Goal: Task Accomplishment & Management: Manage account settings

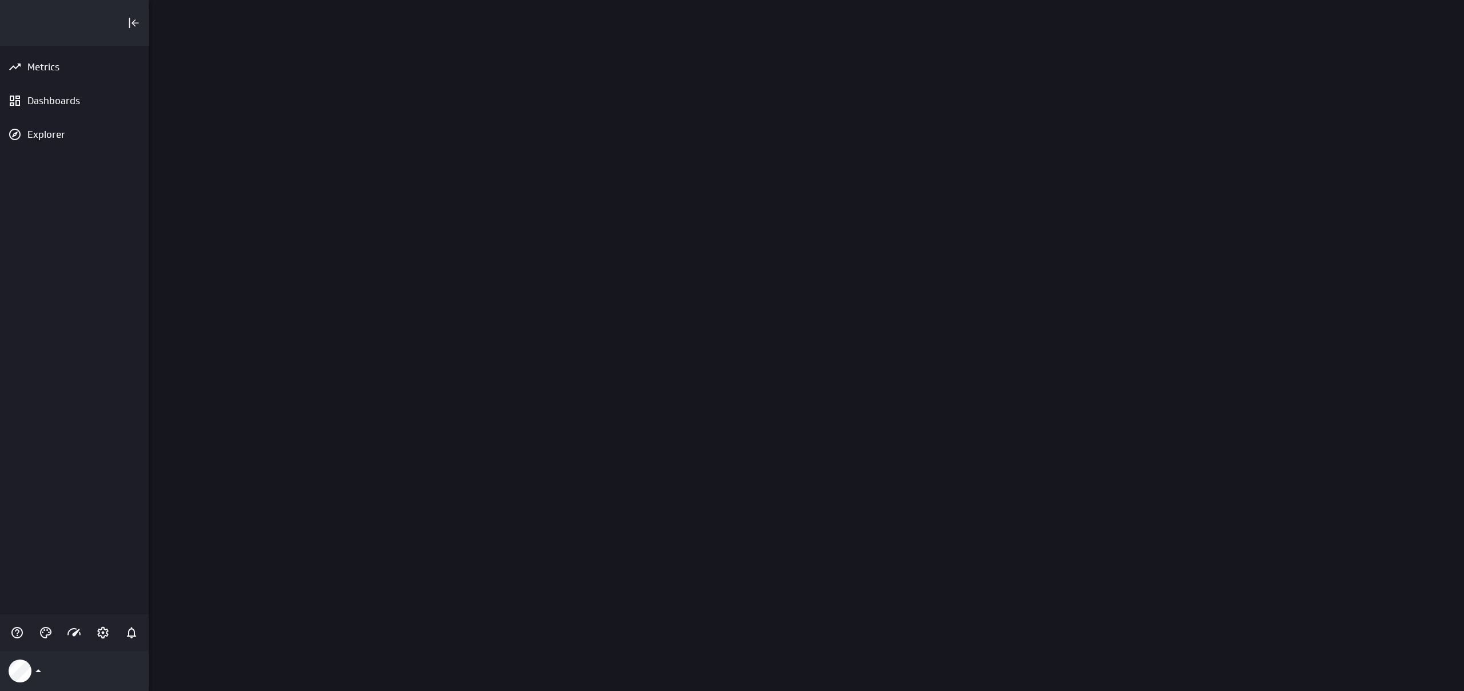
scroll to position [691, 1316]
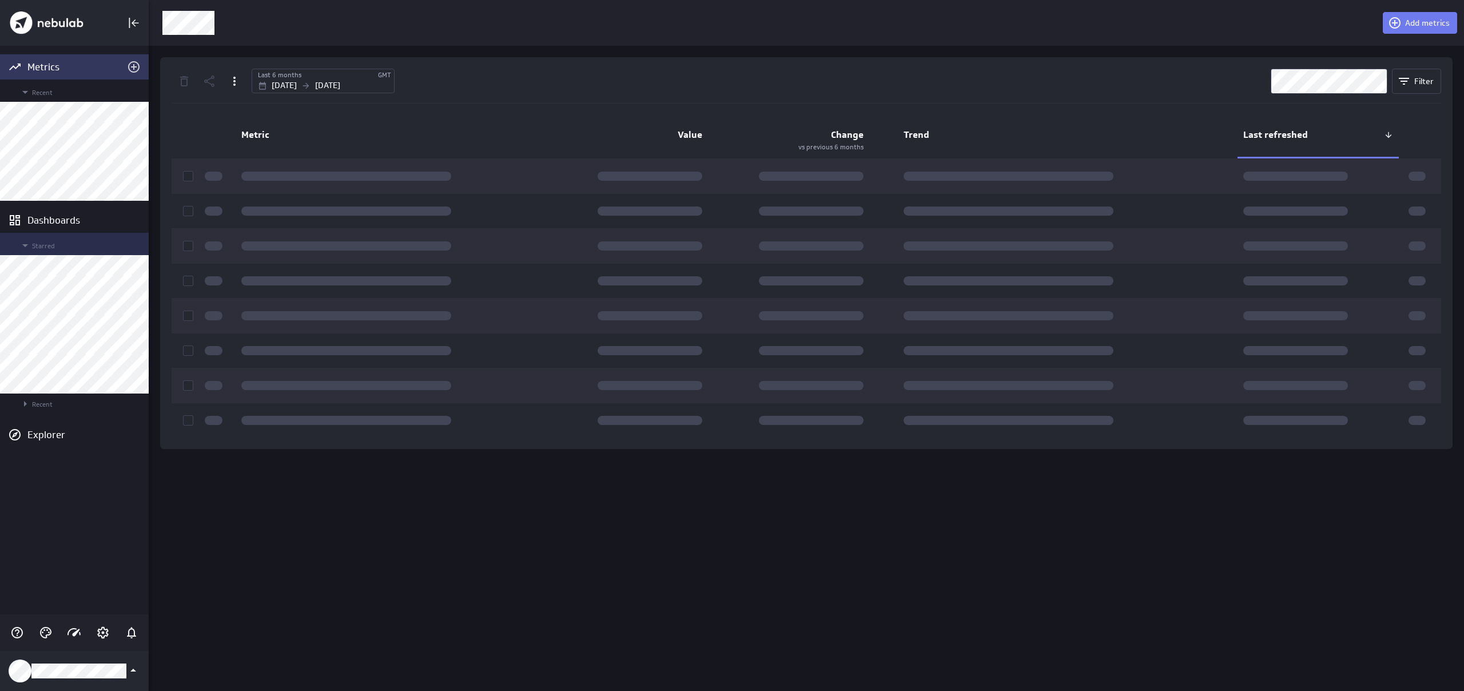
scroll to position [691, 1316]
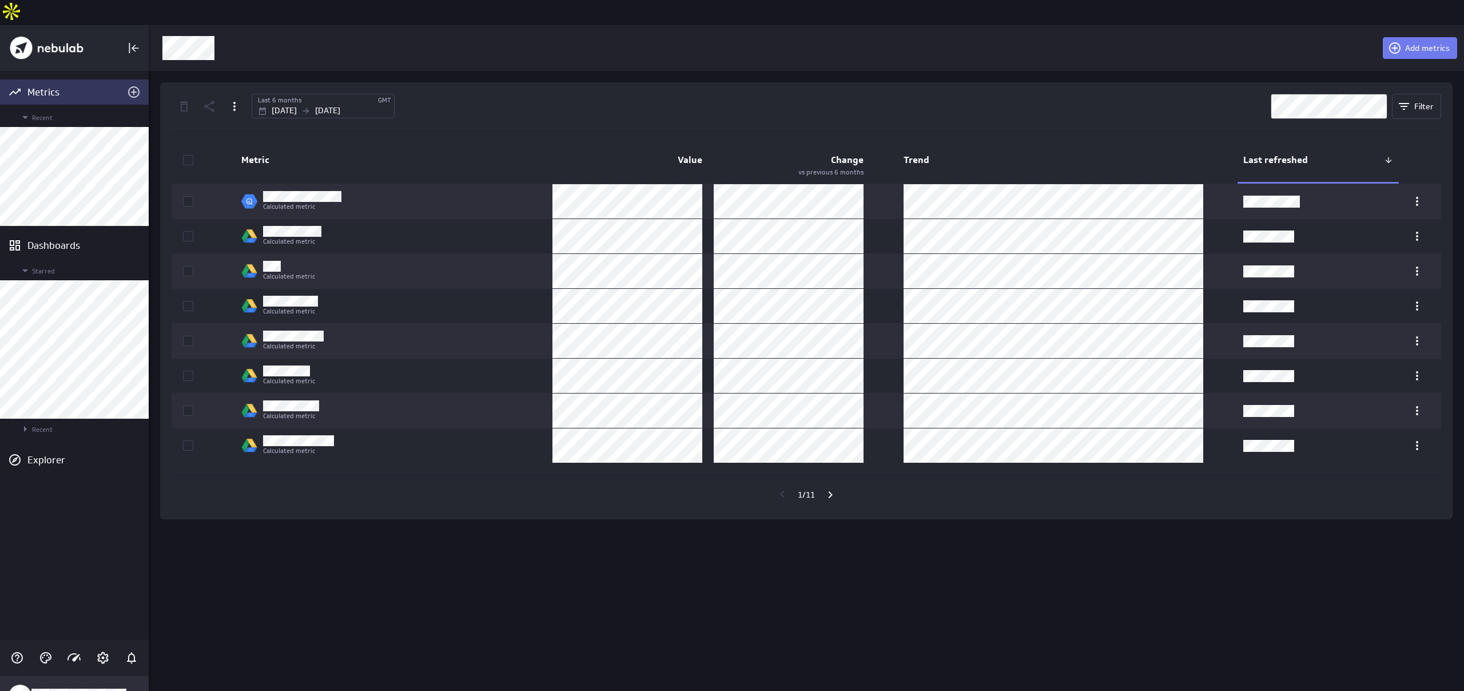
click at [54, 687] on div "Klipfolio Account" at bounding box center [74, 696] width 149 height 40
click at [61, 581] on div "Data Sources" at bounding box center [75, 567] width 132 height 27
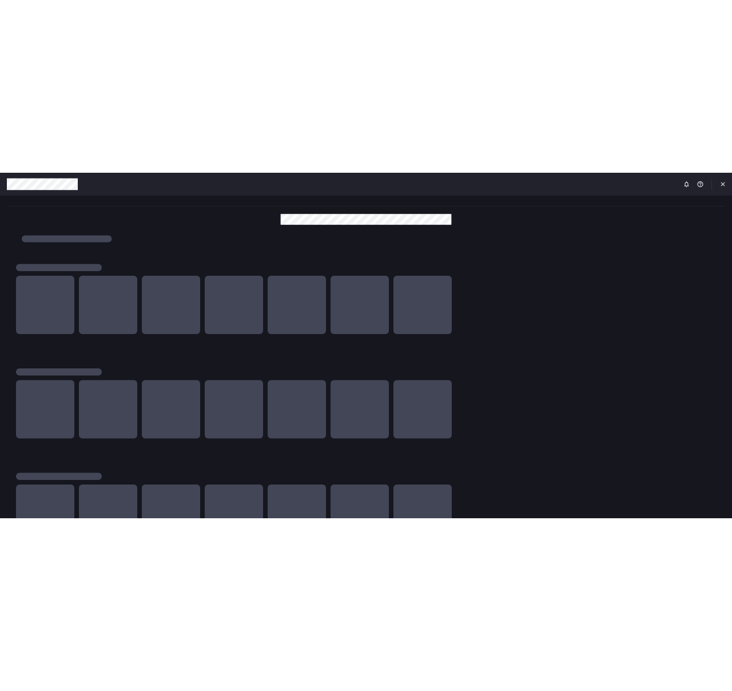
scroll to position [691, 1465]
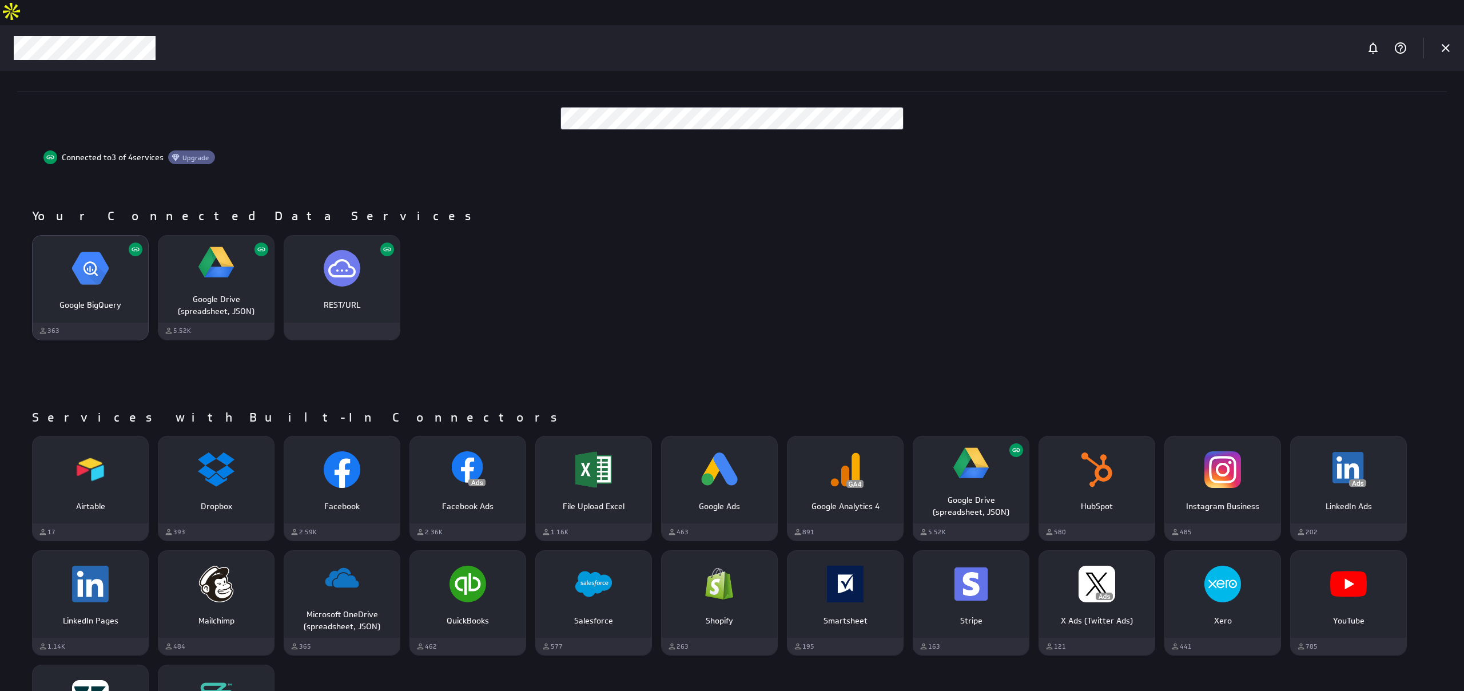
click at [94, 250] on img "Google BigQuery" at bounding box center [90, 268] width 37 height 37
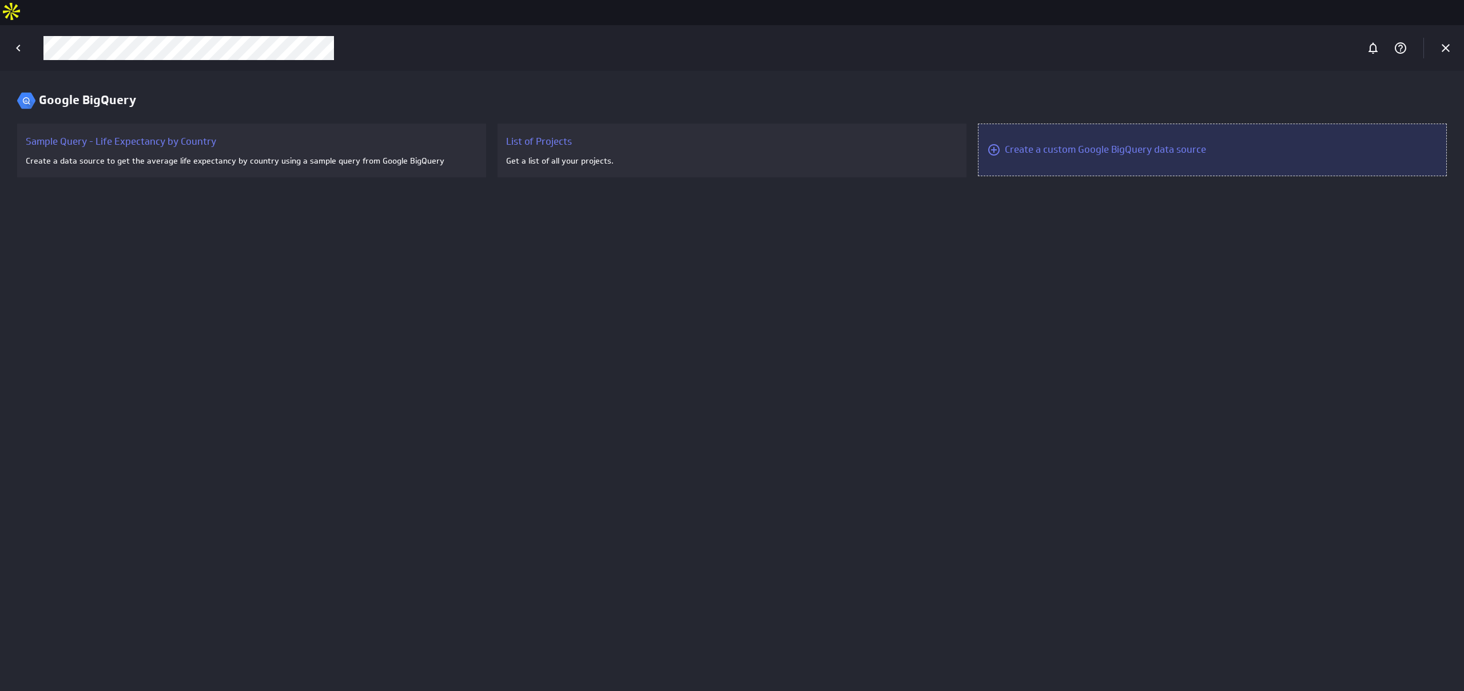
click at [1142, 132] on div "Create a custom Google BigQuery data source" at bounding box center [1212, 150] width 469 height 53
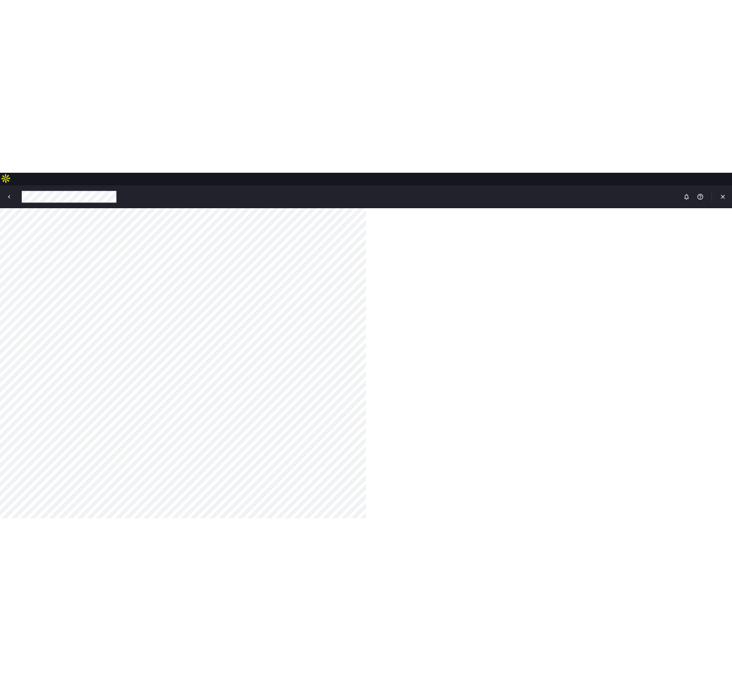
scroll to position [691, 733]
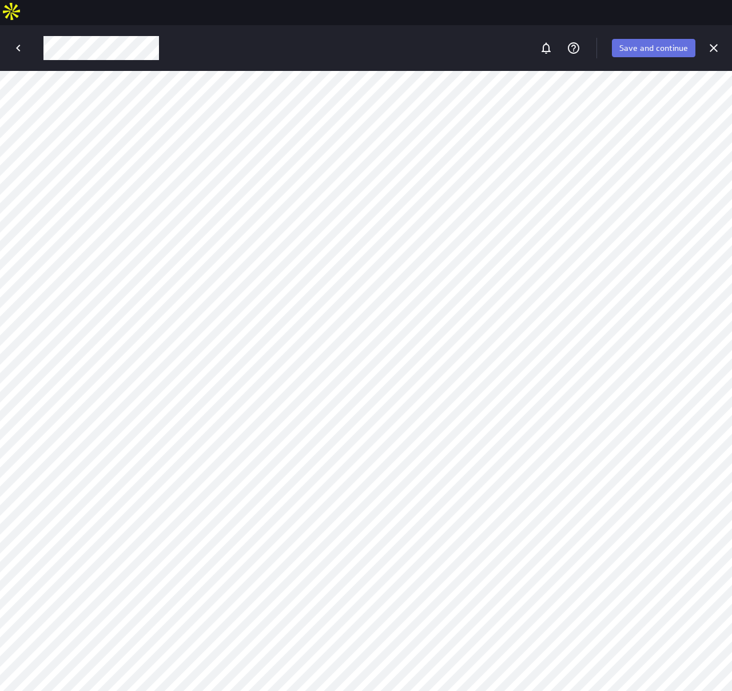
click at [637, 43] on span "Save and continue" at bounding box center [653, 48] width 69 height 10
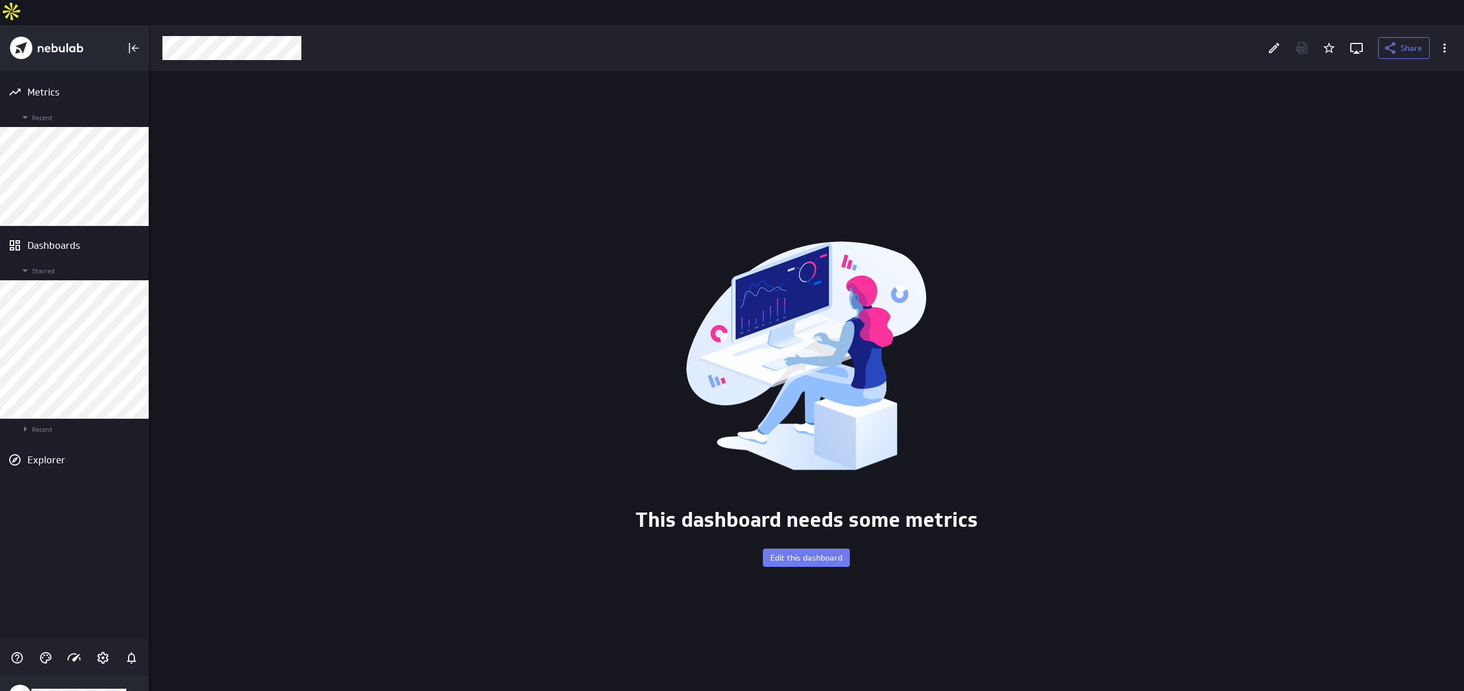
scroll to position [646, 1316]
click at [731, 43] on icon "Edit" at bounding box center [1274, 48] width 10 height 10
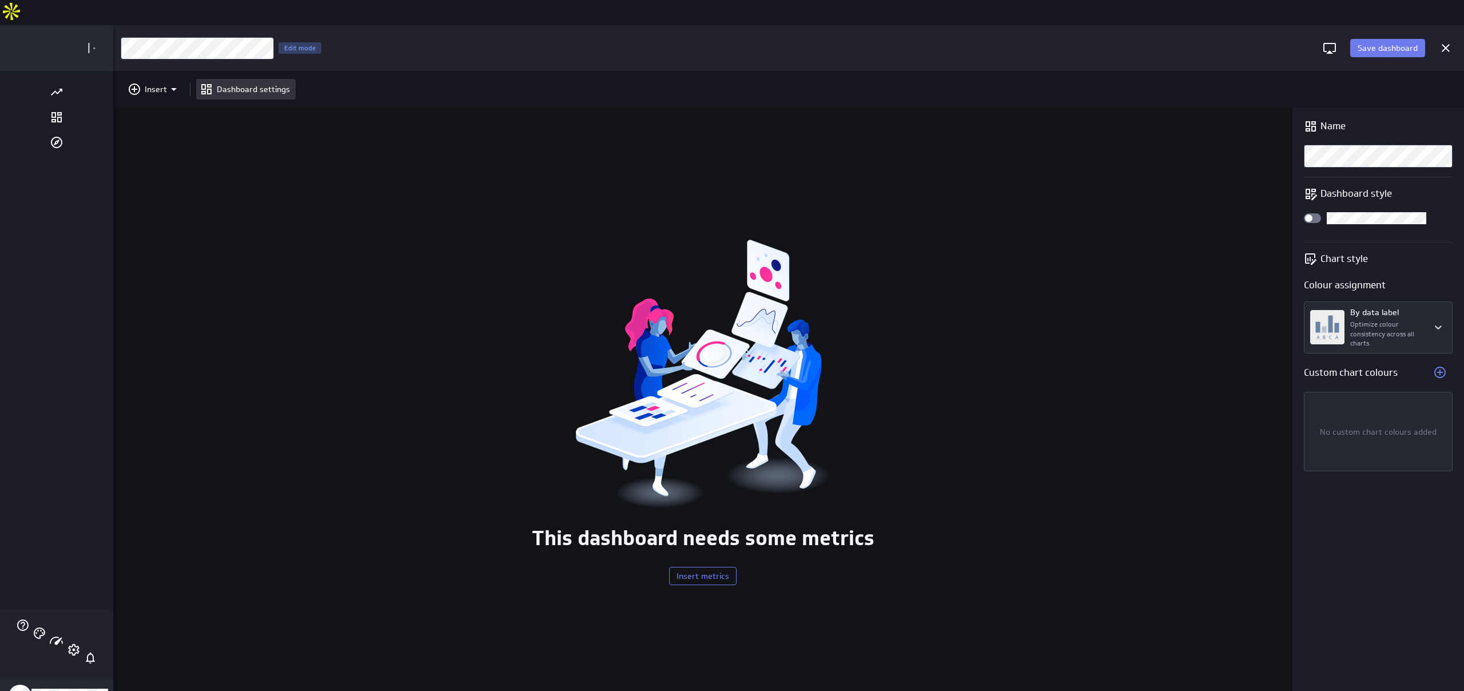
scroll to position [691, 1425]
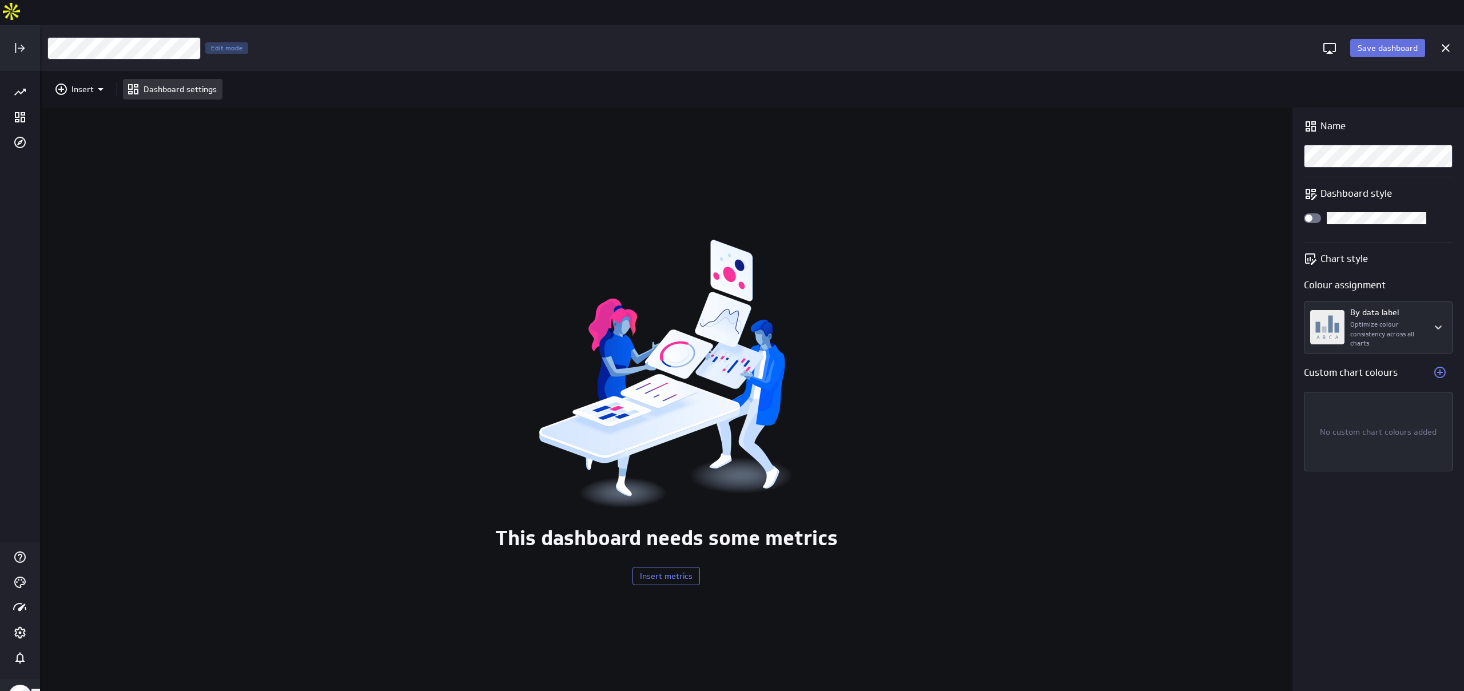
click at [731, 43] on span "Save dashboard" at bounding box center [1388, 48] width 60 height 10
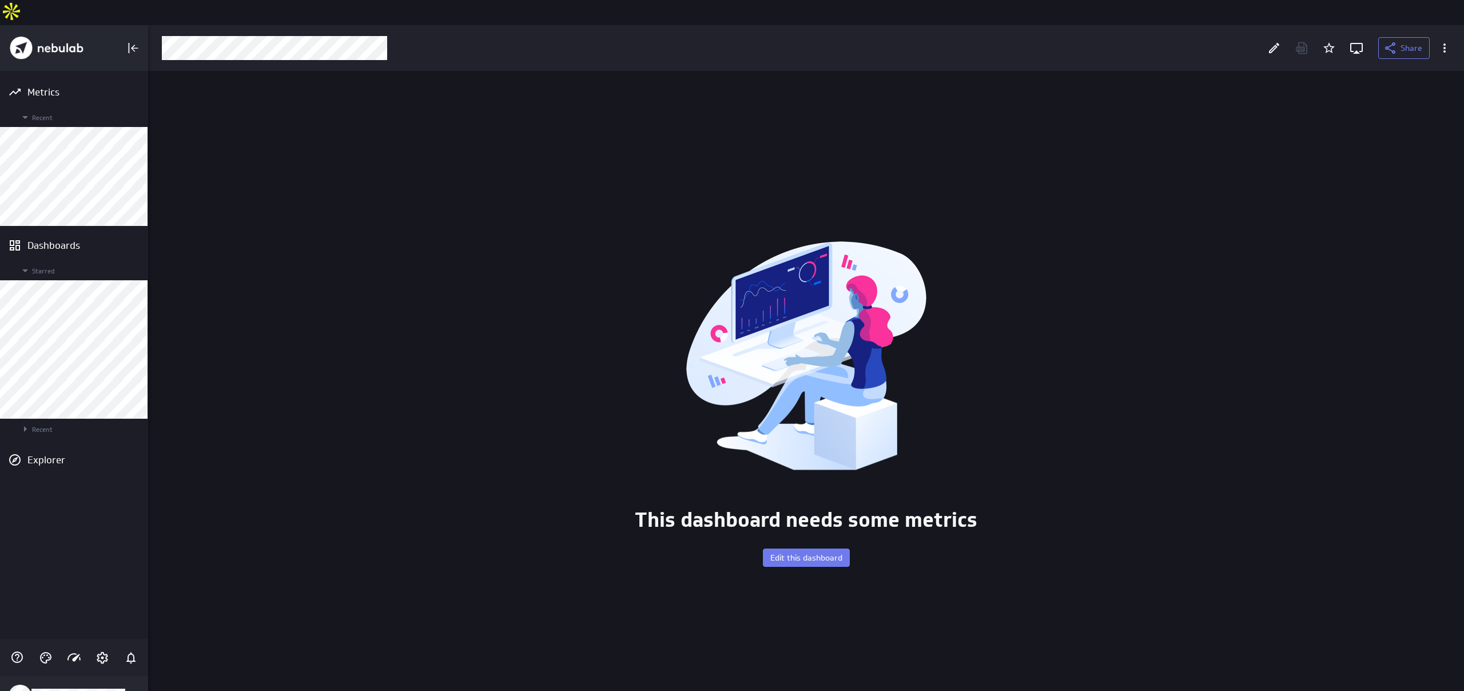
scroll to position [691, 1316]
click at [731, 552] on span "Edit this dashboard" at bounding box center [806, 557] width 72 height 10
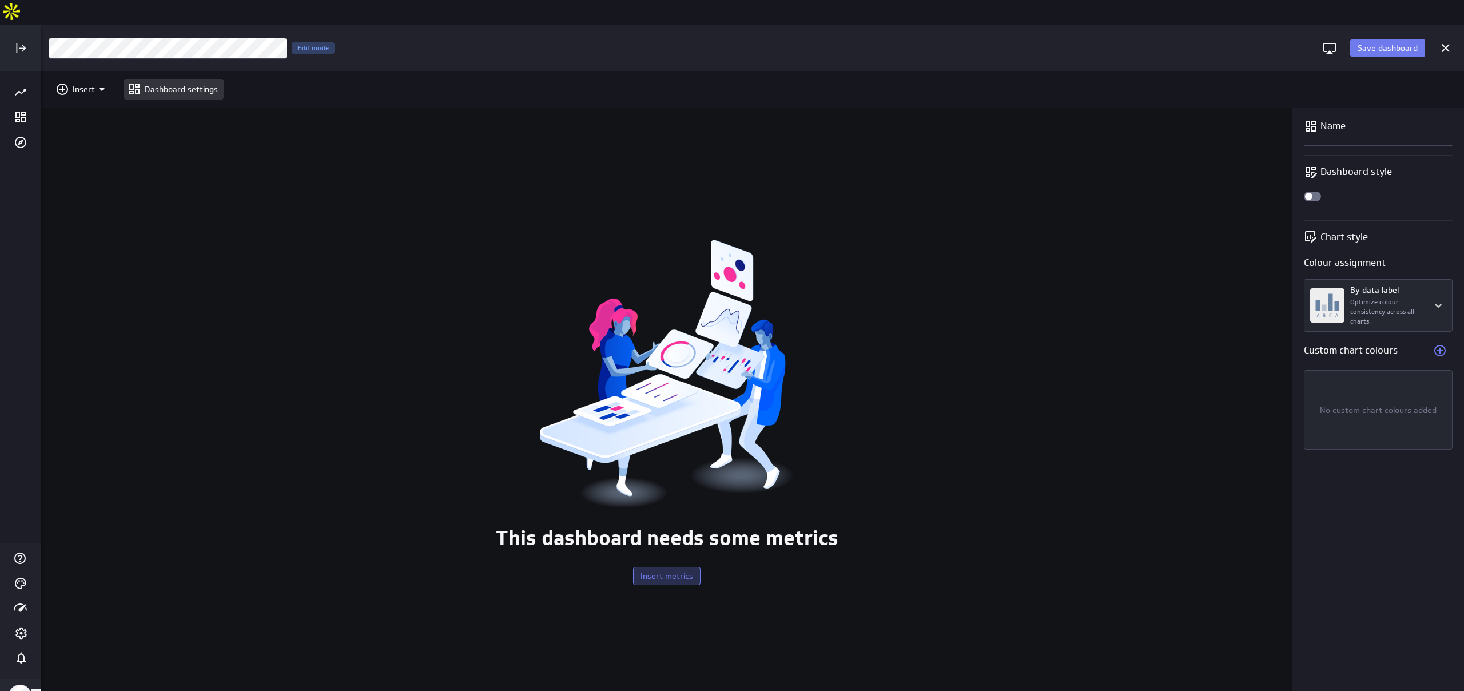
scroll to position [691, 1425]
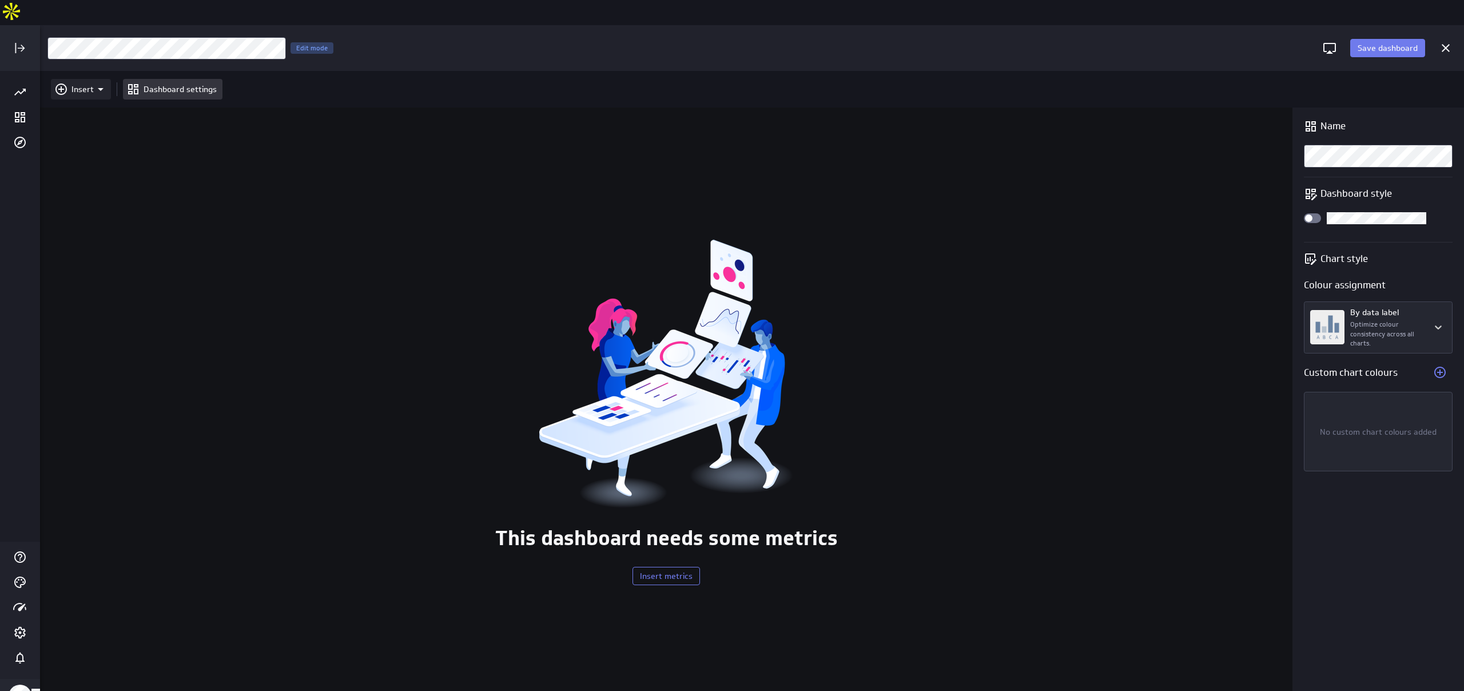
click at [79, 79] on div "Insert" at bounding box center [81, 89] width 60 height 21
click at [91, 92] on p "Metrics" at bounding box center [88, 92] width 27 height 12
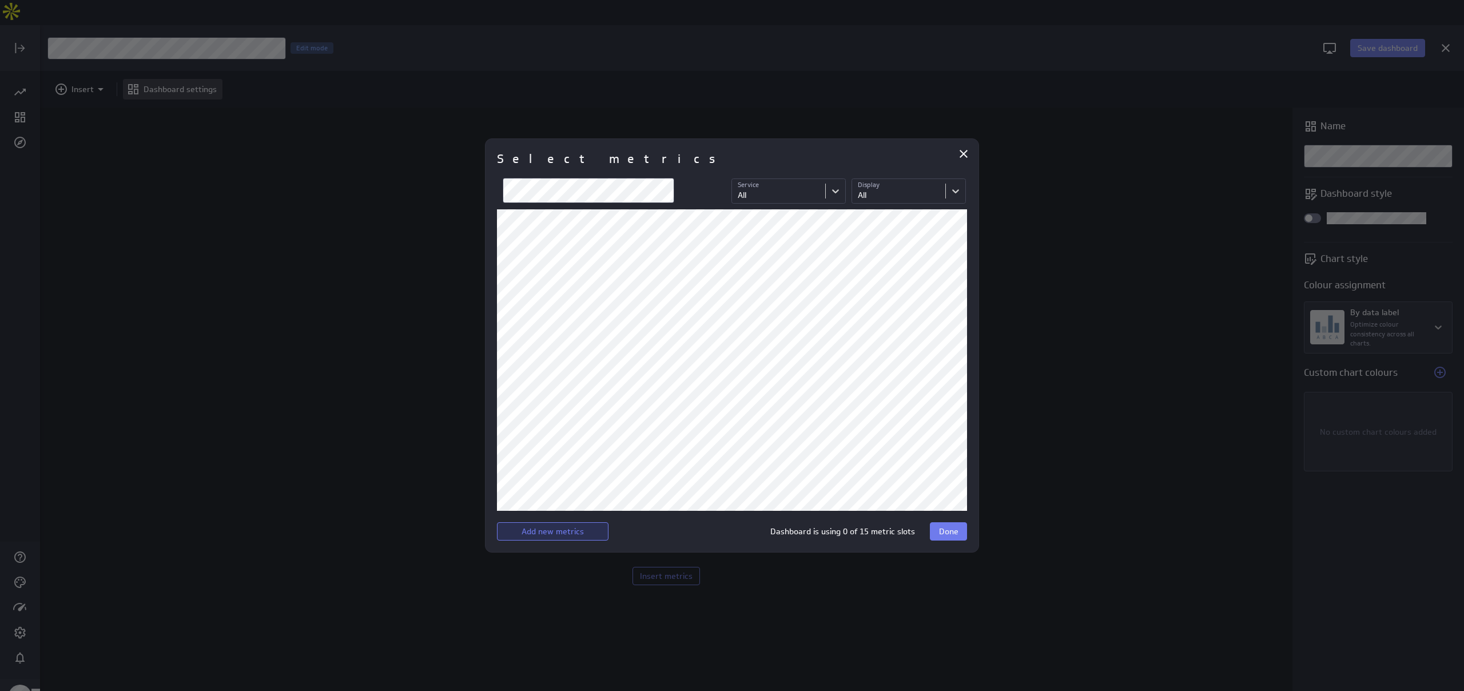
click at [570, 530] on span "Add new metrics" at bounding box center [553, 531] width 62 height 10
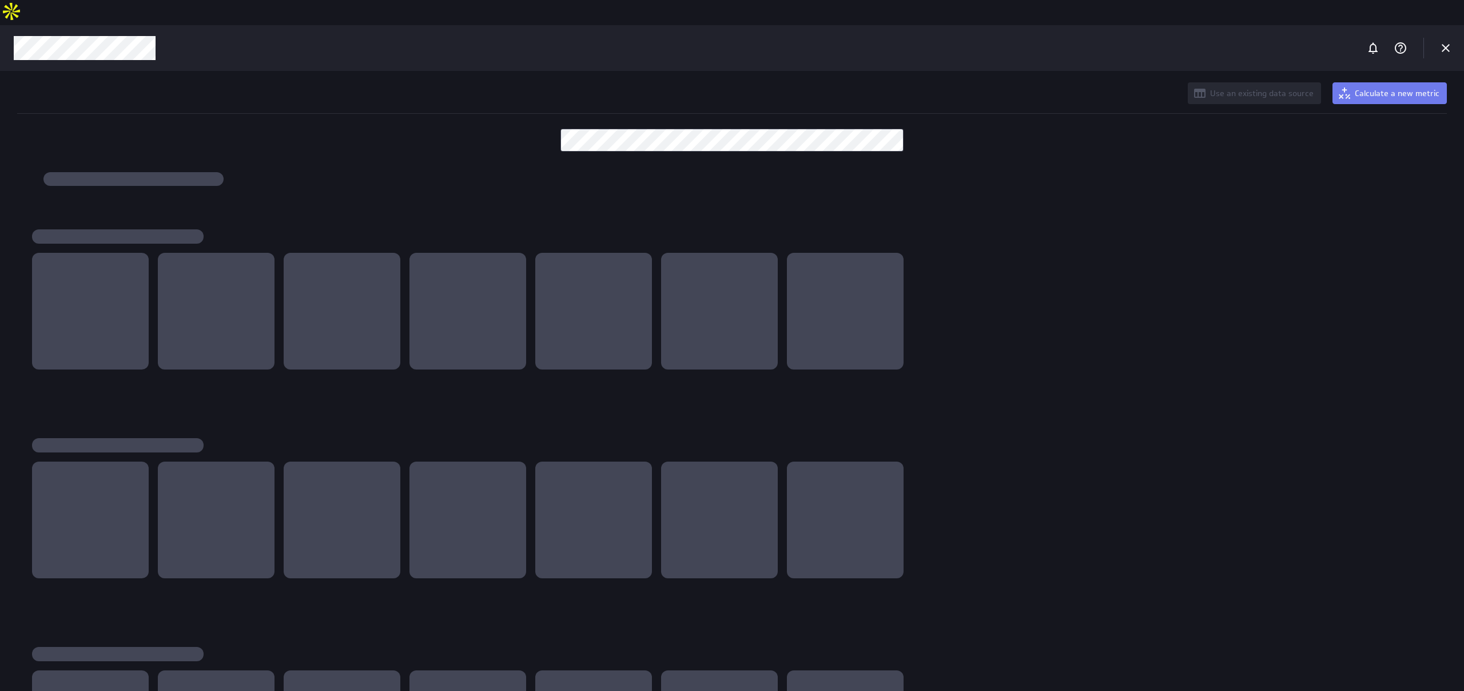
scroll to position [691, 1465]
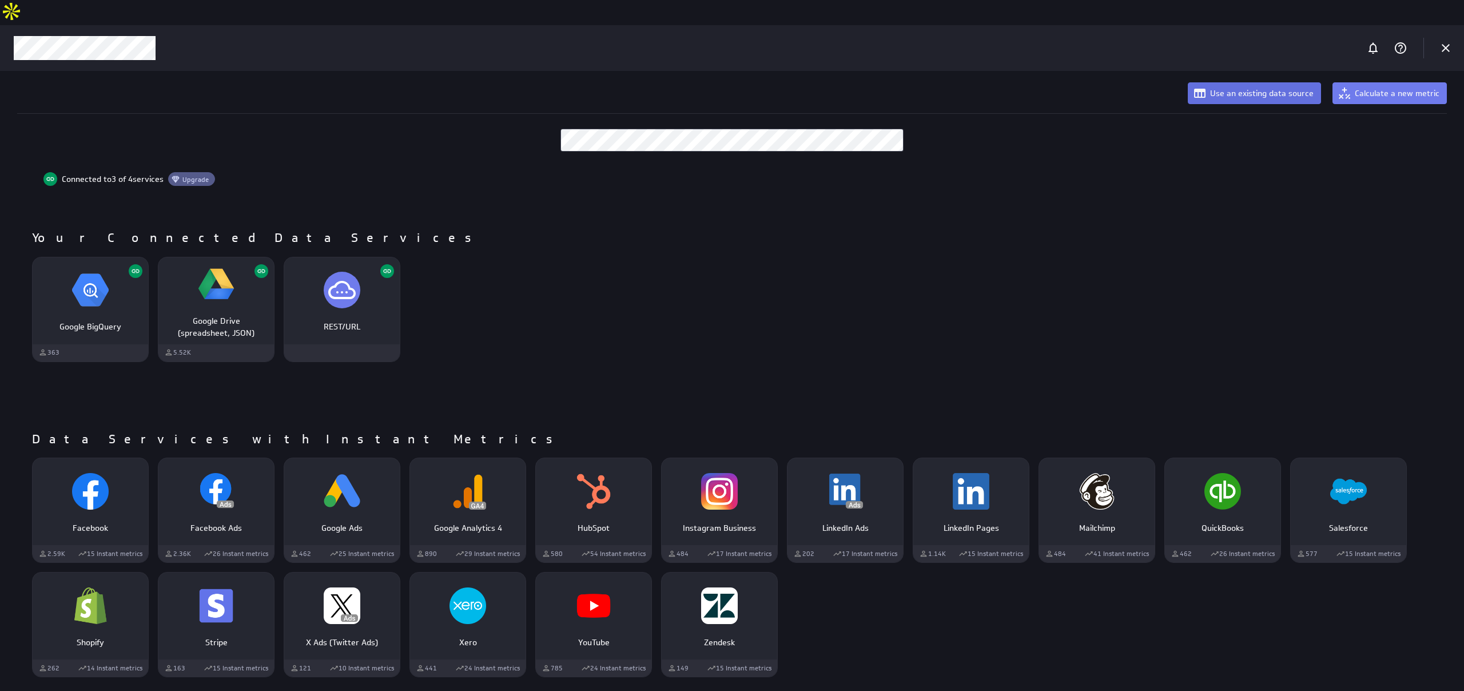
click at [731, 88] on span "Use an existing data source" at bounding box center [1262, 93] width 104 height 10
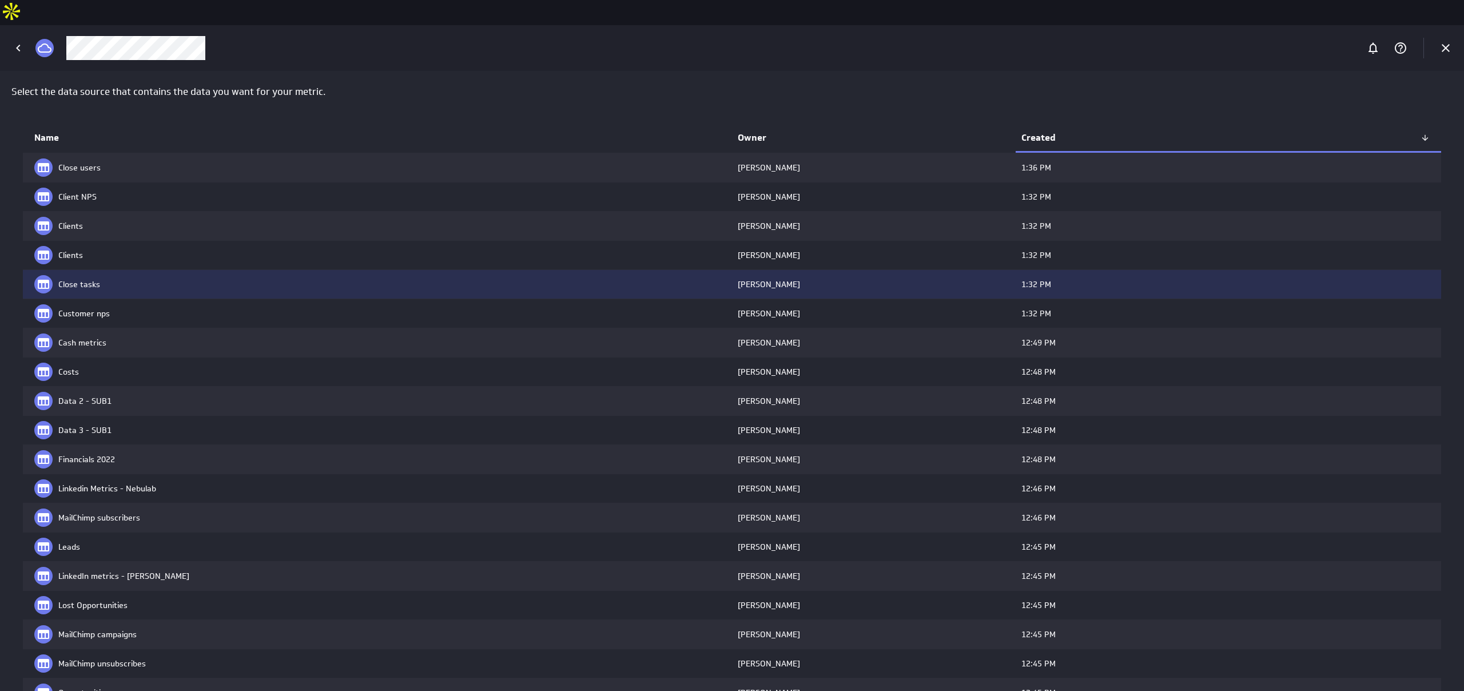
click at [152, 270] on td "Close tasks" at bounding box center [377, 284] width 709 height 29
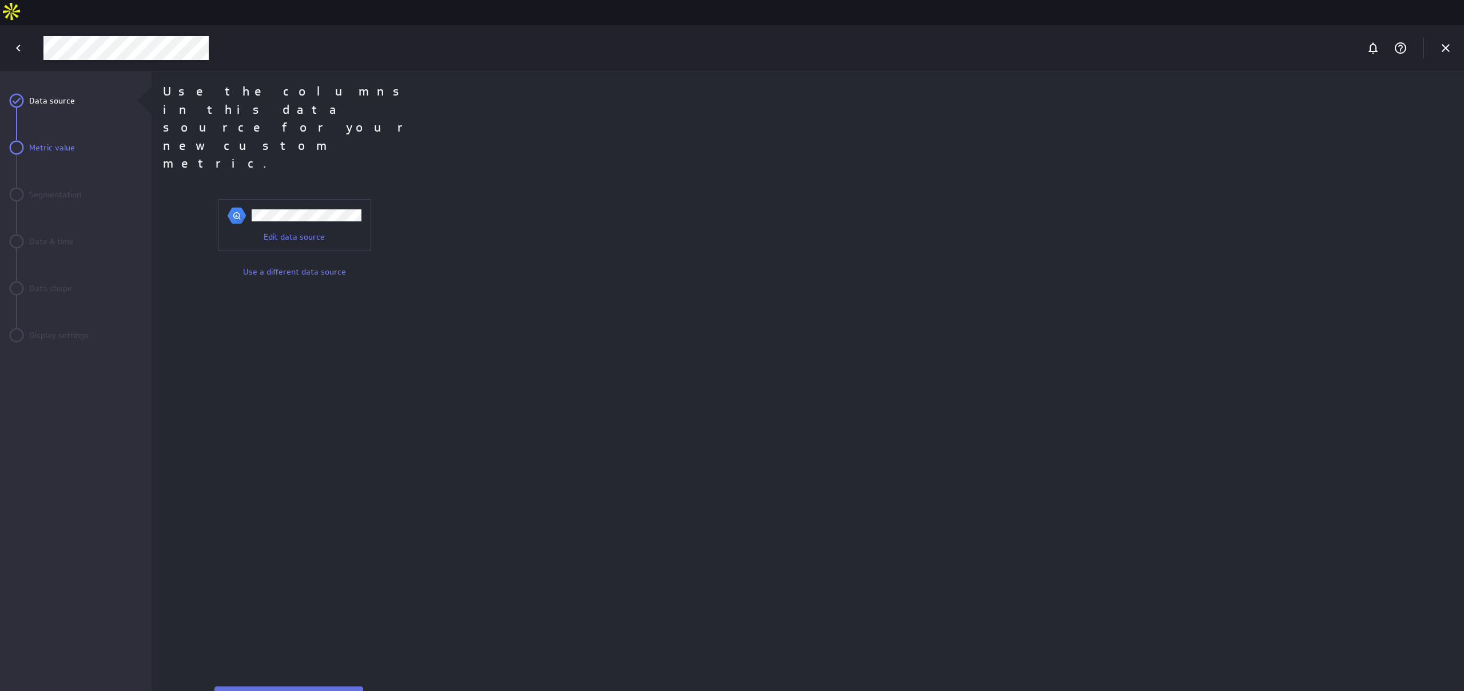
click at [286, 690] on span "Next" at bounding box center [289, 695] width 18 height 10
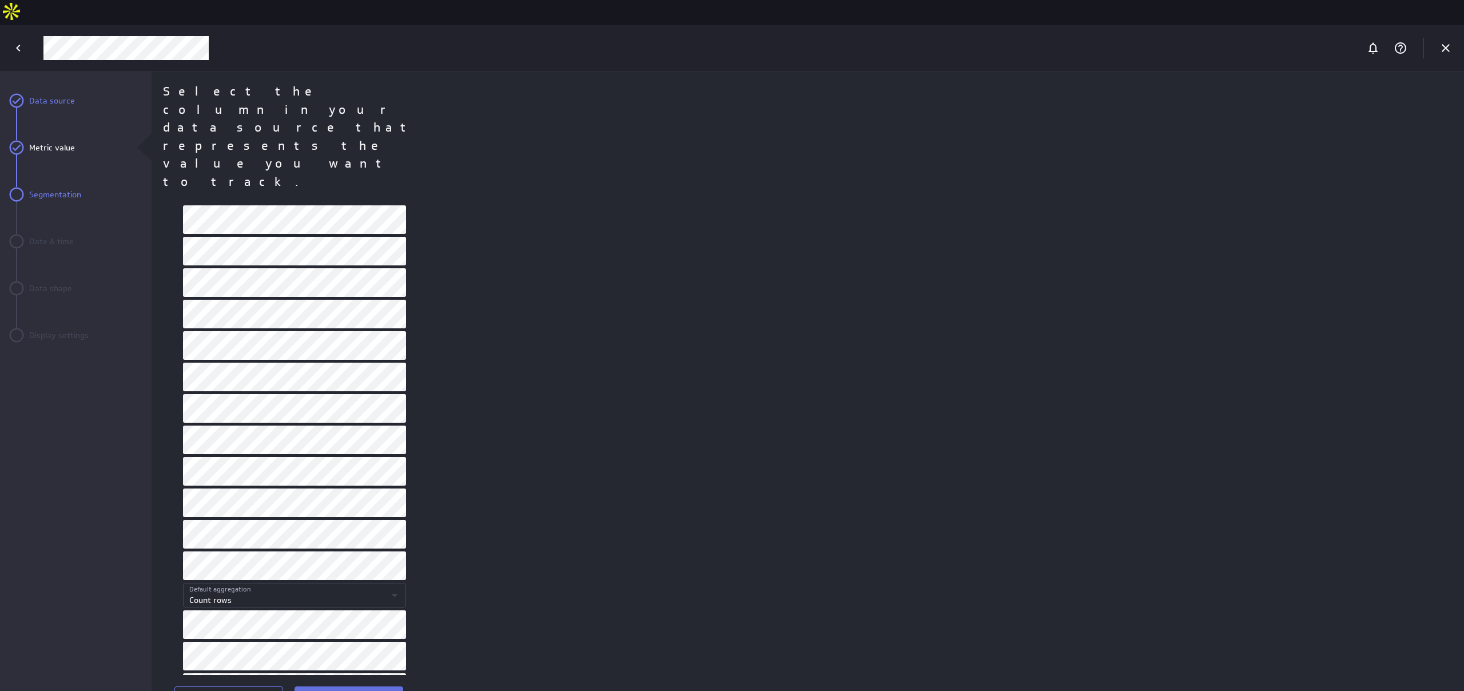
click at [340, 690] on span "Next" at bounding box center [349, 695] width 18 height 10
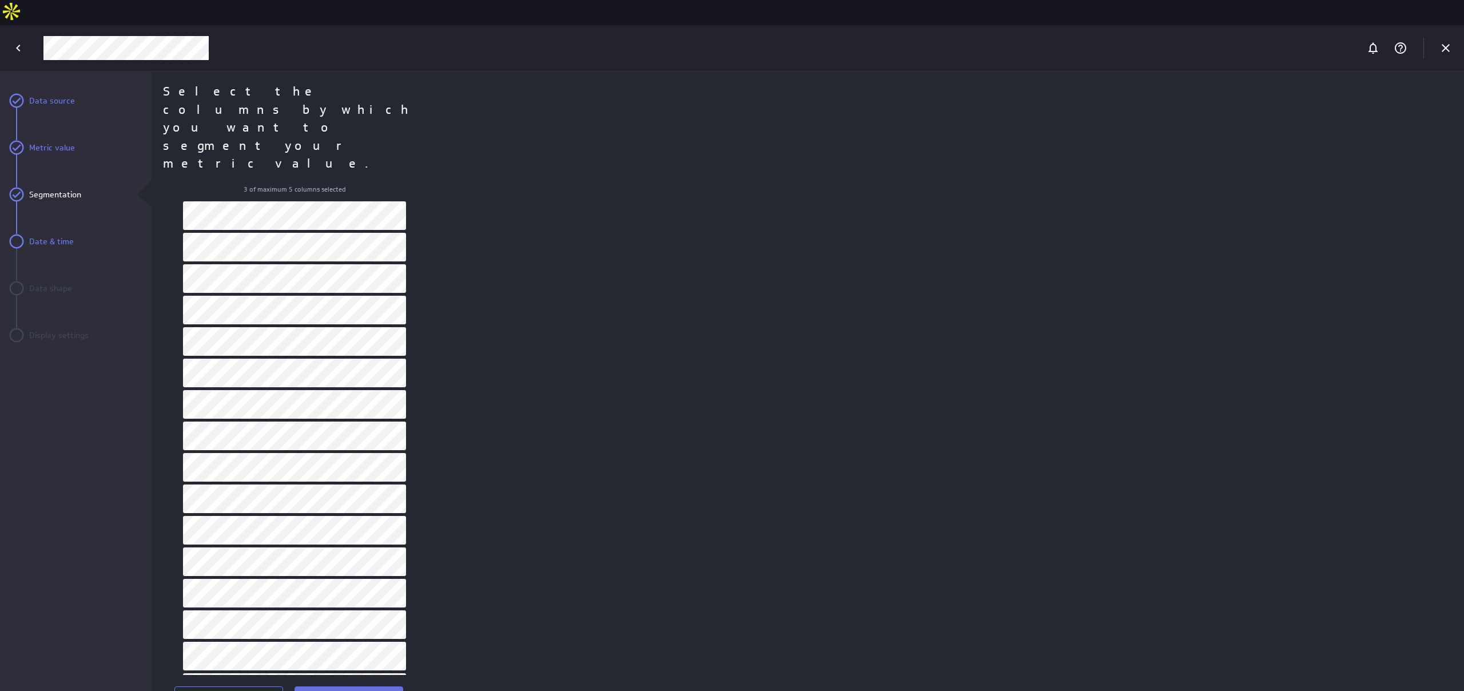
click at [364, 686] on button "Next" at bounding box center [349, 695] width 109 height 18
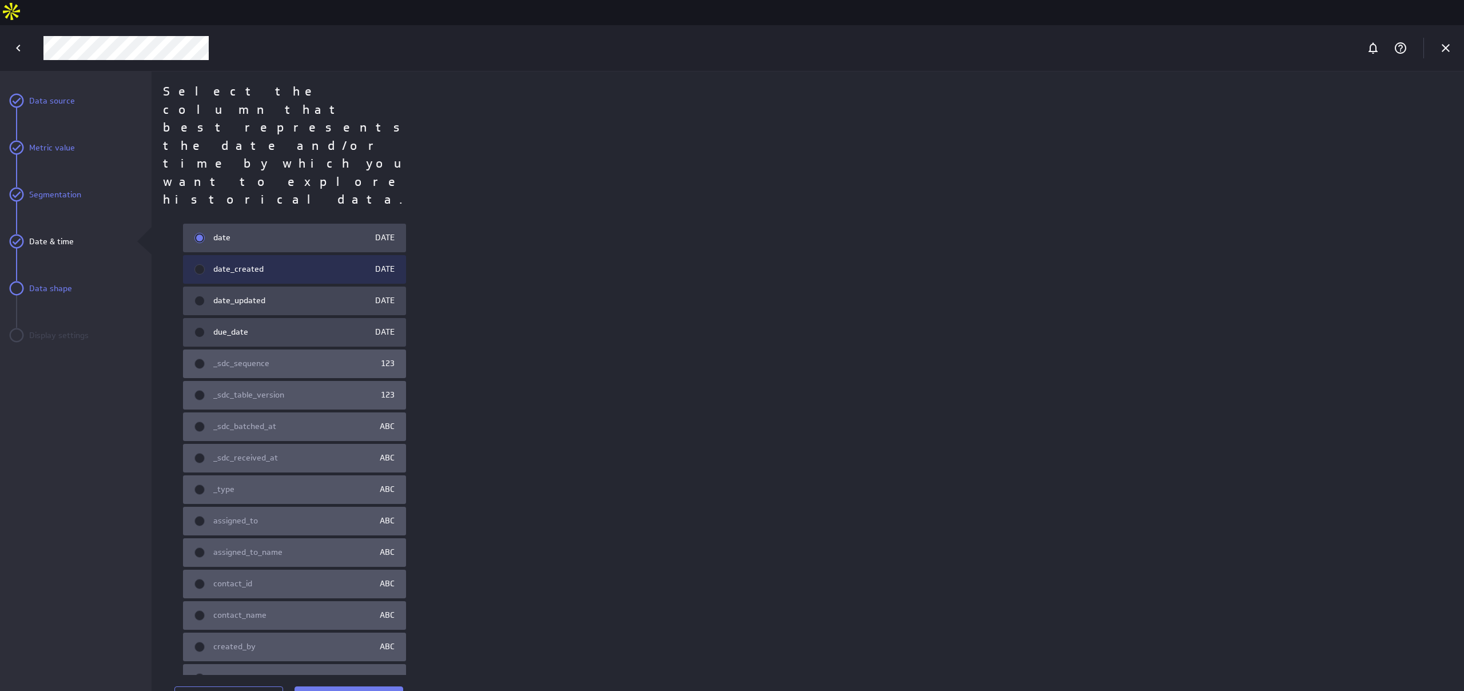
click at [262, 255] on div "date_created DATE" at bounding box center [294, 269] width 223 height 29
click at [361, 686] on button "Next" at bounding box center [349, 695] width 109 height 18
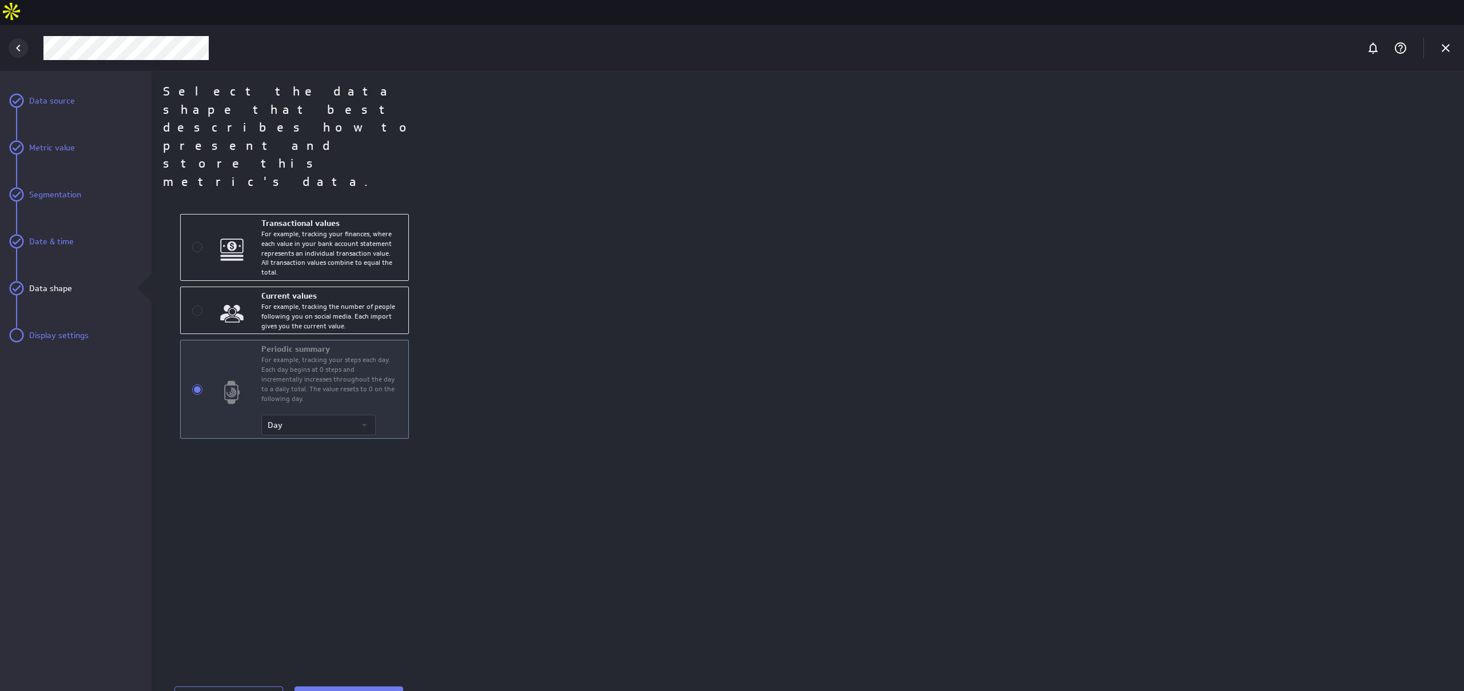
click at [27, 38] on div "Back" at bounding box center [18, 47] width 19 height 19
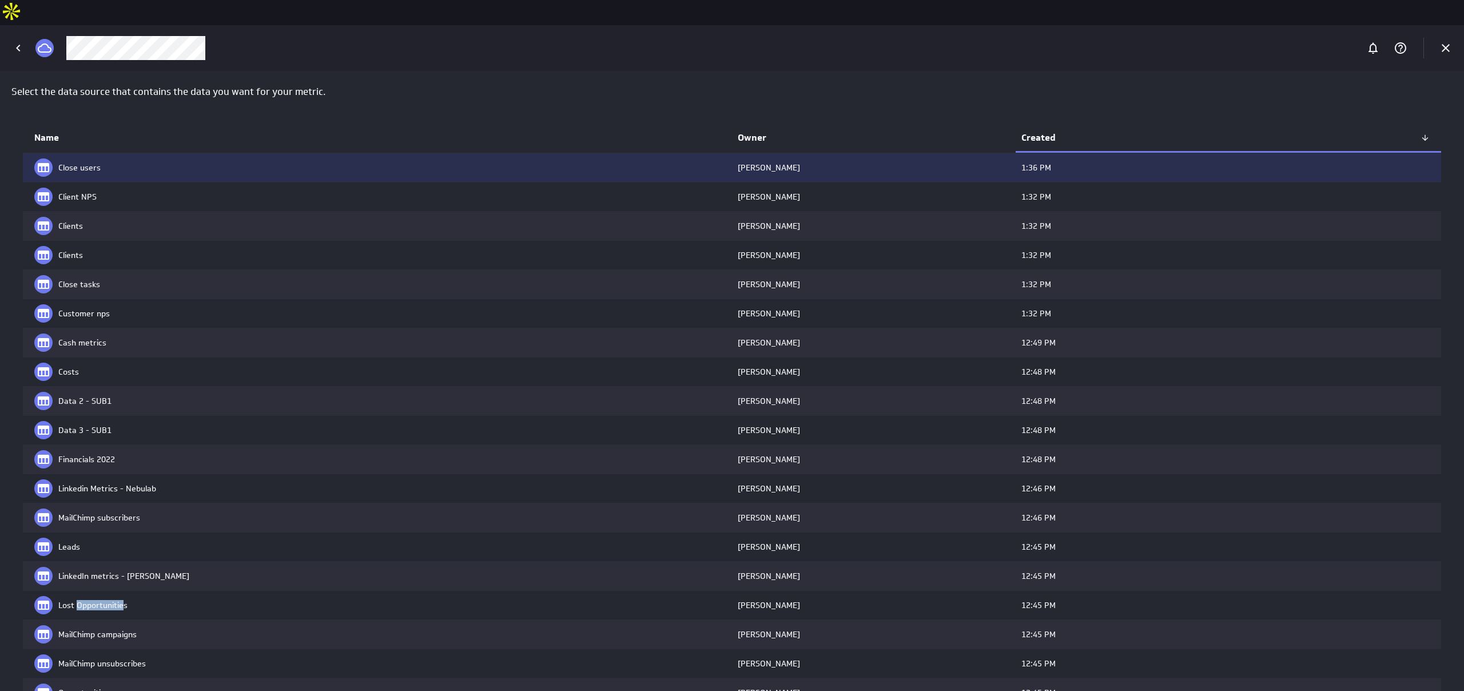
scroll to position [250, 0]
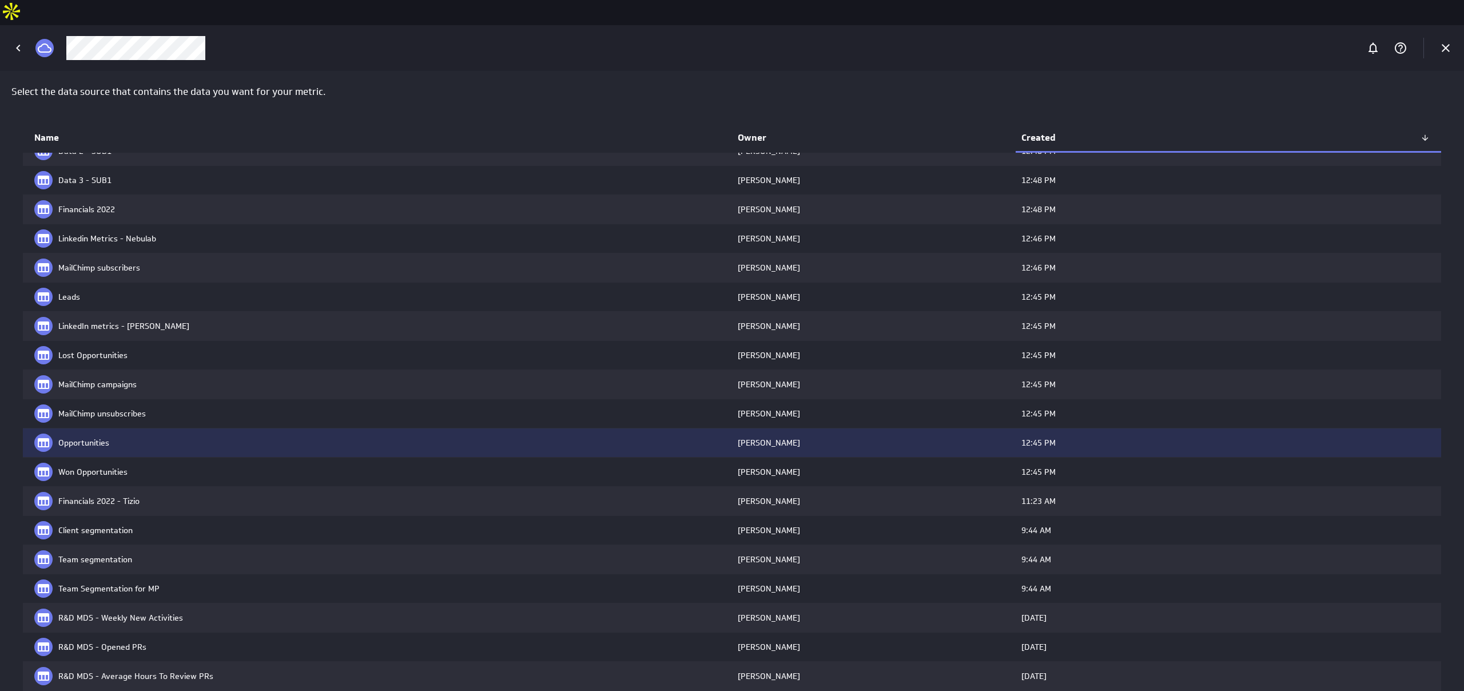
click at [194, 428] on td "Opportunities" at bounding box center [377, 442] width 709 height 29
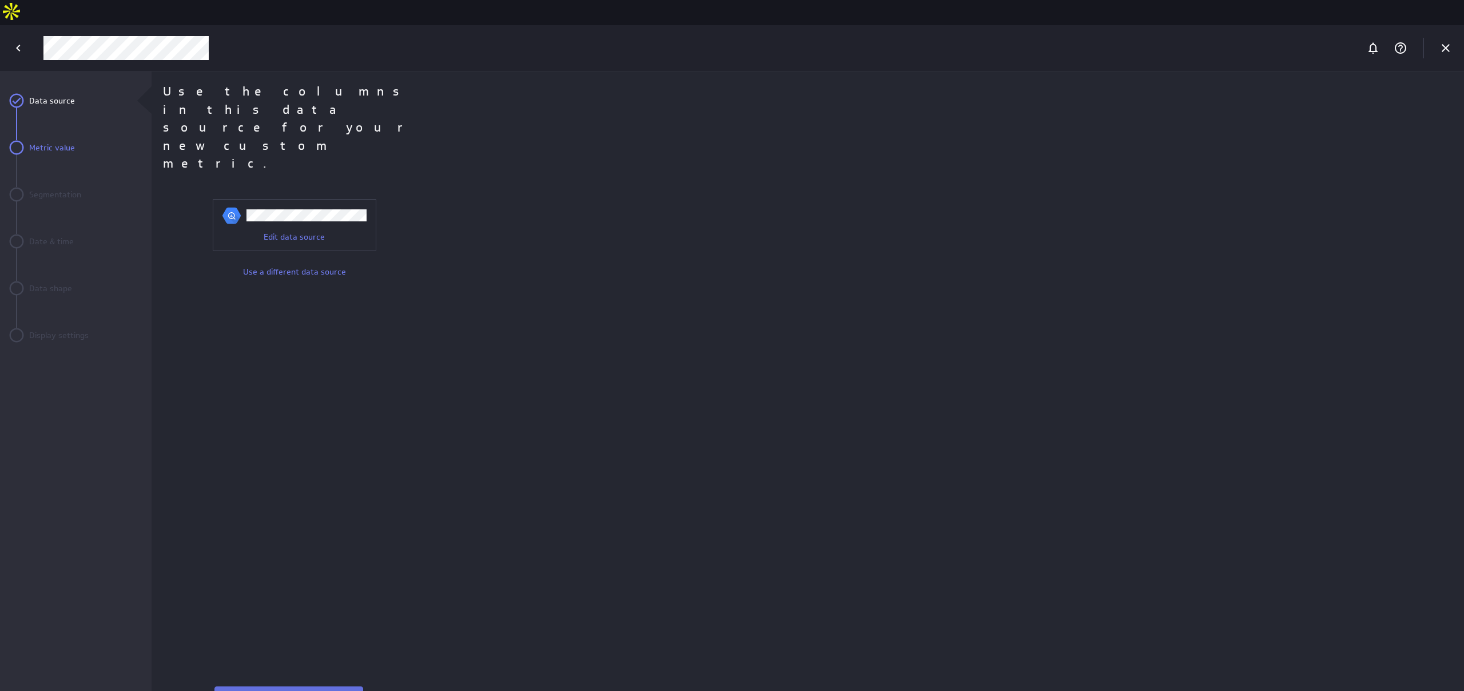
click at [269, 686] on button "Next" at bounding box center [288, 695] width 149 height 18
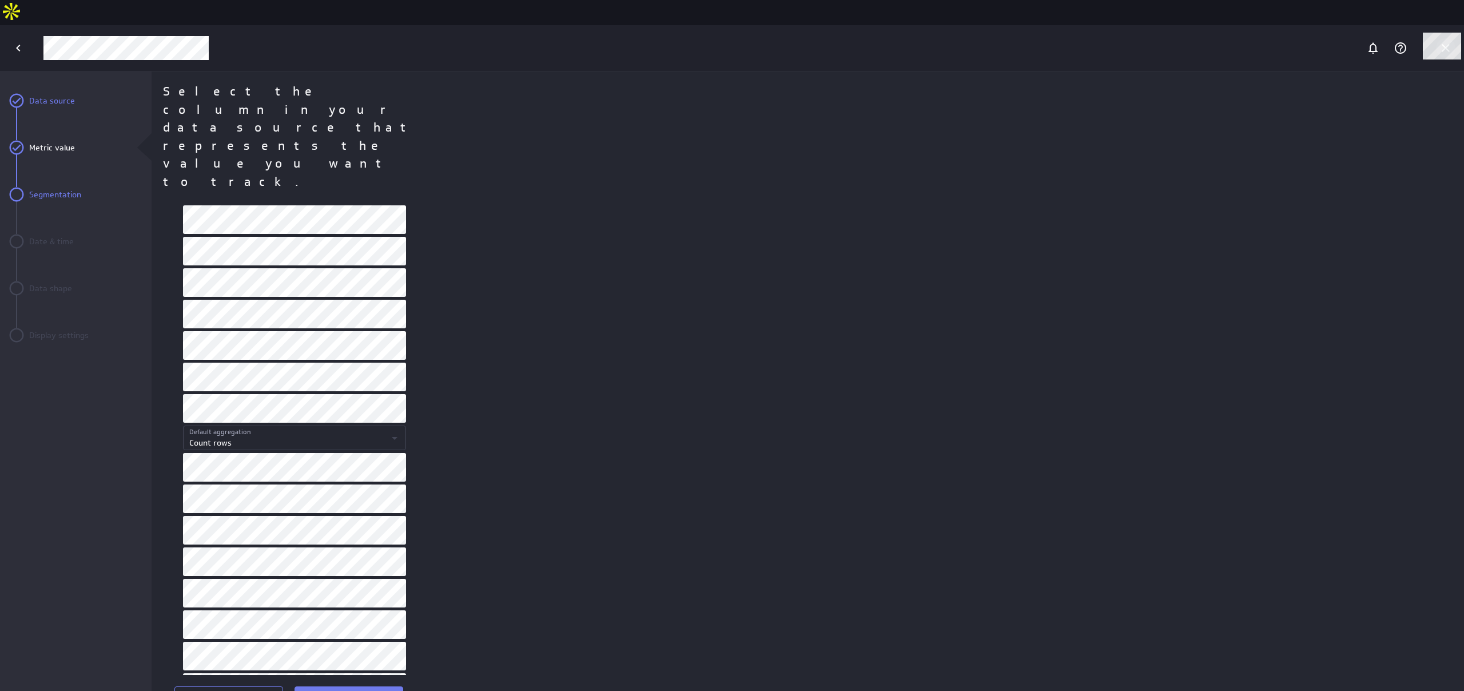
click at [731, 38] on div at bounding box center [1445, 47] width 19 height 19
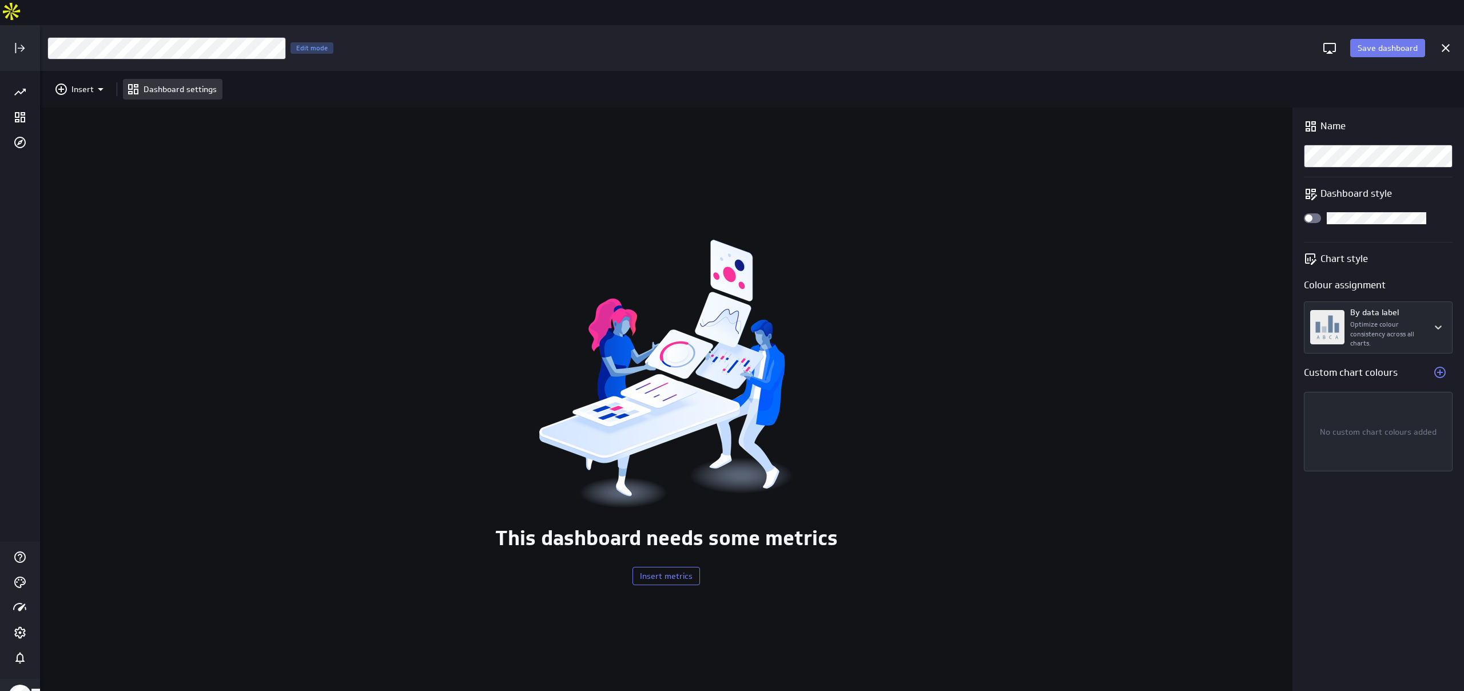
scroll to position [609, 1425]
click at [101, 82] on icon "Insert" at bounding box center [101, 89] width 14 height 14
click at [90, 88] on p "Metrics" at bounding box center [88, 92] width 27 height 12
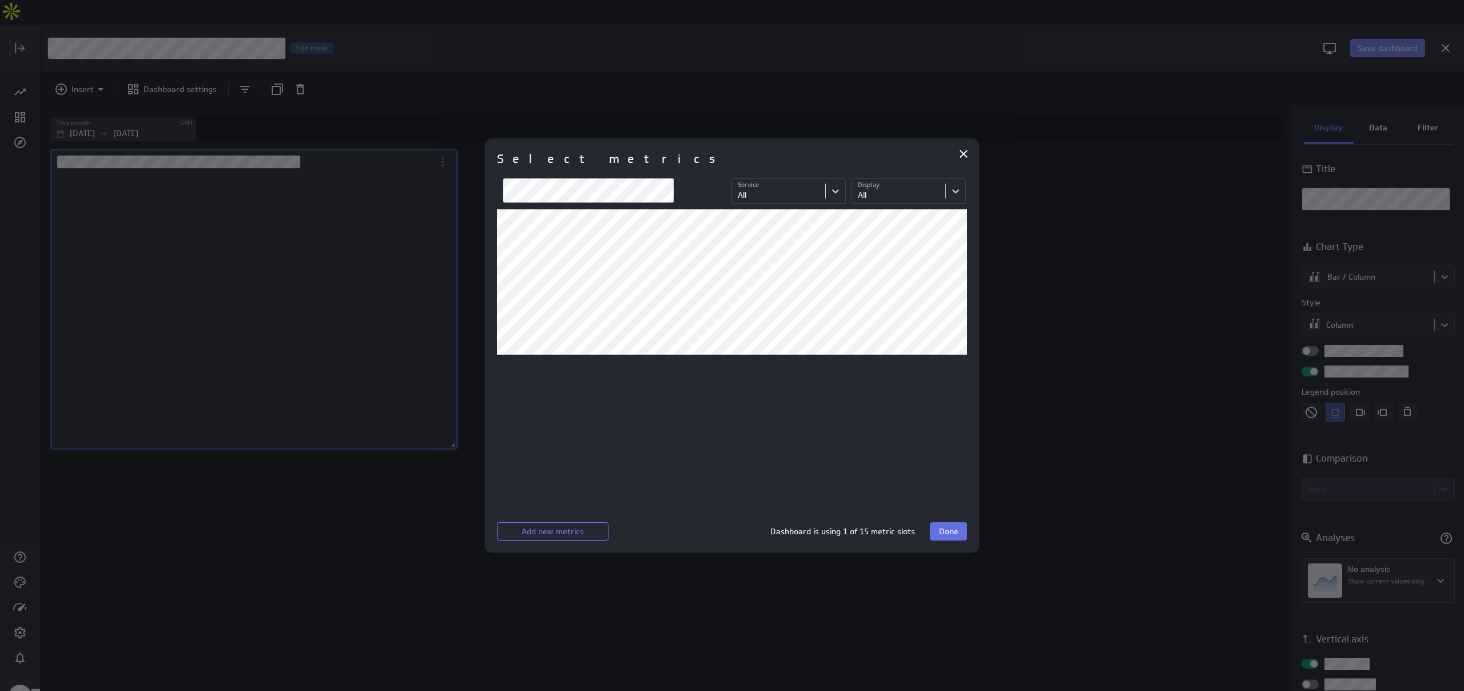
scroll to position [258, 391]
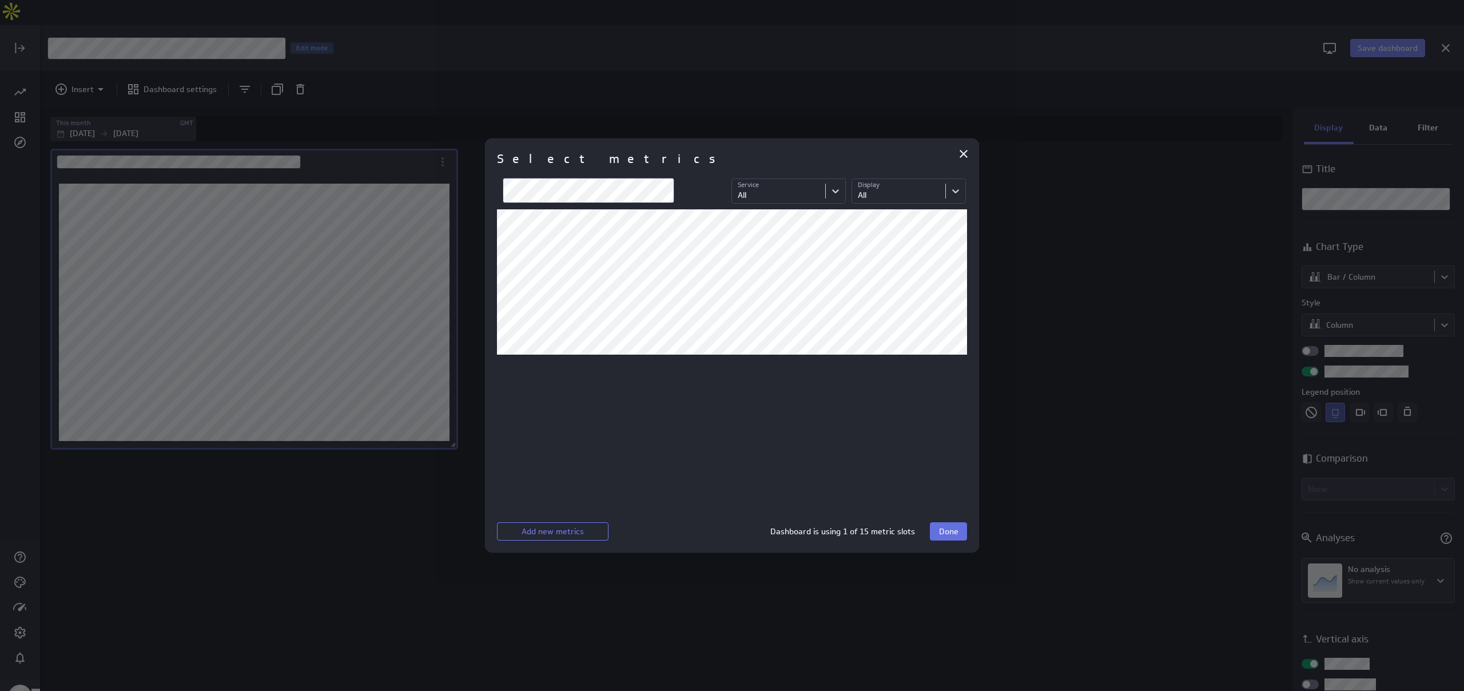
click at [731, 534] on span "Done" at bounding box center [948, 531] width 19 height 10
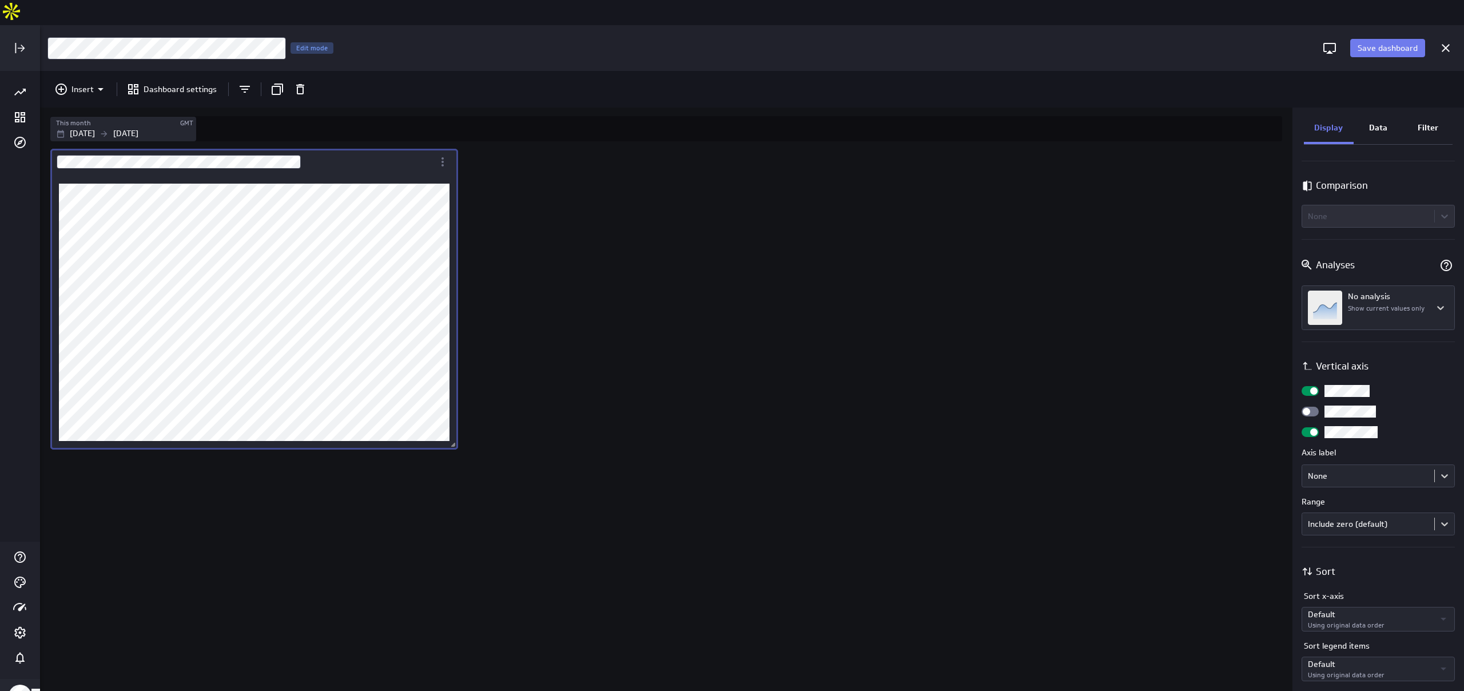
scroll to position [0, 0]
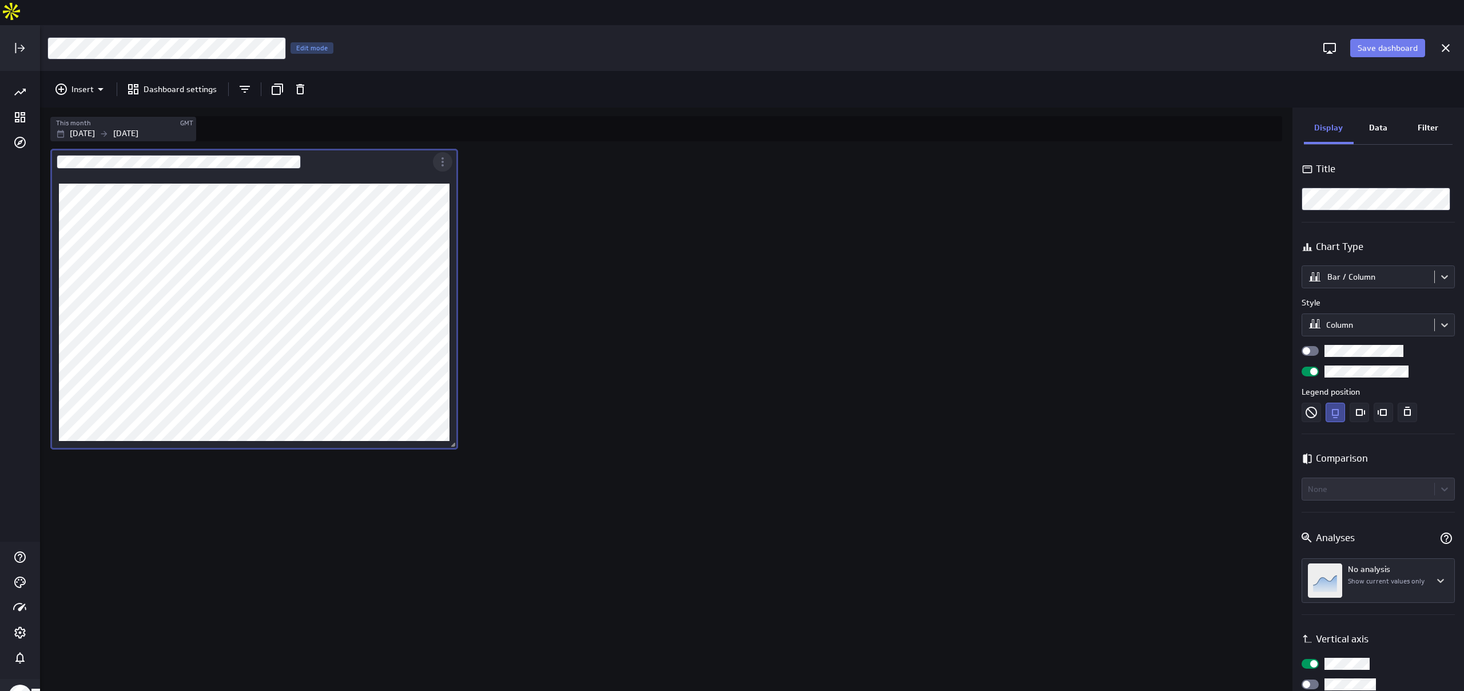
click at [439, 155] on icon "More actions" at bounding box center [443, 162] width 14 height 14
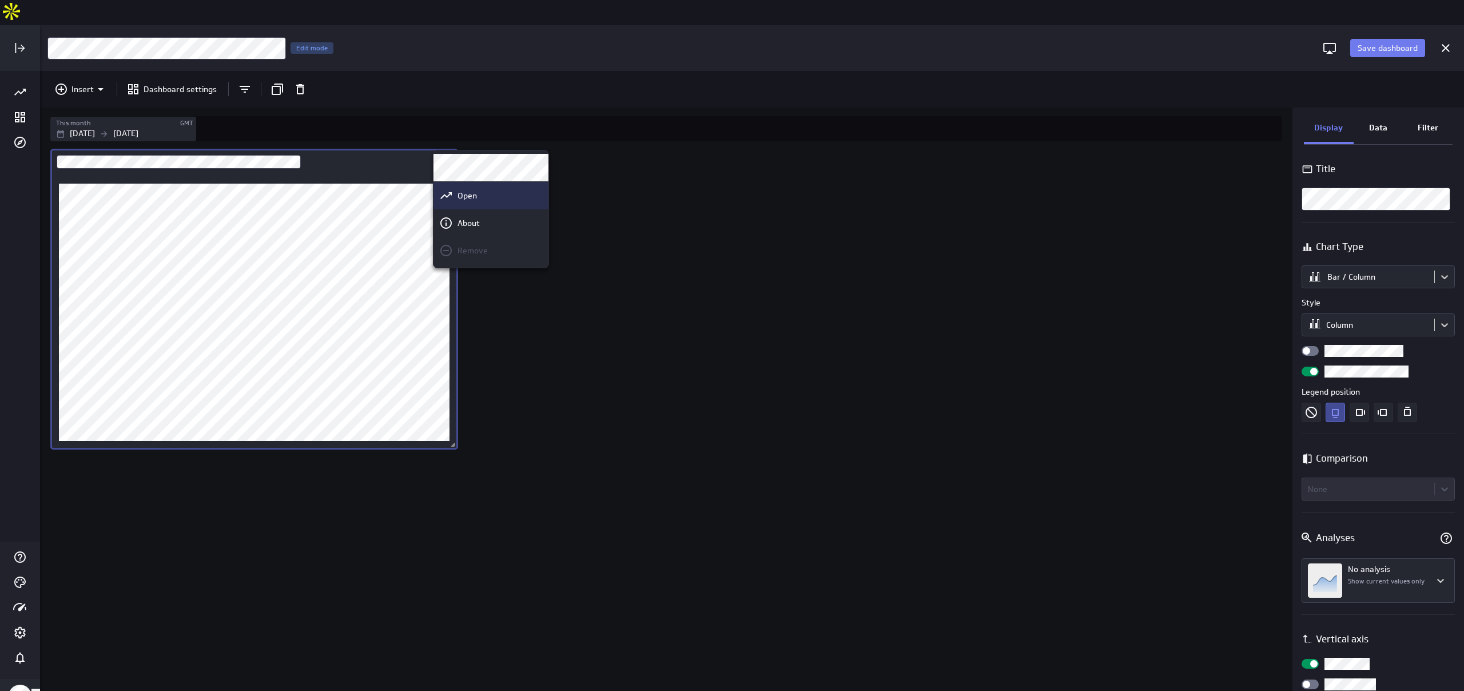
click at [502, 193] on div "Open" at bounding box center [496, 196] width 86 height 12
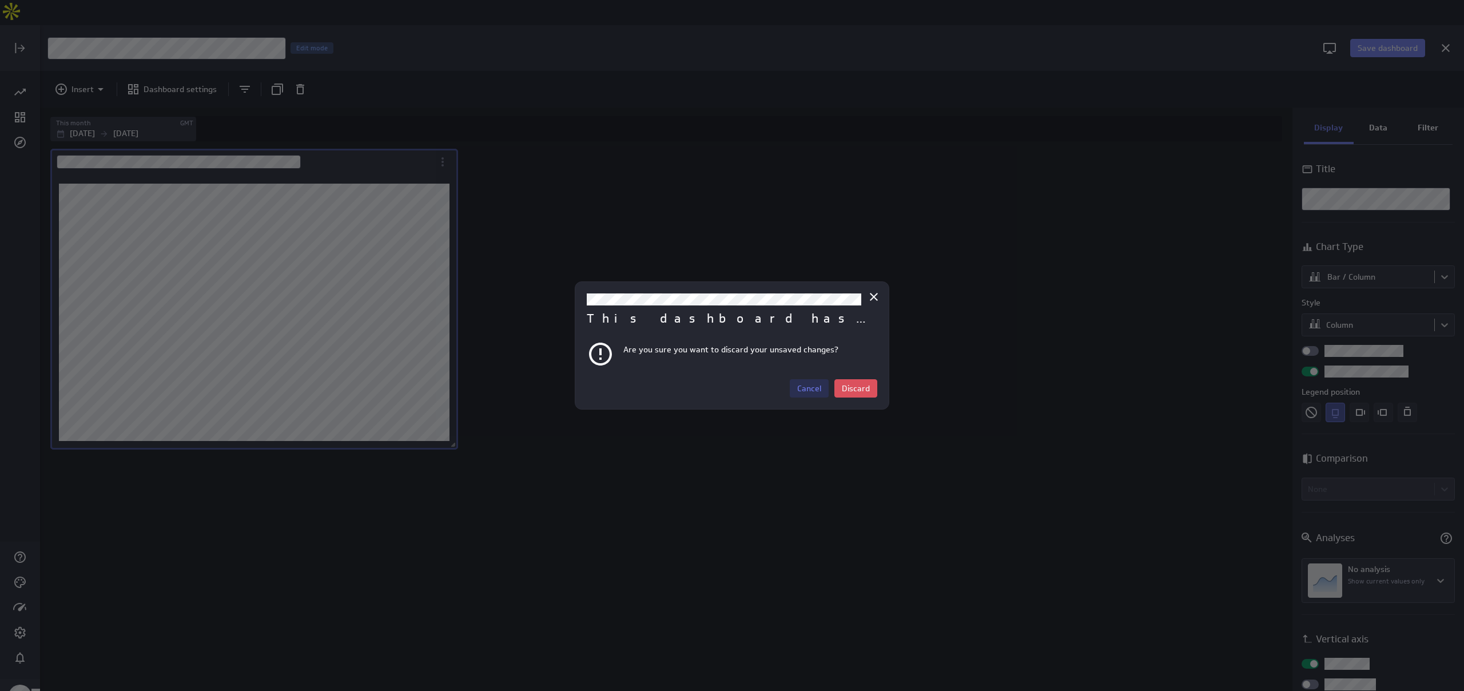
click at [731, 387] on span "Cancel" at bounding box center [809, 388] width 24 height 10
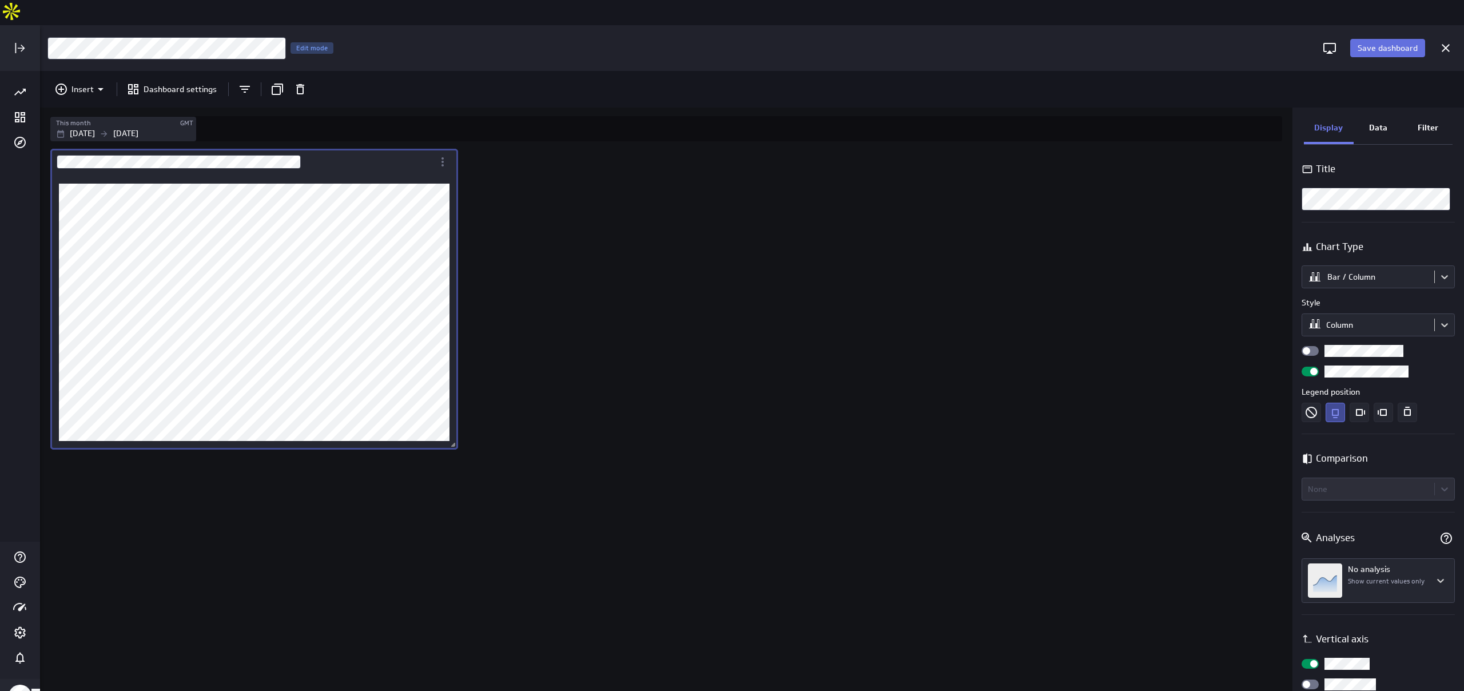
click at [731, 39] on button "Save dashboard" at bounding box center [1387, 48] width 75 height 18
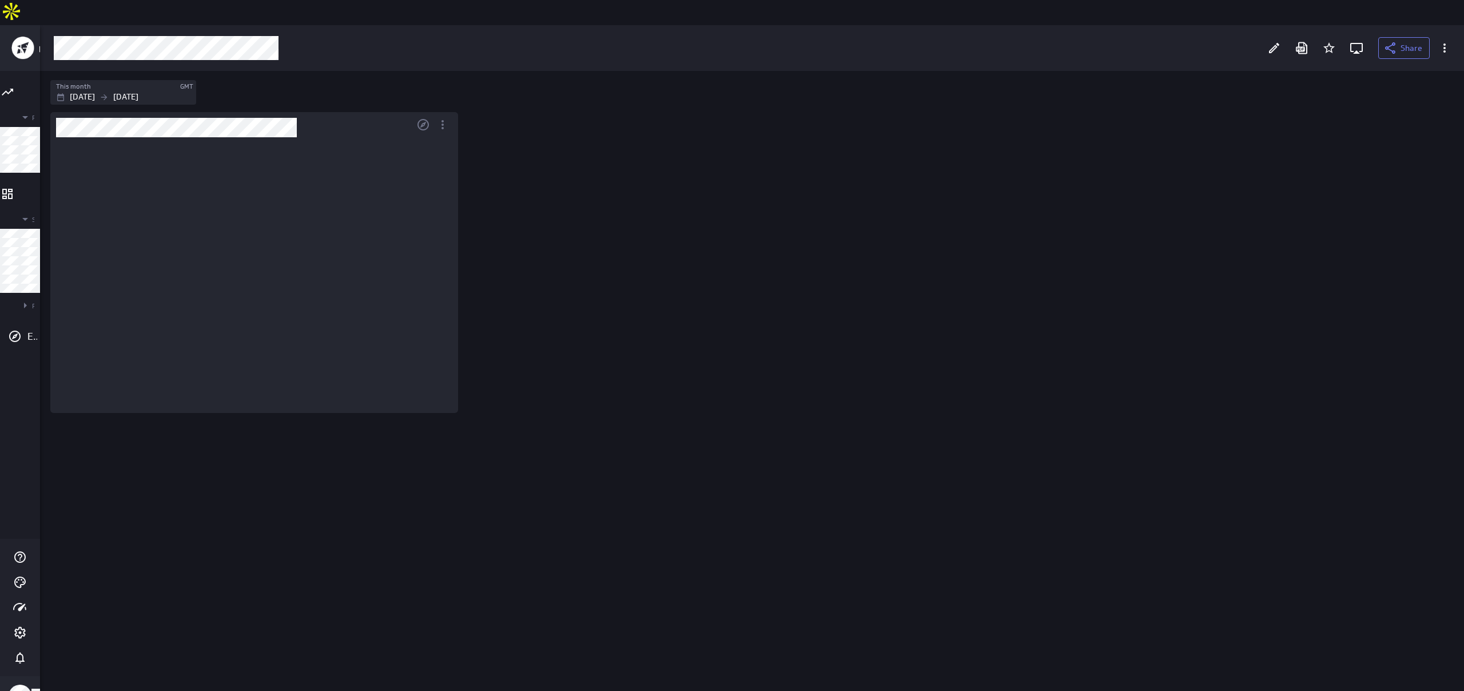
scroll to position [6, 6]
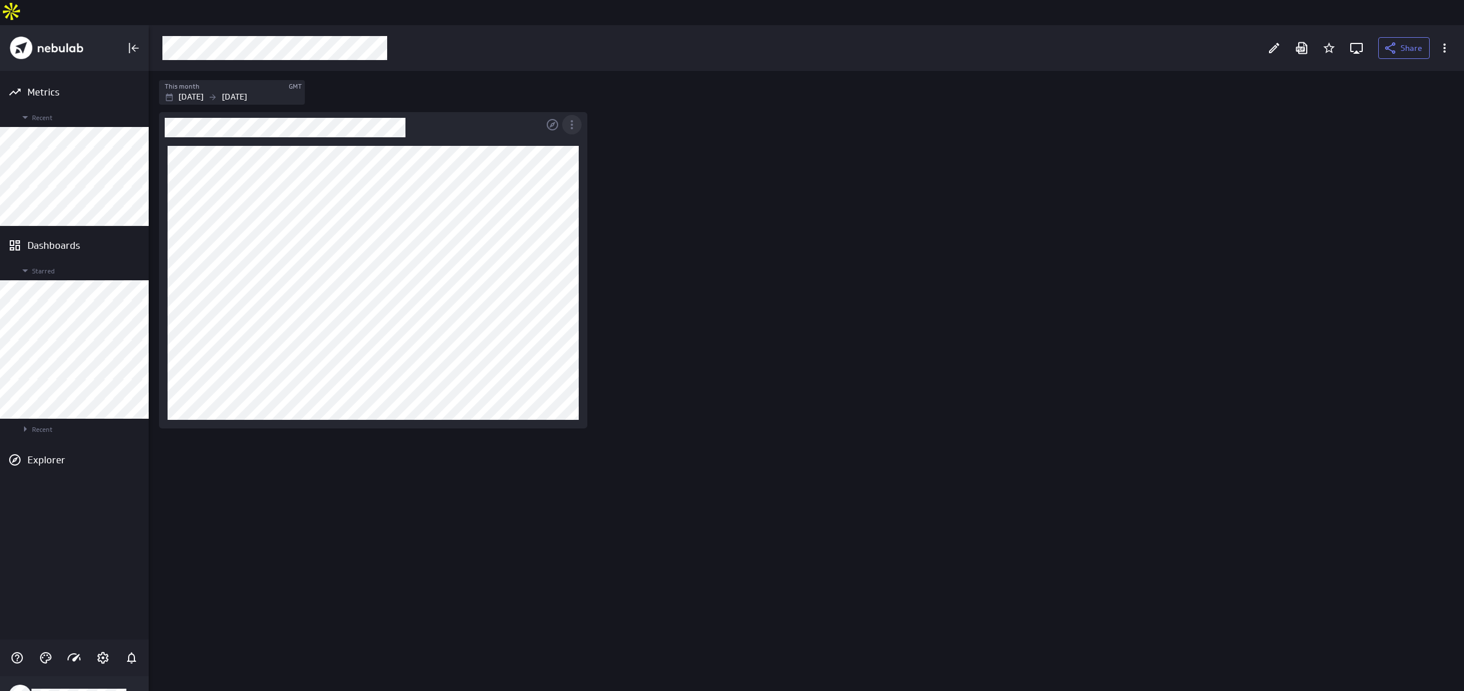
click at [578, 118] on icon "More actions" at bounding box center [572, 125] width 14 height 14
click at [611, 162] on div "Open" at bounding box center [625, 158] width 86 height 12
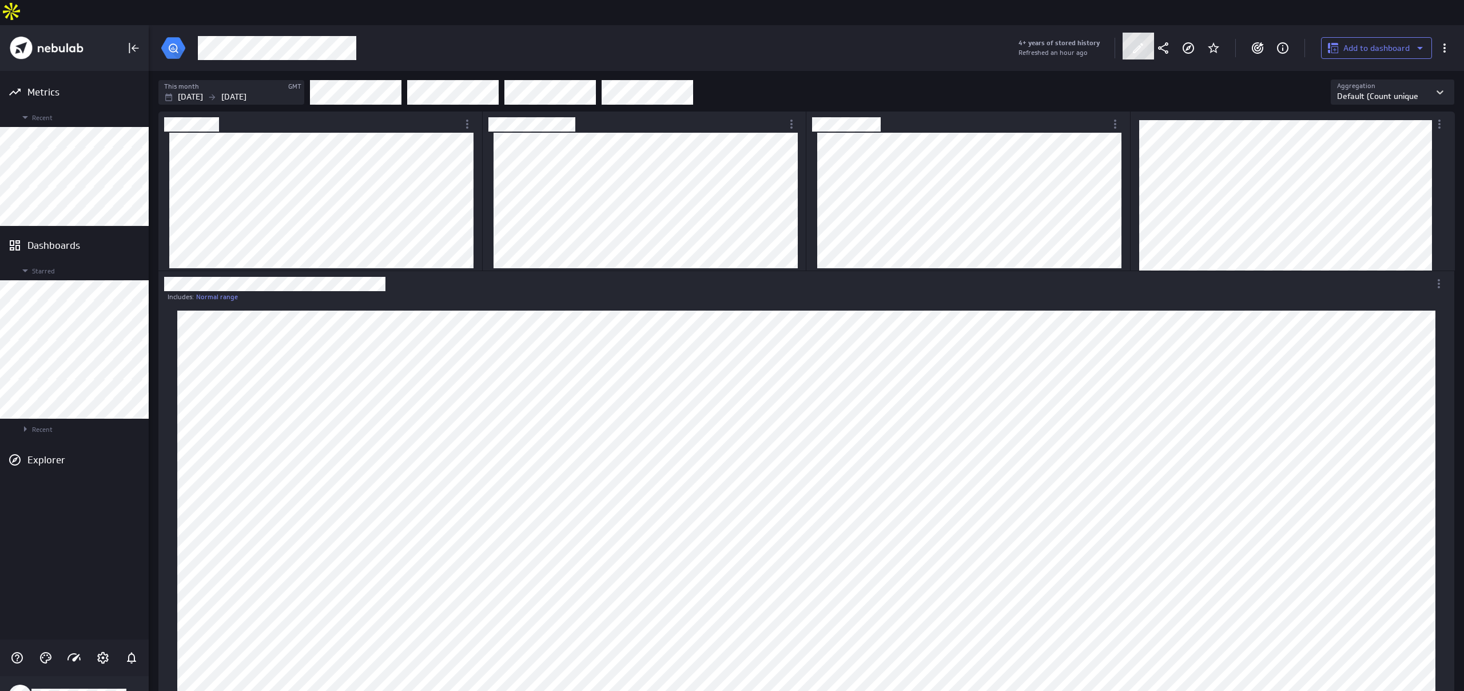
click at [731, 41] on icon at bounding box center [1138, 48] width 14 height 14
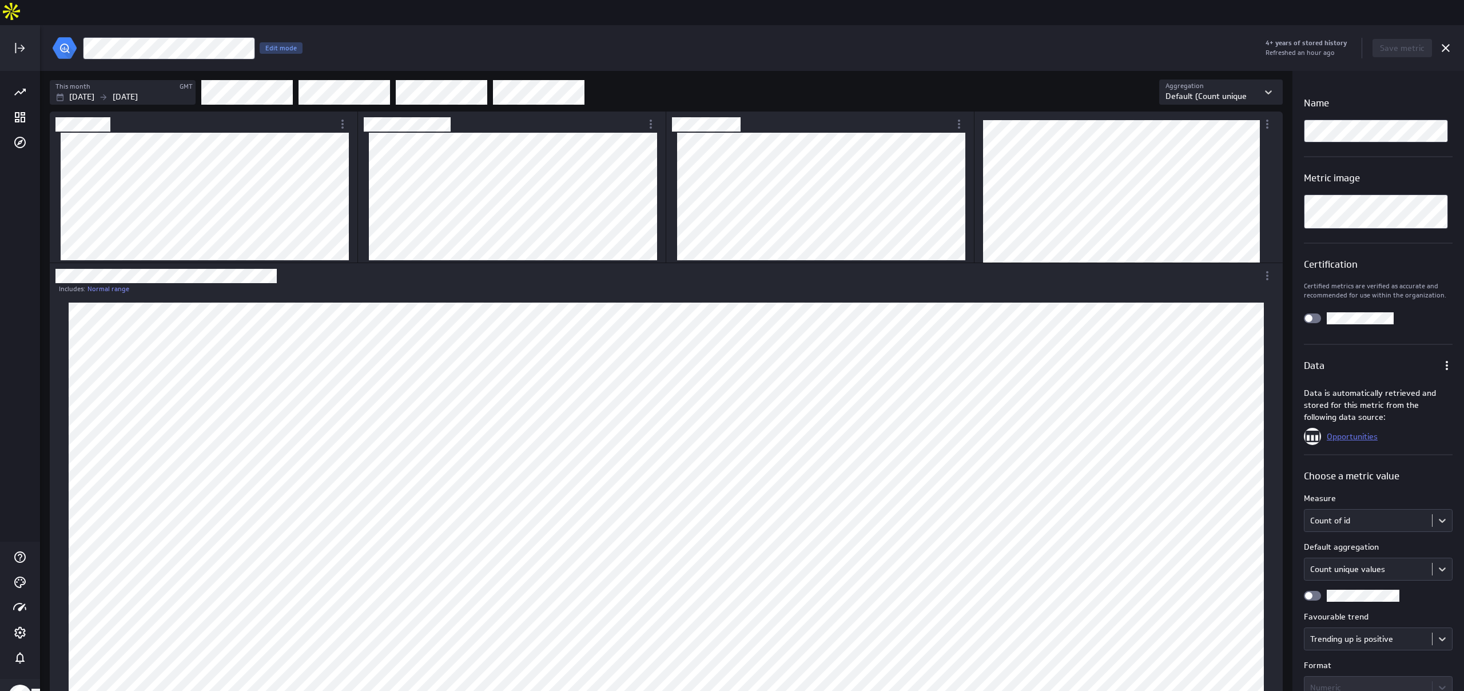
click at [731, 431] on link "Opportunities" at bounding box center [1352, 436] width 51 height 10
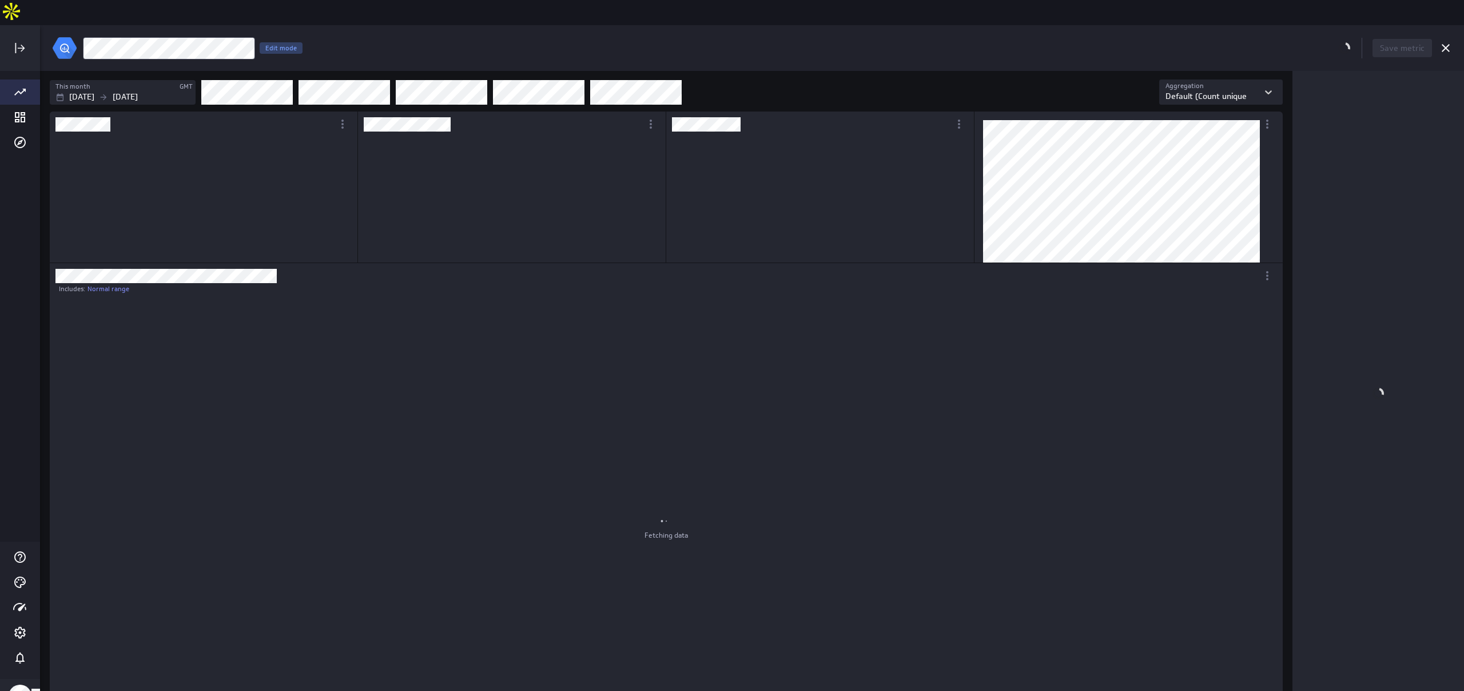
scroll to position [1204, 1234]
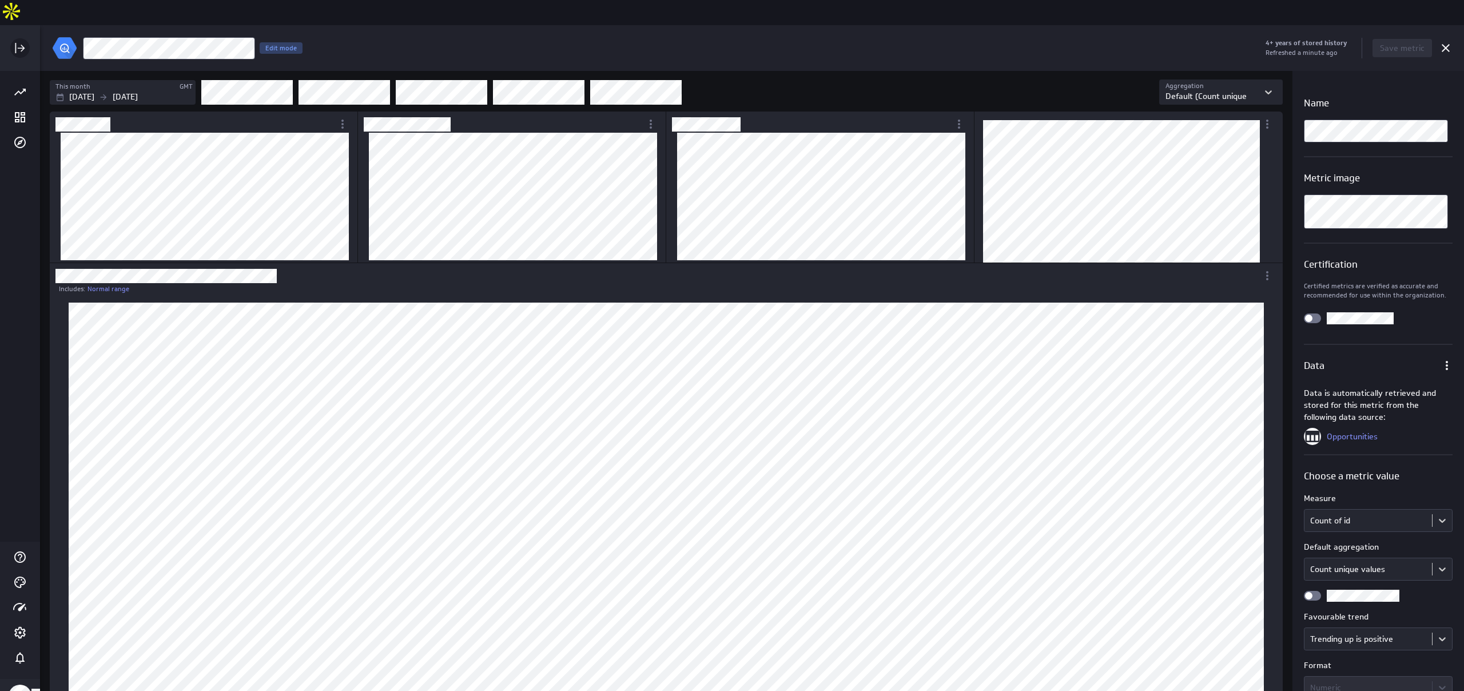
click at [25, 41] on icon "Expand" at bounding box center [20, 48] width 14 height 14
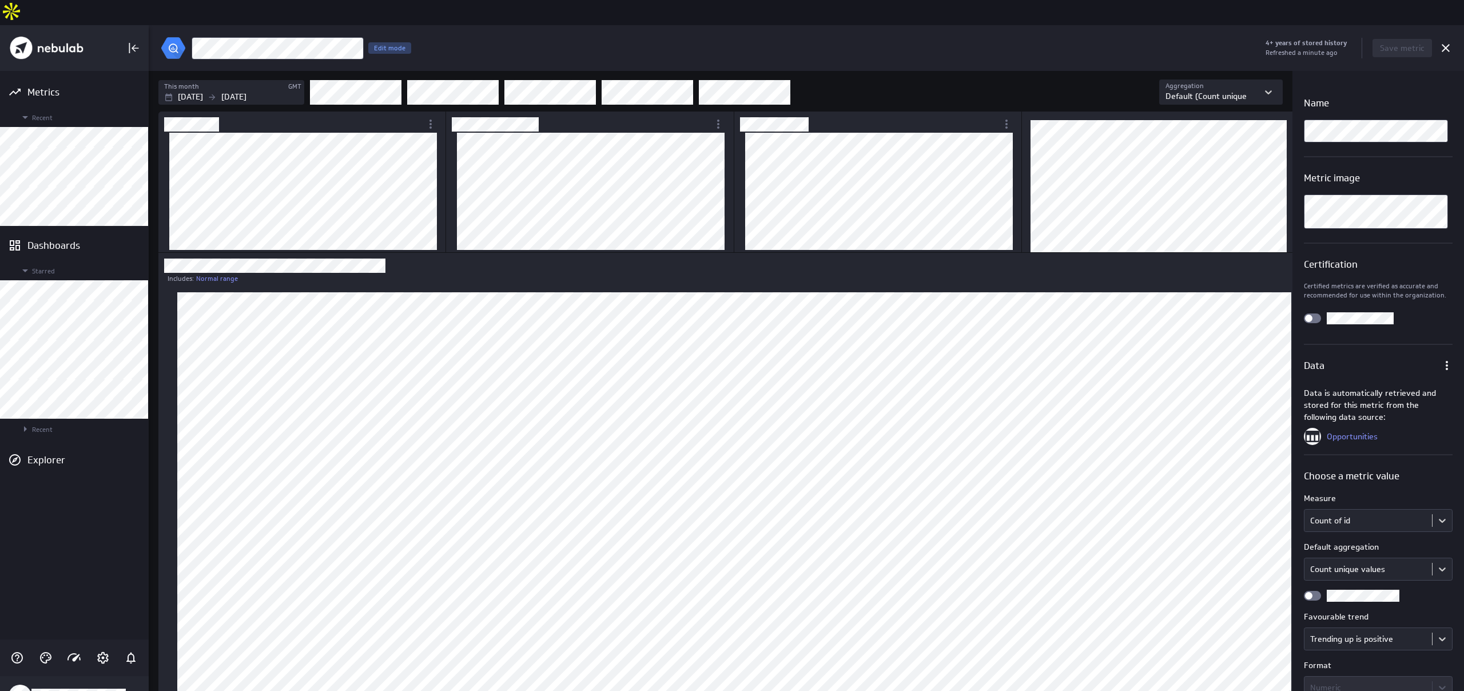
scroll to position [26, 1125]
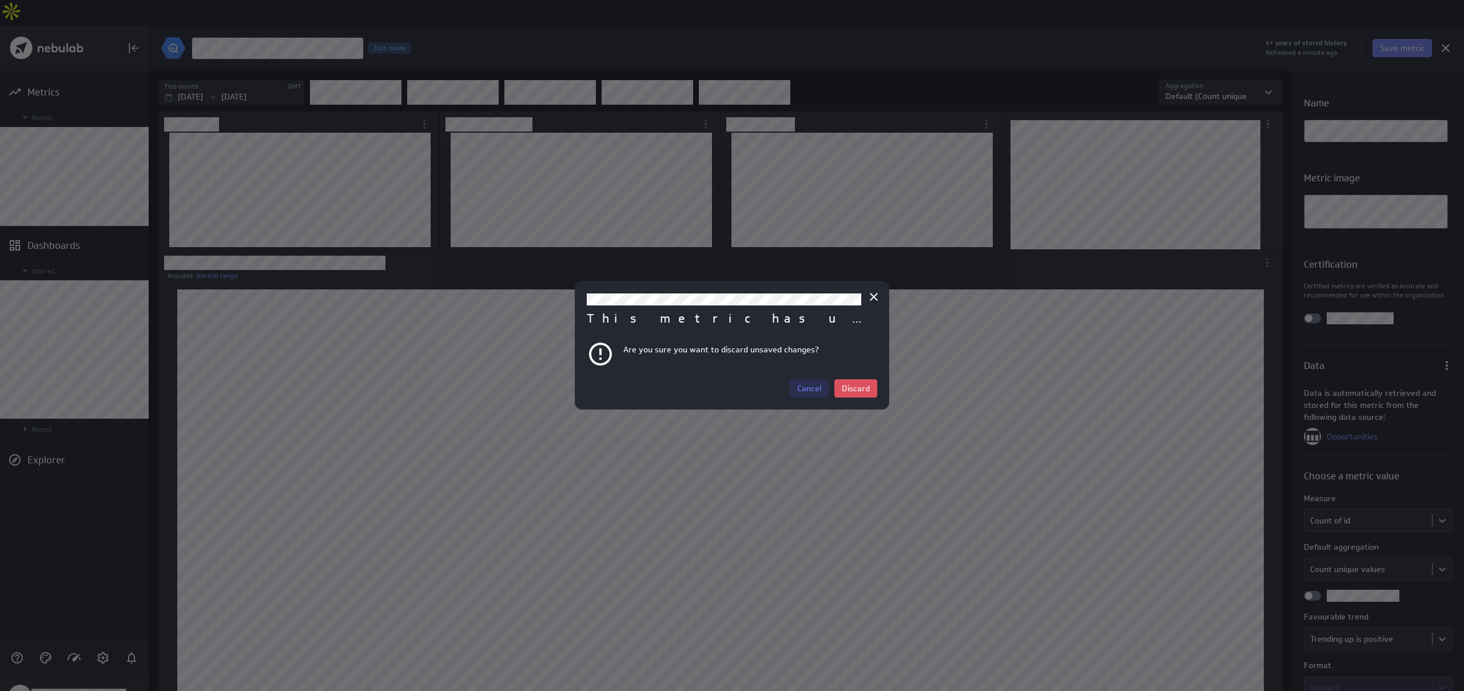
click at [731, 391] on button "Cancel" at bounding box center [809, 388] width 39 height 18
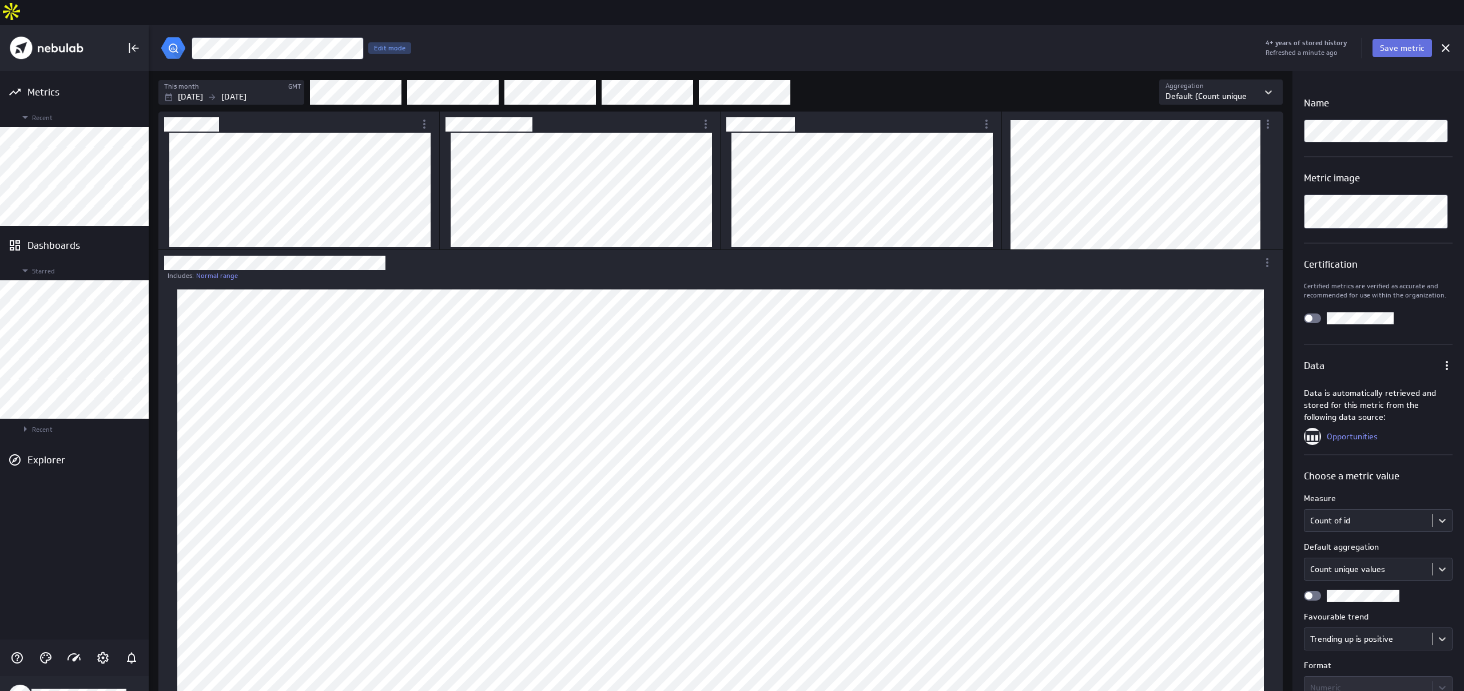
click at [731, 43] on span "Save metric" at bounding box center [1402, 48] width 45 height 10
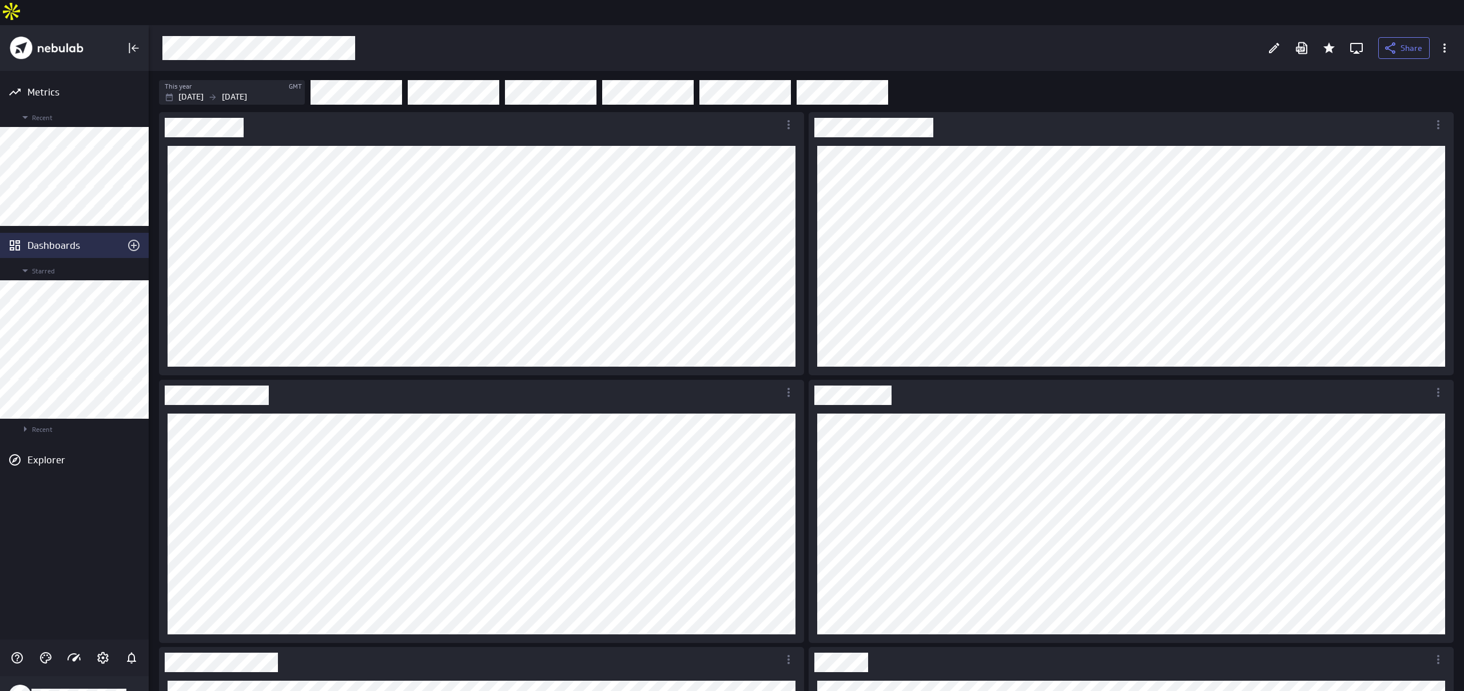
click at [54, 239] on div "Dashboards" at bounding box center [74, 245] width 94 height 13
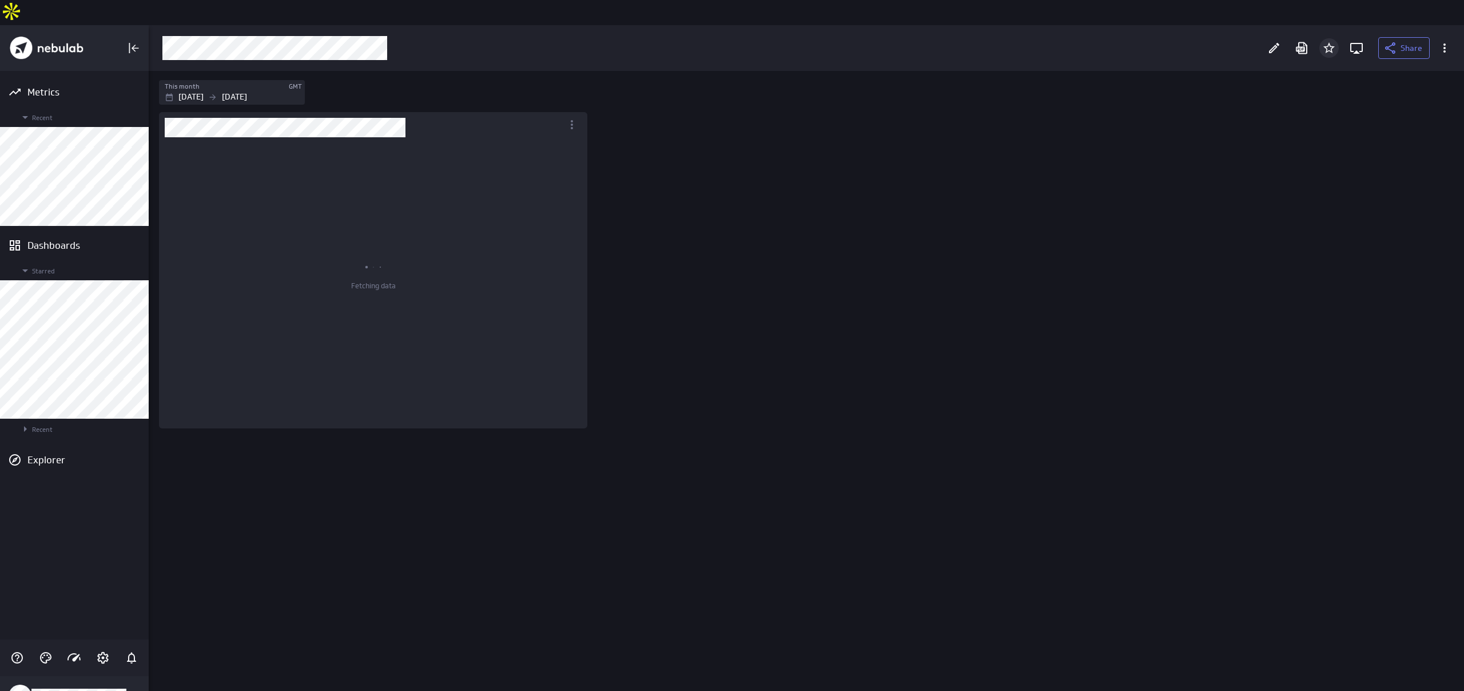
click at [731, 41] on icon "Add to Starred" at bounding box center [1329, 48] width 14 height 14
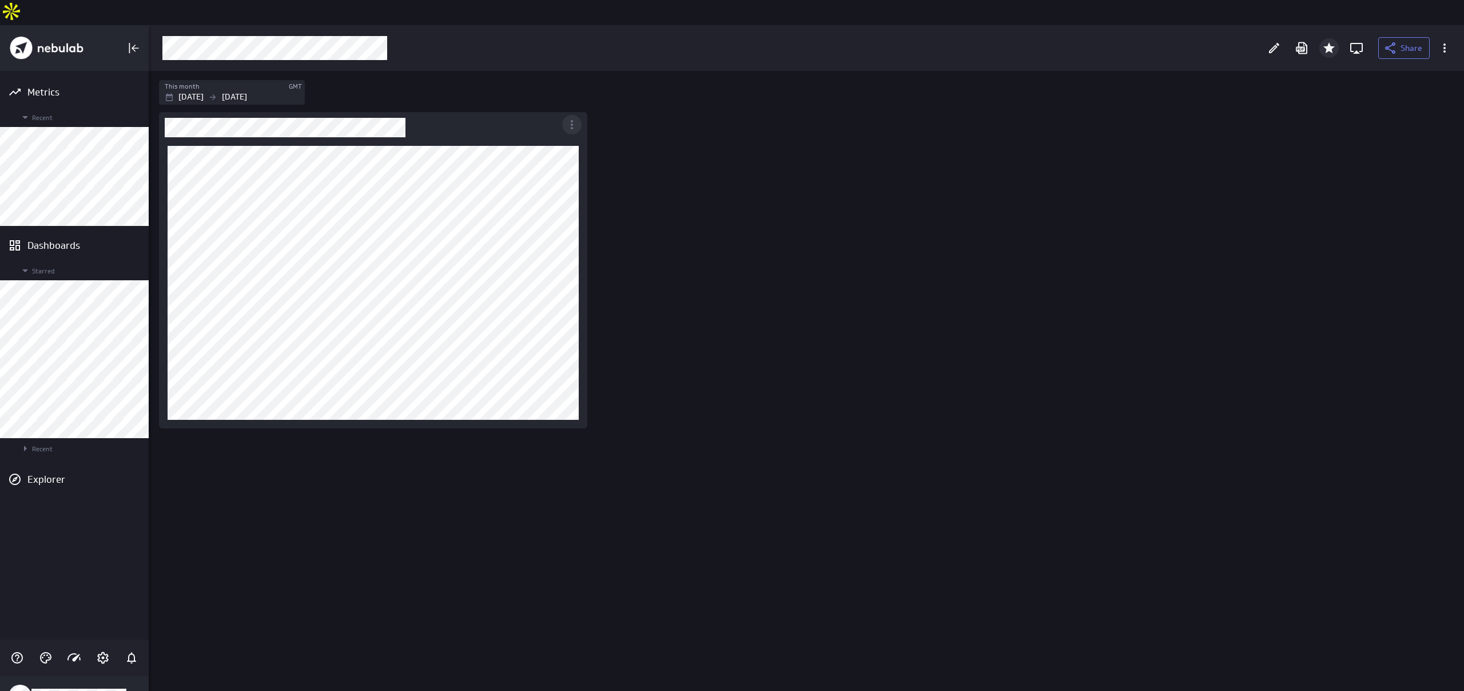
click at [579, 115] on div "More actions" at bounding box center [571, 124] width 19 height 19
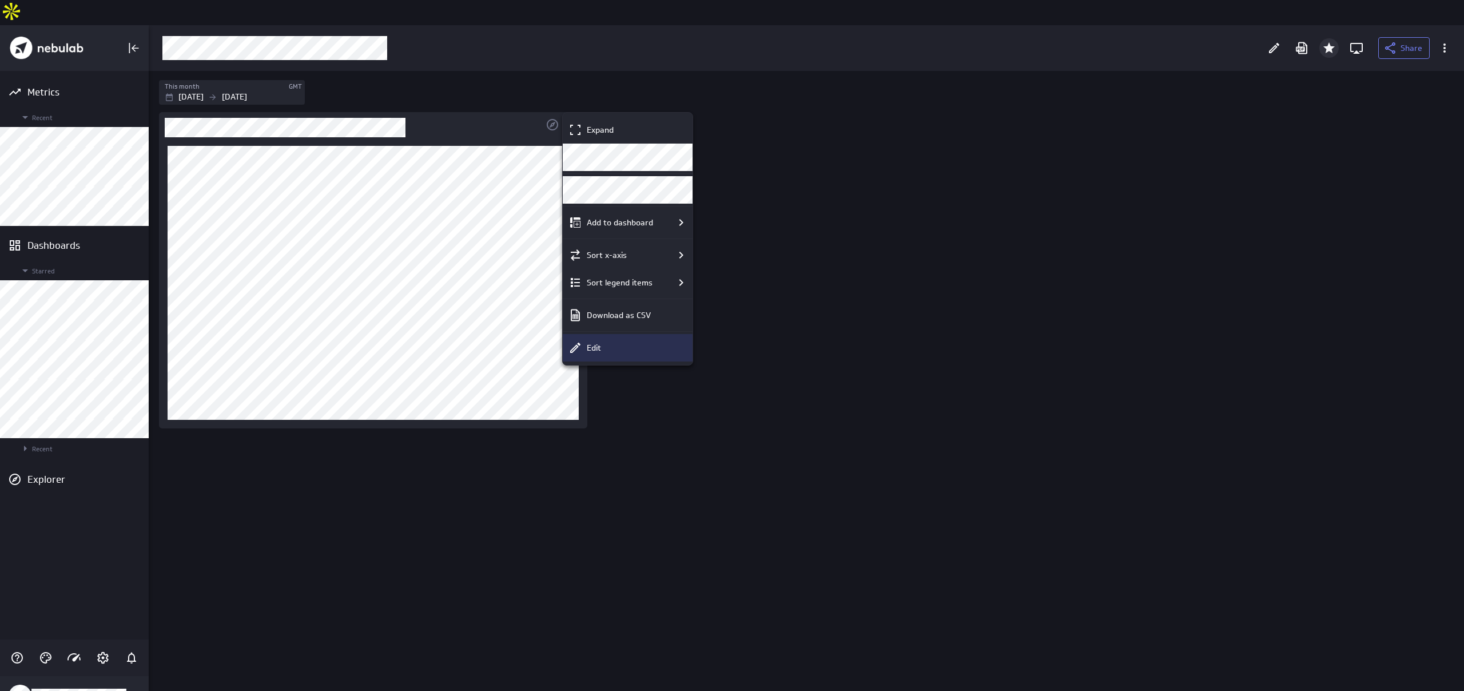
click at [626, 354] on div "Edit" at bounding box center [628, 347] width 130 height 27
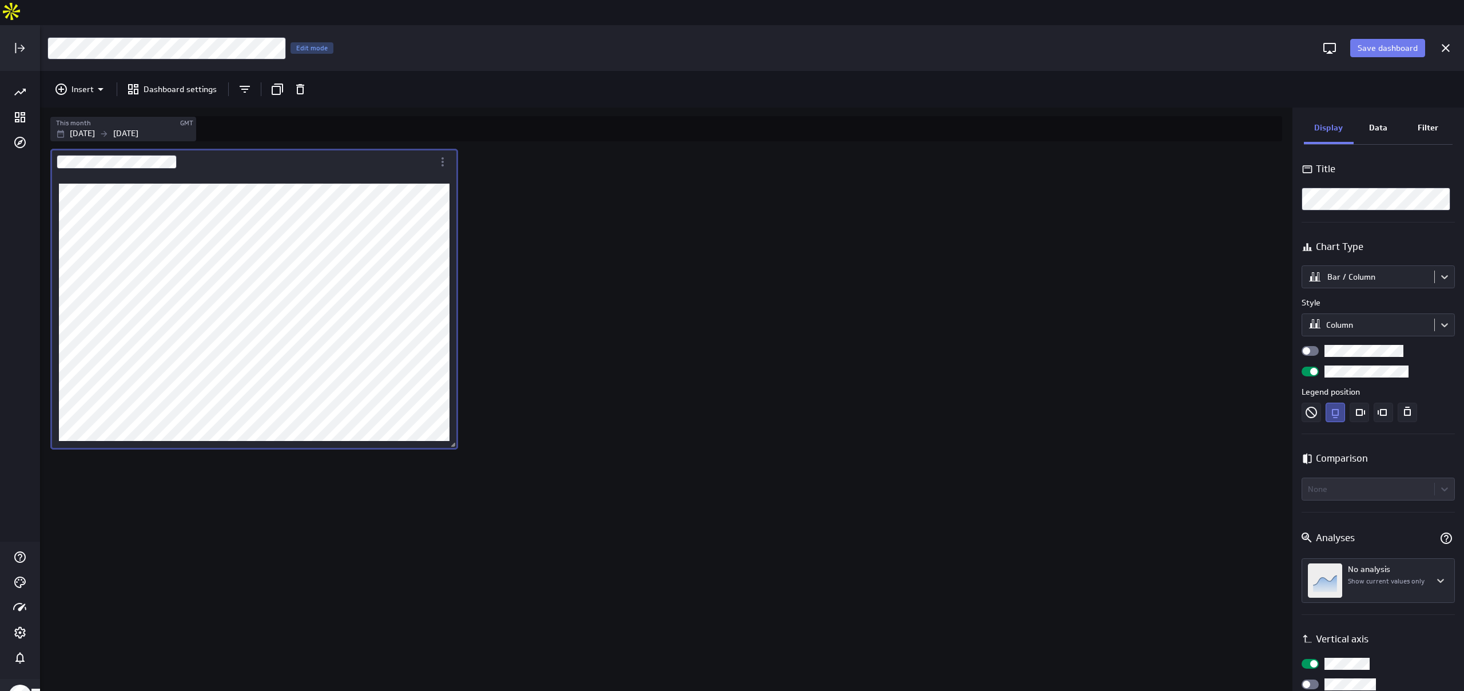
click at [731, 122] on p "Data" at bounding box center [1378, 128] width 18 height 12
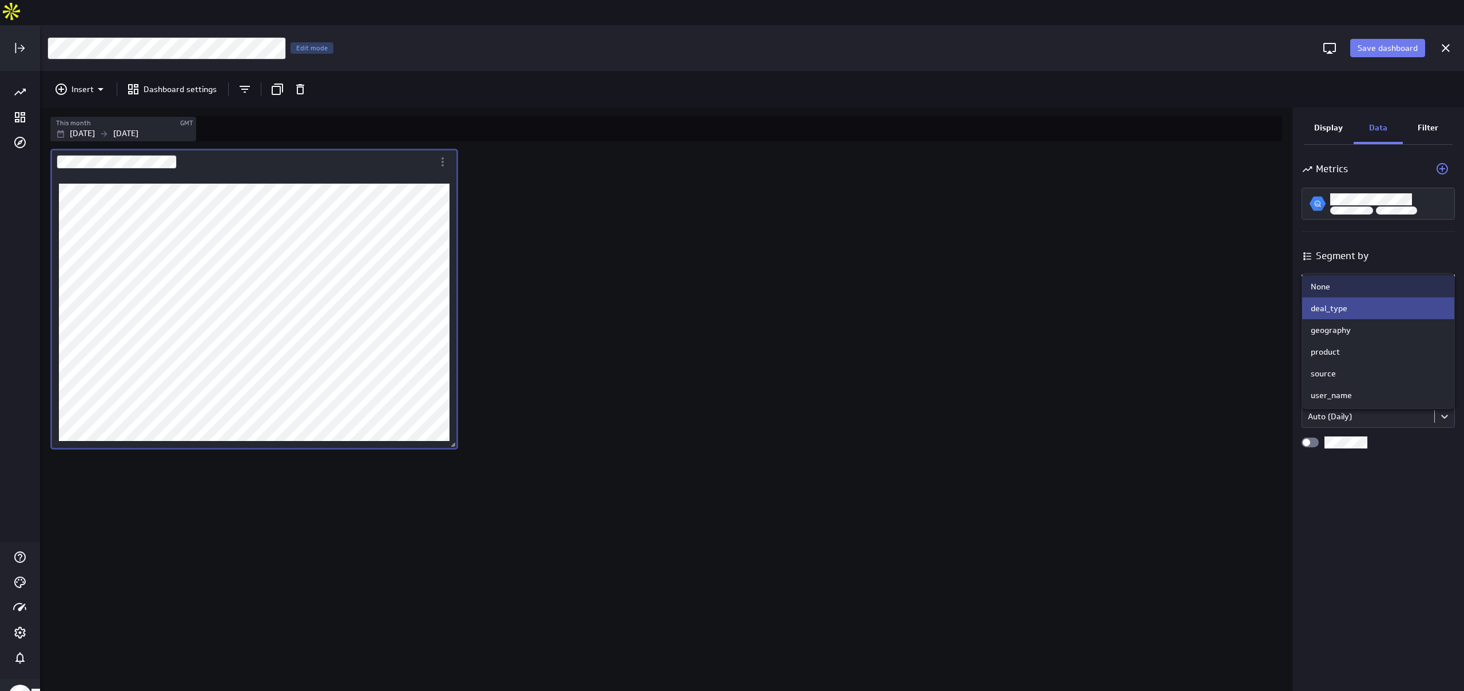
click at [731, 265] on body "Save dashboard [Sales] Performance by Partner Edit mode Insert Dashboard settin…" at bounding box center [732, 345] width 1464 height 691
click at [731, 398] on div "user_name" at bounding box center [1378, 395] width 135 height 10
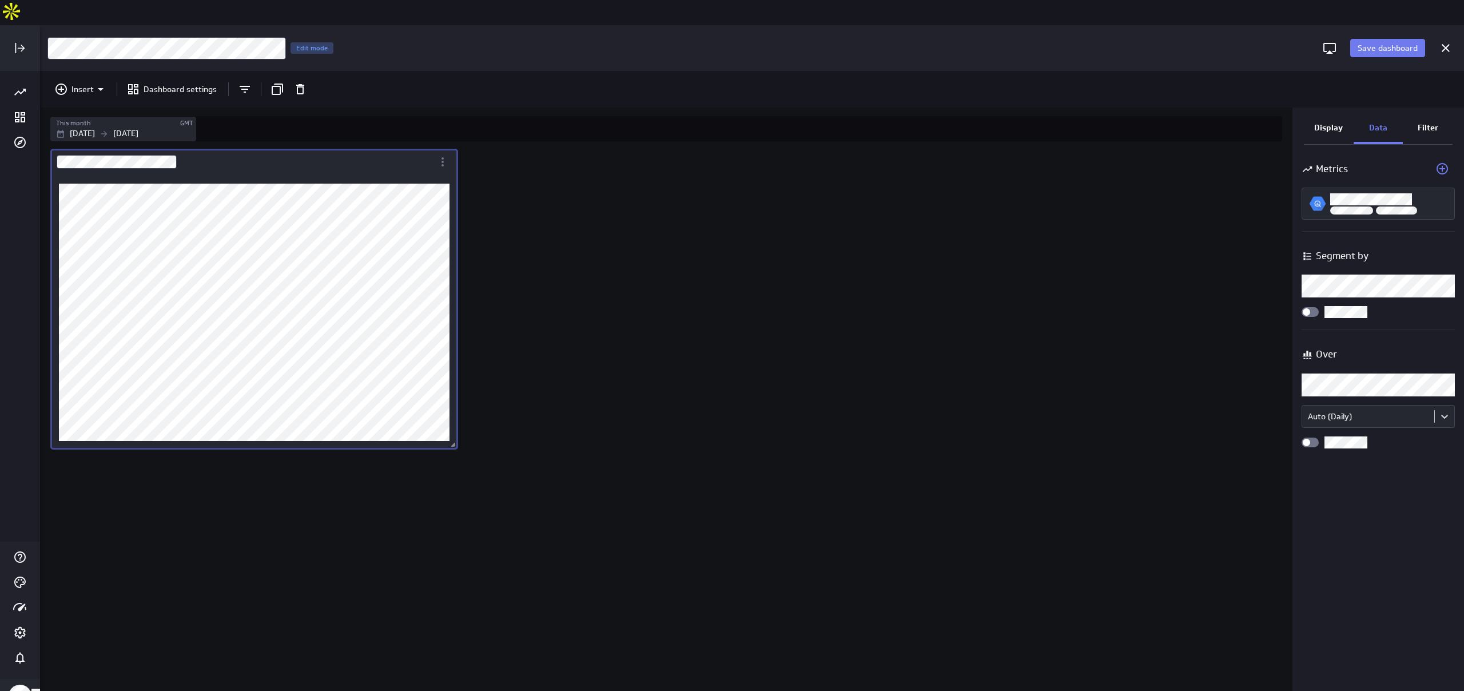
click at [731, 113] on div "Filter" at bounding box center [1428, 128] width 50 height 31
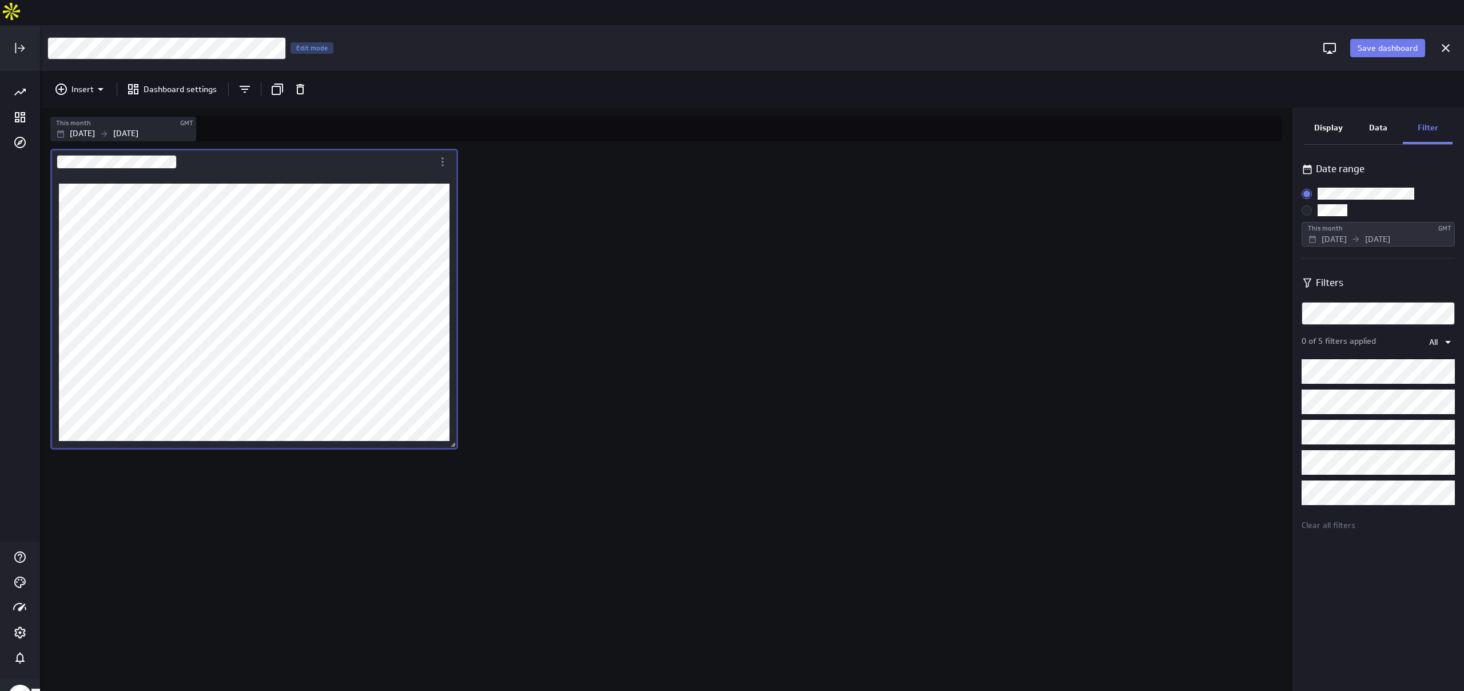
click at [731, 113] on div "Data" at bounding box center [1379, 128] width 50 height 31
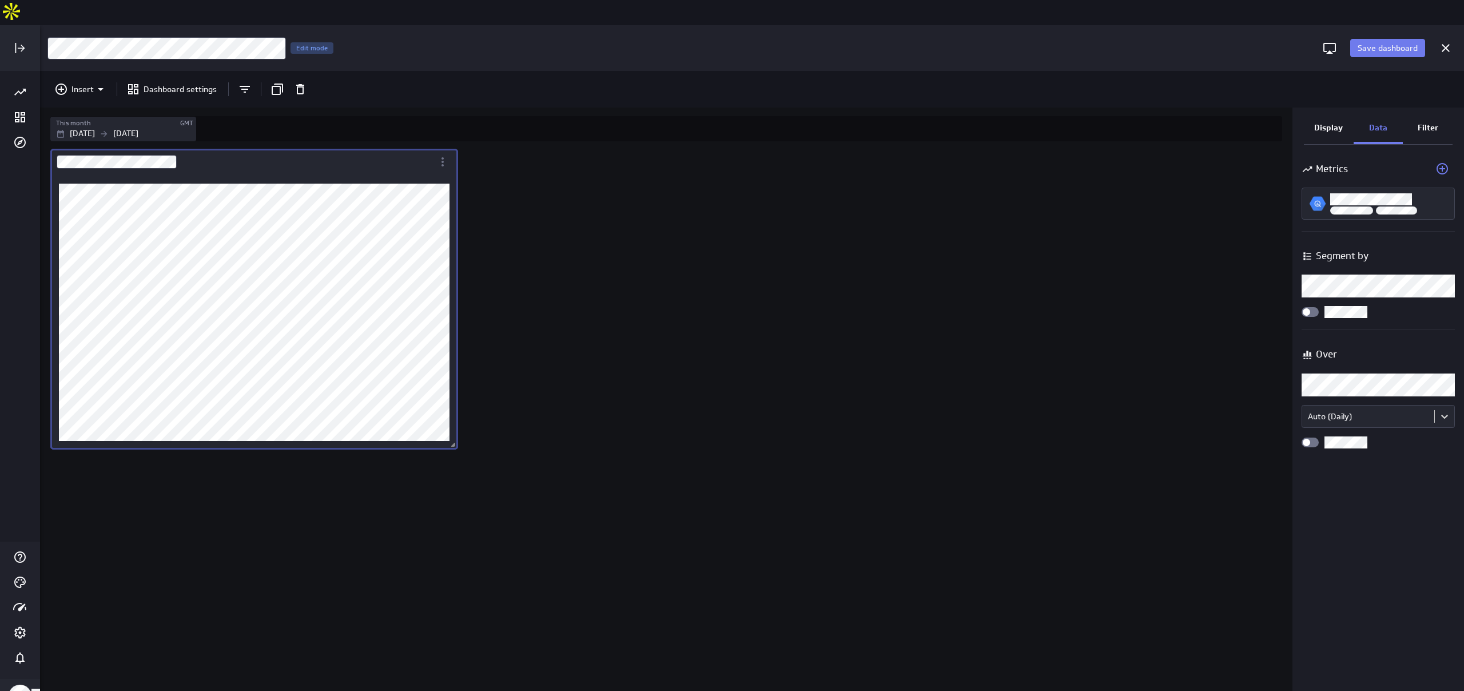
click at [731, 258] on body "Save dashboard [Sales] Performance by Partner Edit mode Insert Dashboard settin…" at bounding box center [732, 345] width 1464 height 691
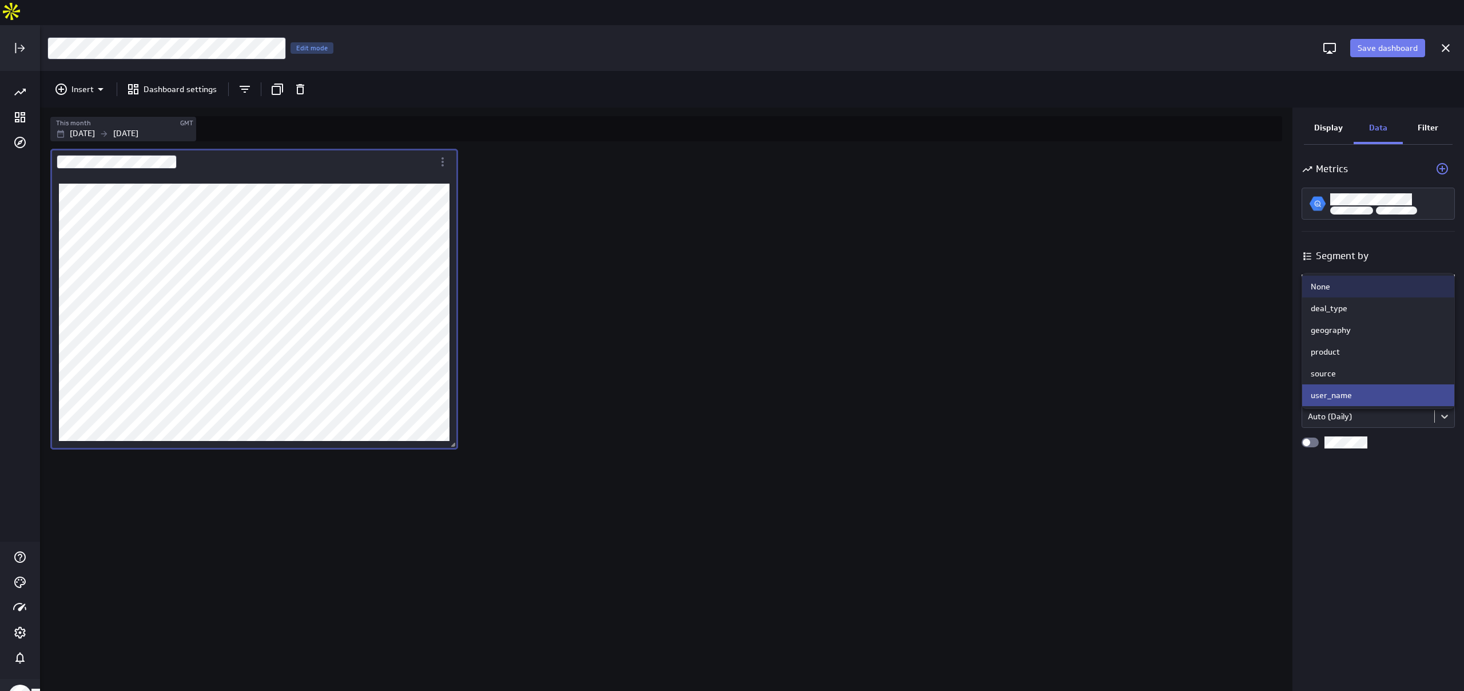
click at [731, 258] on div at bounding box center [732, 345] width 1464 height 691
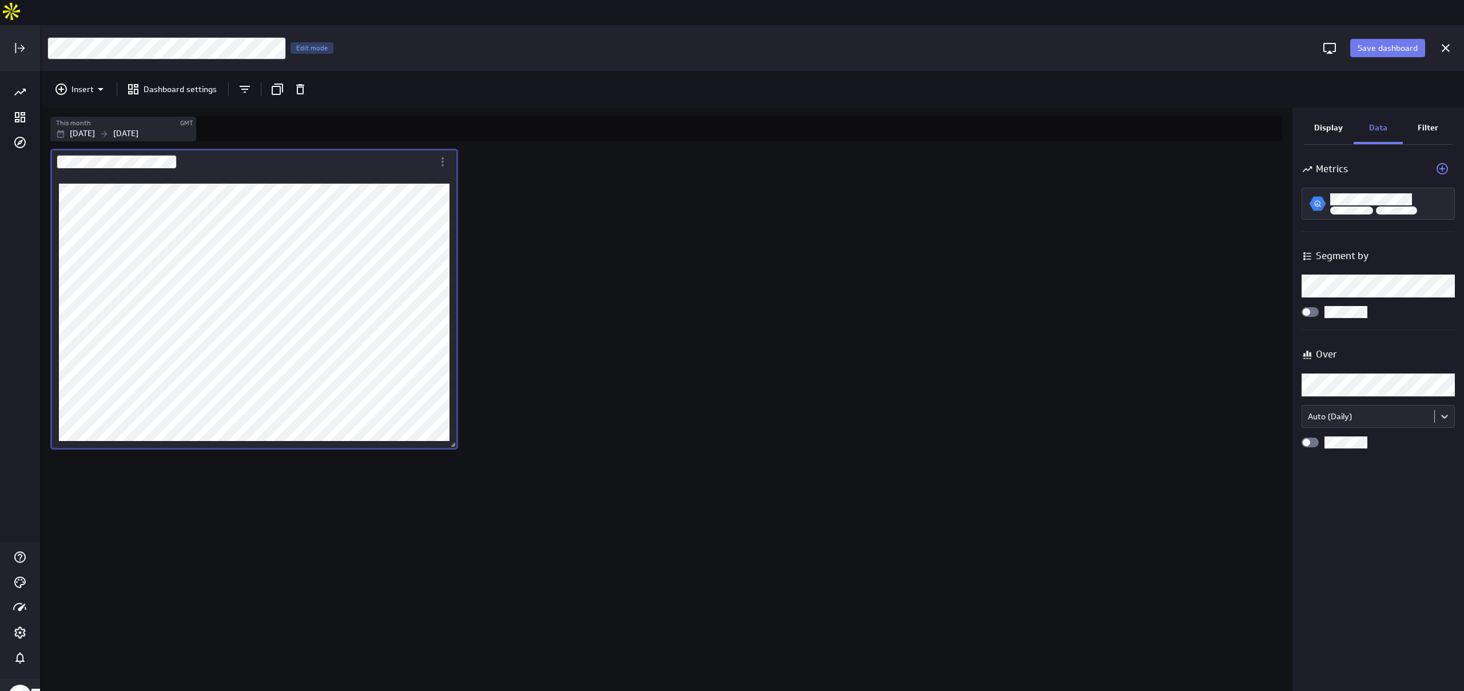
click at [731, 349] on body "Save dashboard [Sales] Performance by Partner Edit mode Insert Dashboard settin…" at bounding box center [732, 345] width 1464 height 691
click at [731, 350] on div at bounding box center [732, 345] width 1464 height 691
click at [731, 402] on body "Save dashboard [Sales] Performance by Partner Edit mode Insert Dashboard settin…" at bounding box center [732, 345] width 1464 height 691
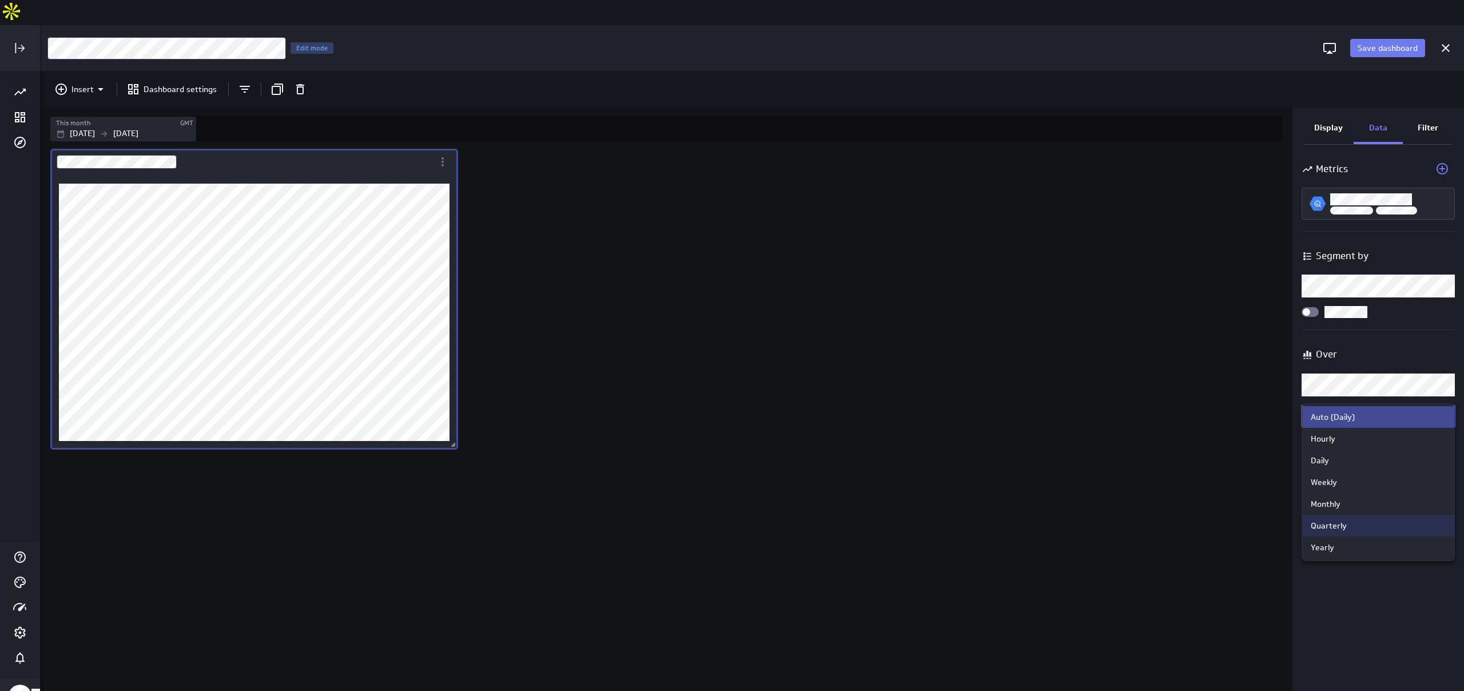
click at [731, 522] on div "Quarterly" at bounding box center [1378, 525] width 135 height 10
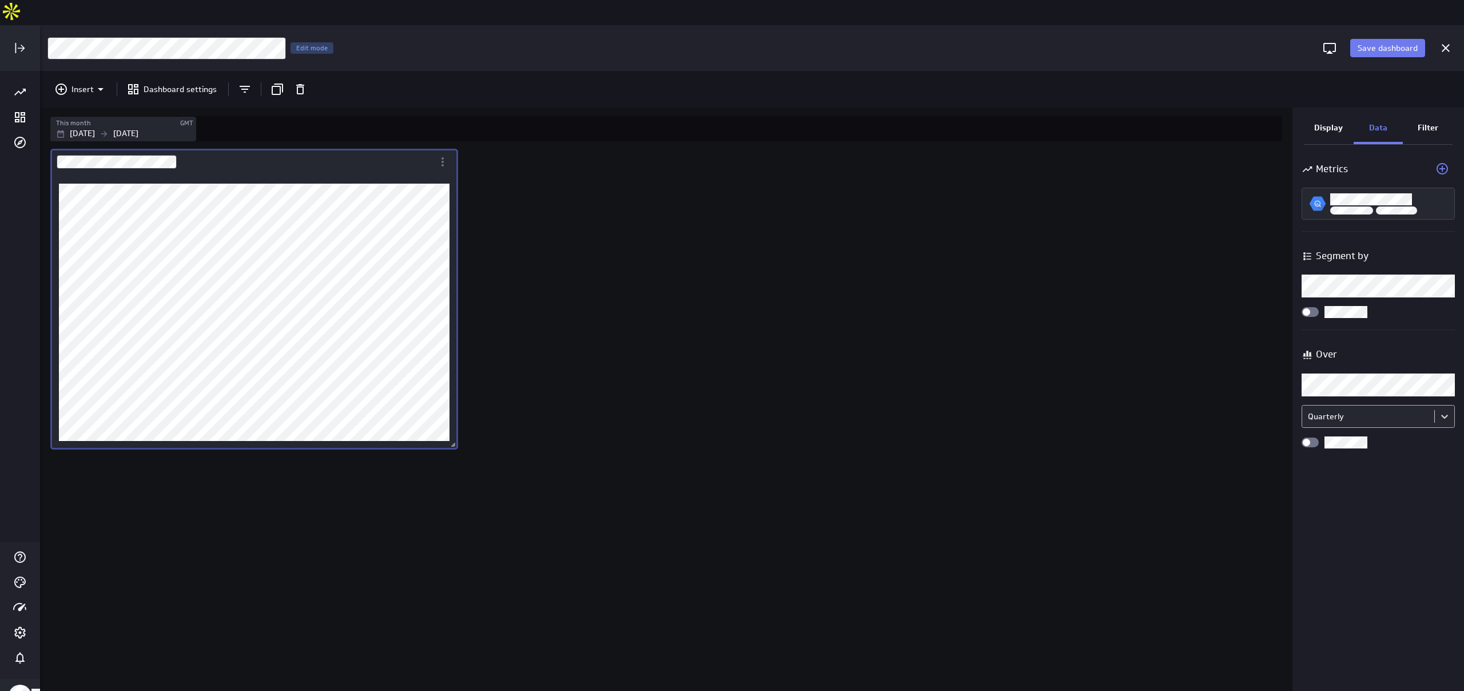
click at [731, 389] on body "Save dashboard [Sales] Performance by Partner Edit mode Insert Dashboard settin…" at bounding box center [732, 345] width 1464 height 691
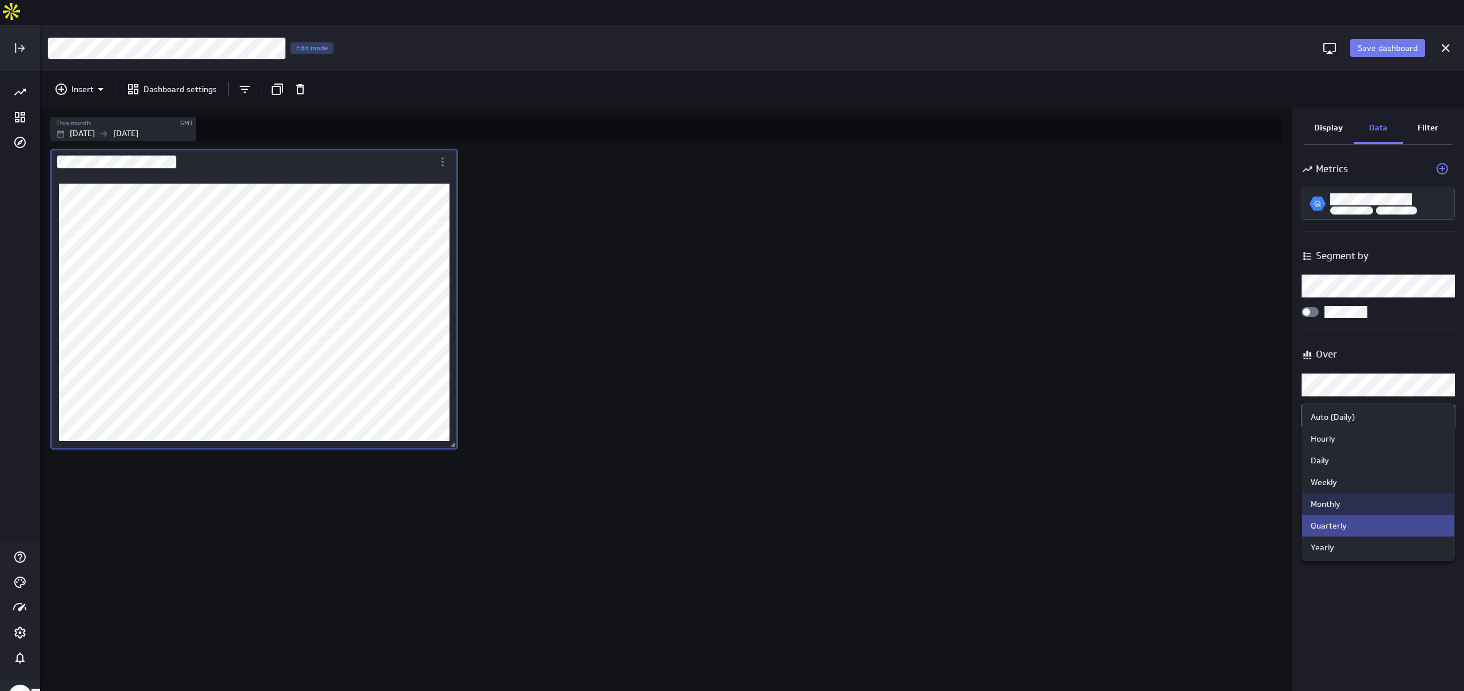
click at [731, 509] on div "Monthly" at bounding box center [1378, 504] width 135 height 10
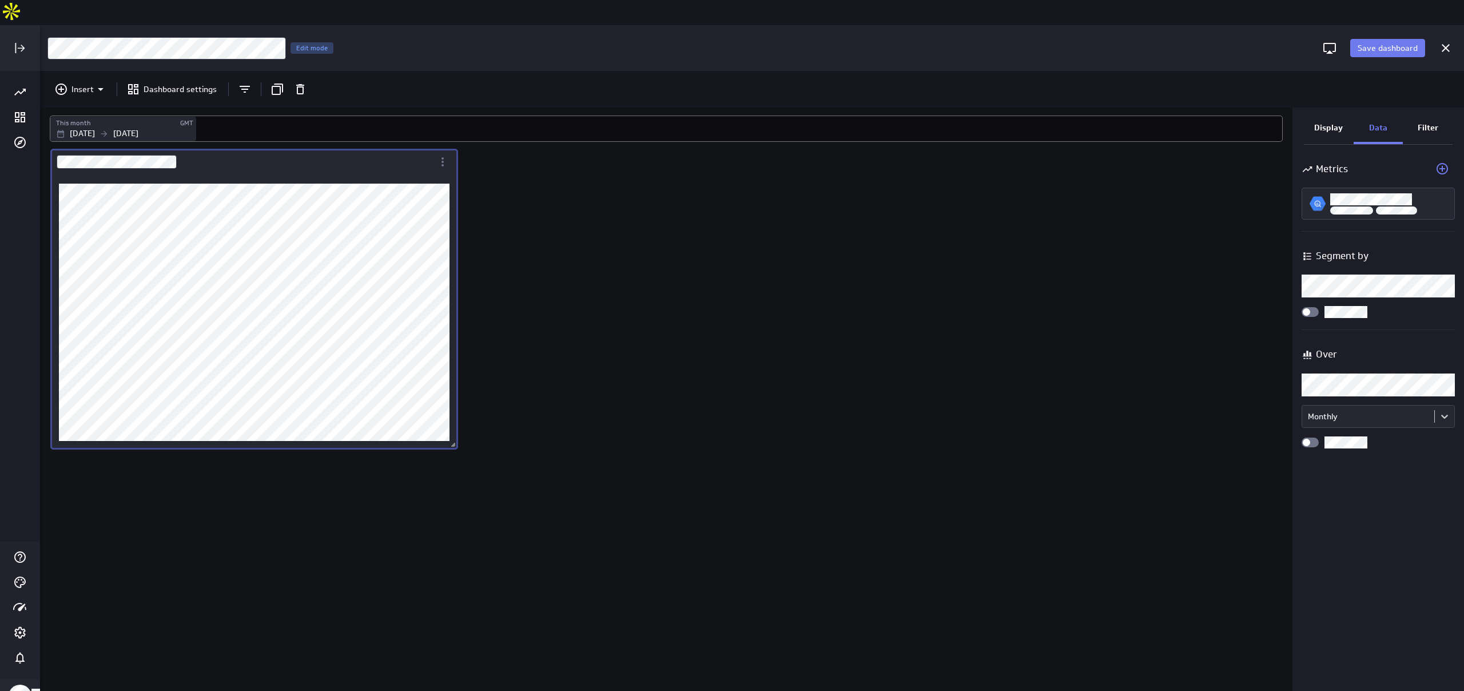
click at [132, 128] on div "Aug 01 2025 Aug 31 2025" at bounding box center [124, 134] width 137 height 12
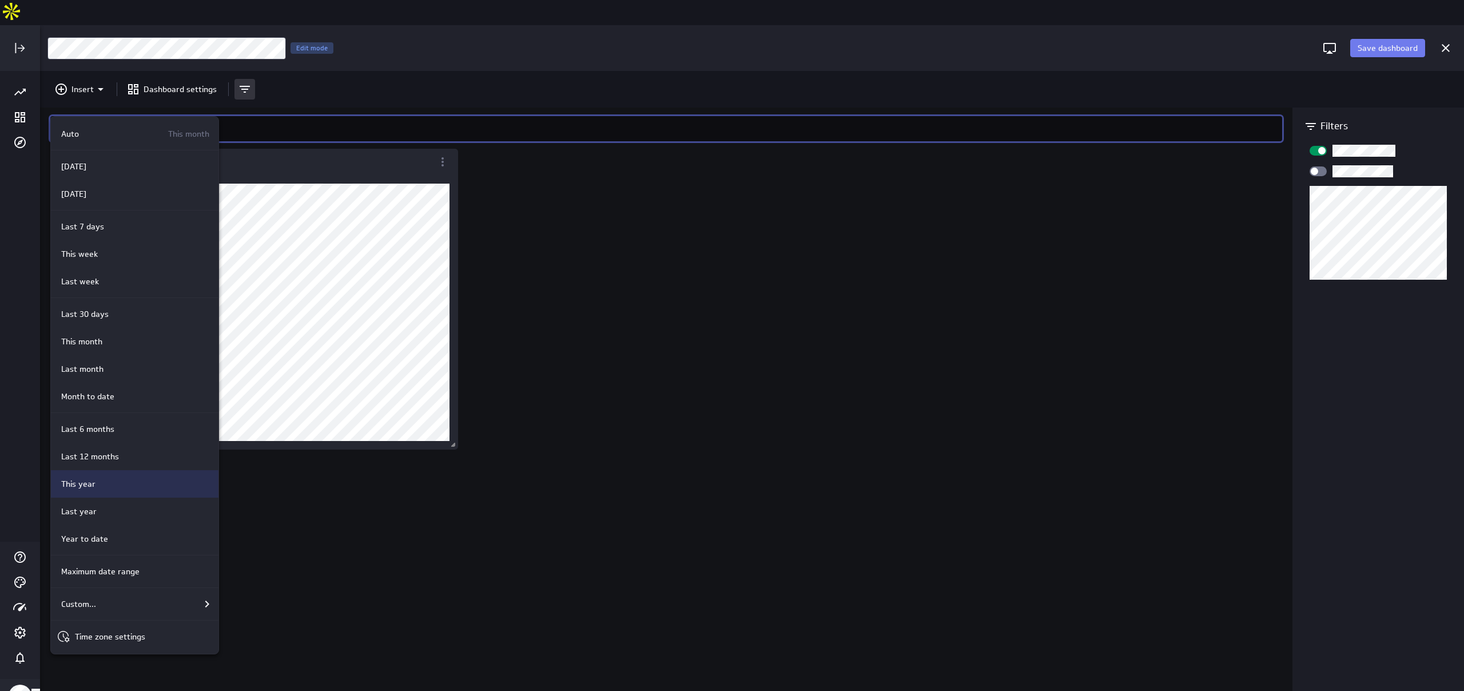
click at [129, 484] on div "This year" at bounding box center [133, 484] width 153 height 12
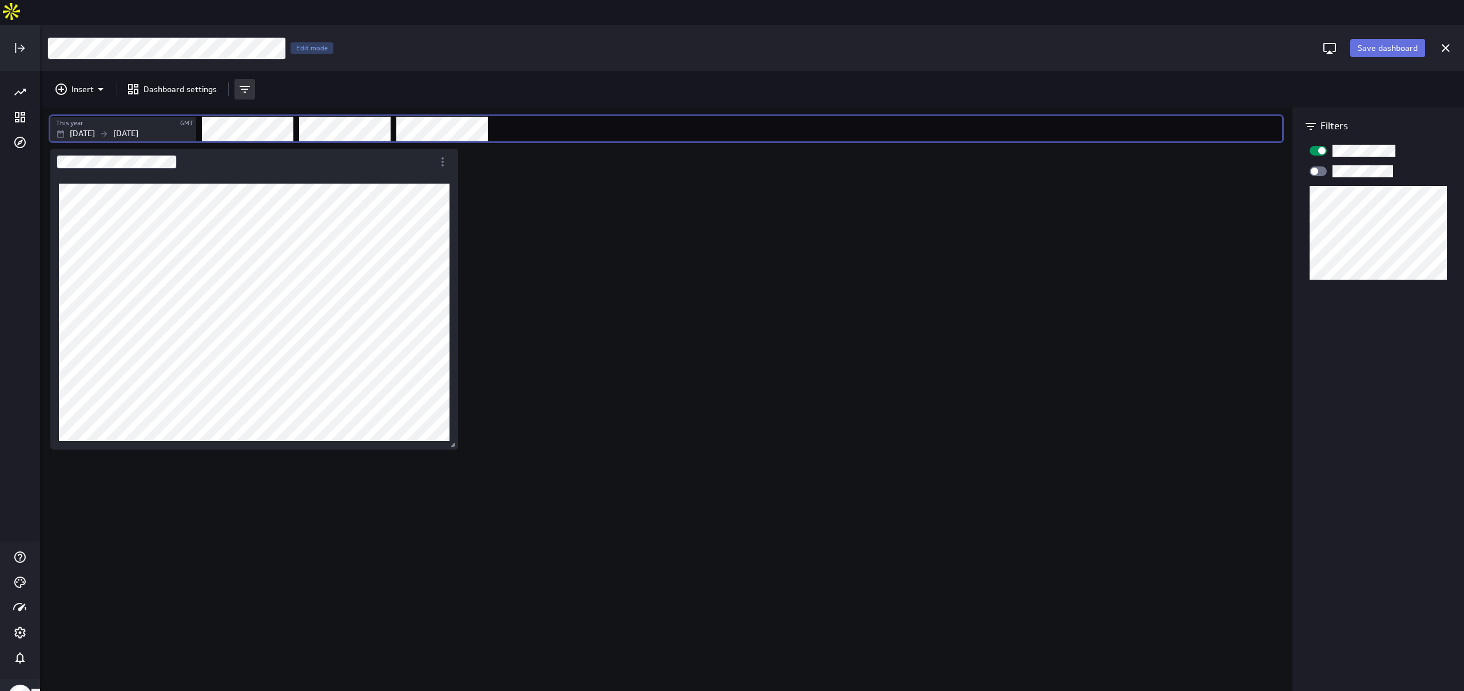
click at [731, 43] on span "Save dashboard" at bounding box center [1388, 48] width 60 height 10
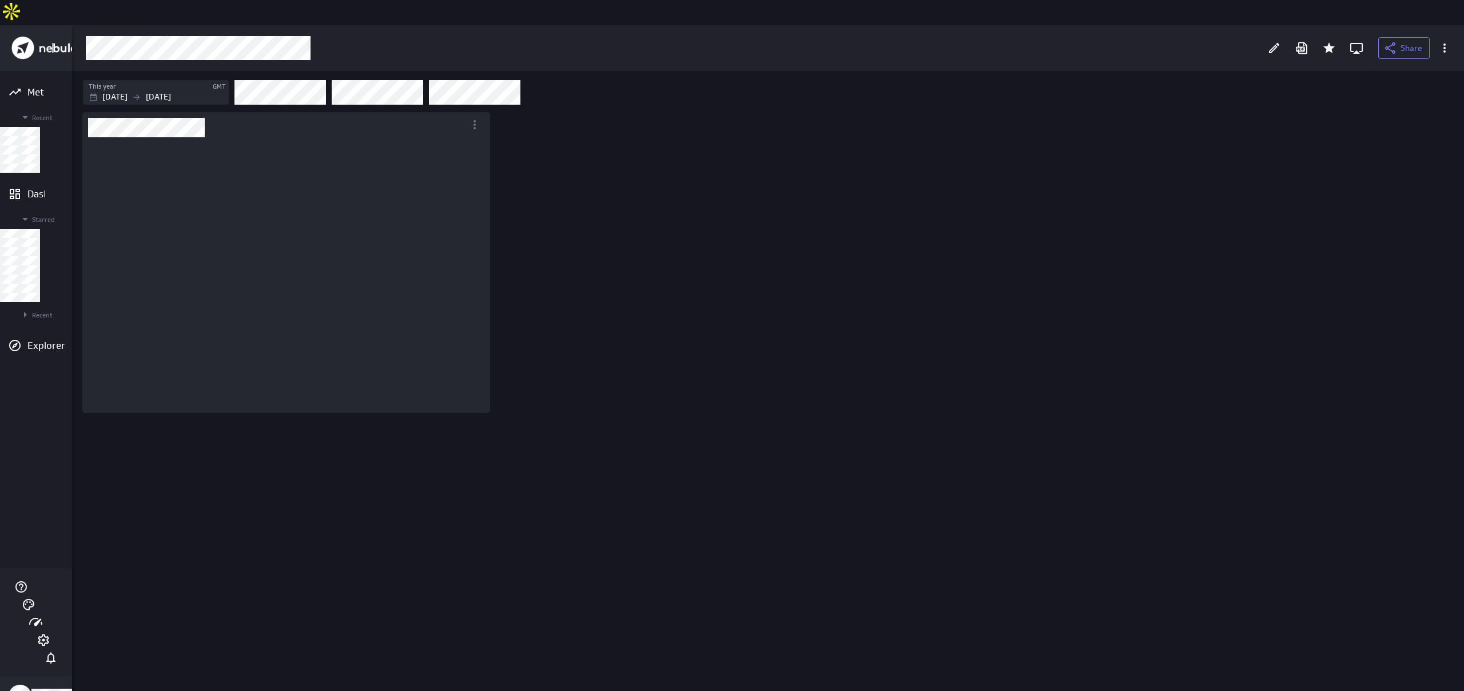
scroll to position [259, 391]
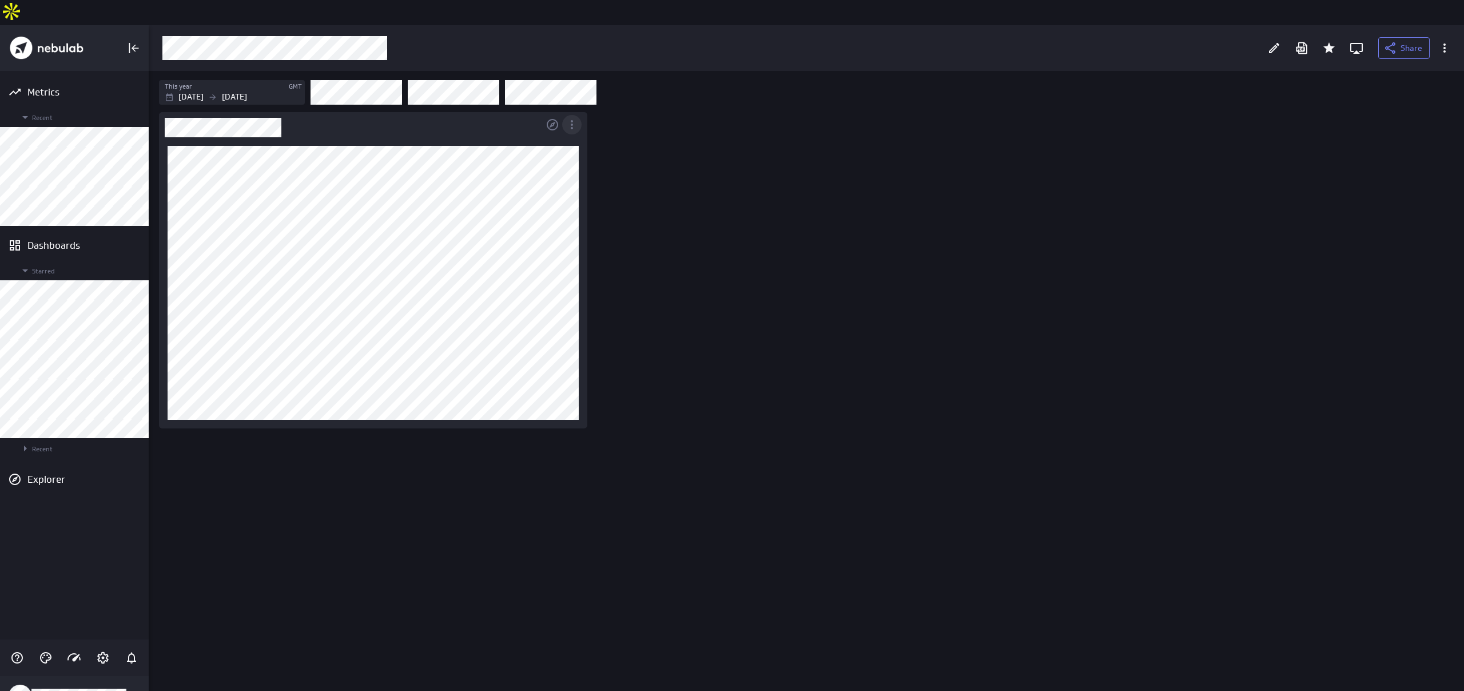
click at [569, 118] on icon "More actions" at bounding box center [572, 125] width 14 height 14
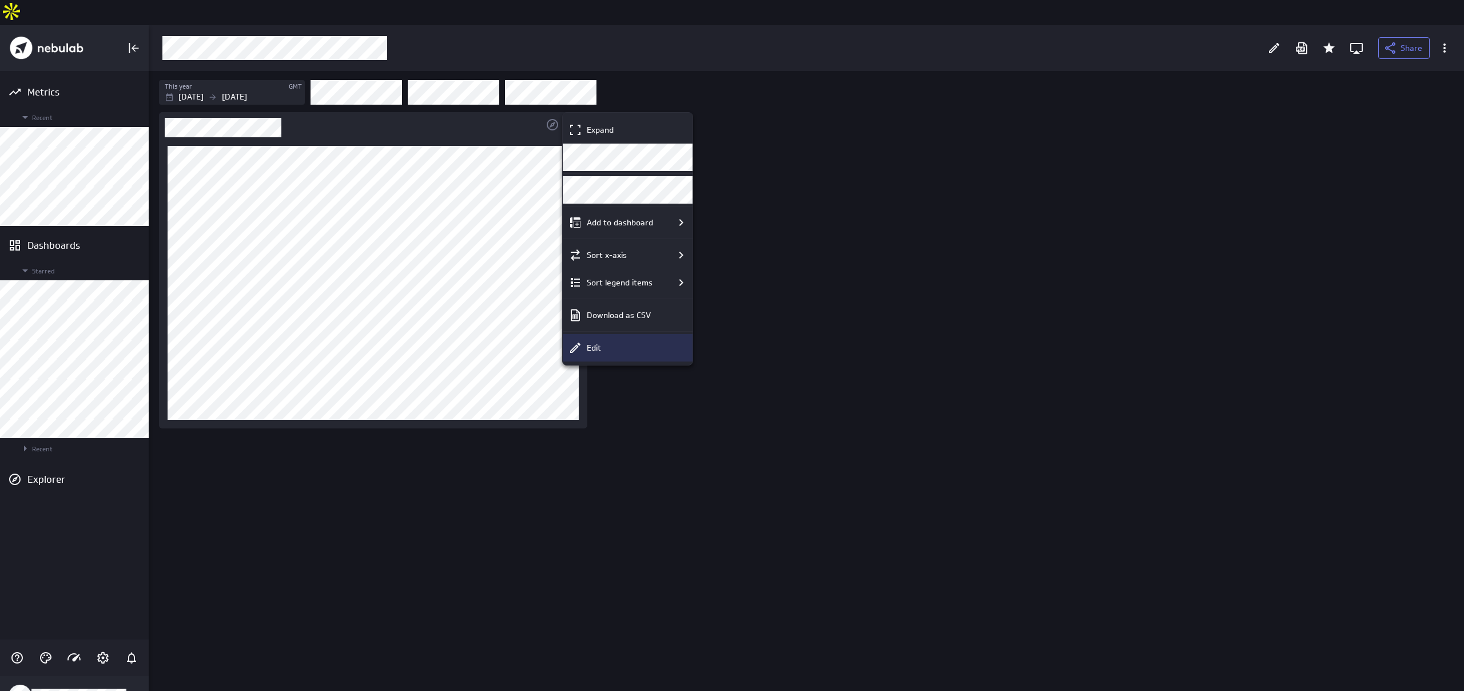
click at [607, 353] on div "Edit" at bounding box center [632, 348] width 101 height 12
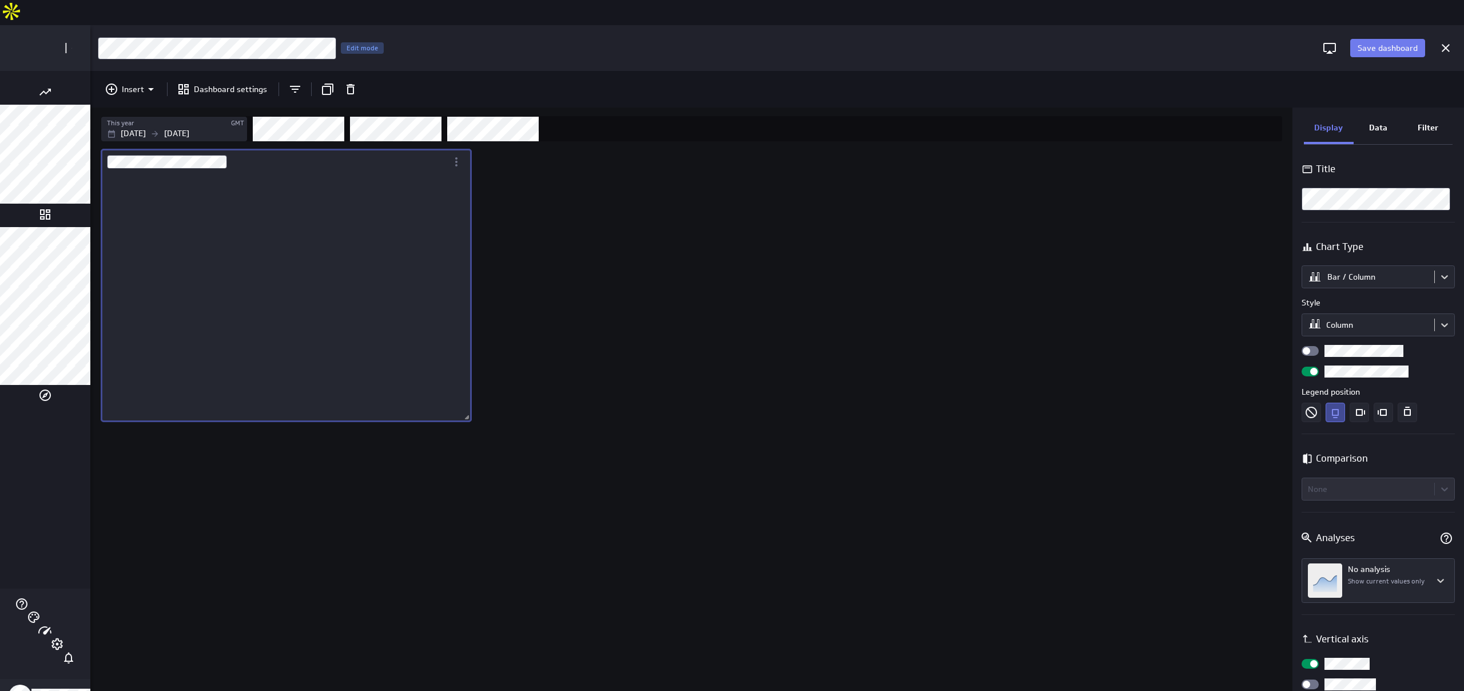
scroll to position [691, 1424]
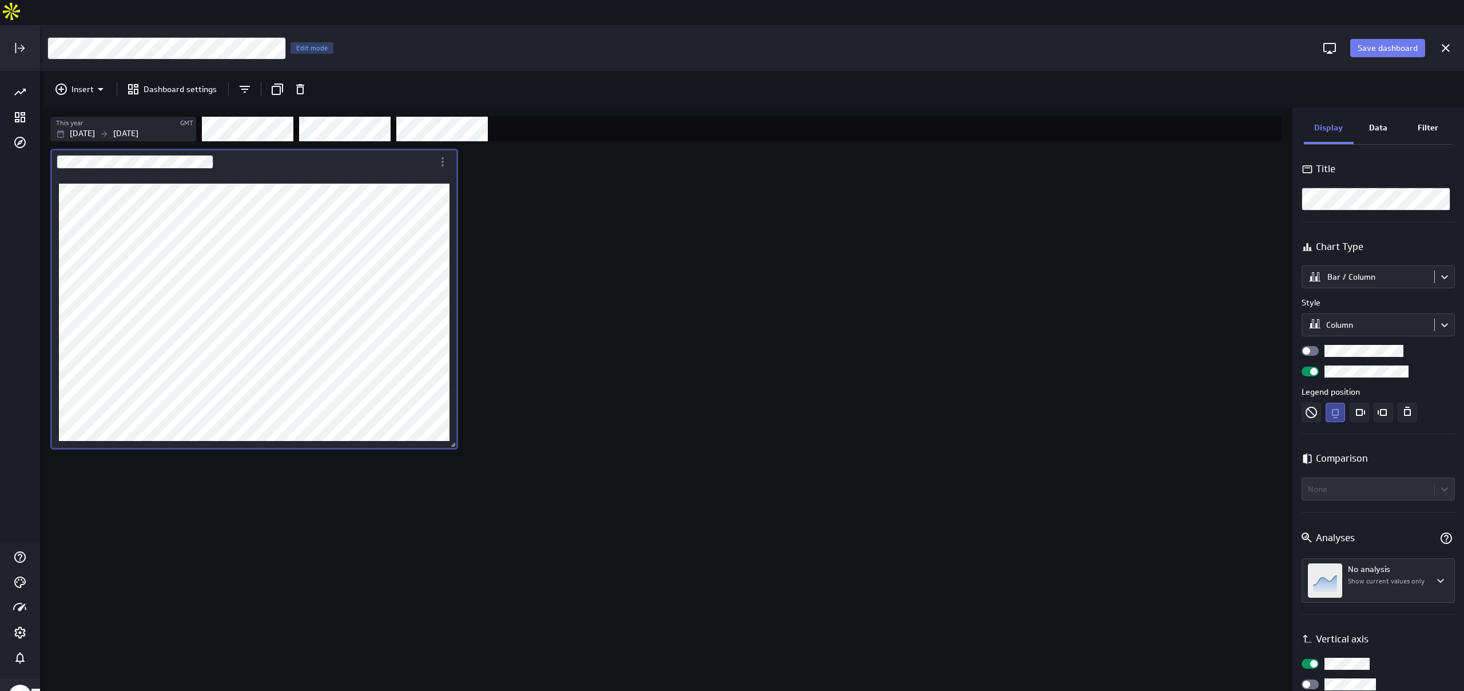
click at [643, 185] on div "Dashboard content with 1 widget" at bounding box center [668, 431] width 1241 height 570
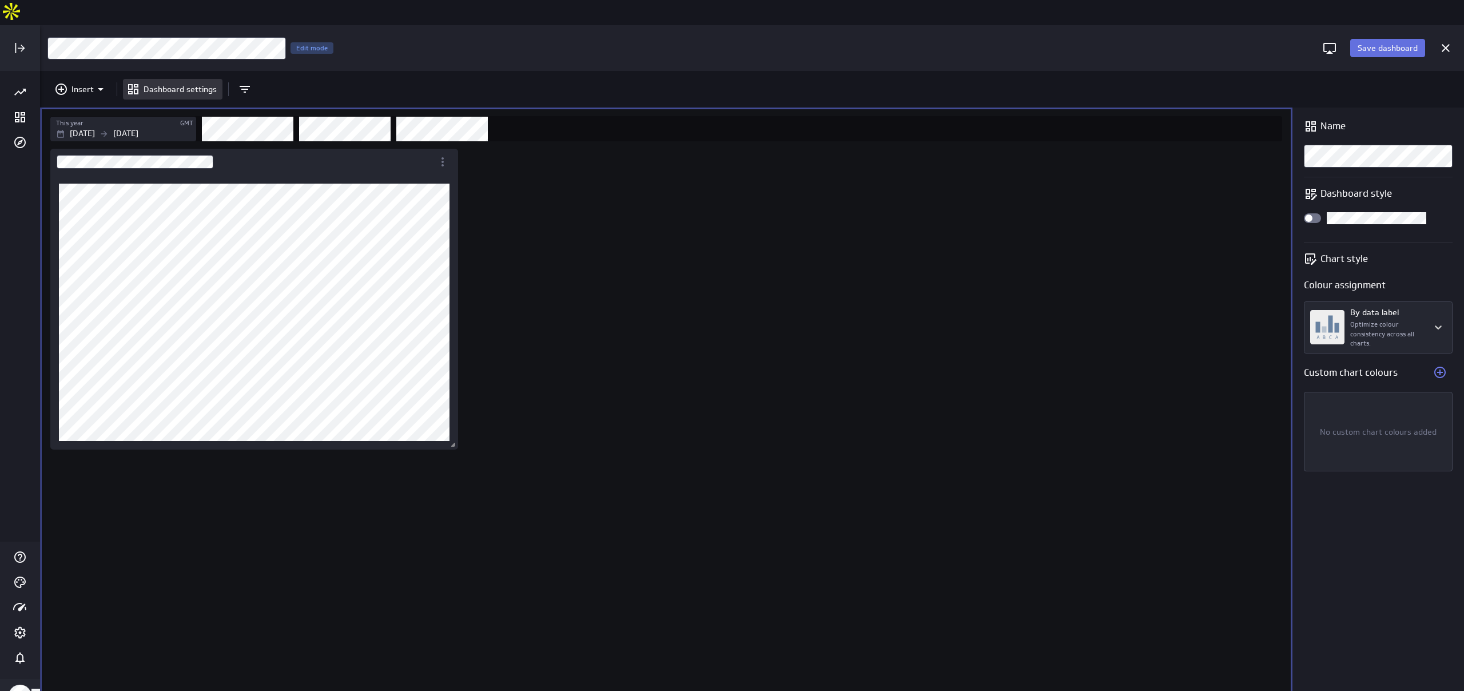
click at [731, 39] on button "Save dashboard" at bounding box center [1387, 48] width 75 height 18
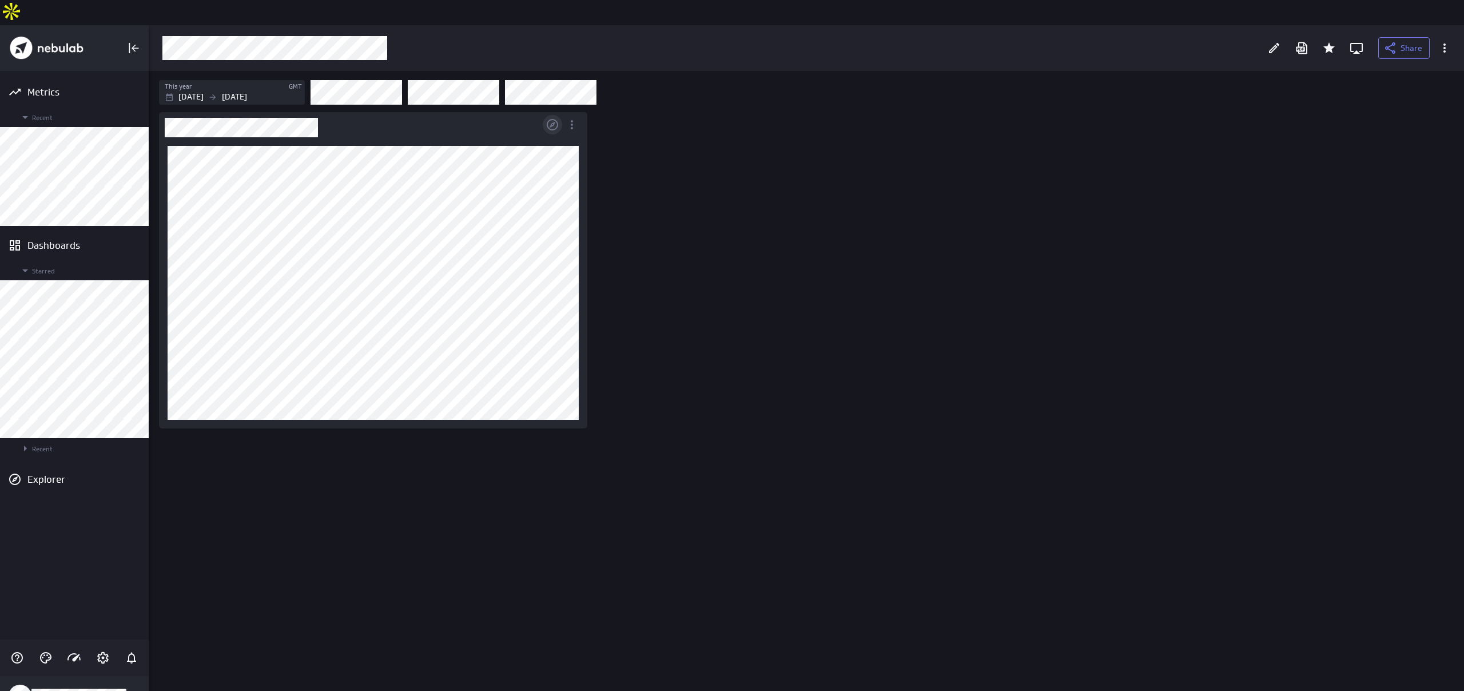
click at [559, 118] on icon "Open in Explorer" at bounding box center [553, 125] width 14 height 14
click at [565, 118] on icon "More actions" at bounding box center [572, 125] width 14 height 14
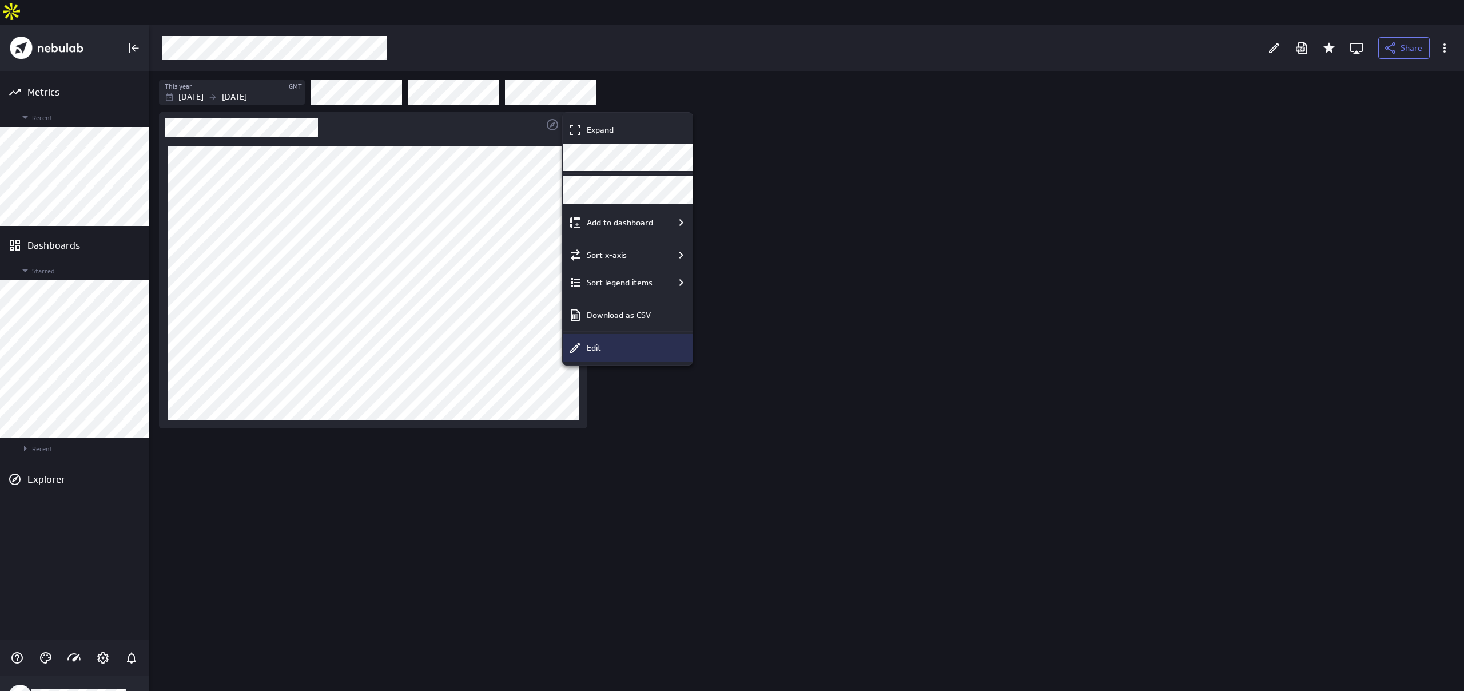
click at [675, 350] on div "Edit" at bounding box center [632, 348] width 101 height 12
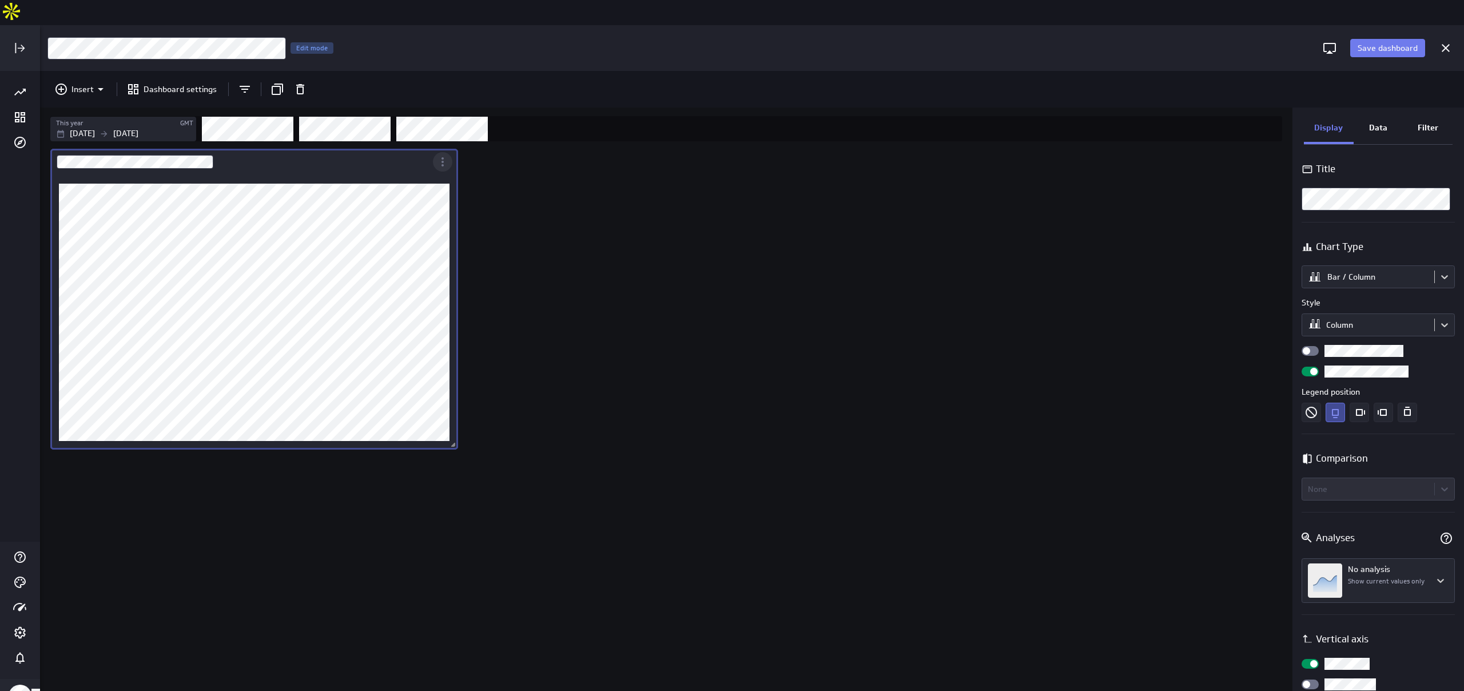
click at [448, 155] on icon "More actions" at bounding box center [443, 162] width 14 height 14
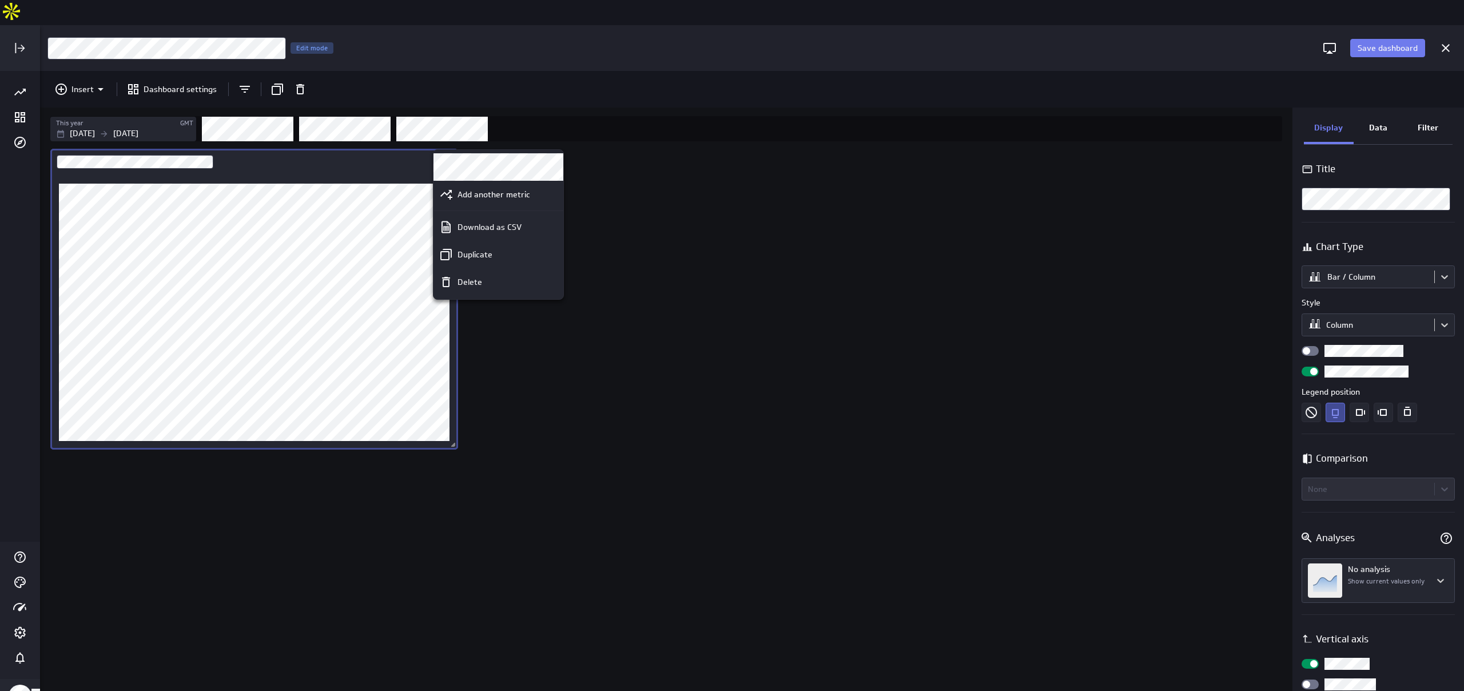
click at [653, 202] on div at bounding box center [732, 345] width 1464 height 691
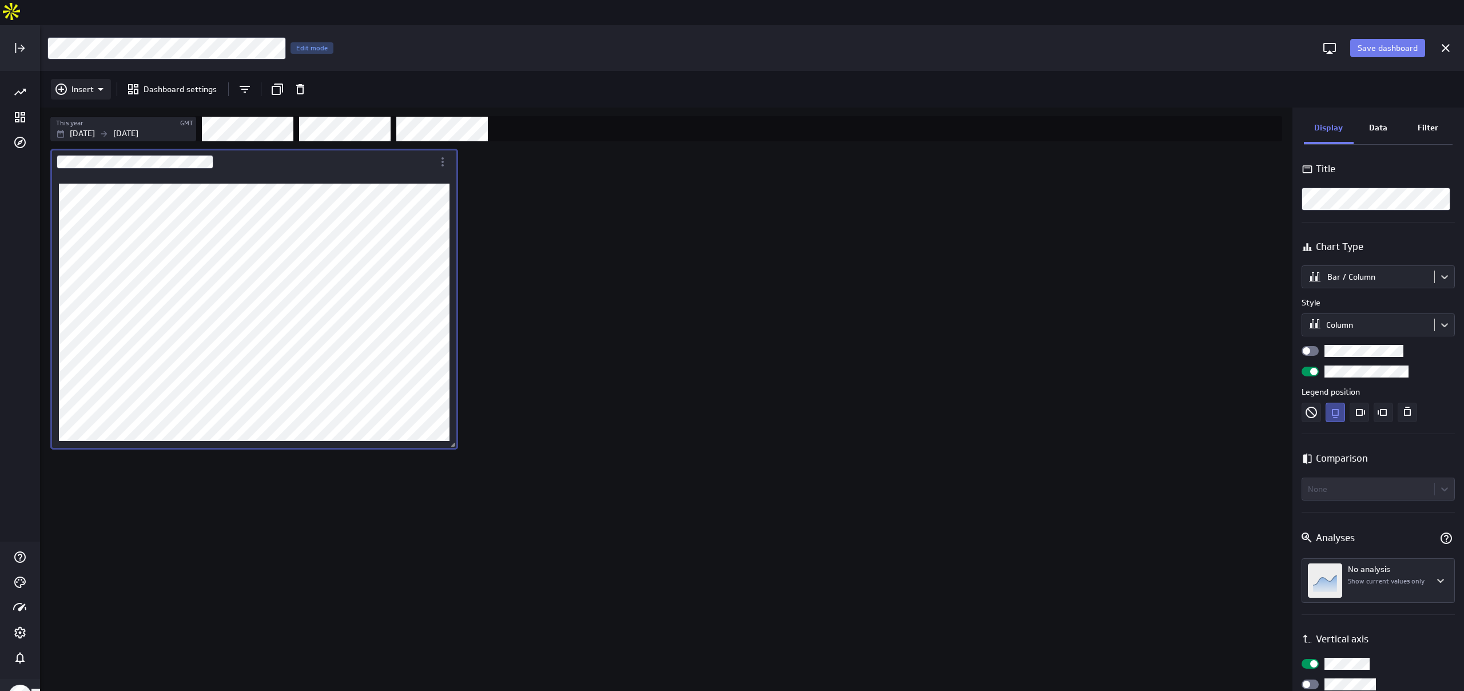
click at [72, 83] on p "Insert" at bounding box center [82, 89] width 22 height 12
click at [64, 100] on div "Metrics" at bounding box center [85, 91] width 69 height 27
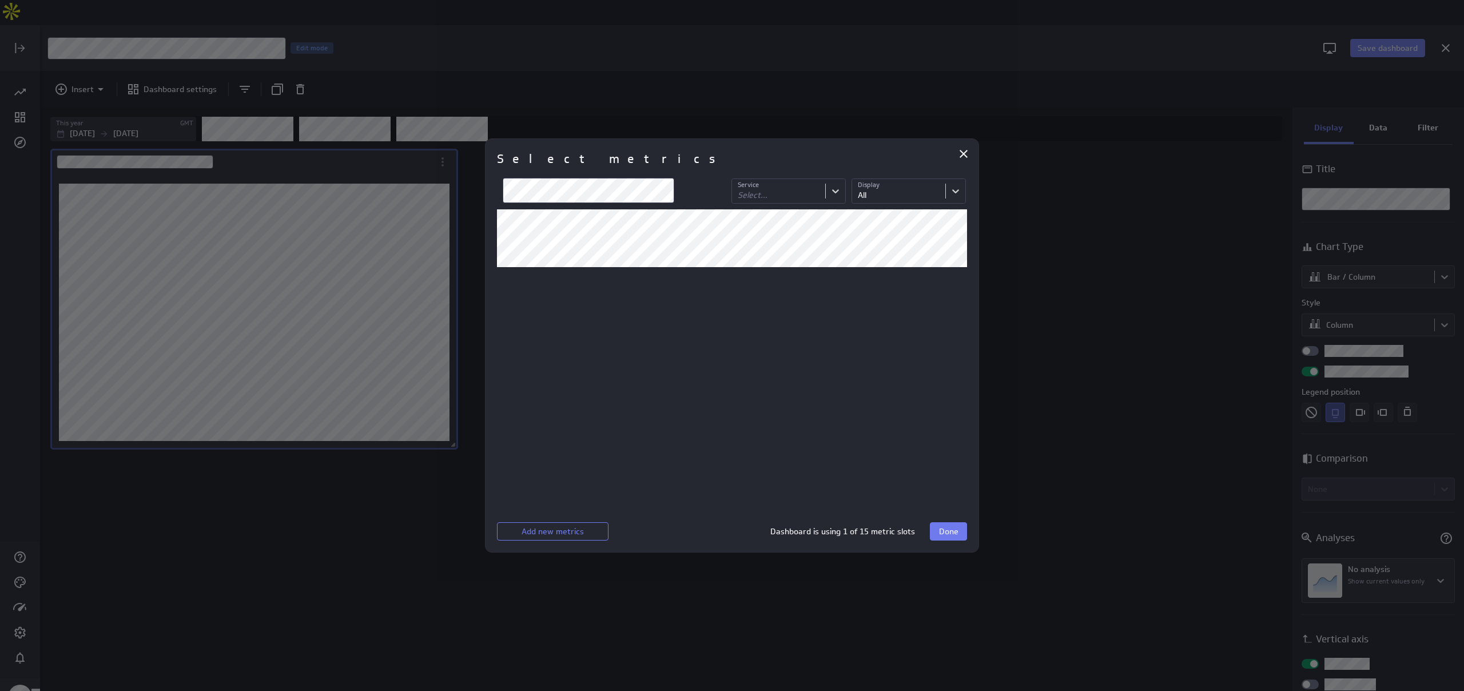
click at [545, 203] on div "Service Service Select... Display Display All" at bounding box center [732, 193] width 470 height 32
click at [731, 534] on span "Done" at bounding box center [948, 531] width 19 height 10
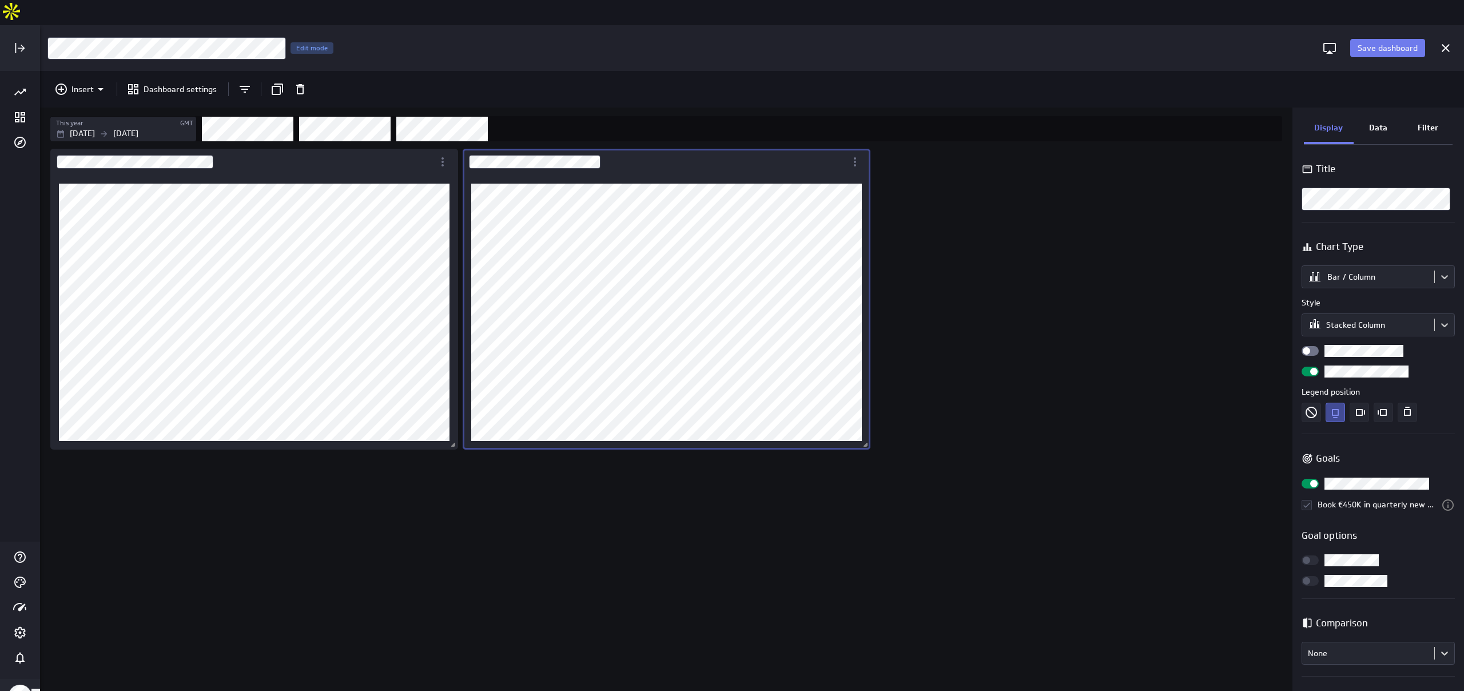
click at [731, 122] on p "Data" at bounding box center [1378, 128] width 18 height 12
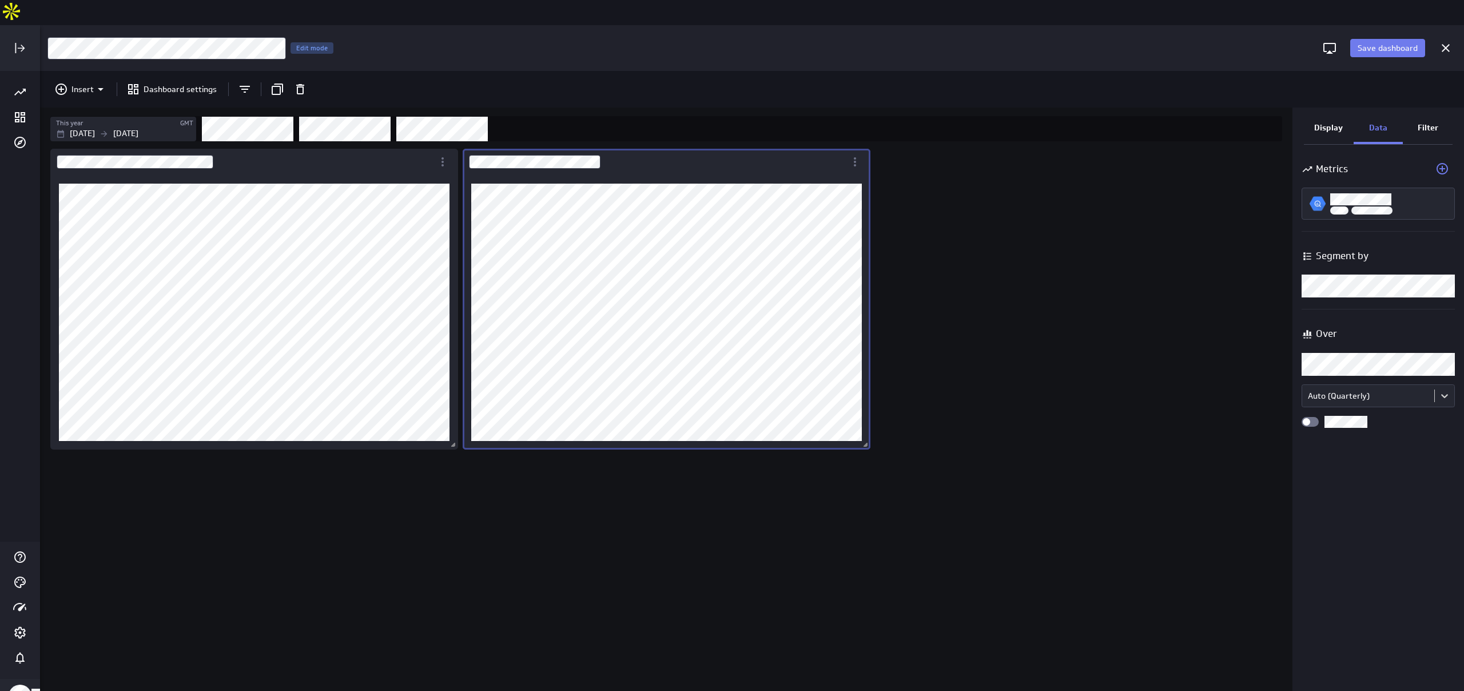
click at [731, 243] on div "Segment by" at bounding box center [1378, 256] width 153 height 26
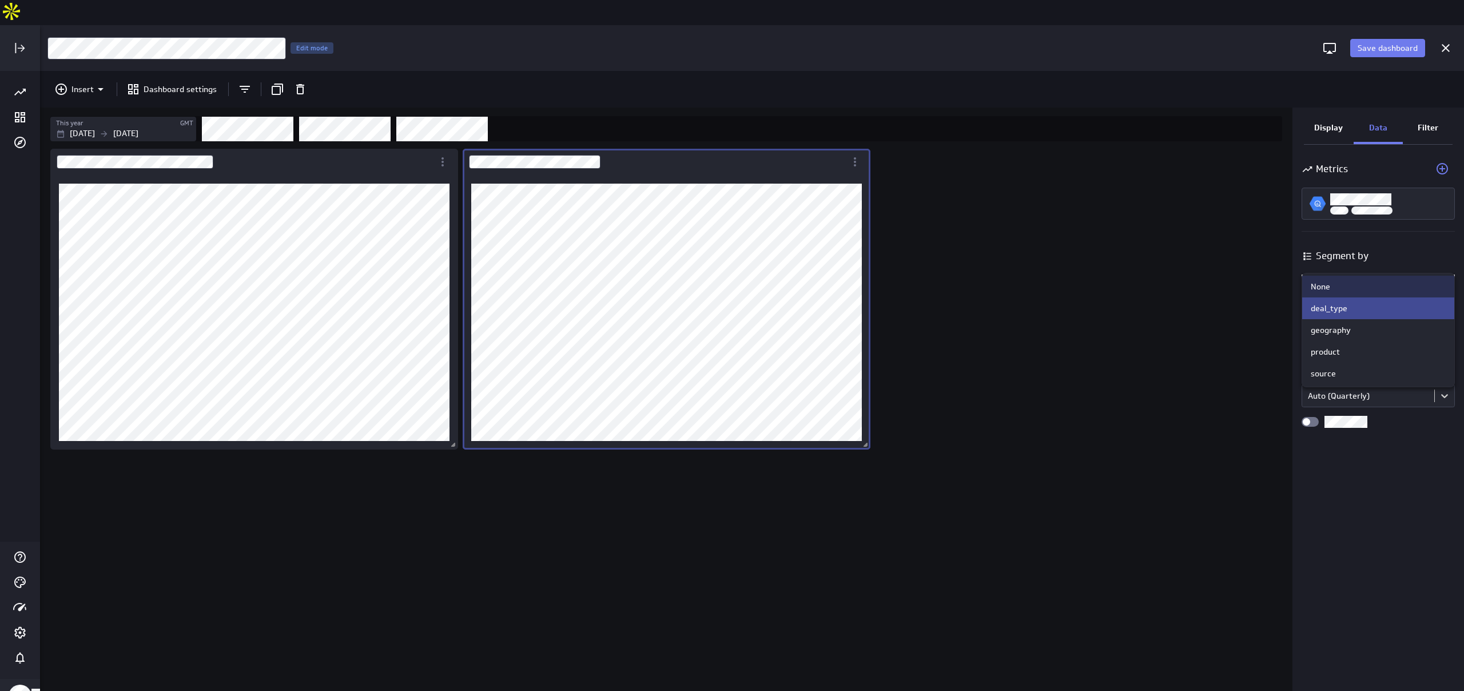
click at [731, 258] on body "Save dashboard [Sales] Performance by Partner Edit mode Insert Dashboard settin…" at bounding box center [732, 345] width 1464 height 691
click at [731, 466] on div at bounding box center [732, 345] width 1464 height 691
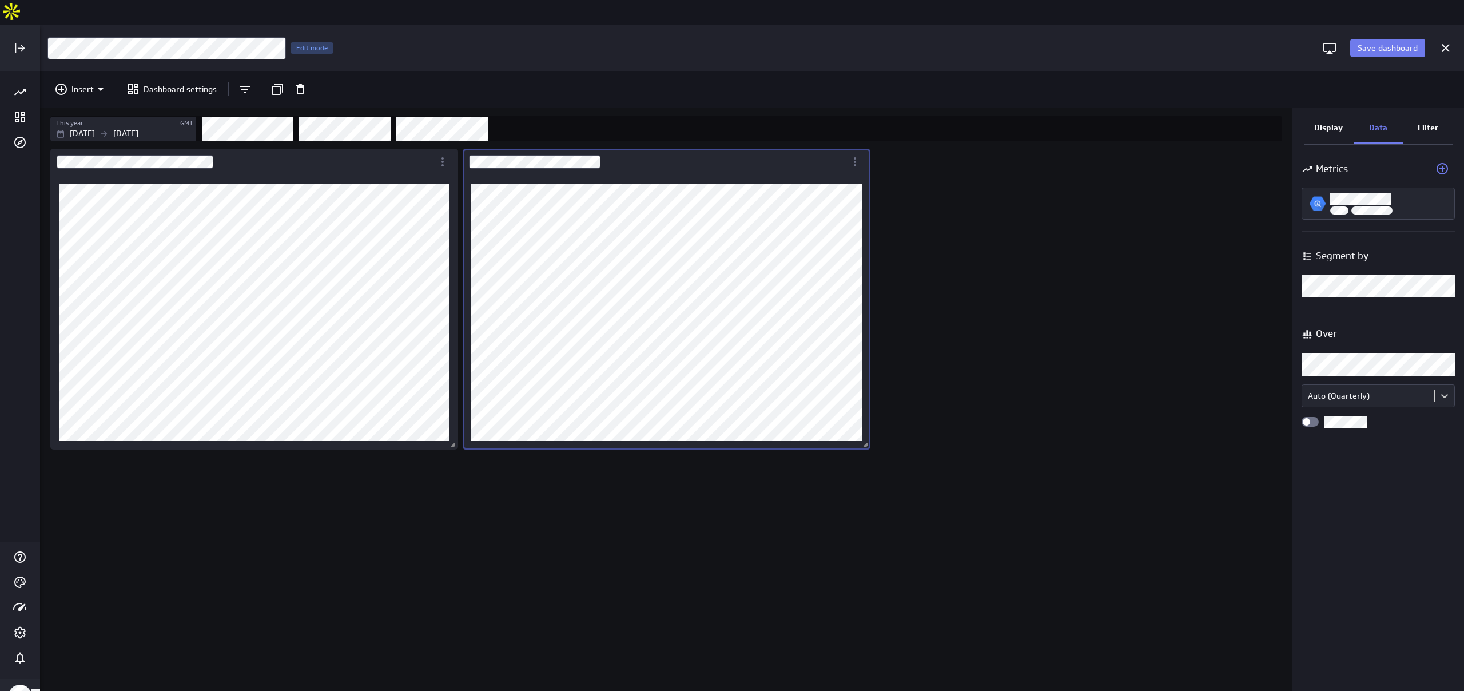
click at [731, 229] on div "Dashboard content with 2 widgets" at bounding box center [668, 431] width 1241 height 570
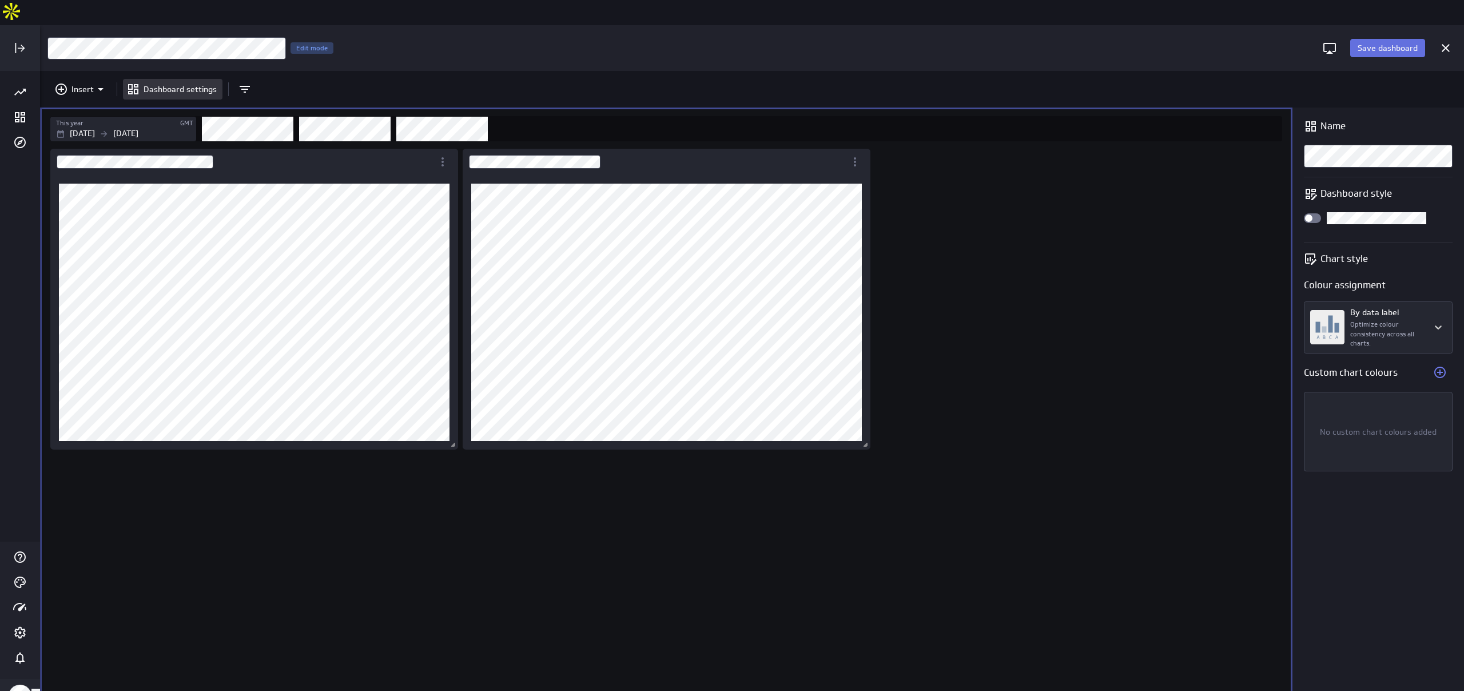
click at [731, 43] on span "Save dashboard" at bounding box center [1388, 48] width 60 height 10
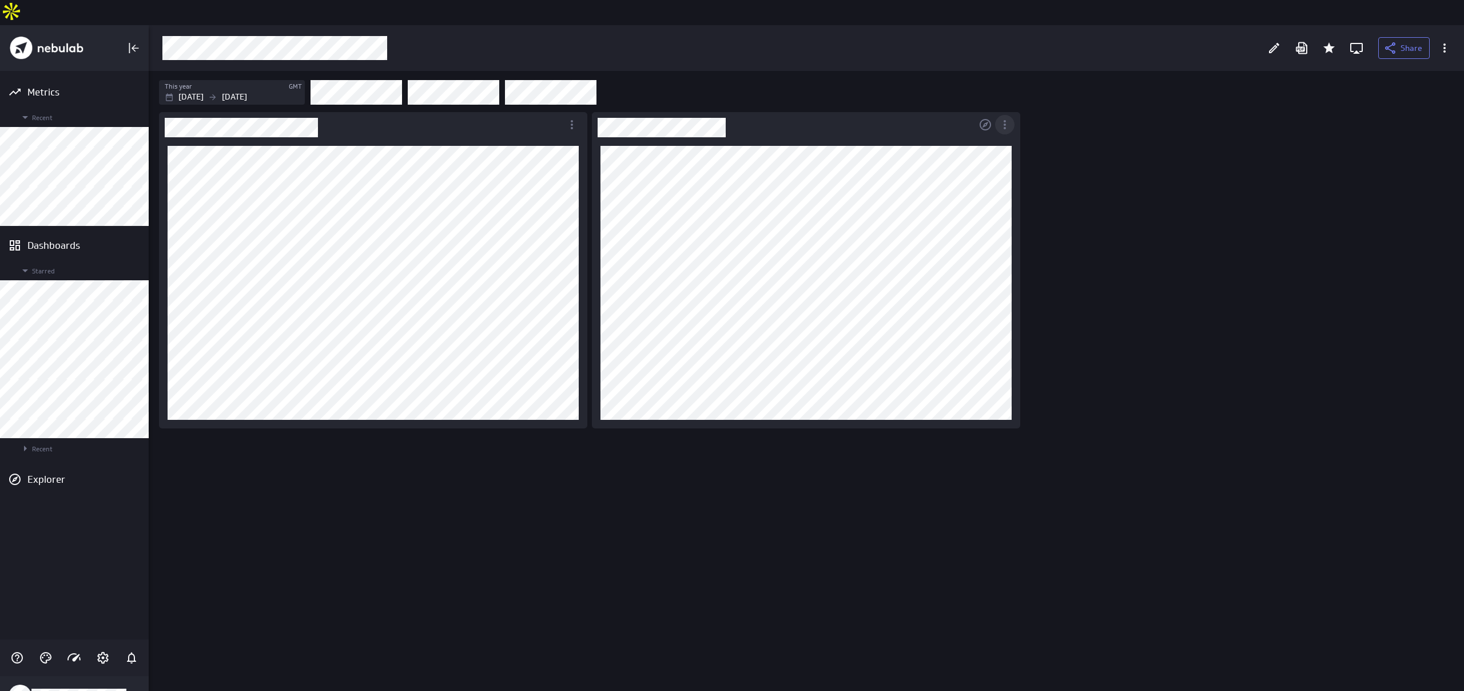
click at [731, 118] on icon "More actions" at bounding box center [1005, 125] width 14 height 14
click at [731, 161] on p "Open" at bounding box center [1029, 158] width 19 height 12
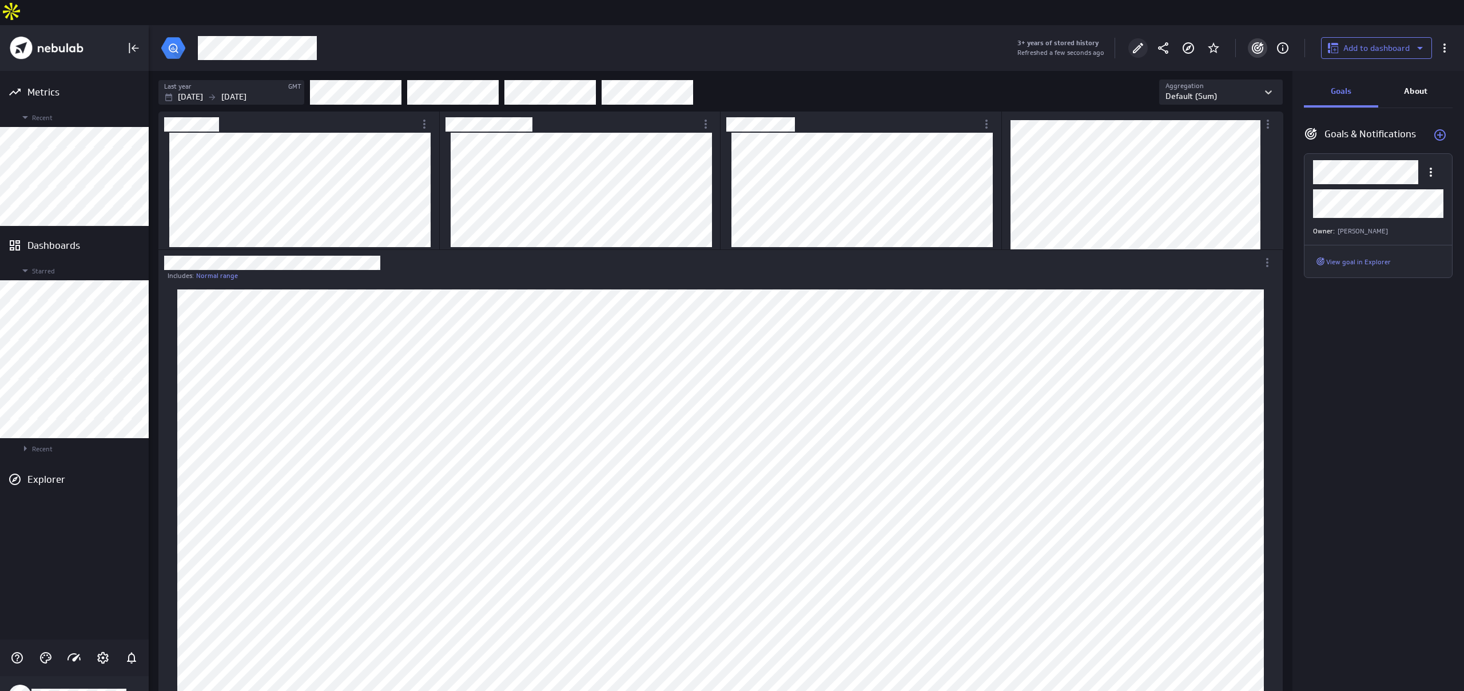
click at [731, 41] on icon "Edit" at bounding box center [1138, 48] width 14 height 14
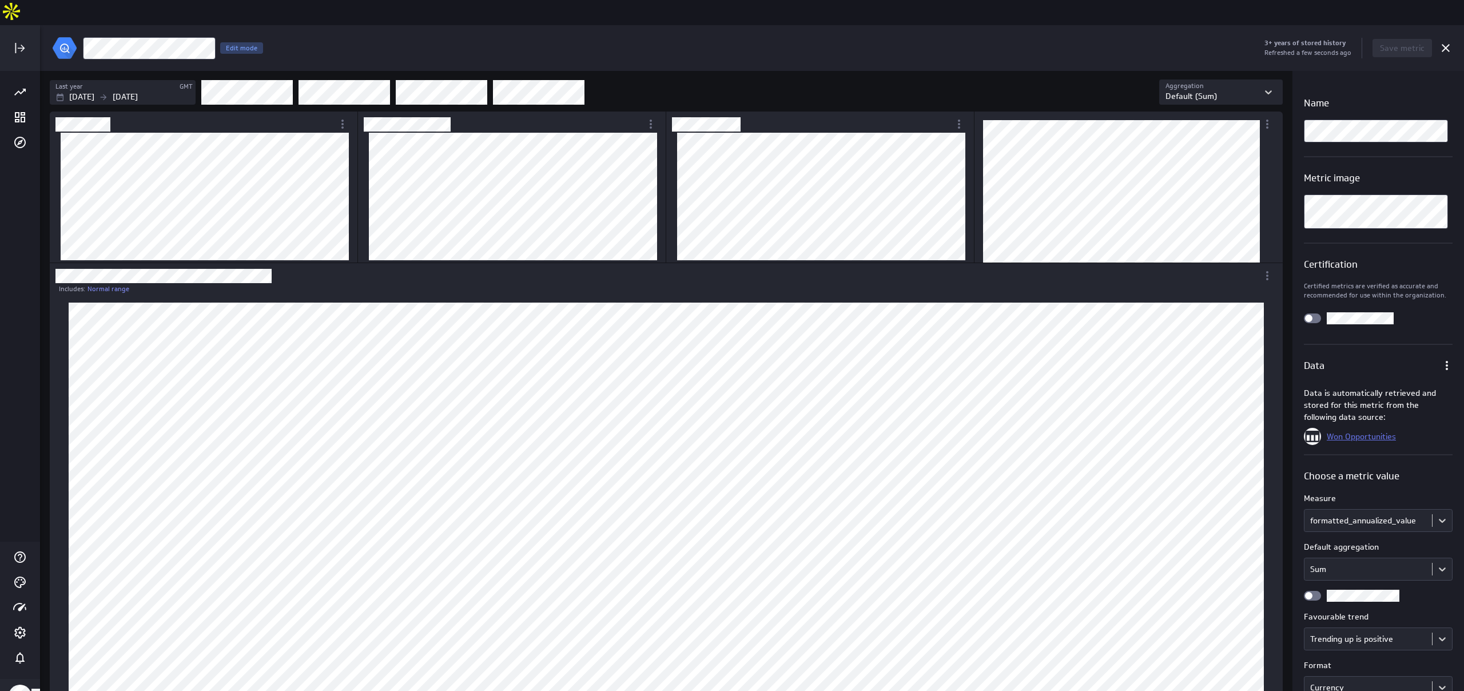
click at [731, 431] on link "Won Opportunities" at bounding box center [1361, 436] width 69 height 10
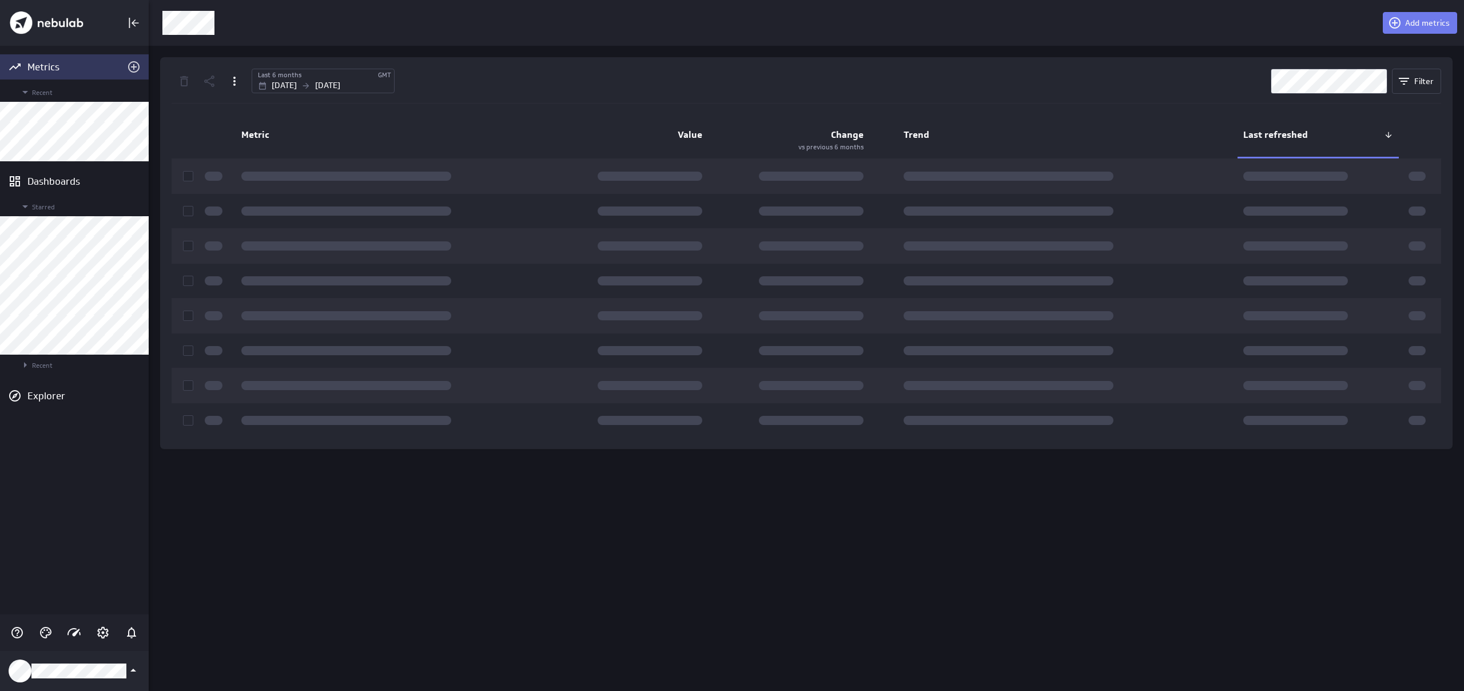
scroll to position [691, 1316]
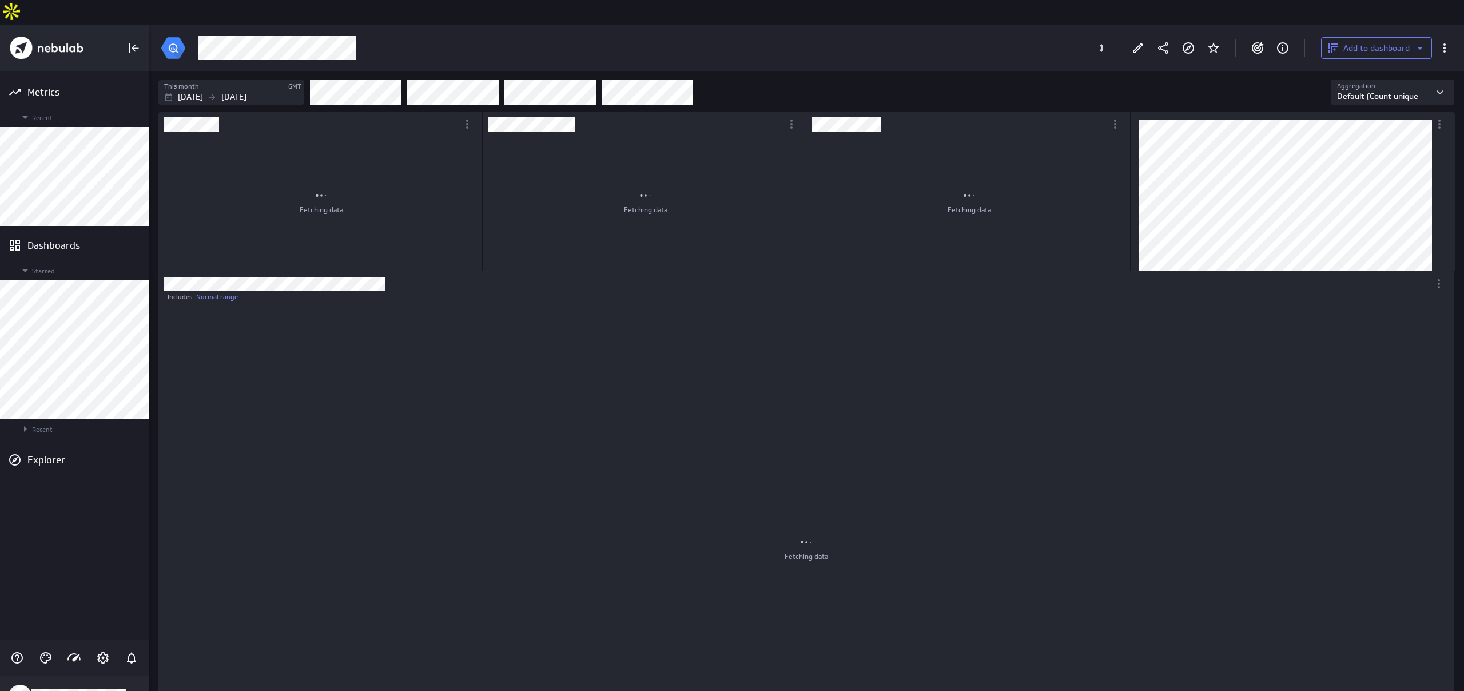
scroll to position [646, 1316]
click at [1139, 41] on icon "Edit" at bounding box center [1138, 48] width 14 height 14
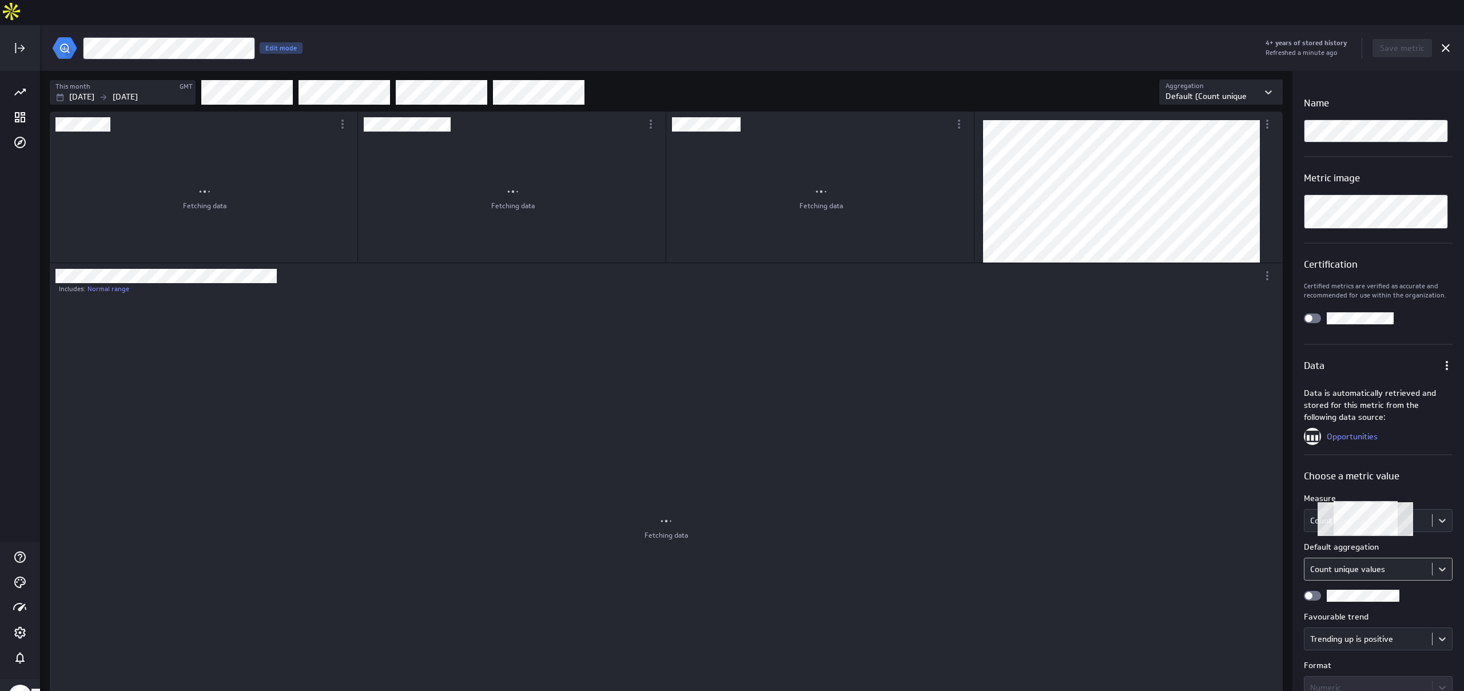
scroll to position [287, 0]
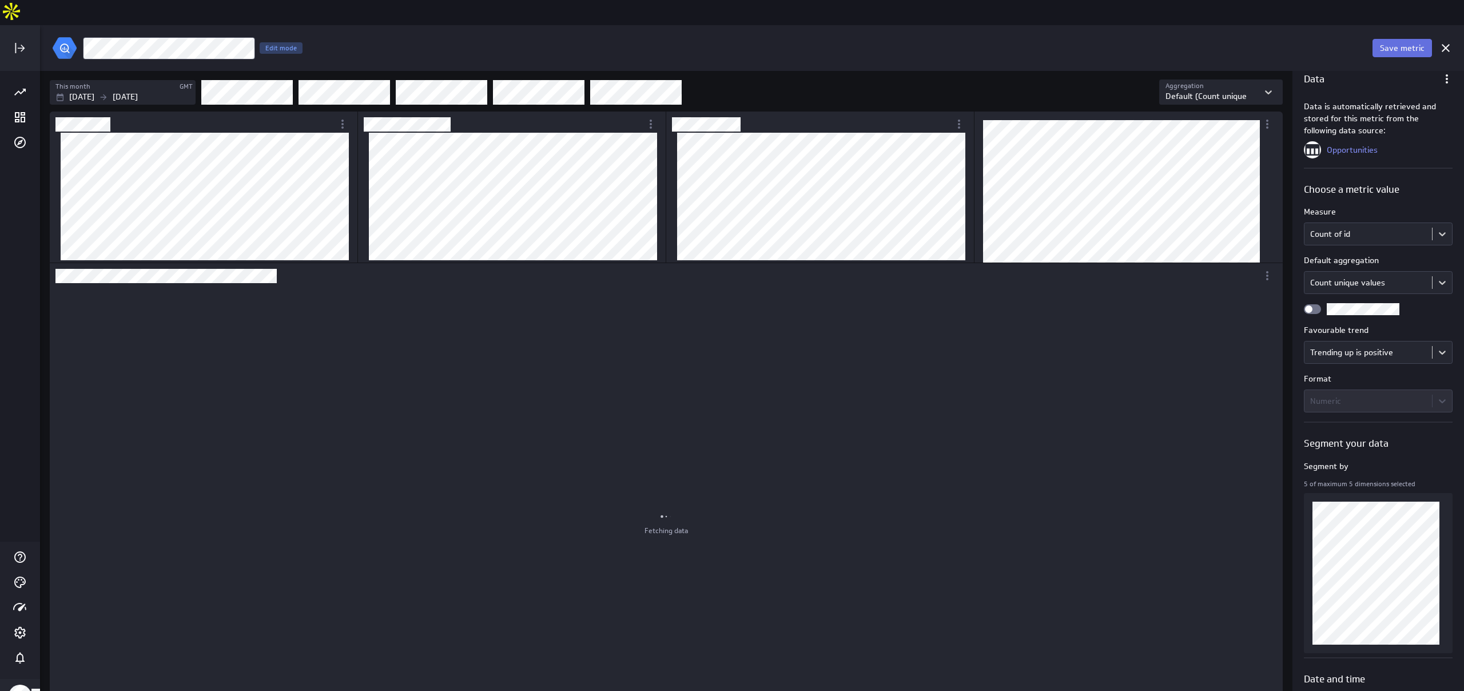
click at [1411, 43] on span "Save metric" at bounding box center [1402, 48] width 45 height 10
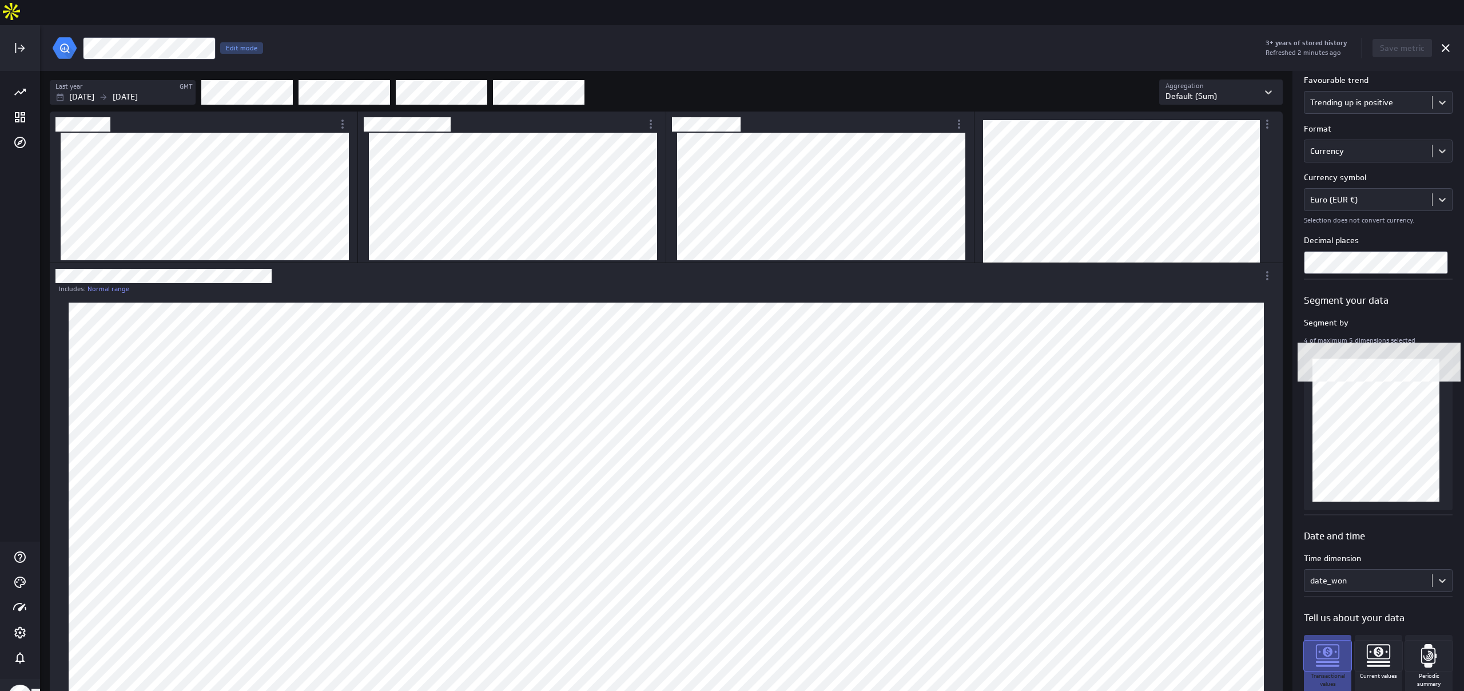
scroll to position [71, 0]
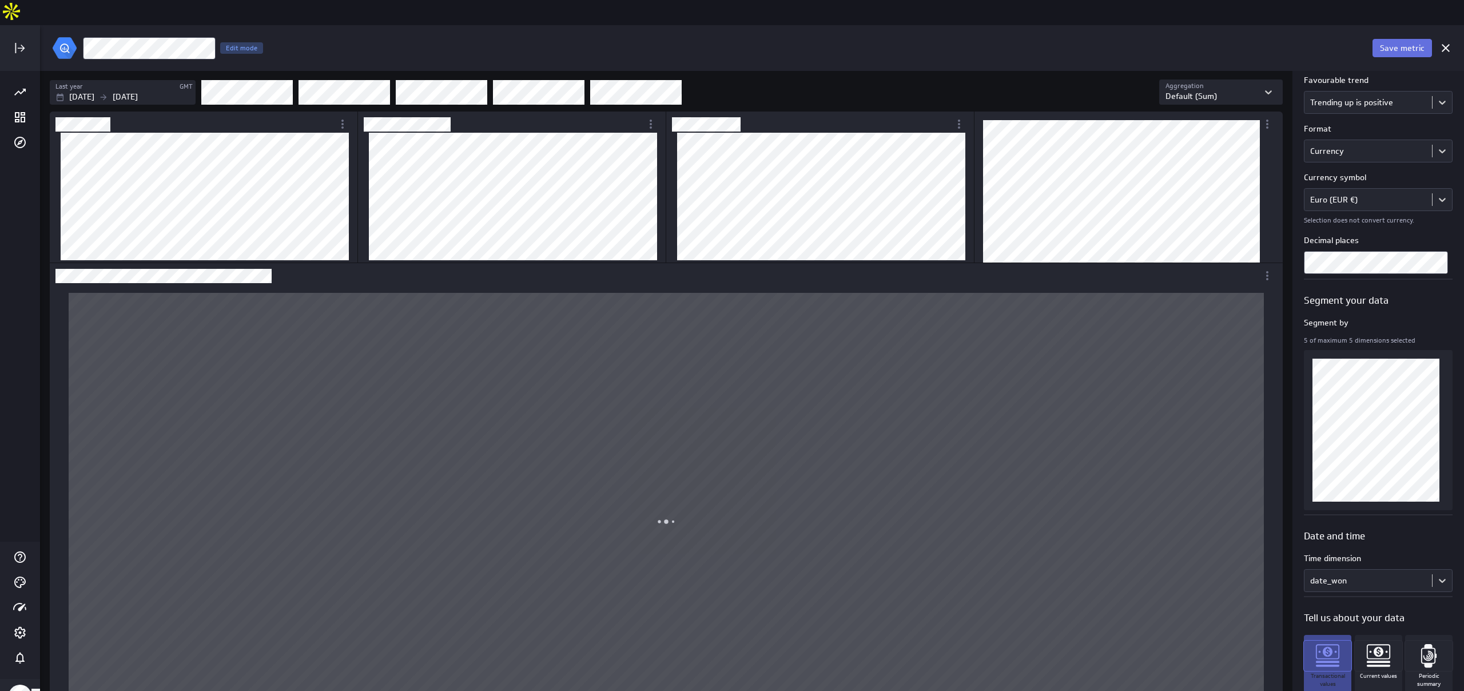
click at [1395, 43] on span "Save metric" at bounding box center [1402, 48] width 45 height 10
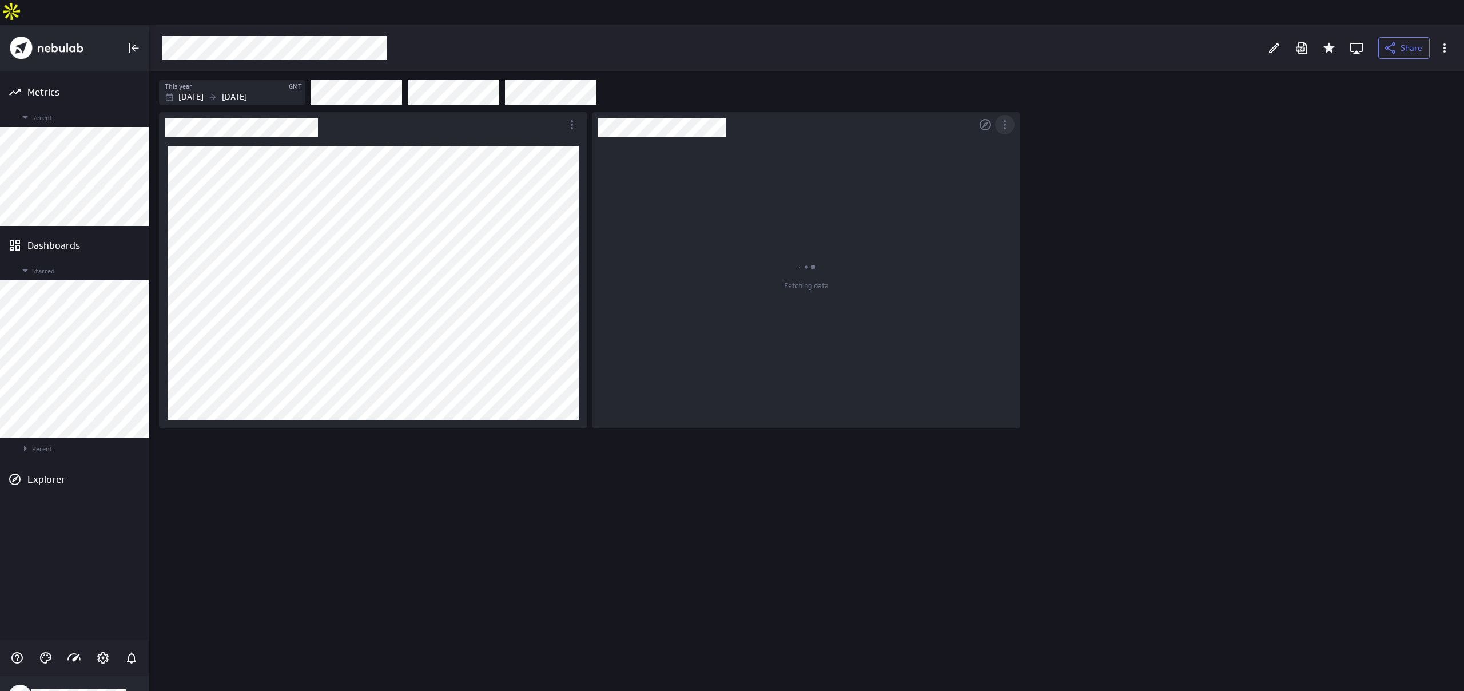
click at [1009, 118] on icon "More actions" at bounding box center [1005, 125] width 14 height 14
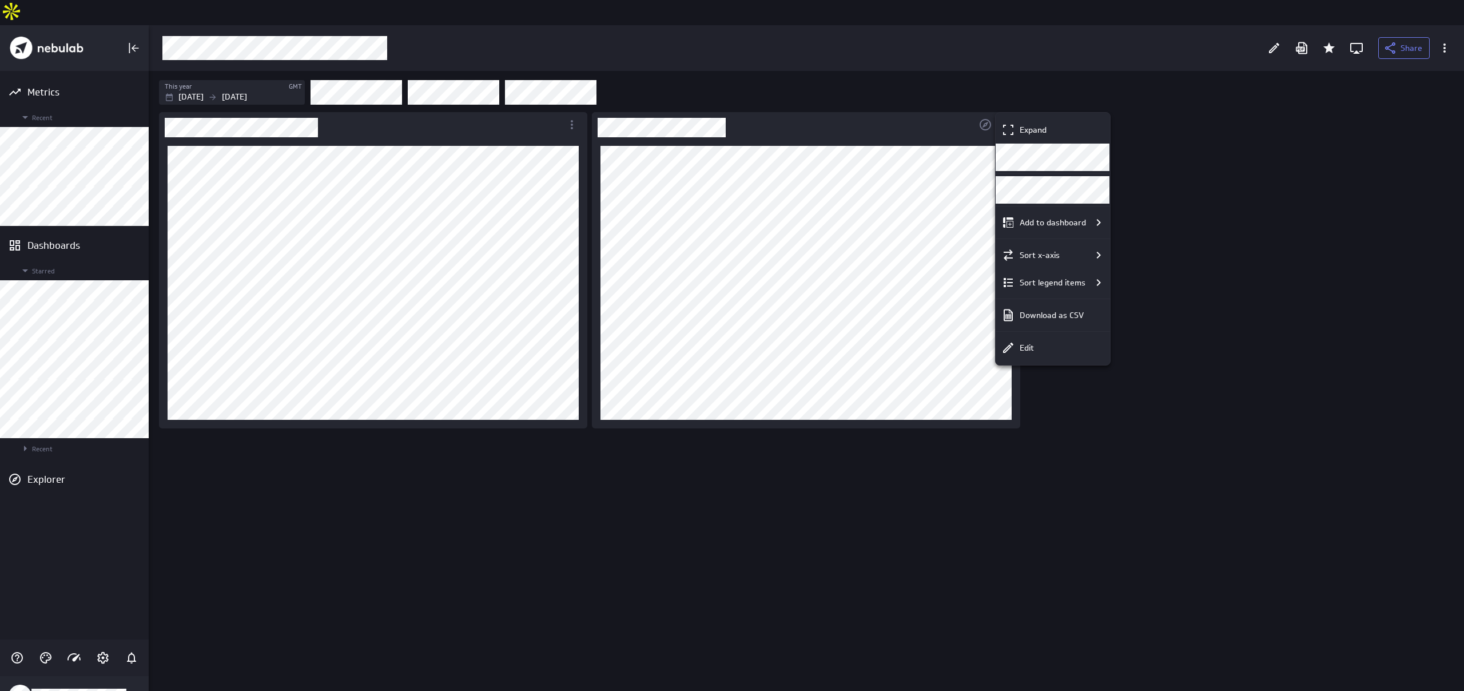
click at [1031, 355] on div "Edit" at bounding box center [1053, 347] width 114 height 27
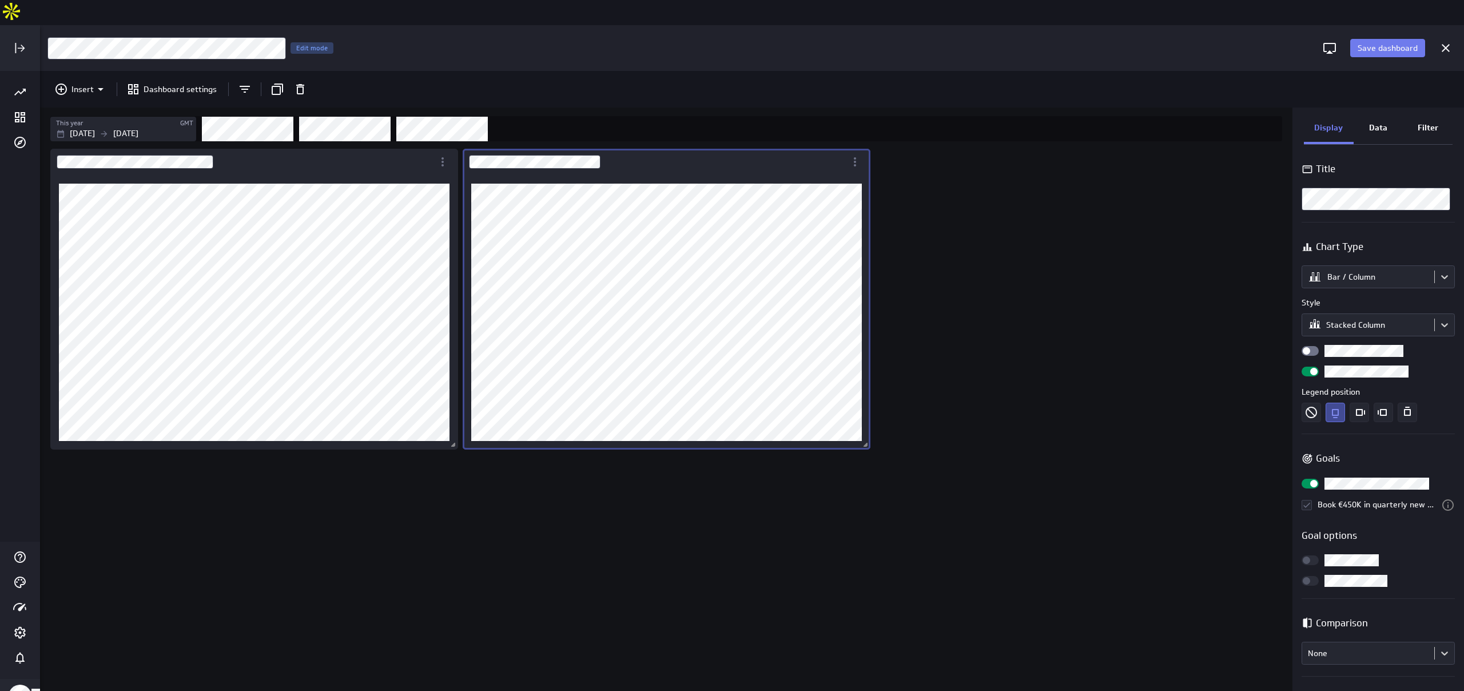
click at [1376, 113] on div "Data" at bounding box center [1379, 128] width 50 height 31
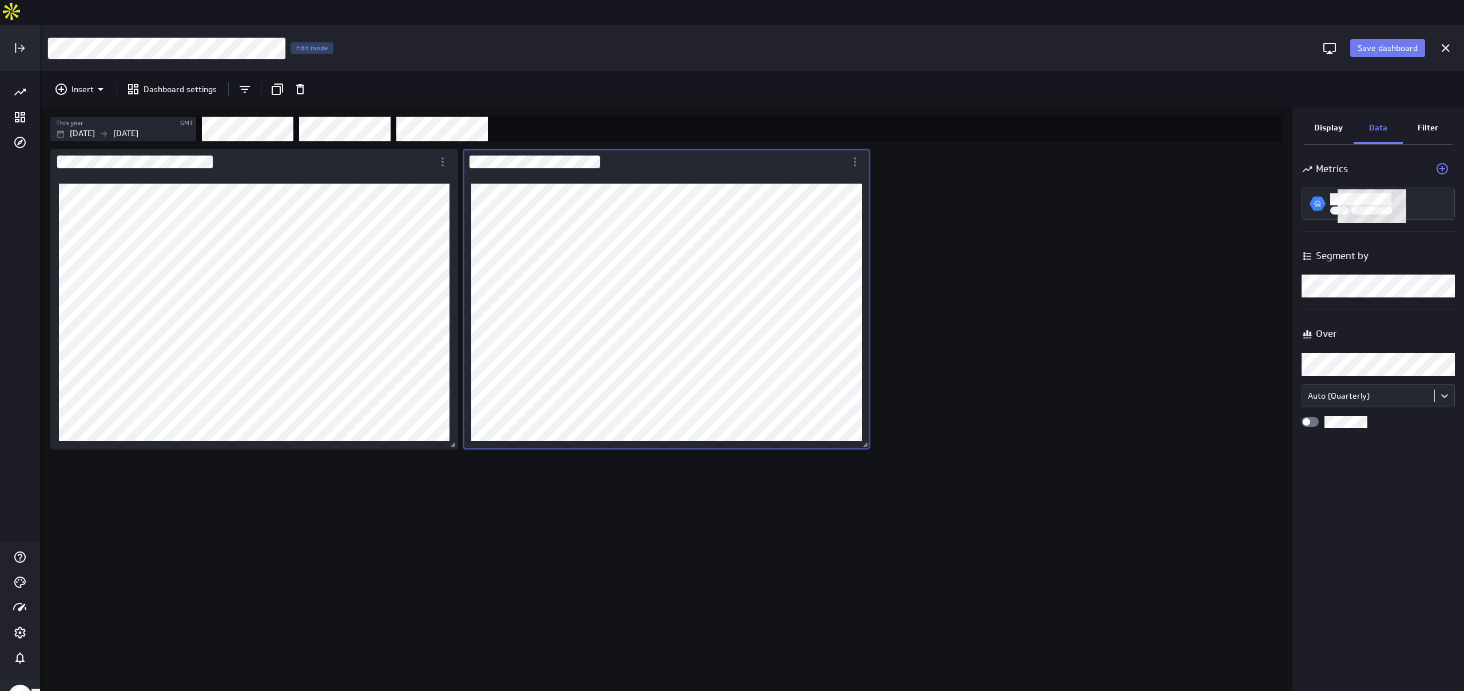
click at [1374, 262] on body "Save dashboard [Sales] Performance by Partner Edit mode Insert Dashboard settin…" at bounding box center [732, 345] width 1464 height 691
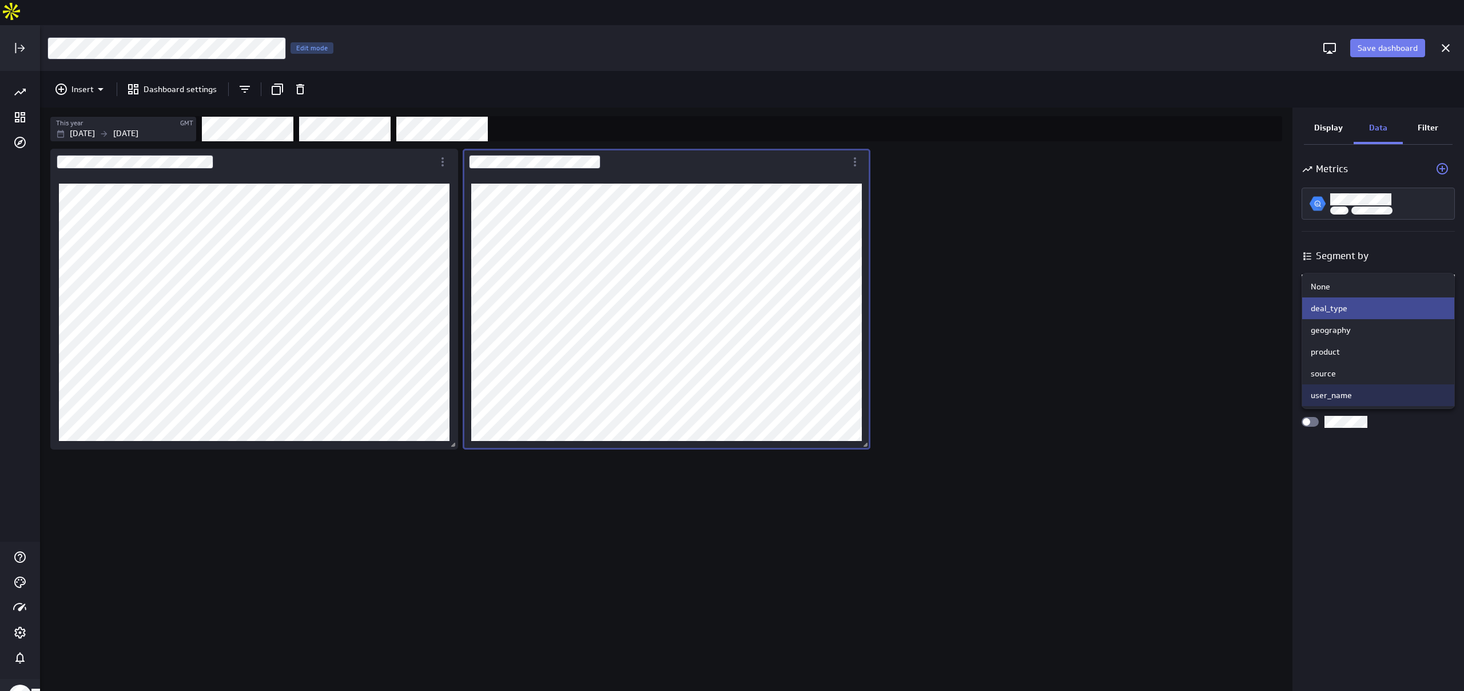
click at [1380, 397] on div "user_name" at bounding box center [1378, 395] width 135 height 10
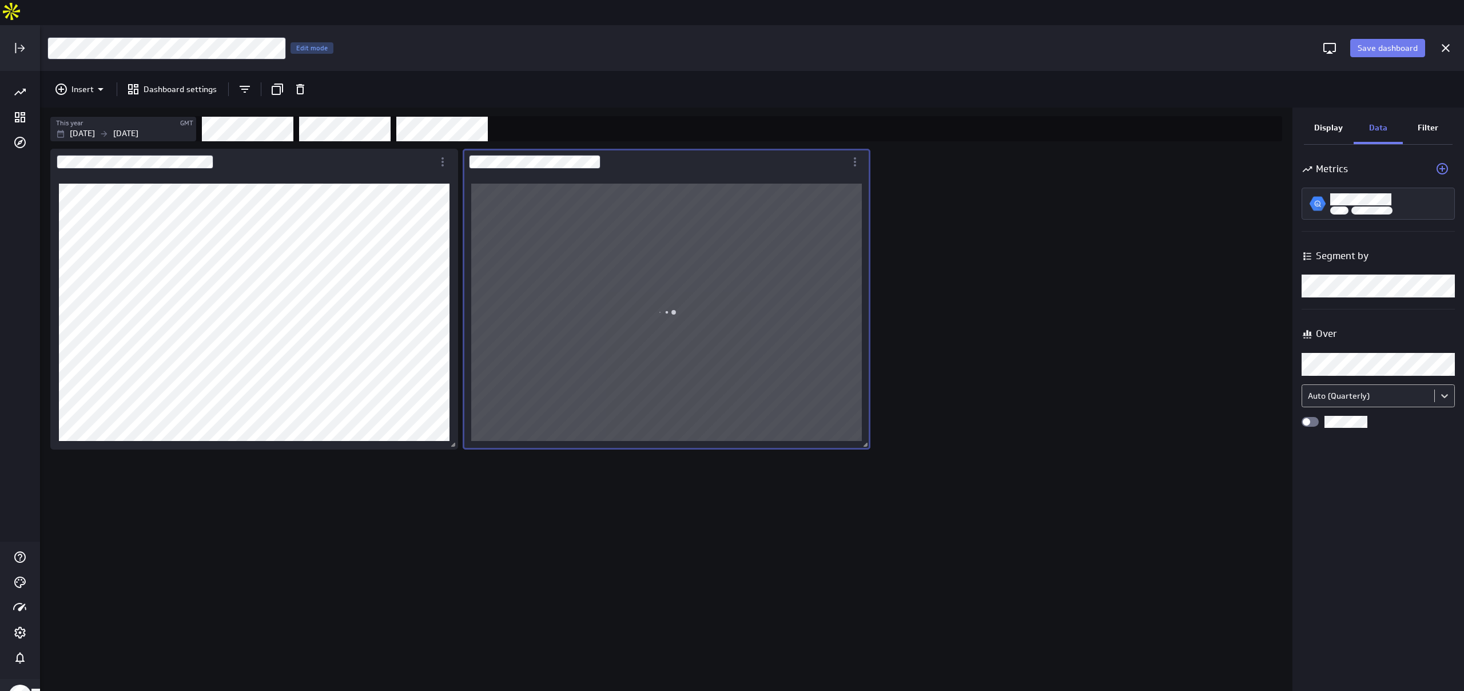
click at [1371, 366] on body "Save dashboard [Sales] Performance by Partner Edit mode Insert Dashboard settin…" at bounding box center [732, 345] width 1464 height 691
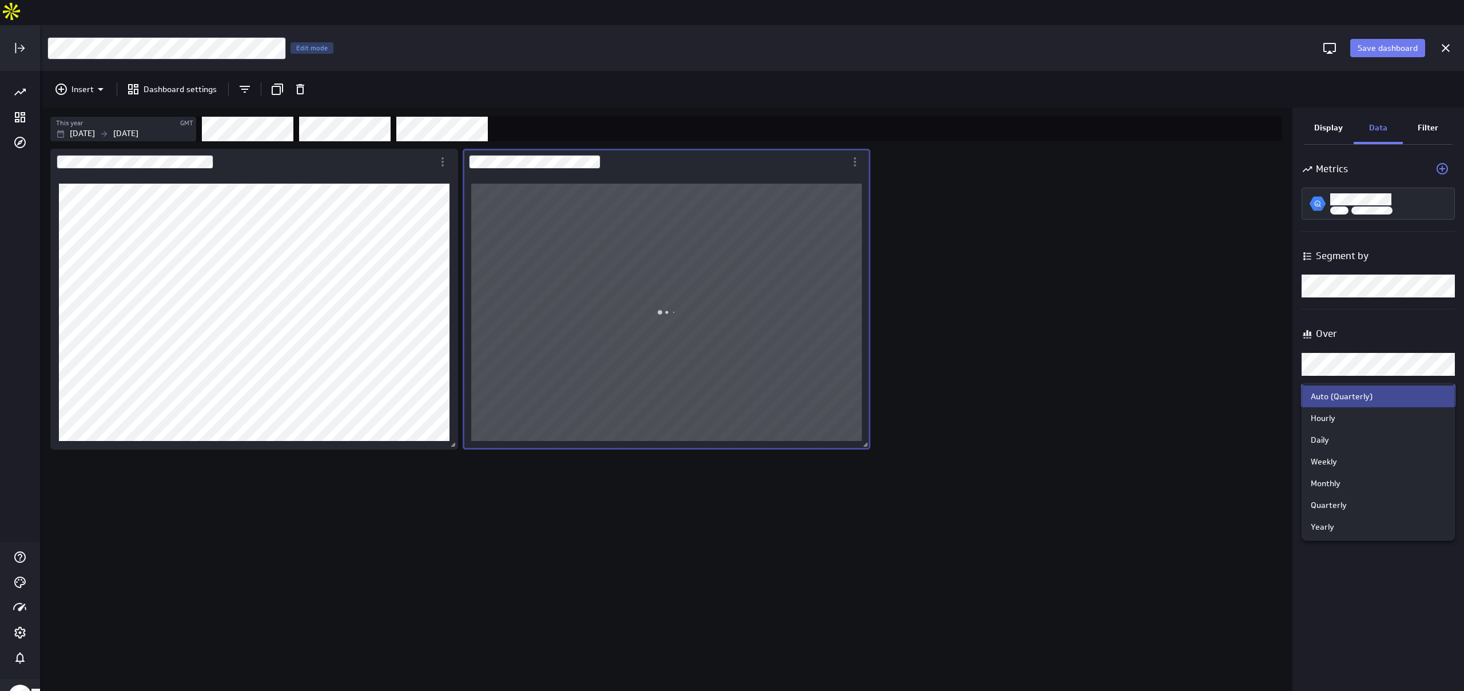
click at [1371, 366] on div at bounding box center [732, 345] width 1464 height 691
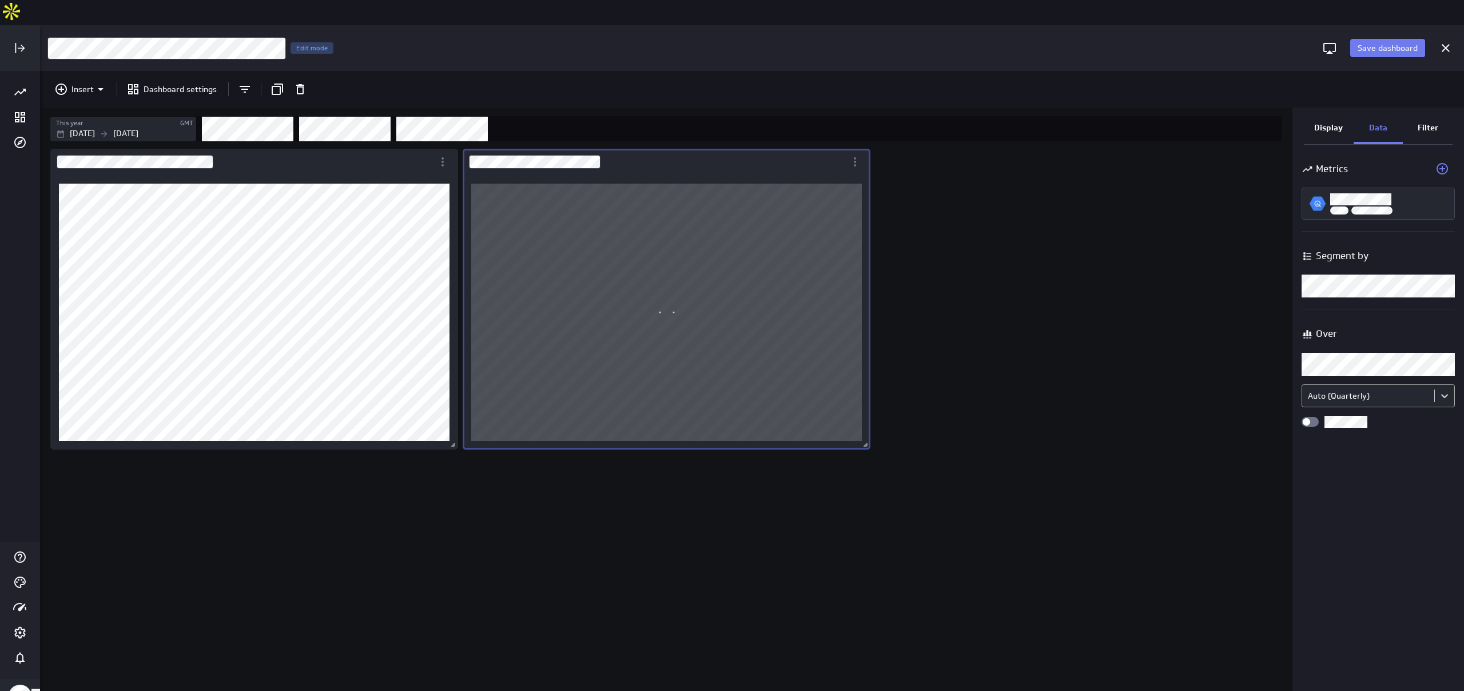
click at [1371, 366] on body "Save dashboard [Sales] Performance by Partner Edit mode Insert Dashboard settin…" at bounding box center [732, 345] width 1464 height 691
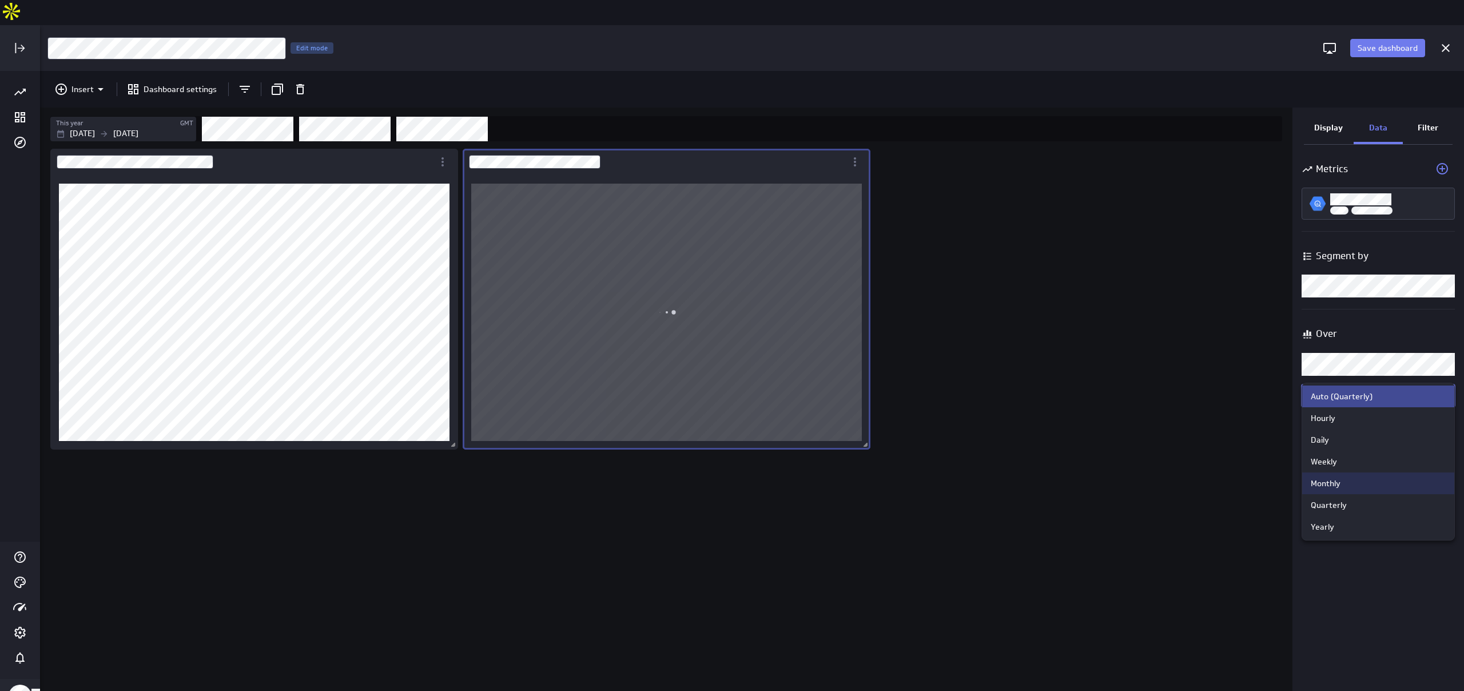
click at [1363, 484] on div "Monthly" at bounding box center [1378, 483] width 135 height 10
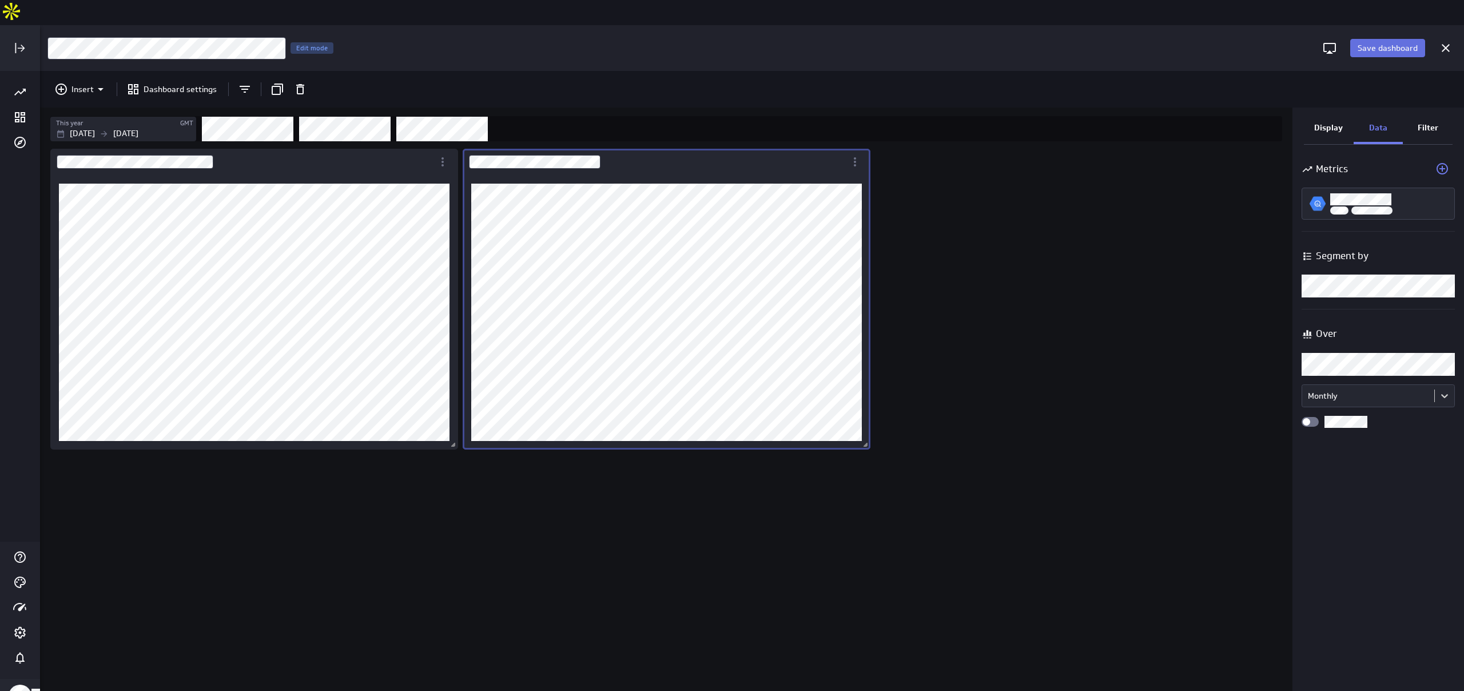
click at [1379, 43] on span "Save dashboard" at bounding box center [1388, 48] width 60 height 10
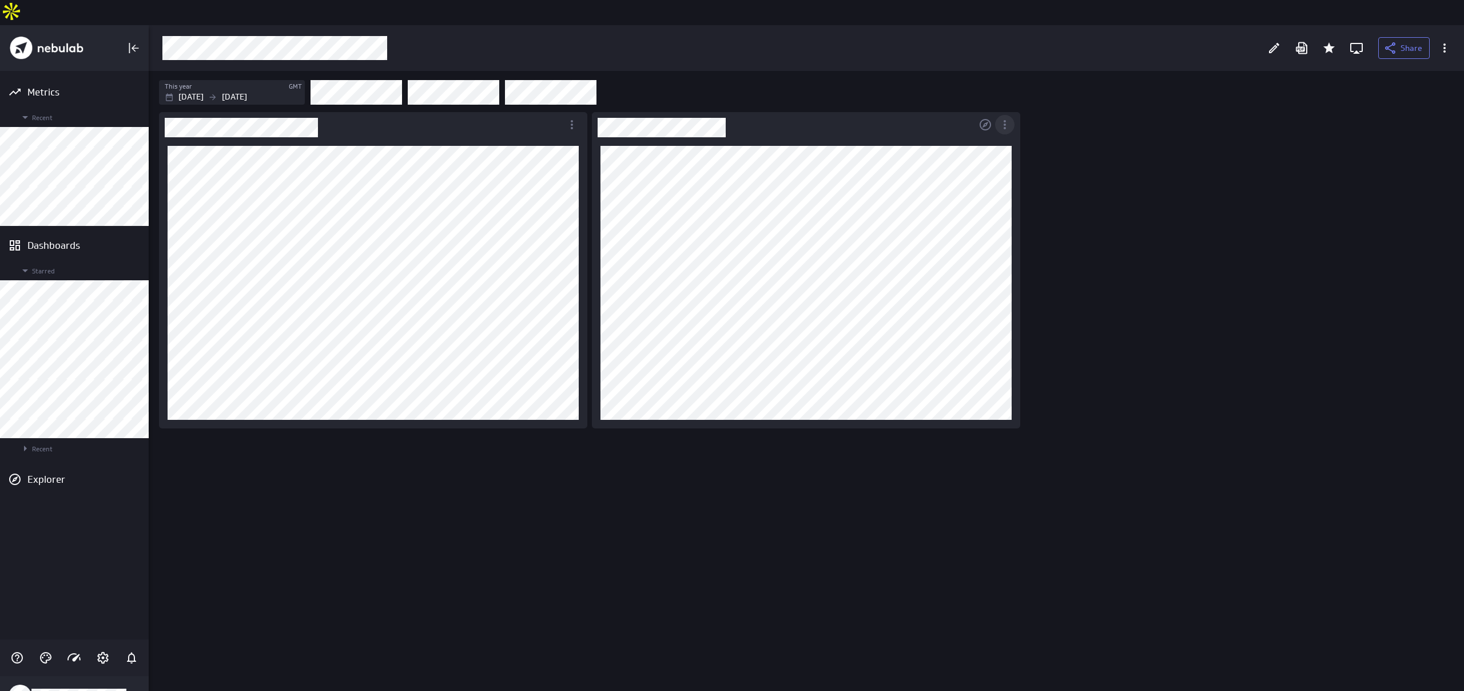
click at [1009, 118] on icon "More actions" at bounding box center [1005, 125] width 14 height 14
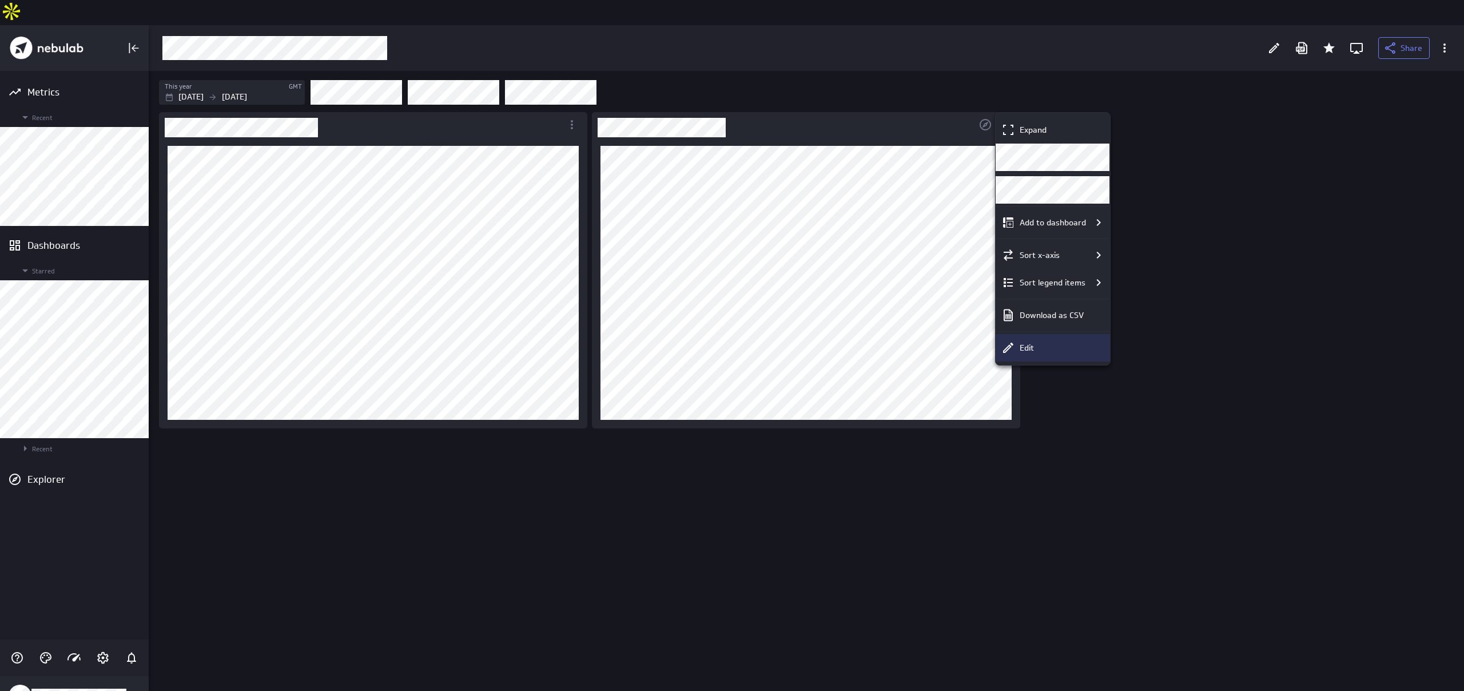
click at [1037, 355] on div "Edit" at bounding box center [1053, 347] width 114 height 27
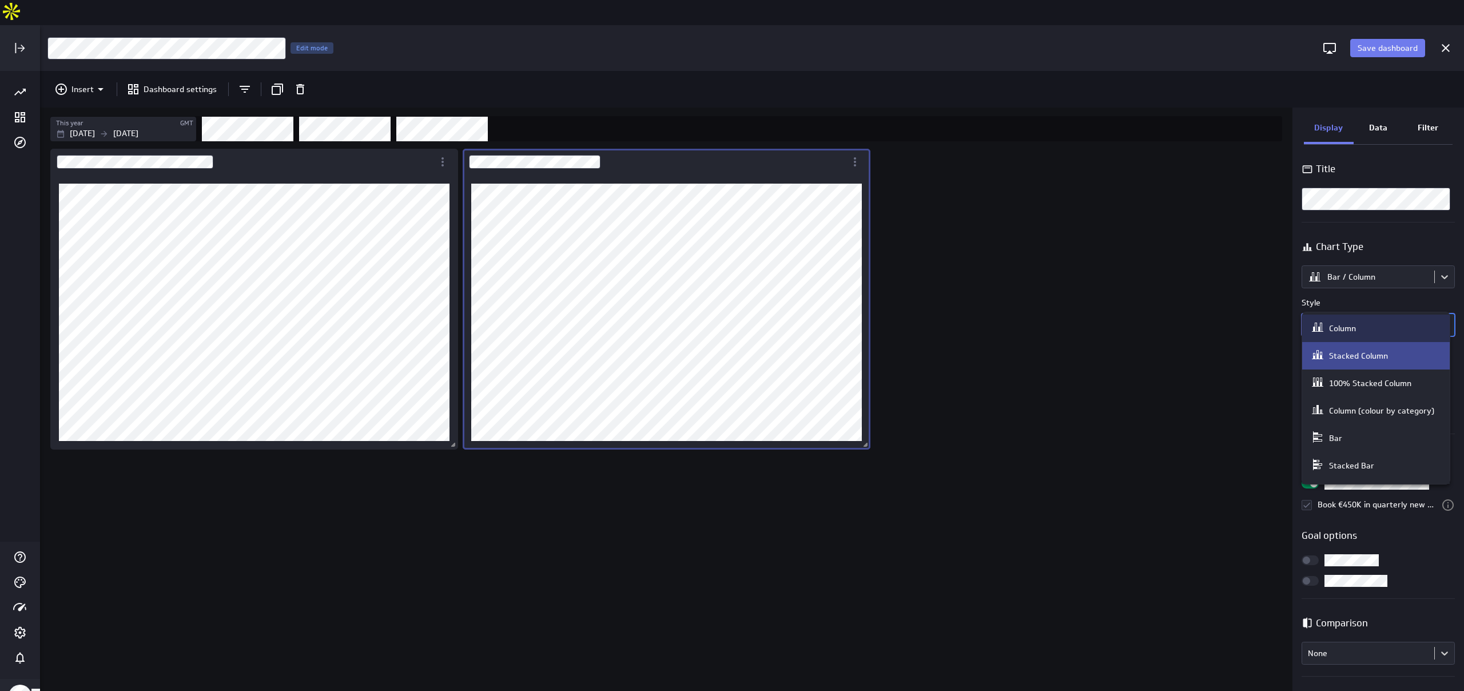
click at [1367, 303] on body "Save dashboard [Sales] Performance by Partner Edit mode Insert Dashboard settin…" at bounding box center [732, 345] width 1464 height 691
click at [1362, 329] on div "Column" at bounding box center [1376, 328] width 130 height 16
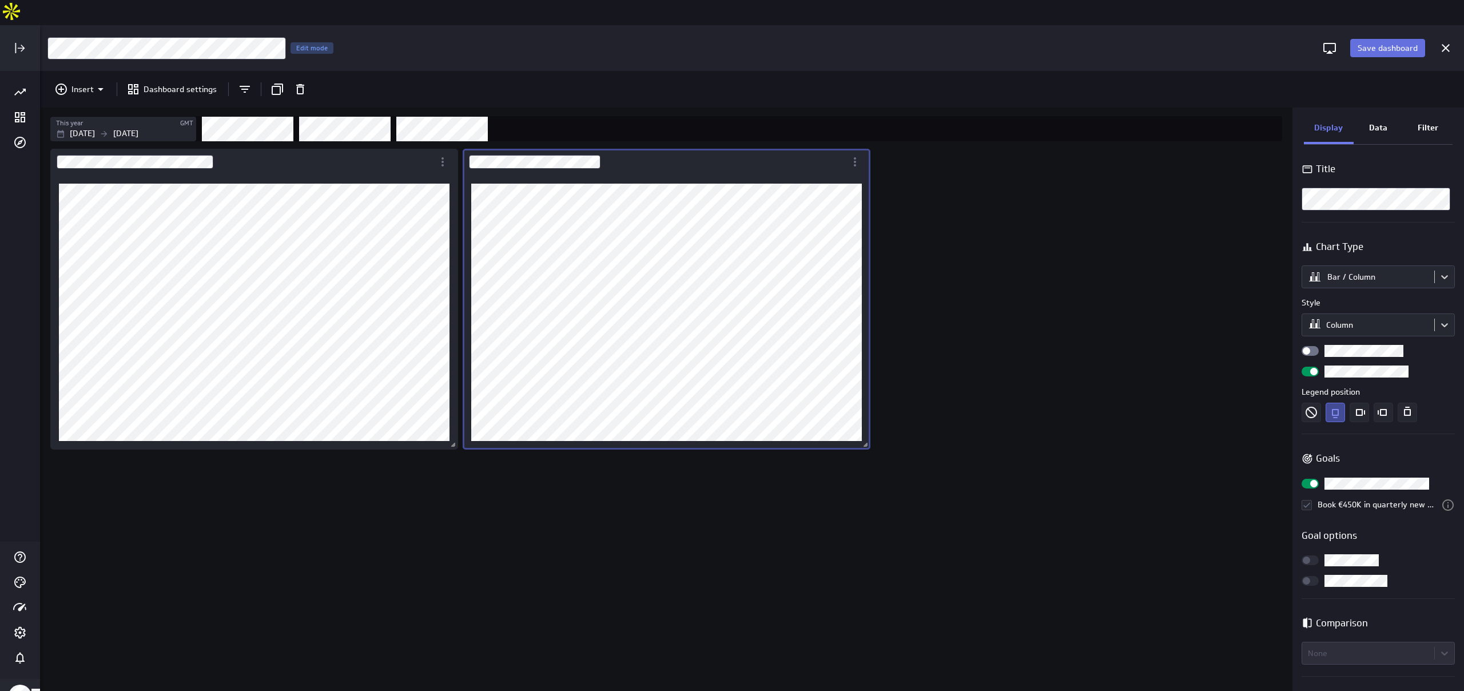
click at [1390, 43] on span "Save dashboard" at bounding box center [1388, 48] width 60 height 10
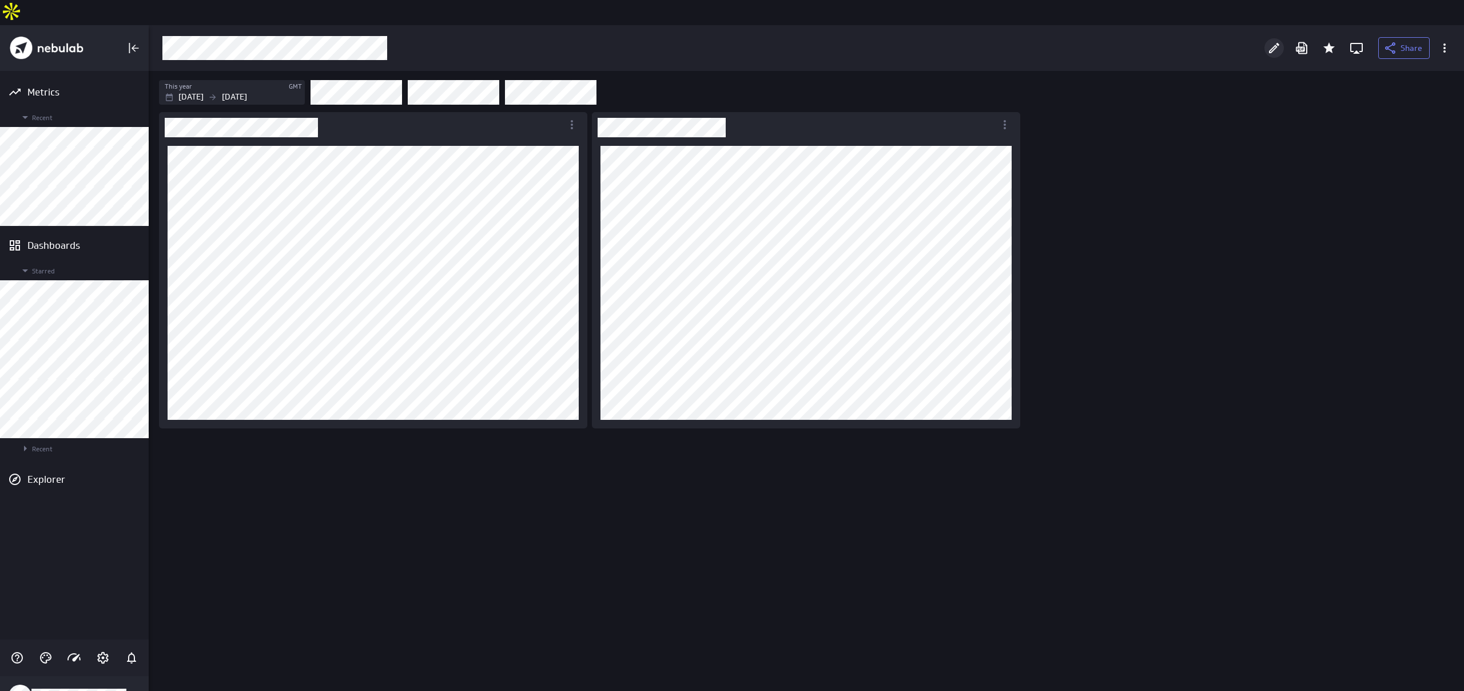
click at [1280, 38] on div "Edit" at bounding box center [1273, 47] width 19 height 19
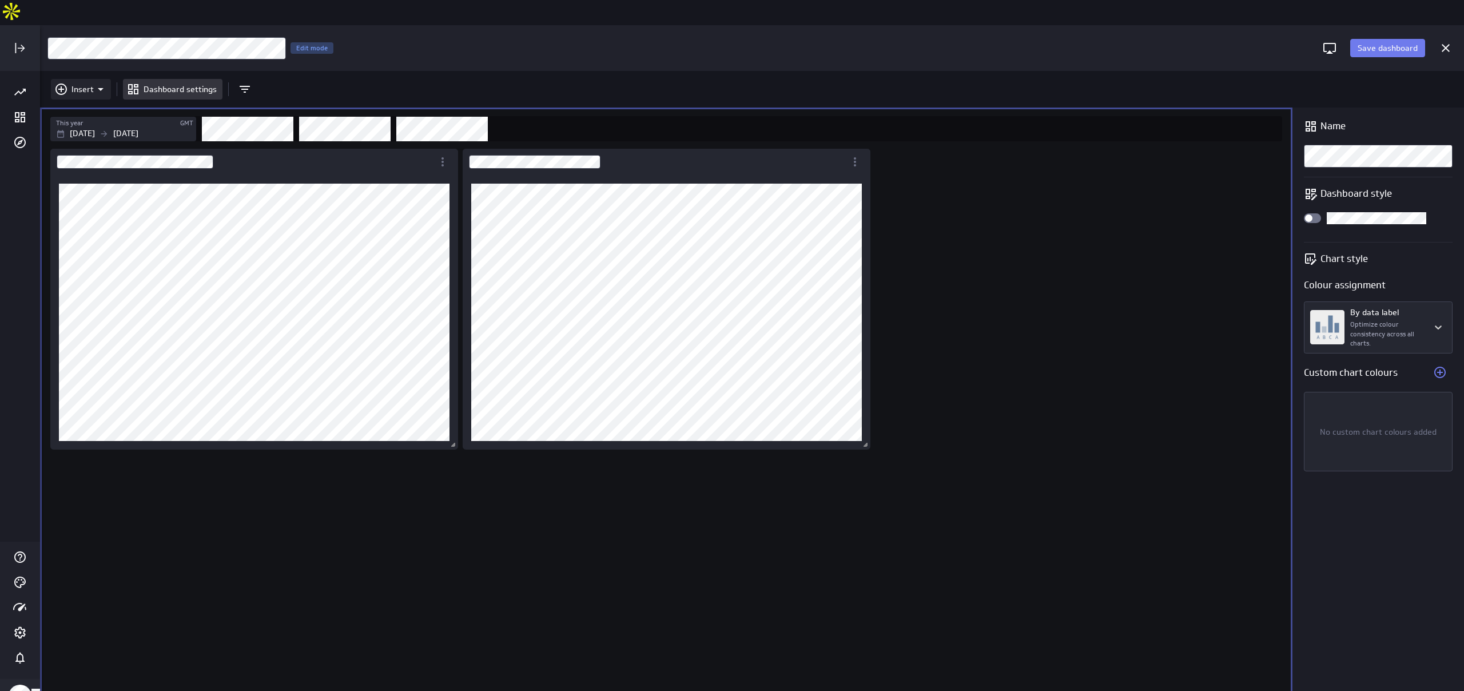
click at [82, 83] on p "Insert" at bounding box center [82, 89] width 22 height 12
click at [96, 90] on p "Metrics" at bounding box center [88, 92] width 27 height 12
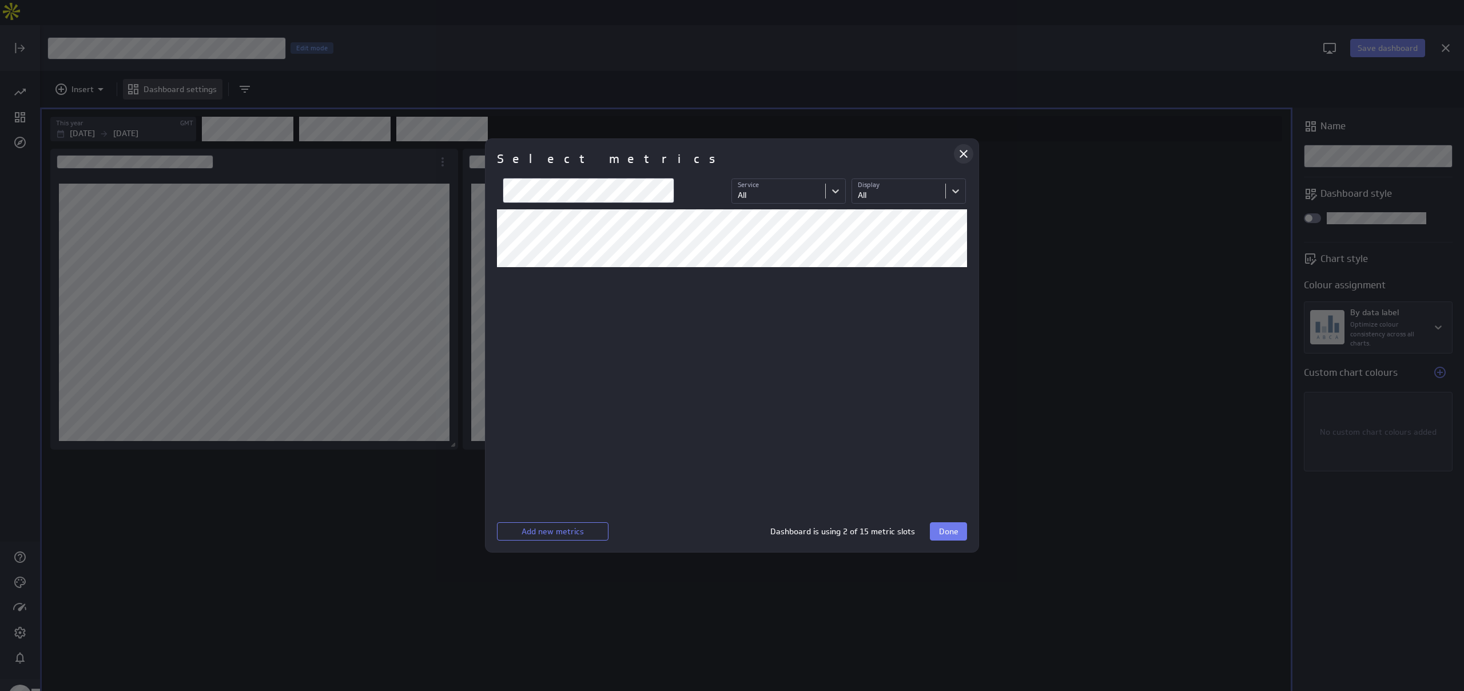
click at [962, 155] on icon "Close" at bounding box center [964, 154] width 8 height 8
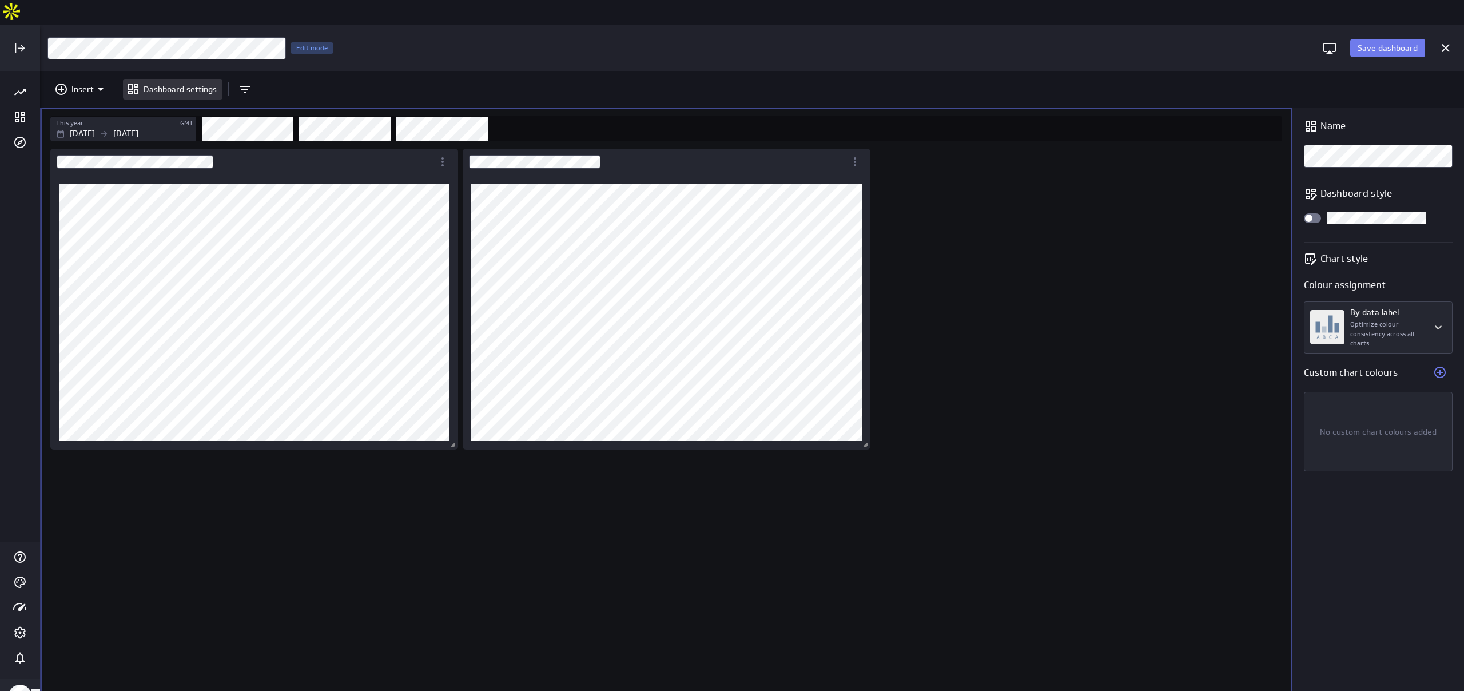
click at [758, 75] on div "Insert Dashboard settings" at bounding box center [752, 89] width 1424 height 37
click at [1456, 35] on div at bounding box center [1445, 47] width 25 height 25
click at [1446, 44] on icon "Cancel" at bounding box center [1446, 48] width 8 height 8
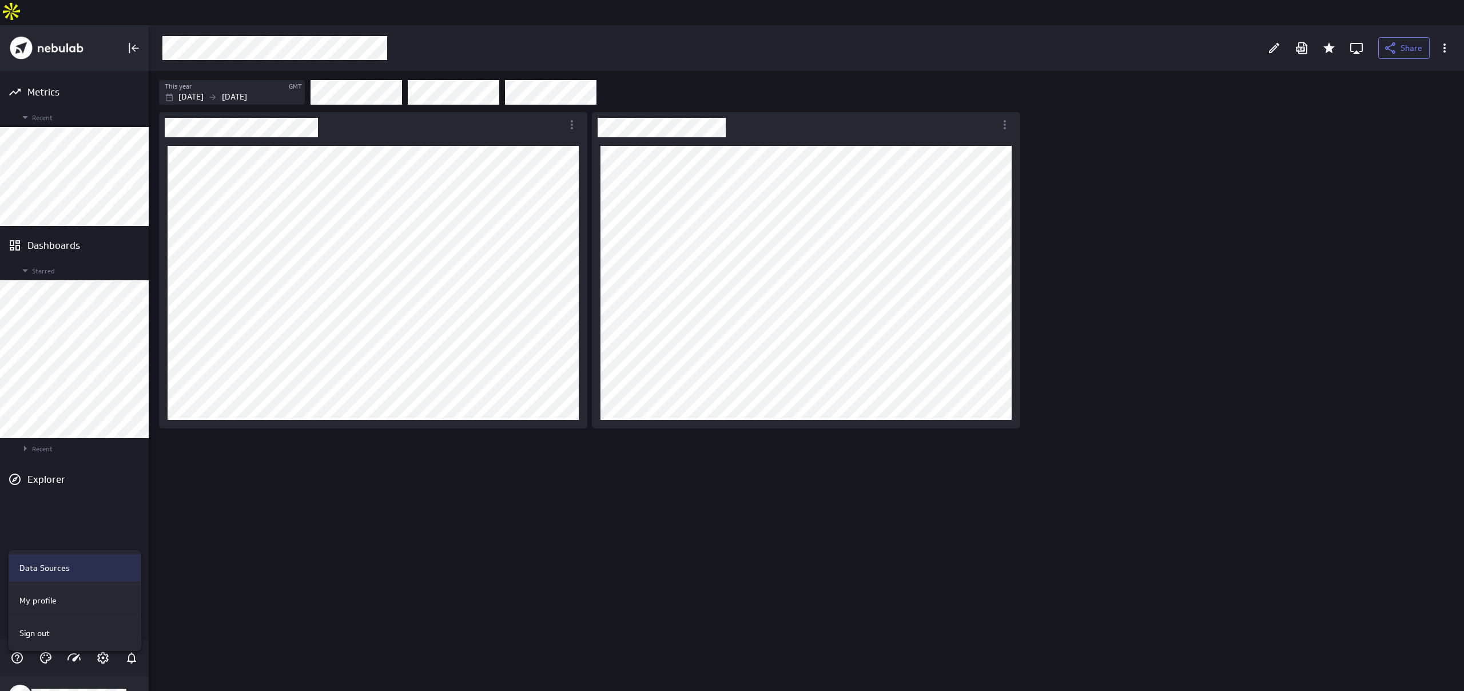
click at [100, 558] on div "Data Sources" at bounding box center [75, 567] width 132 height 27
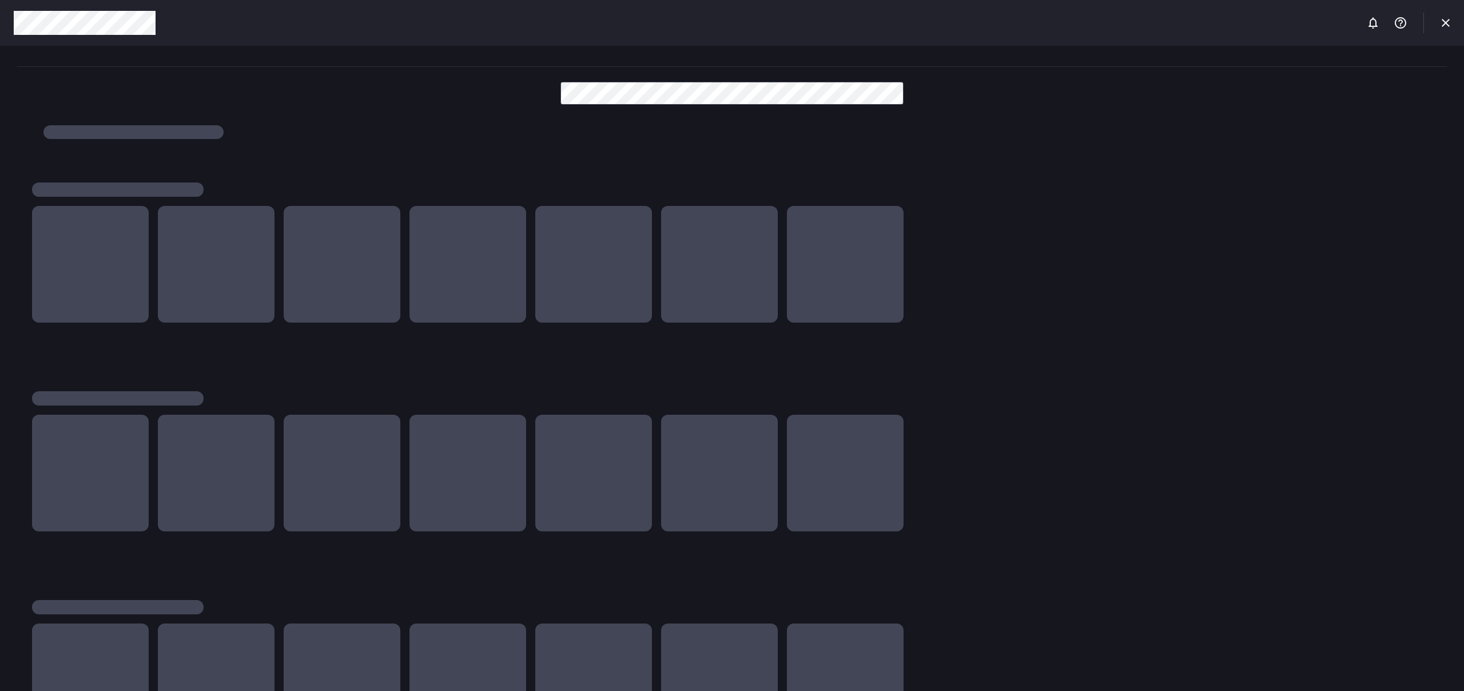
scroll to position [691, 1465]
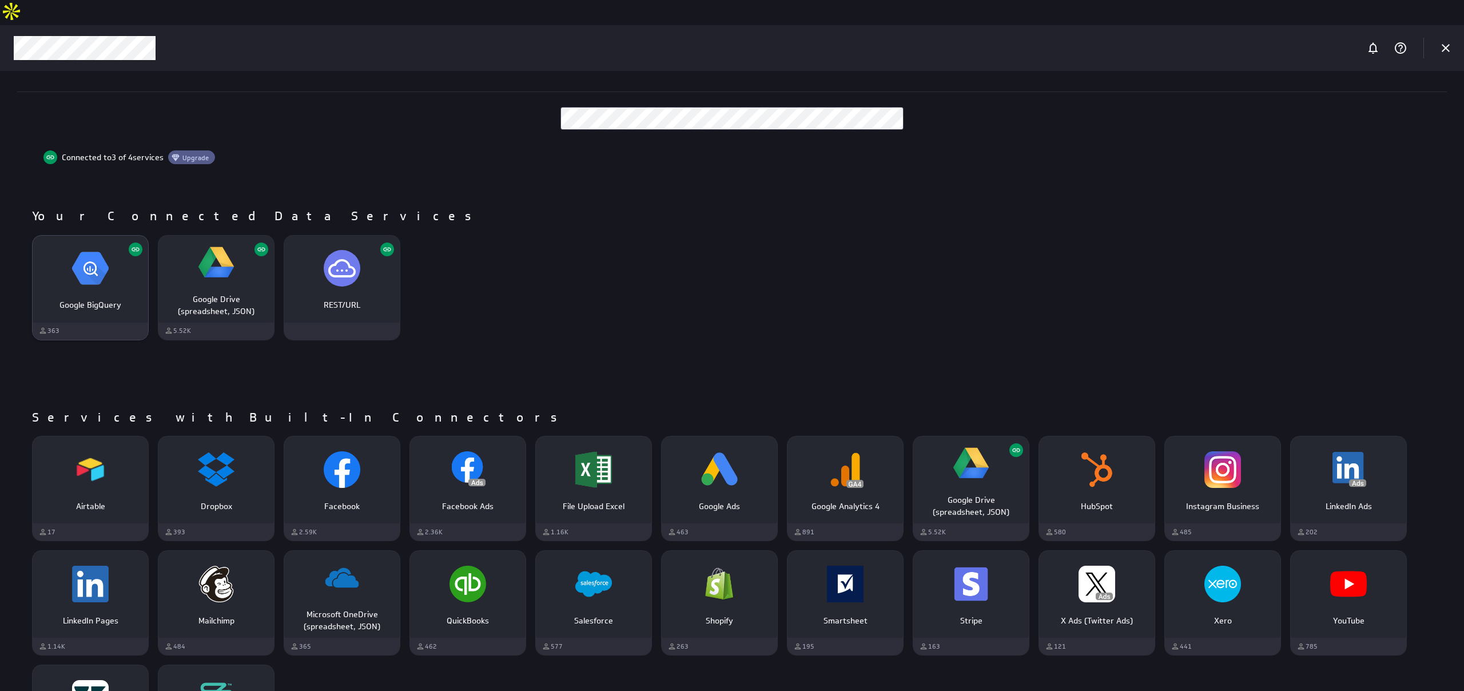
click at [93, 250] on img "Google BigQuery" at bounding box center [90, 268] width 37 height 37
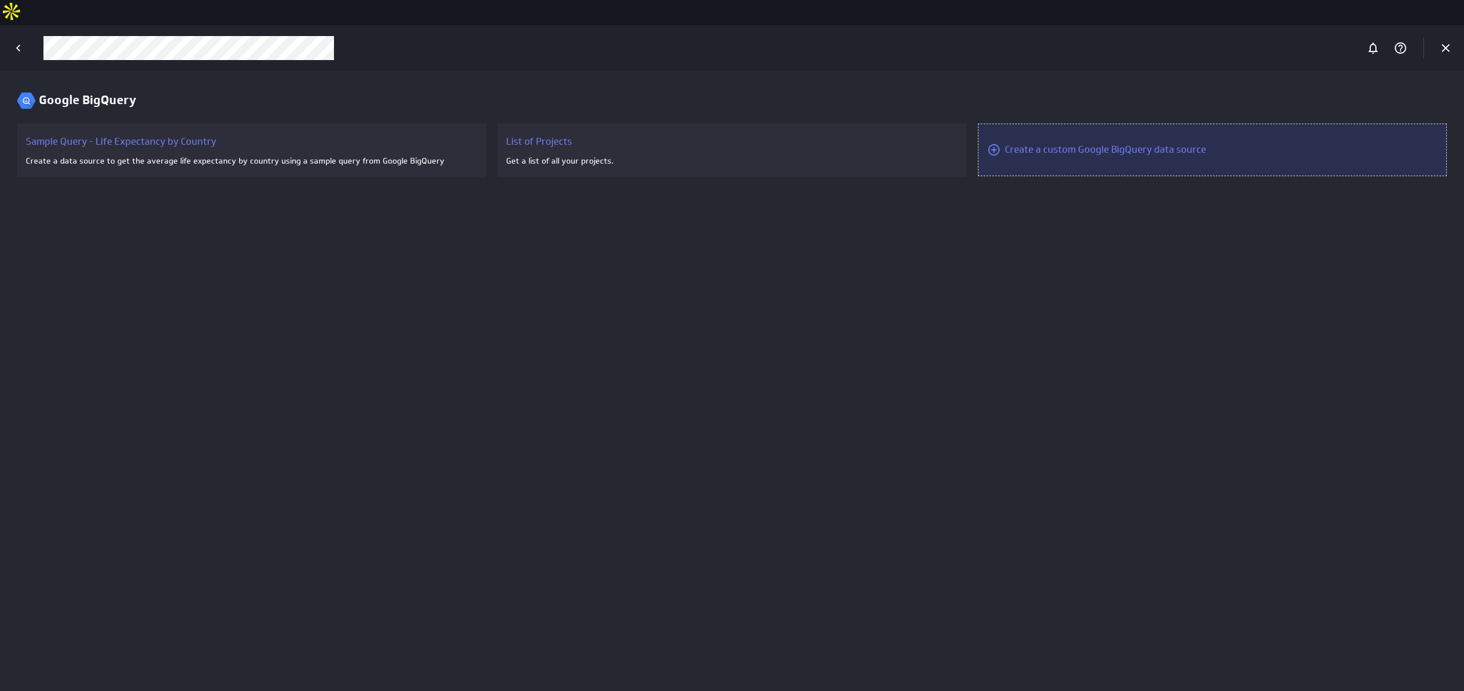
click at [1135, 144] on div "Create a custom Google BigQuery data source" at bounding box center [1212, 150] width 469 height 53
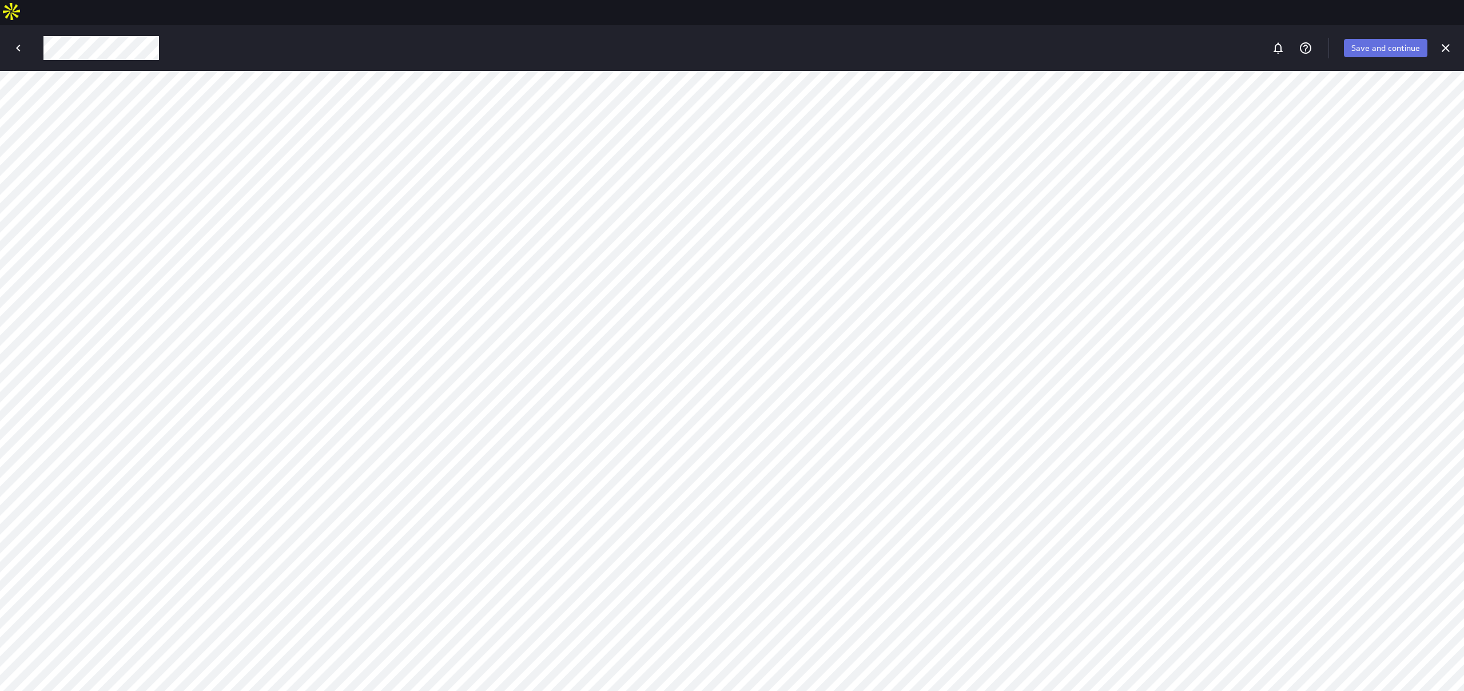
click at [1392, 43] on span "Save and continue" at bounding box center [1385, 48] width 69 height 10
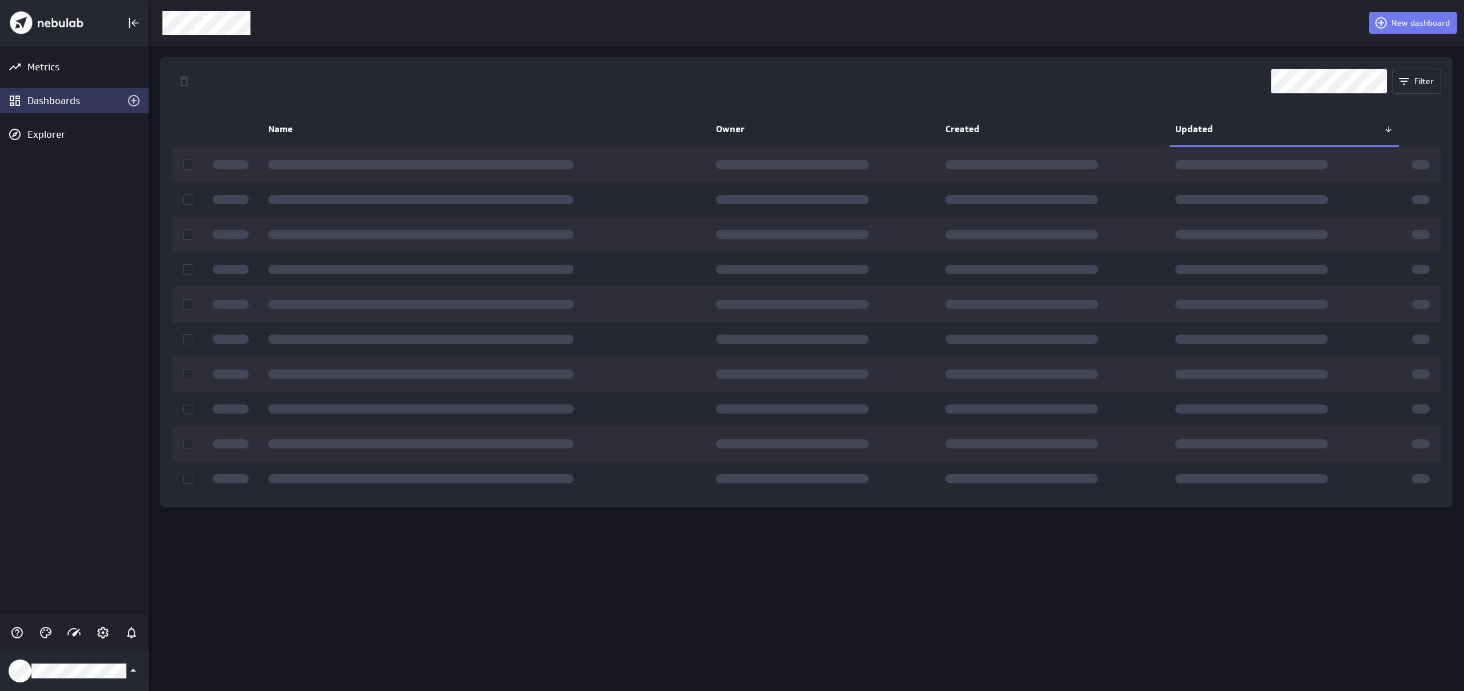
scroll to position [691, 1316]
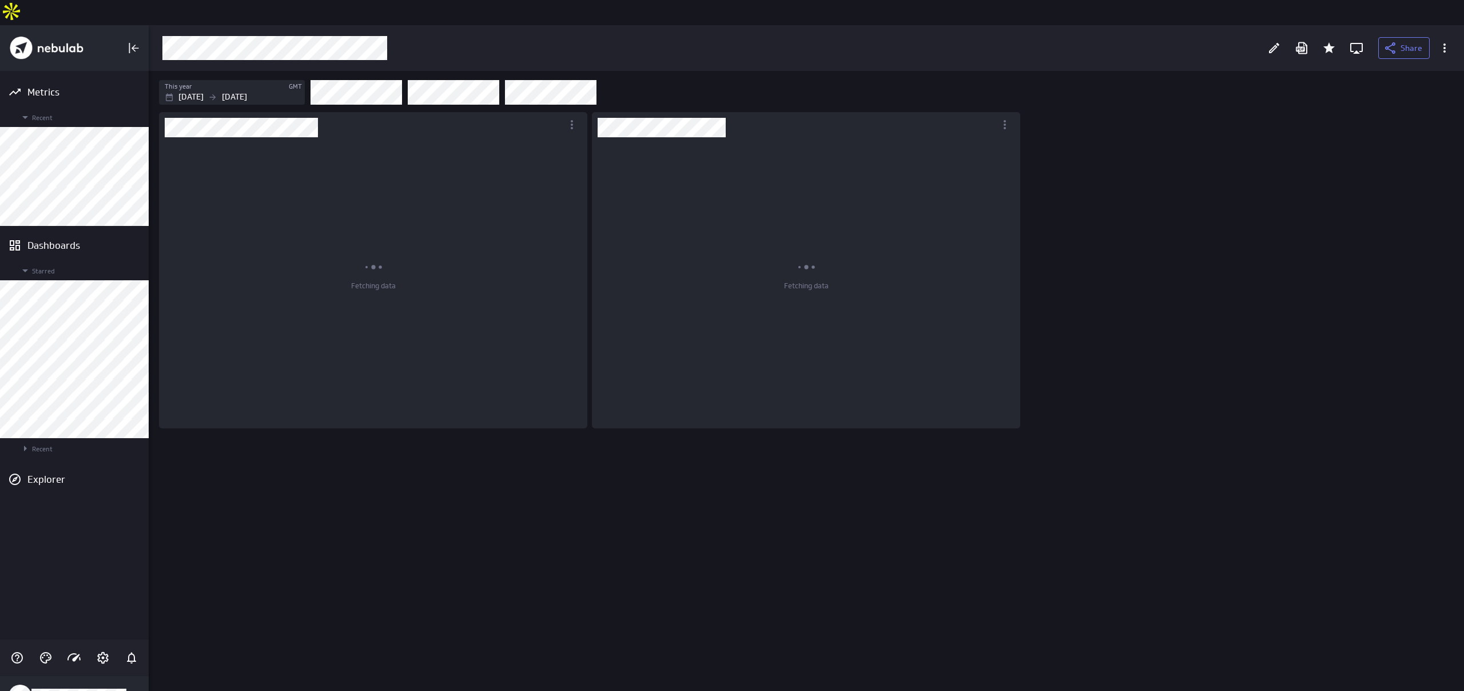
scroll to position [646, 1316]
click at [1275, 41] on icon "Edit" at bounding box center [1274, 48] width 14 height 14
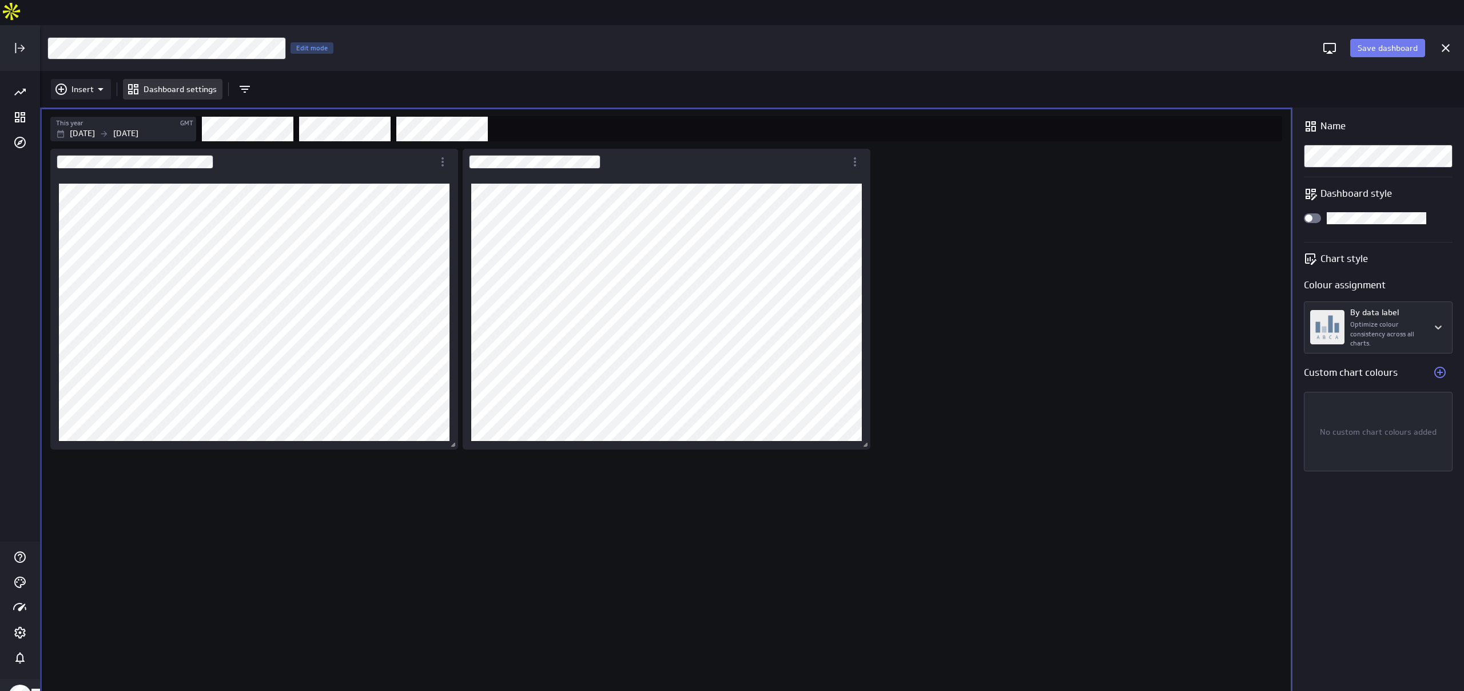
click at [75, 83] on p "Insert" at bounding box center [82, 89] width 22 height 12
click at [86, 93] on p "Metrics" at bounding box center [88, 92] width 27 height 12
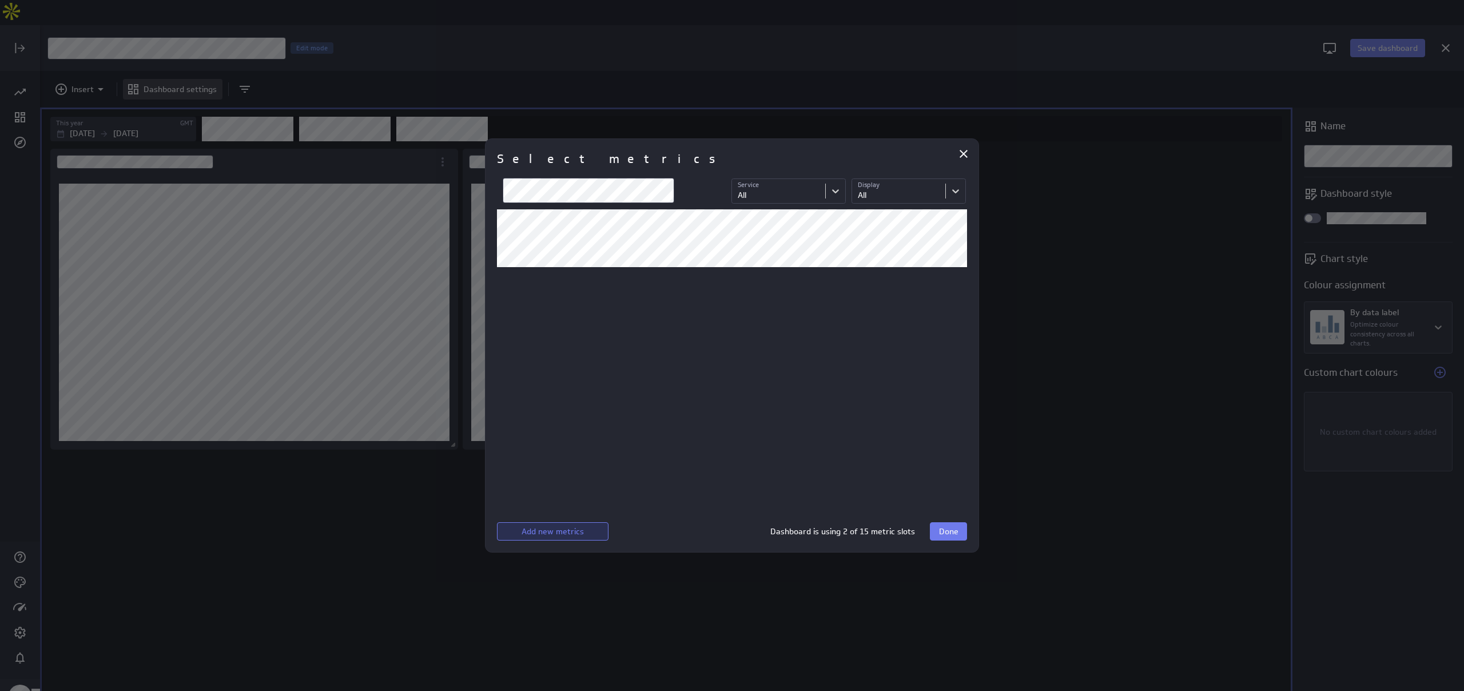
click at [559, 529] on span "Add new metrics" at bounding box center [553, 531] width 62 height 10
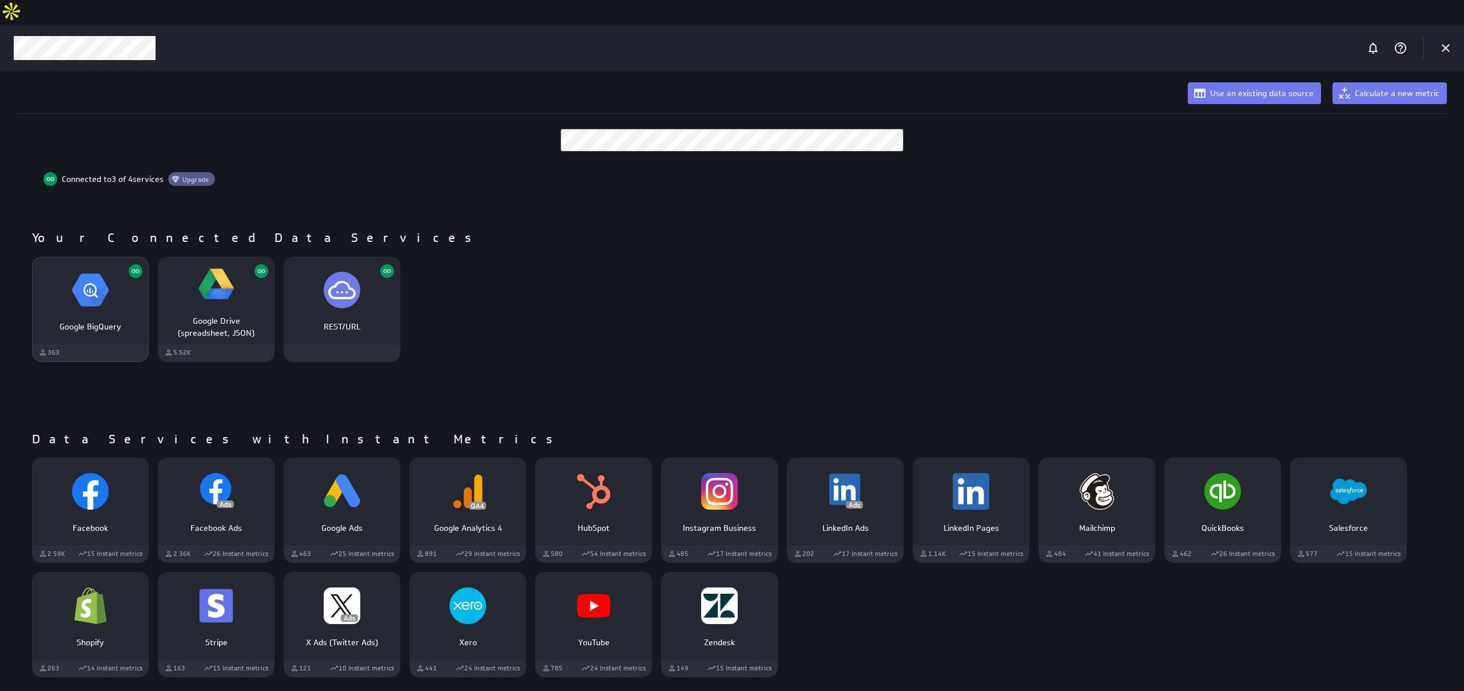
click at [114, 268] on div "Google BigQuery" at bounding box center [91, 289] width 116 height 43
click at [75, 312] on div "Google BigQuery" at bounding box center [91, 322] width 116 height 21
click at [76, 312] on div "Google BigQuery" at bounding box center [91, 322] width 116 height 21
click at [480, 290] on div "Google BigQuery 363 Google Drive (spreadsheet, JSON) 5.52K REST/URL" at bounding box center [736, 309] width 1409 height 105
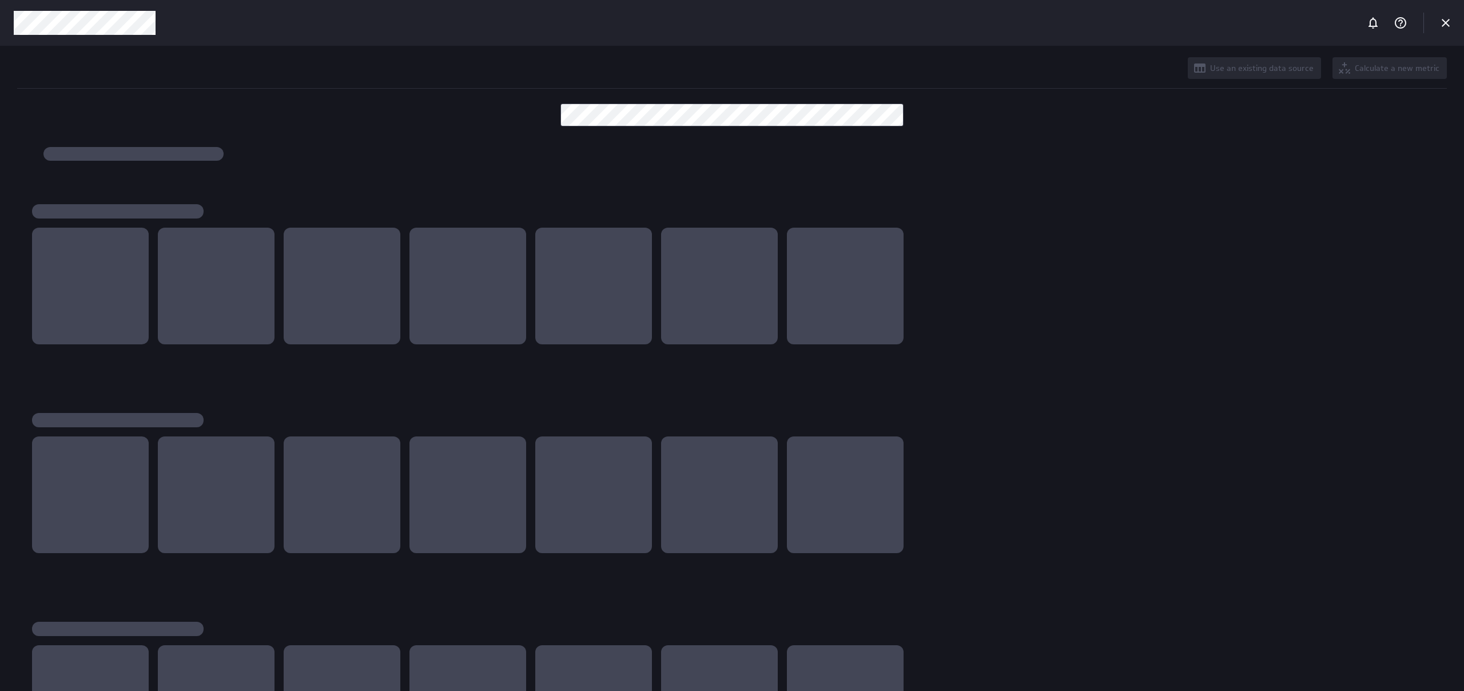
scroll to position [691, 1465]
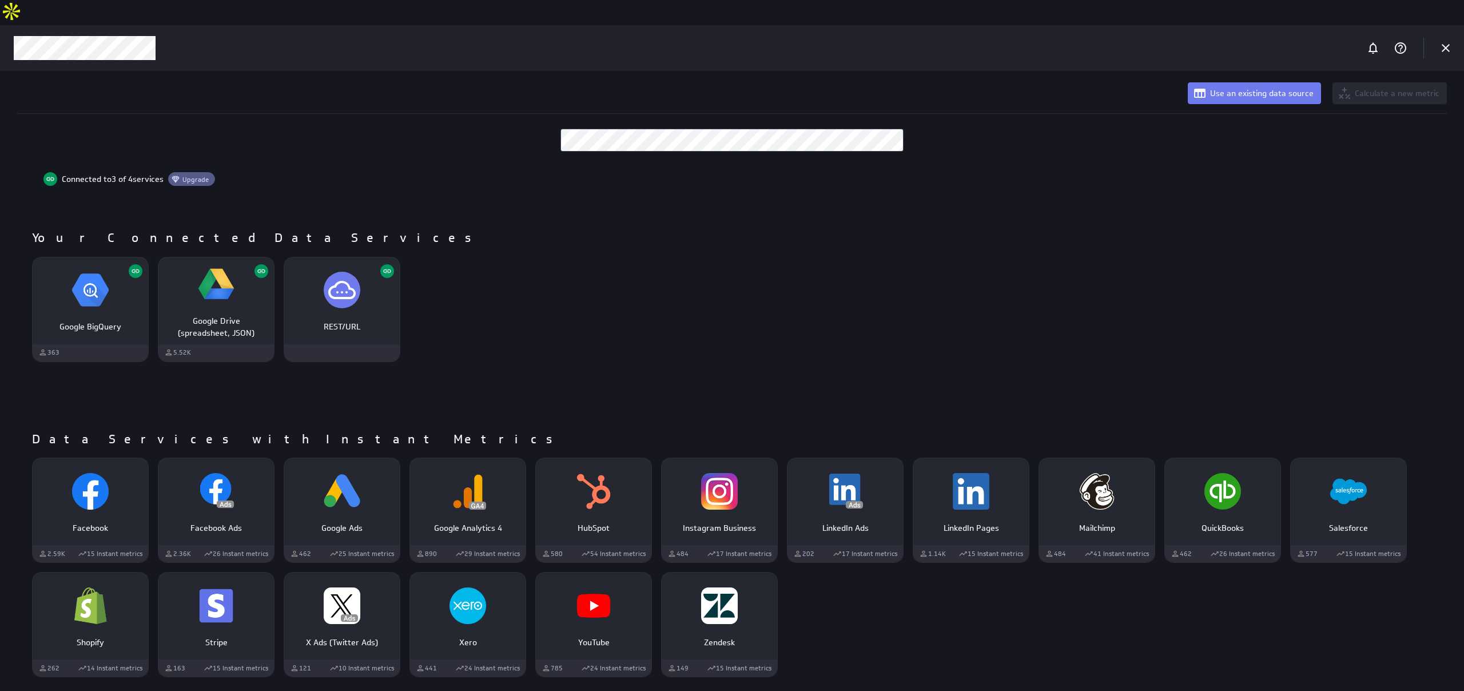
click at [109, 279] on div "Google BigQuery" at bounding box center [91, 289] width 116 height 43
click at [1217, 88] on span "Use an existing data source" at bounding box center [1262, 93] width 104 height 10
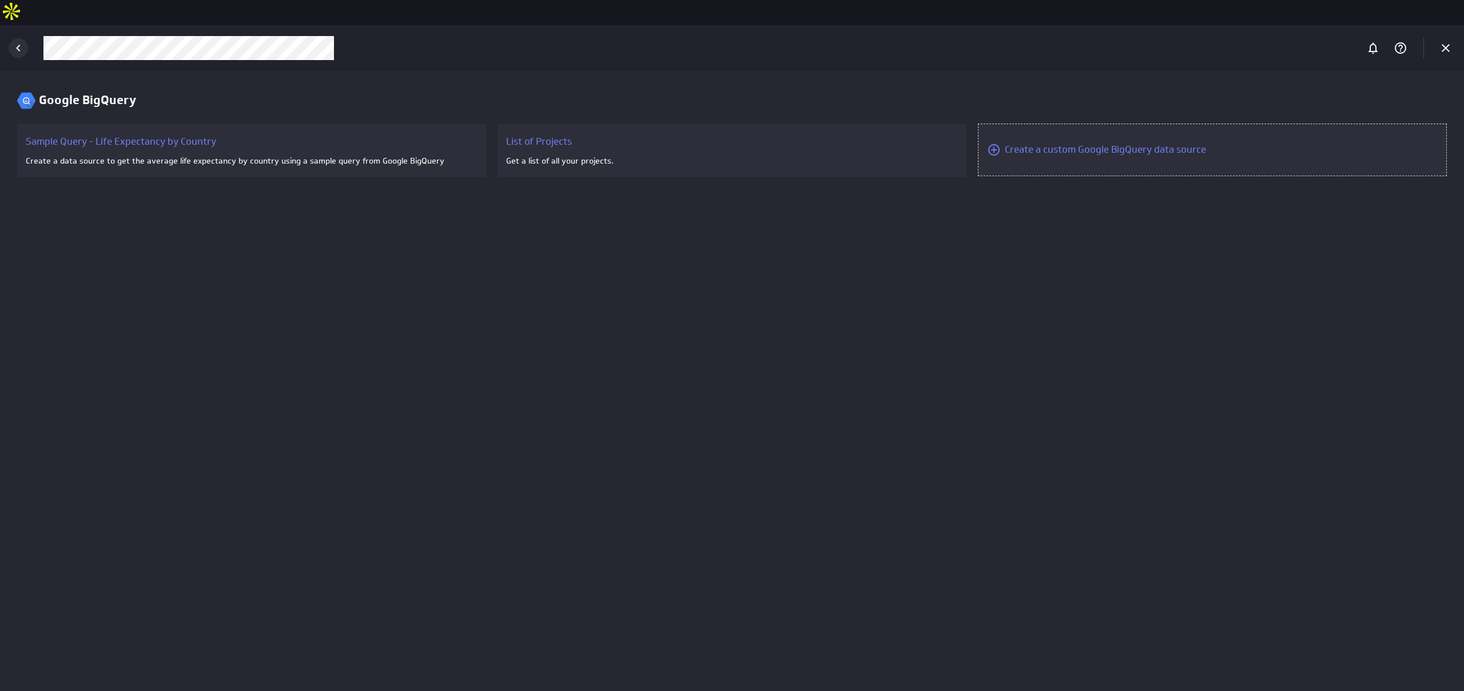
click at [20, 41] on icon "Back" at bounding box center [18, 48] width 14 height 14
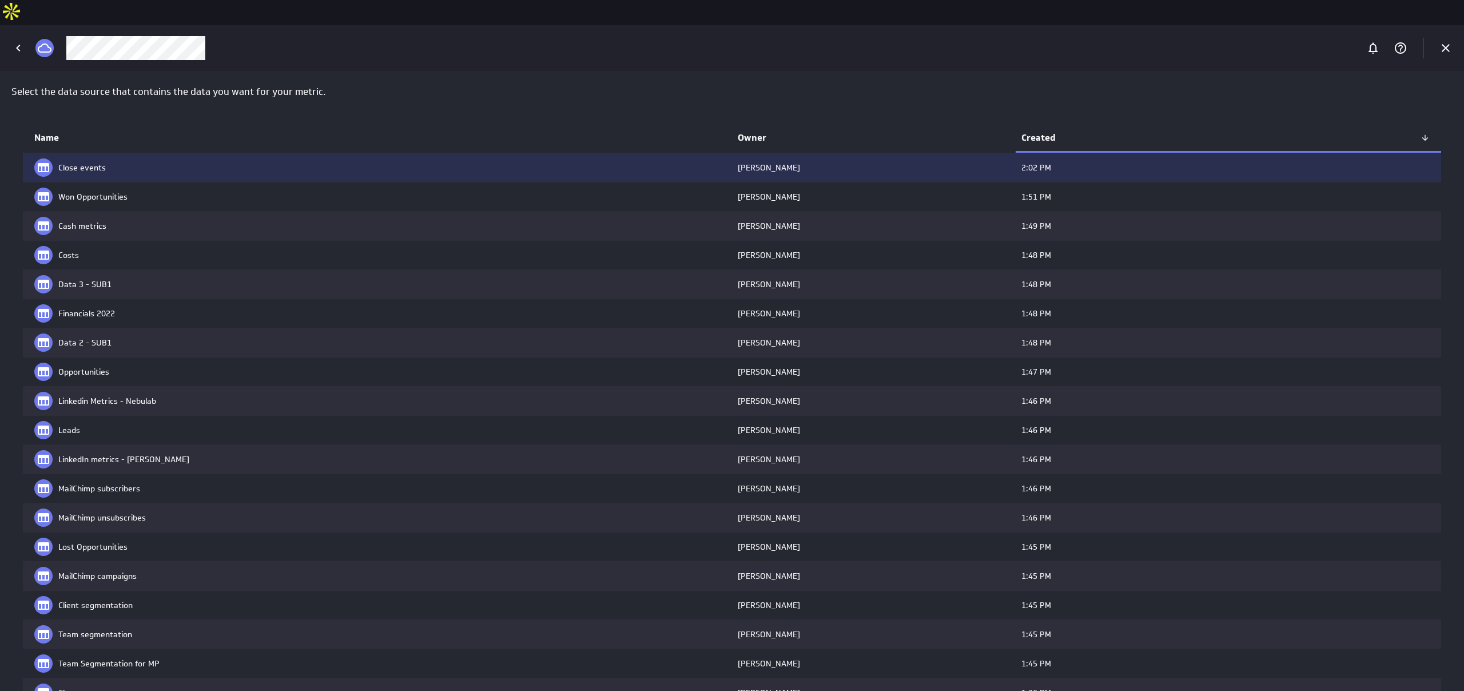
click at [142, 153] on td "Close events" at bounding box center [377, 167] width 709 height 29
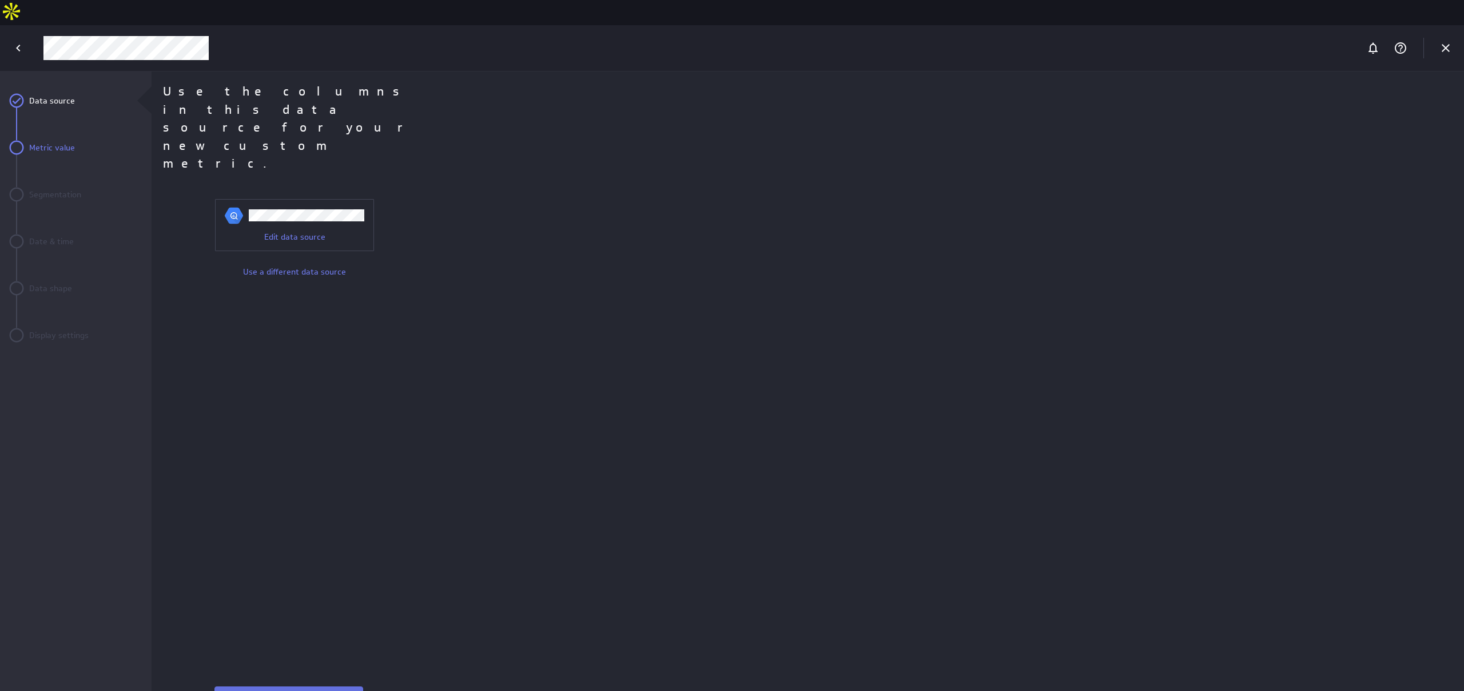
click at [320, 686] on button "Next" at bounding box center [288, 695] width 149 height 18
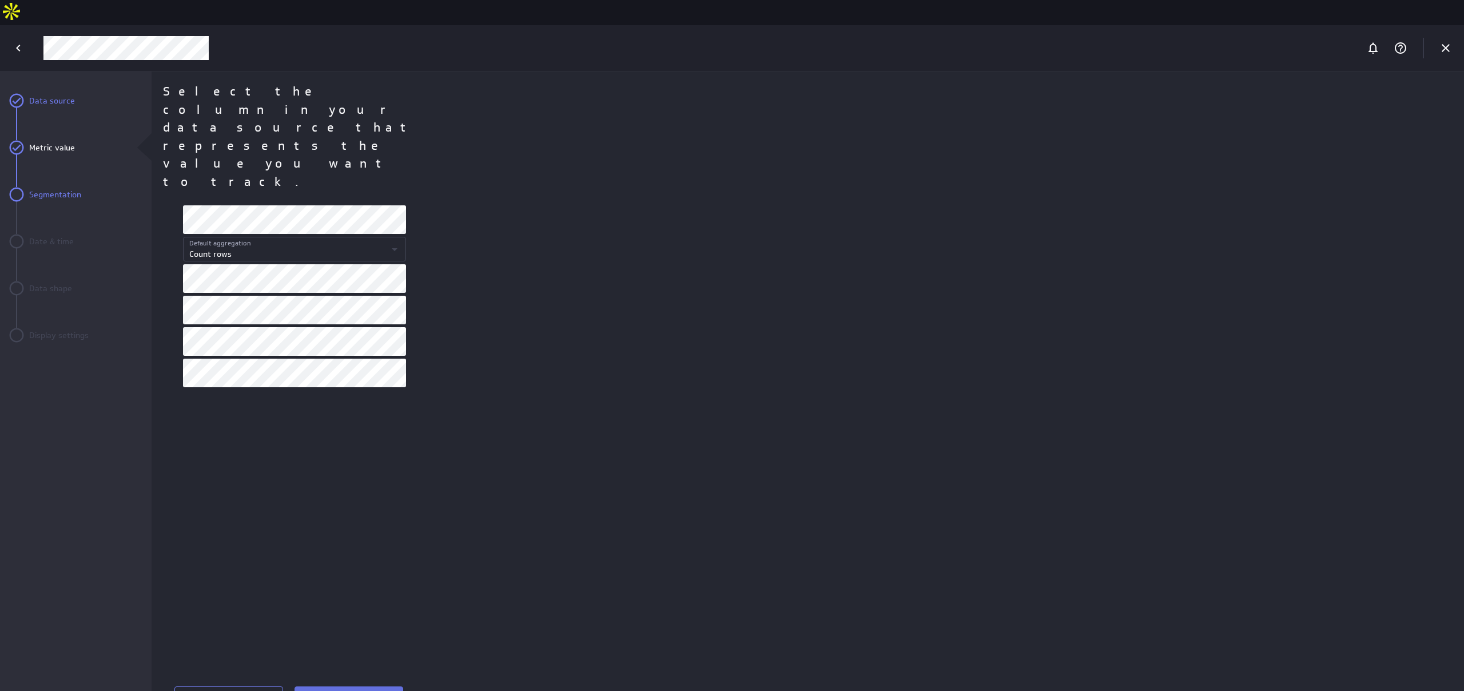
click at [361, 686] on button "Next" at bounding box center [349, 695] width 109 height 18
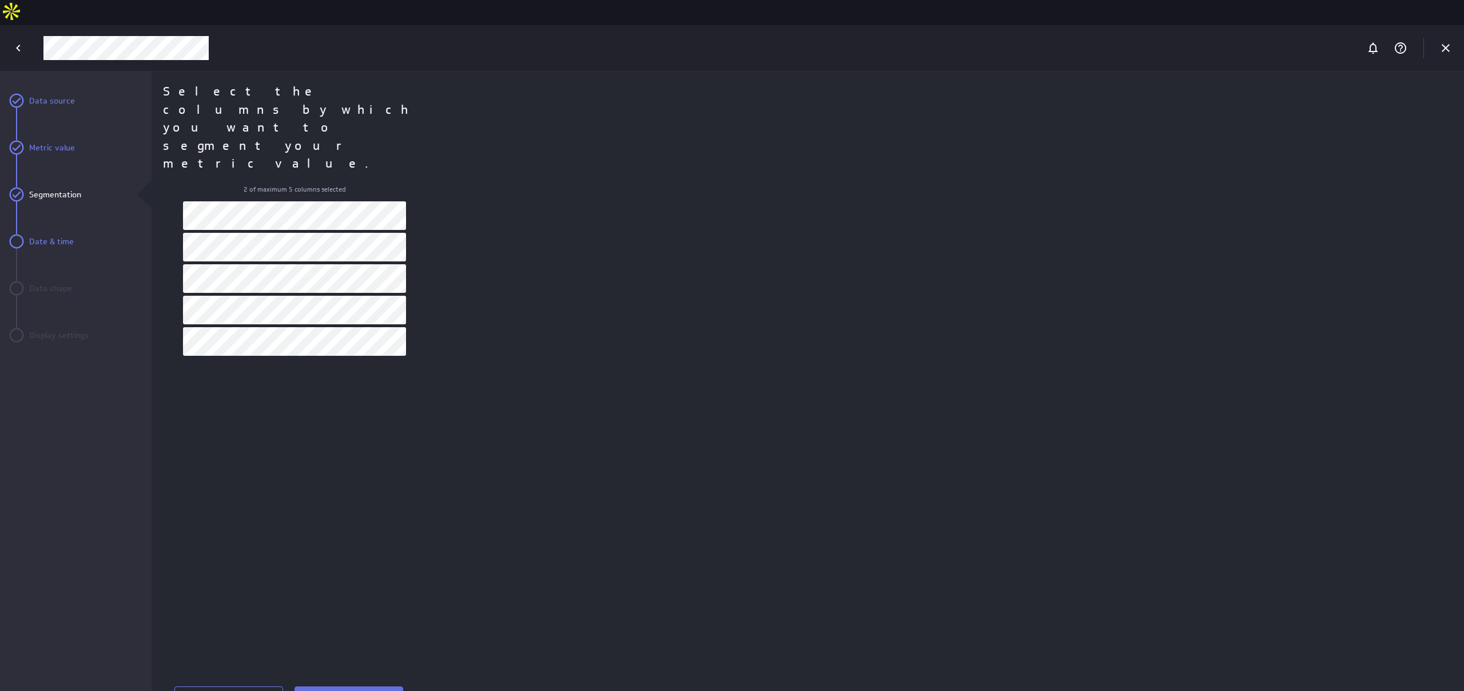
click at [377, 686] on button "Next" at bounding box center [349, 695] width 109 height 18
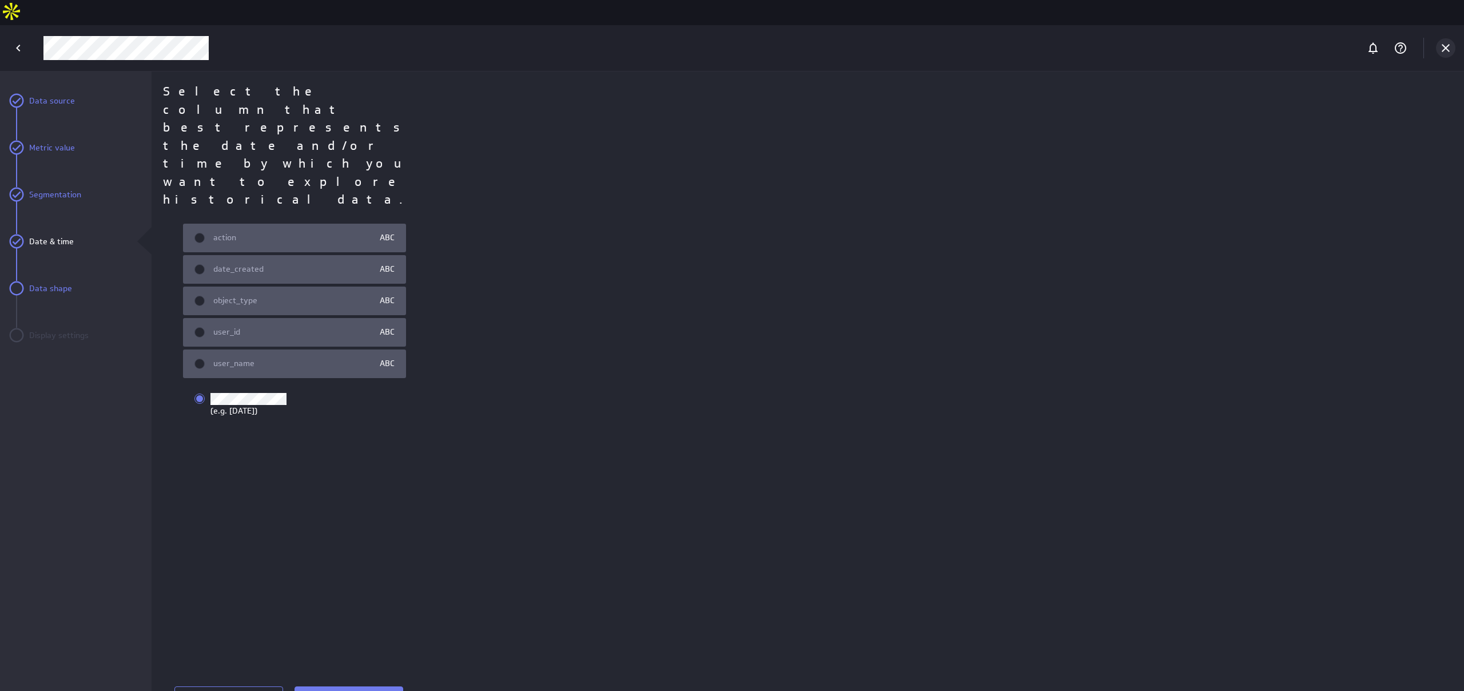
click at [1449, 44] on icon "Cancel" at bounding box center [1446, 48] width 8 height 8
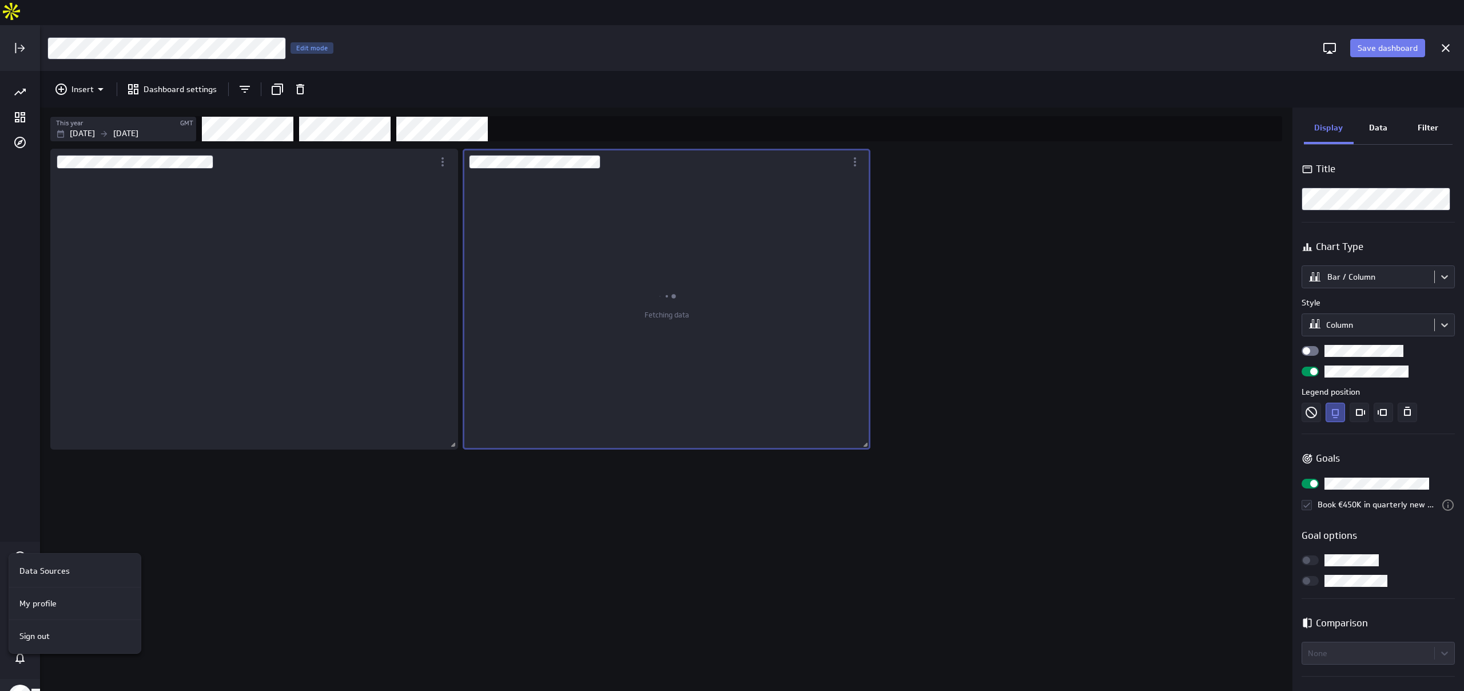
scroll to position [258, 391]
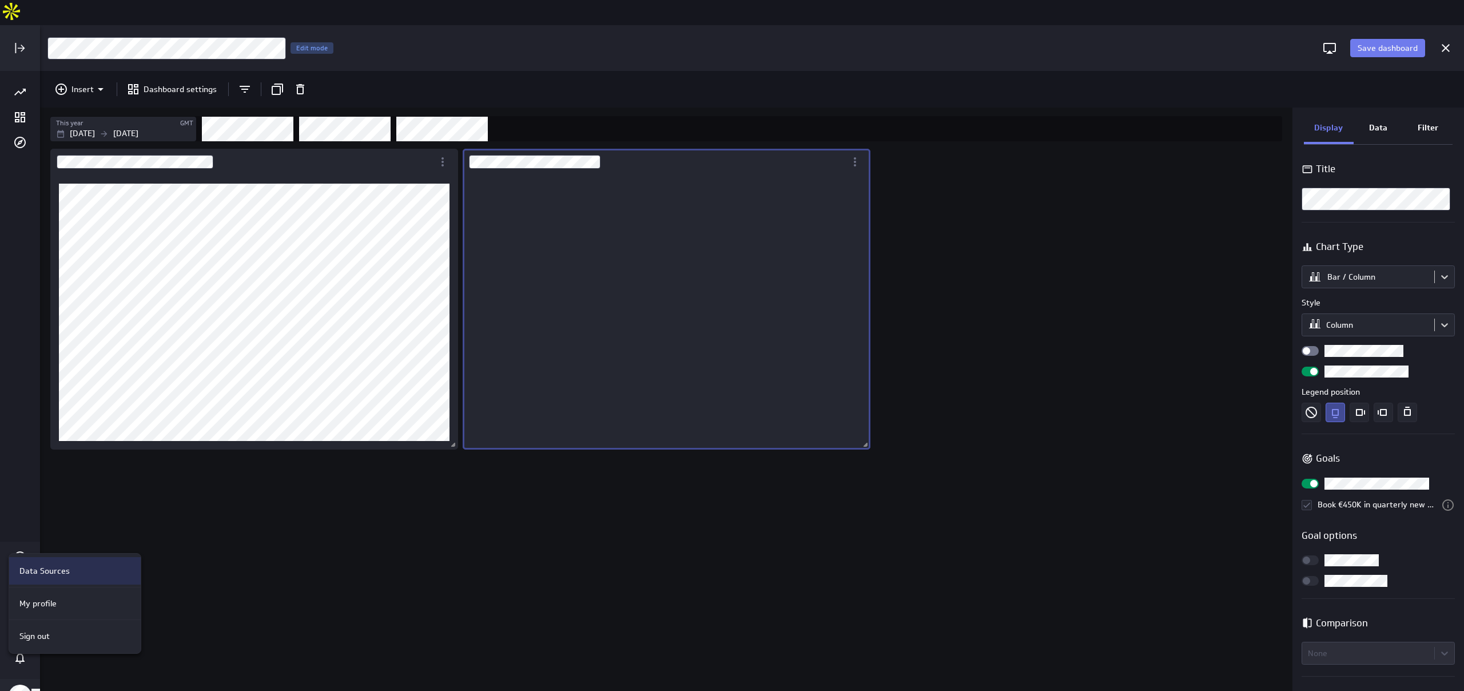
click at [81, 566] on div "Data Sources" at bounding box center [73, 571] width 117 height 12
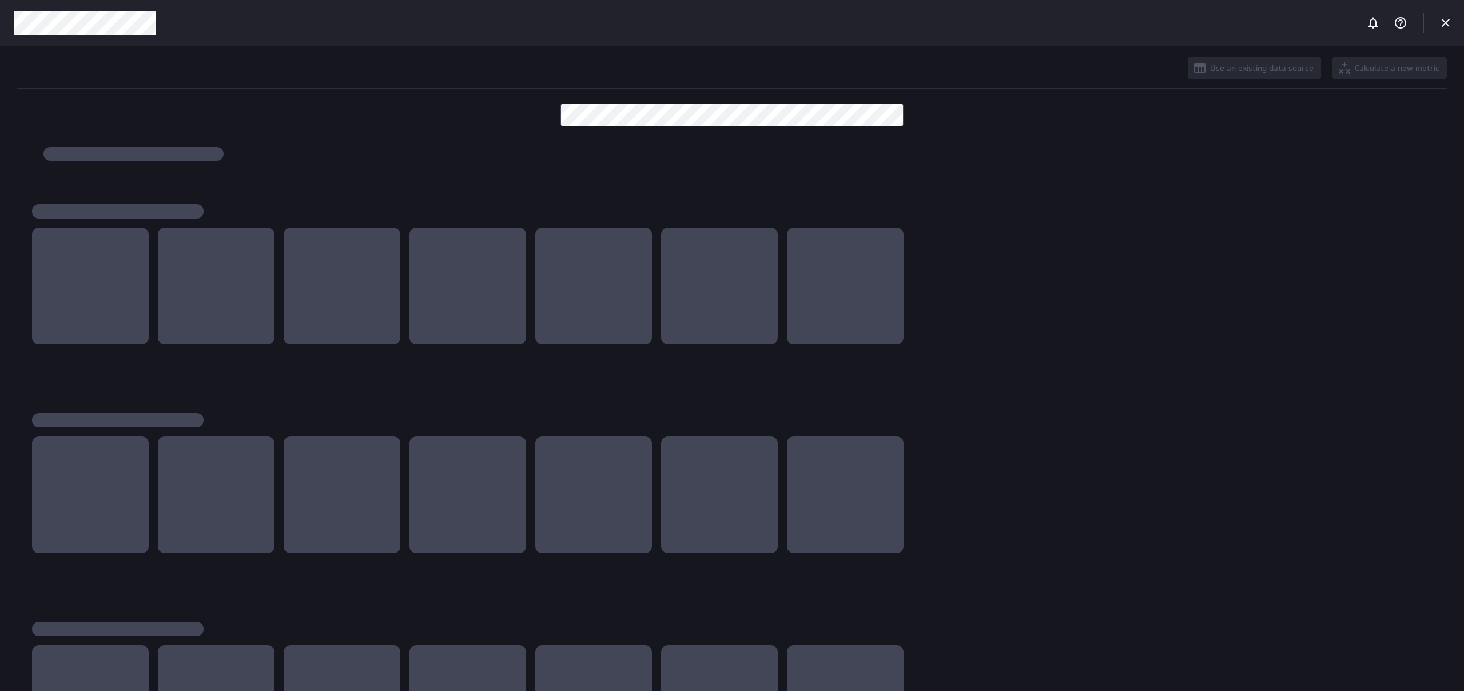
scroll to position [691, 1465]
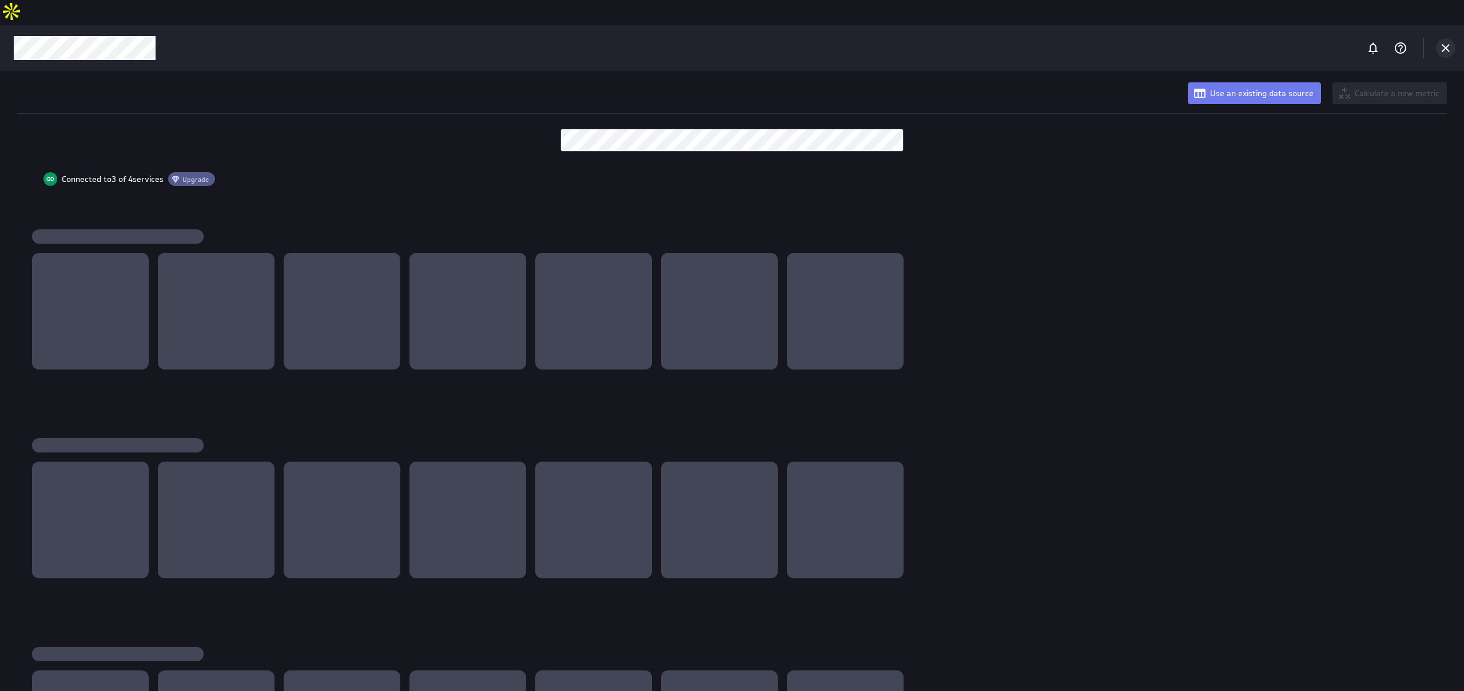
click at [1441, 41] on icon "Cancel" at bounding box center [1446, 48] width 14 height 14
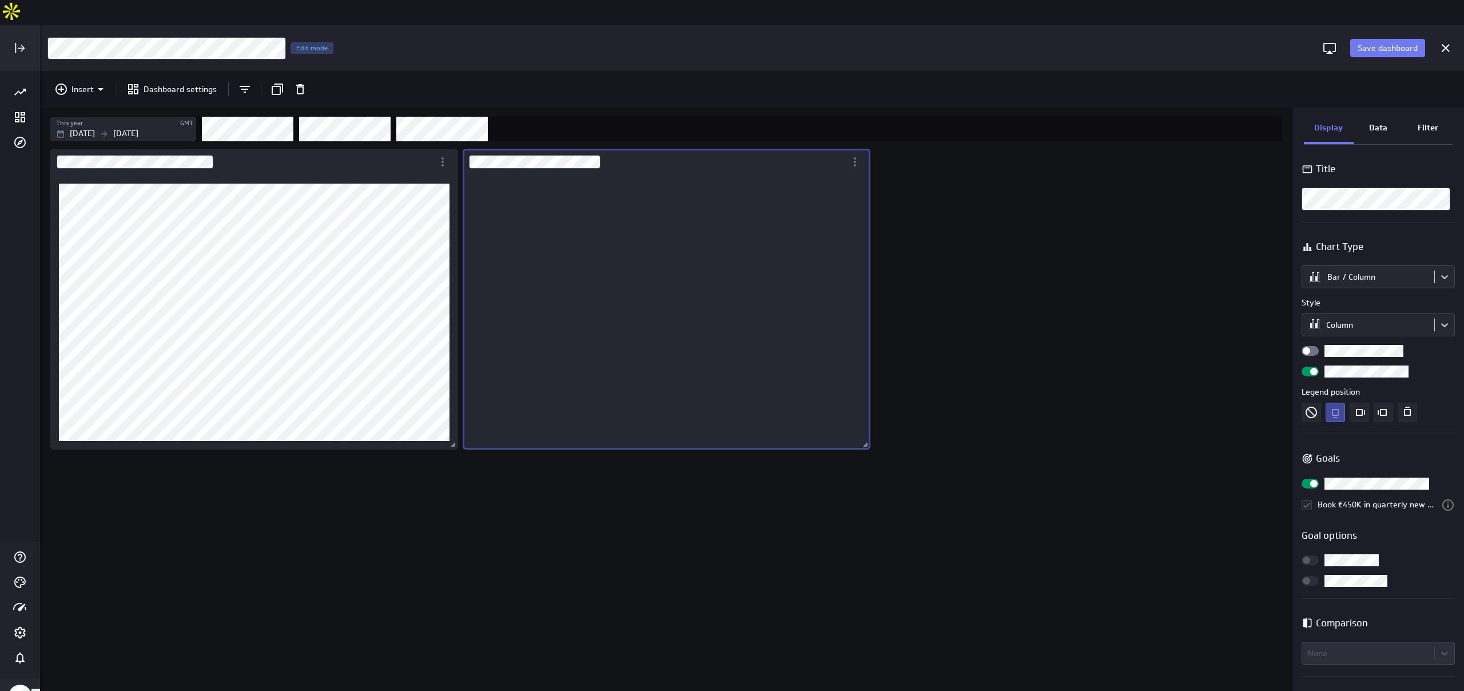
scroll to position [258, 391]
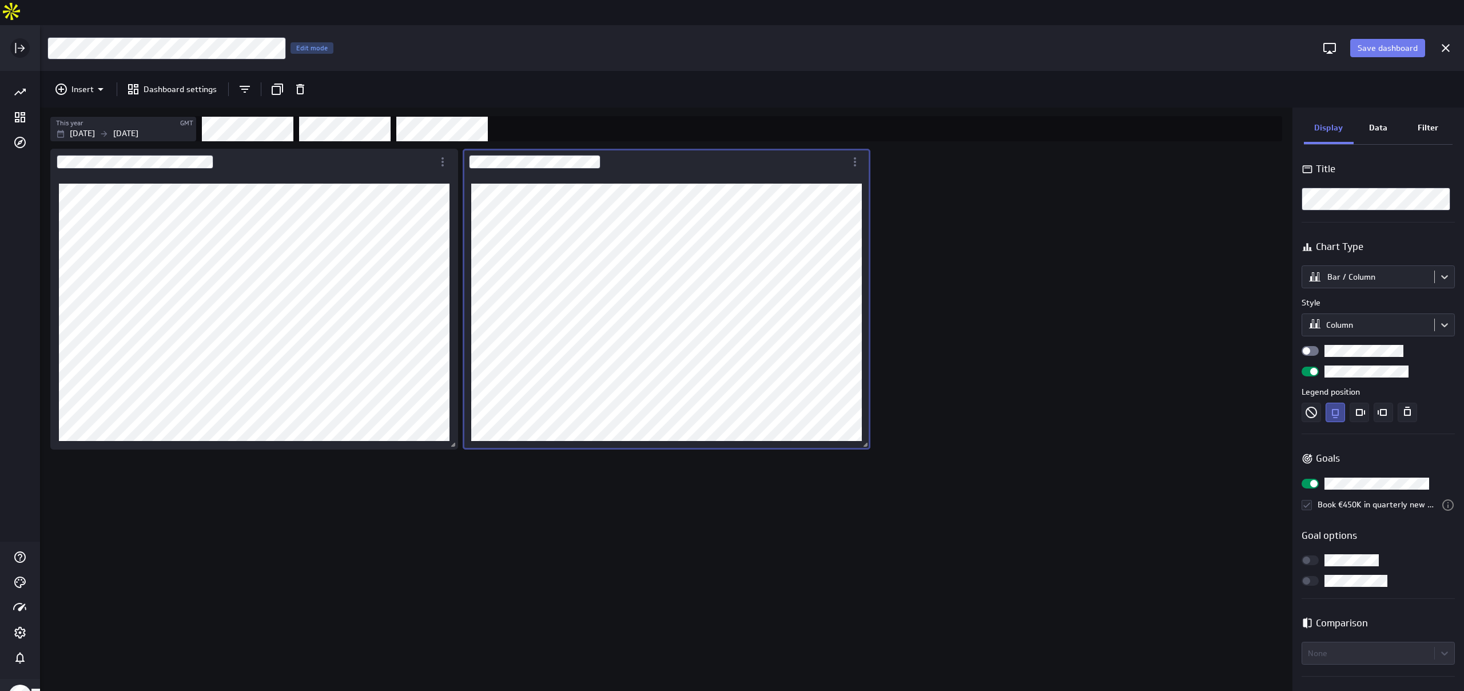
click at [24, 38] on div "Expand" at bounding box center [19, 47] width 19 height 19
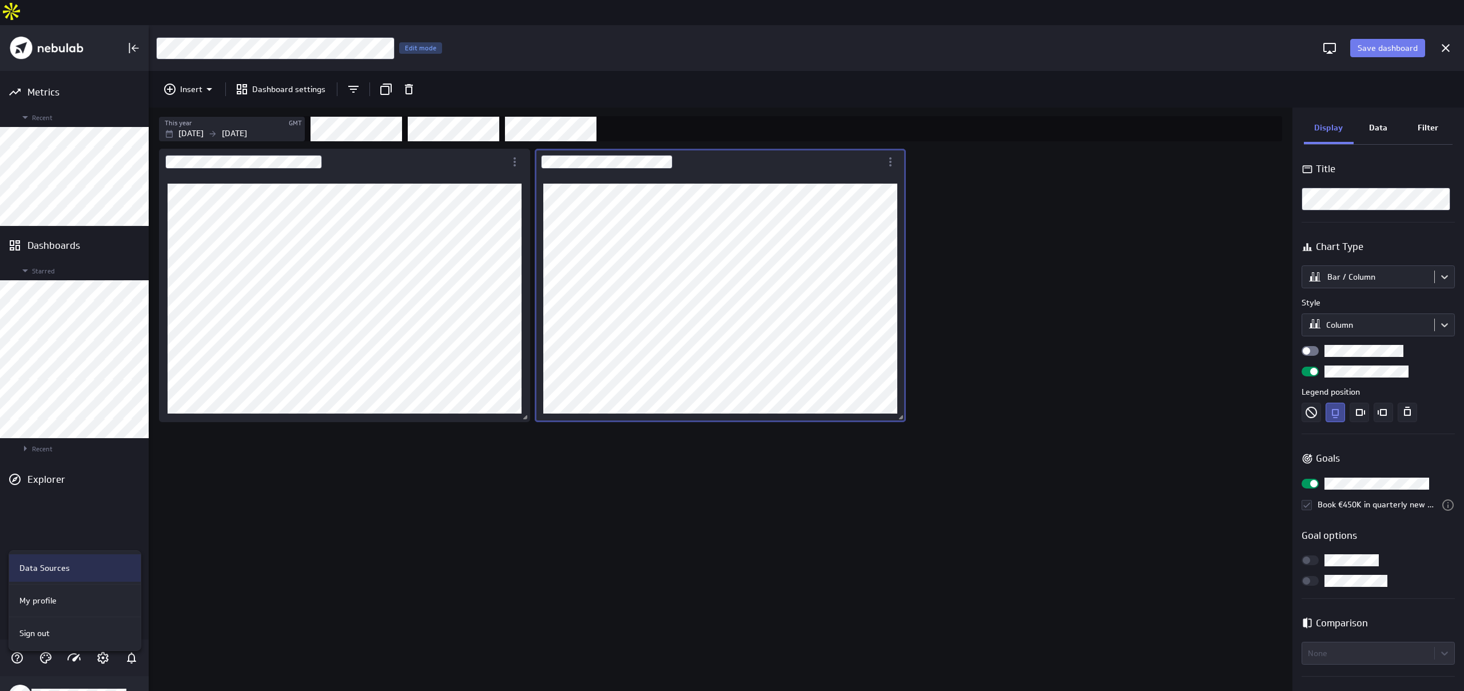
click at [94, 571] on div "Data Sources" at bounding box center [73, 568] width 117 height 12
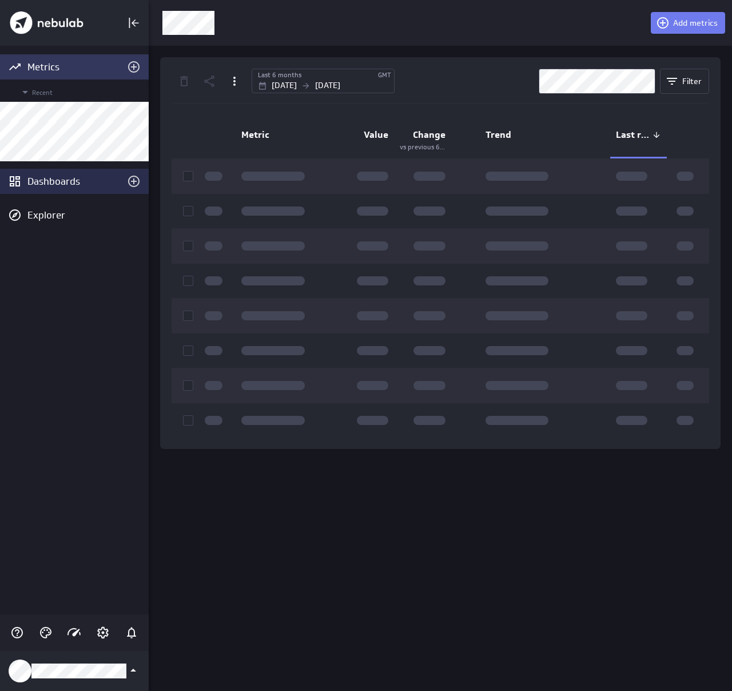
scroll to position [691, 584]
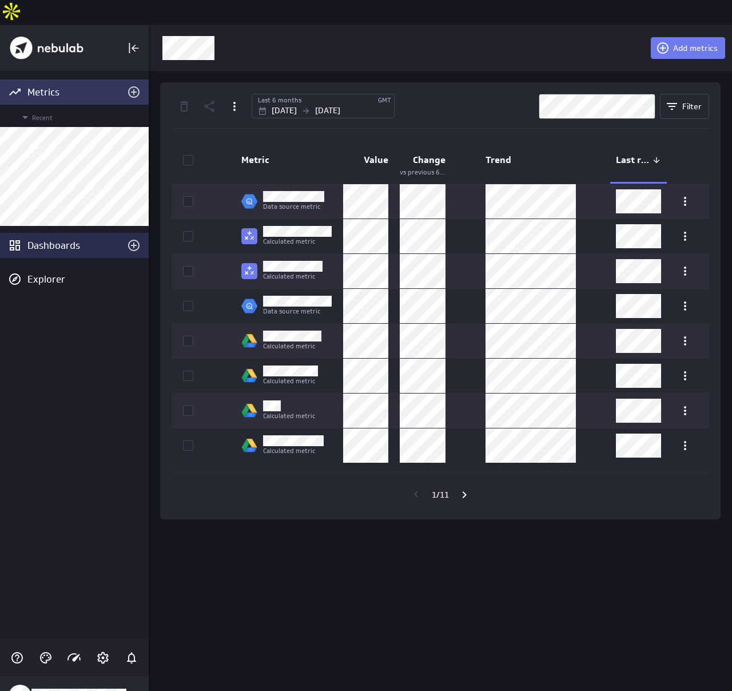
click at [70, 233] on div "Dashboards" at bounding box center [74, 245] width 149 height 25
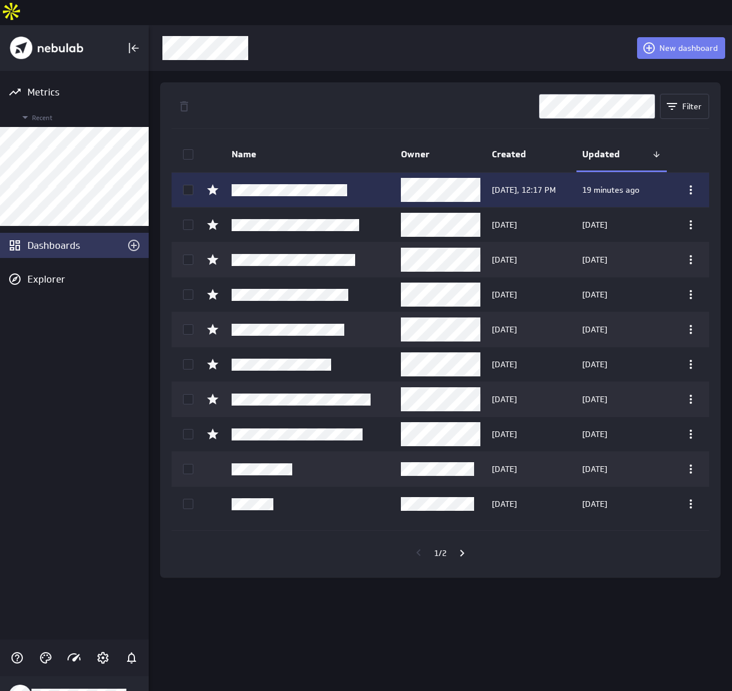
click at [275, 174] on td at bounding box center [310, 190] width 169 height 34
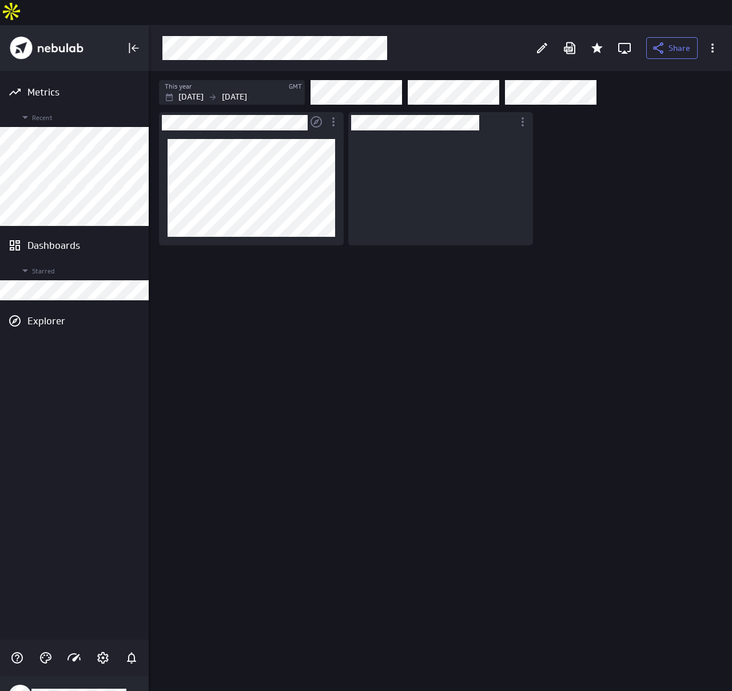
scroll to position [98, 168]
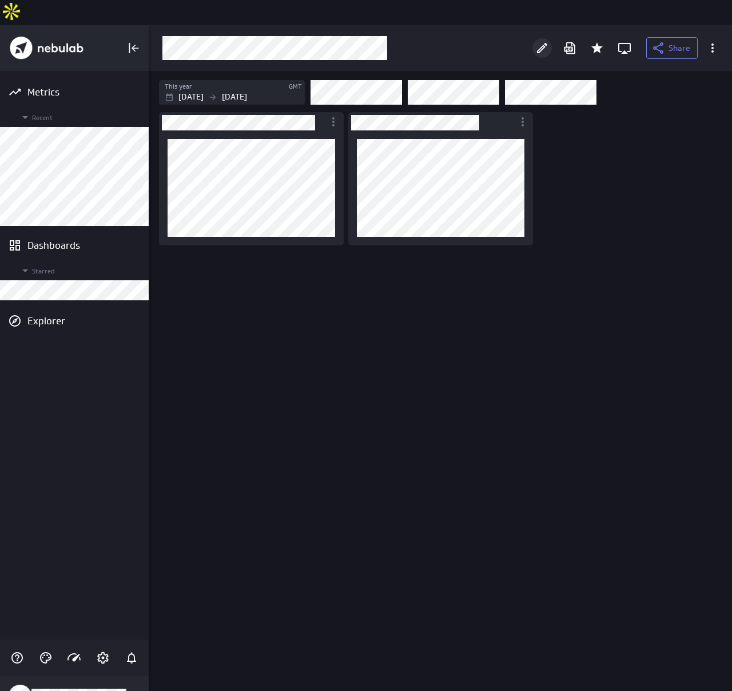
click at [536, 41] on icon "Edit" at bounding box center [542, 48] width 14 height 14
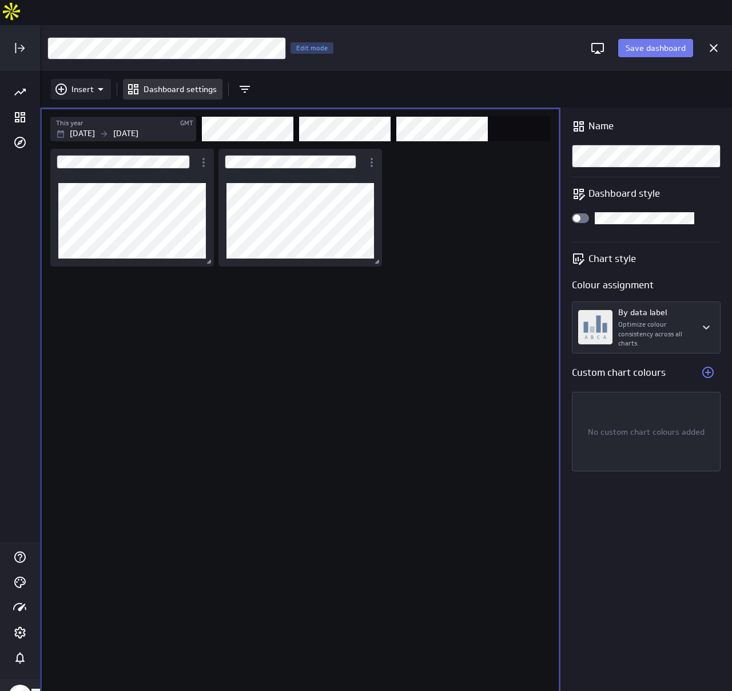
click at [97, 82] on icon "Insert" at bounding box center [101, 89] width 14 height 14
click at [100, 94] on p "Metrics" at bounding box center [88, 92] width 27 height 12
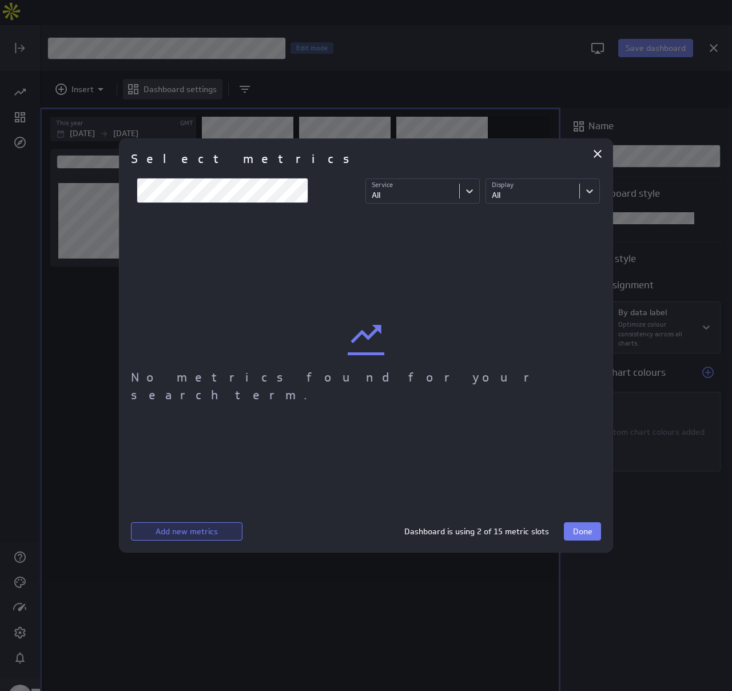
click at [206, 539] on button "Add new metrics" at bounding box center [187, 531] width 112 height 18
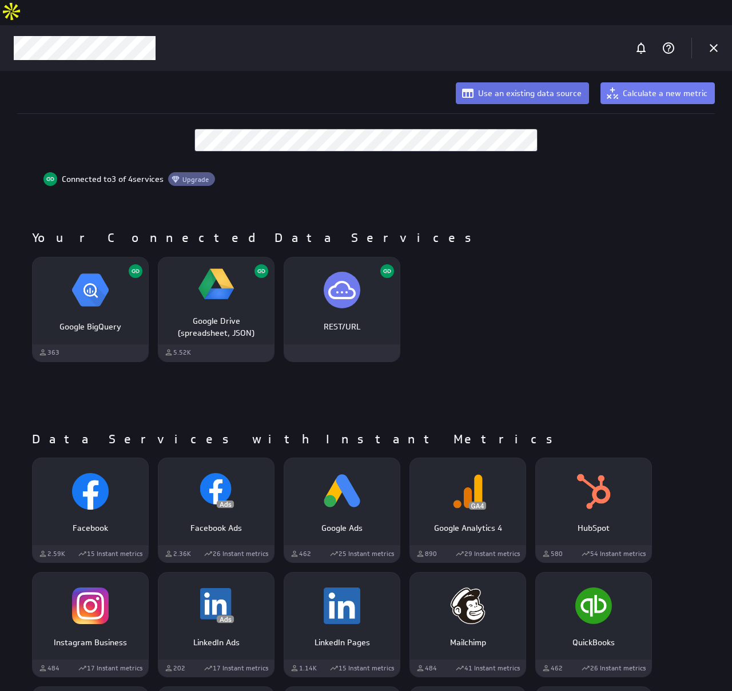
click at [534, 88] on span "Use an existing data source" at bounding box center [530, 93] width 104 height 10
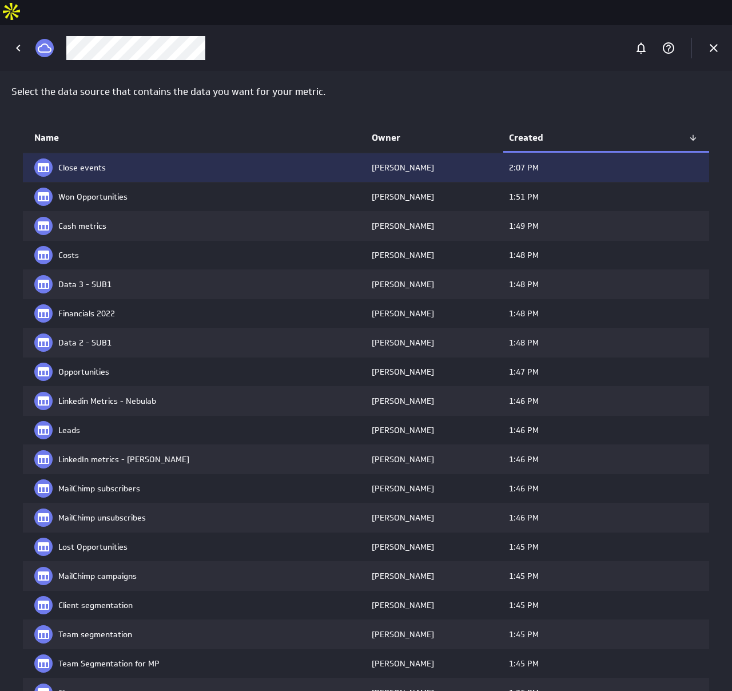
click at [116, 153] on td "Close events" at bounding box center [194, 167] width 343 height 29
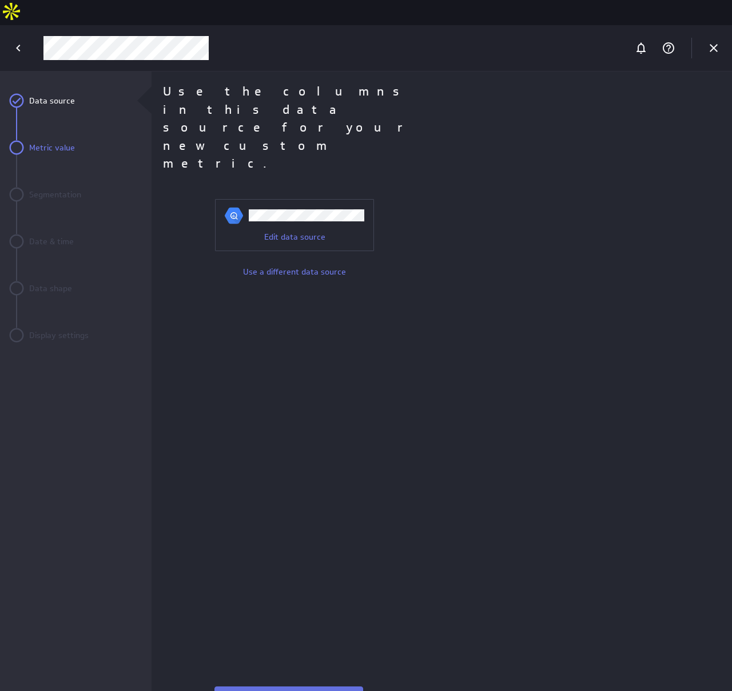
click at [293, 690] on span "Next" at bounding box center [289, 695] width 18 height 10
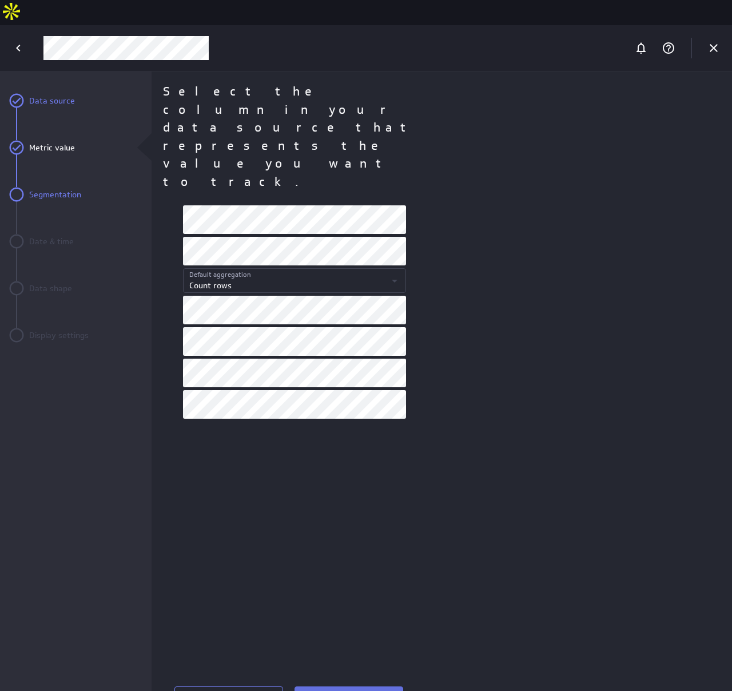
click at [340, 686] on button "Next" at bounding box center [349, 695] width 109 height 18
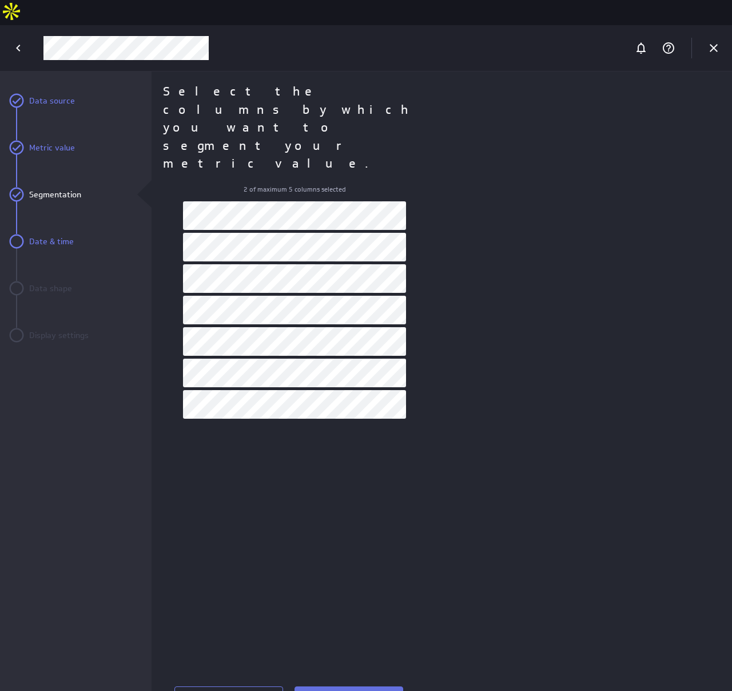
click at [349, 690] on span "Next" at bounding box center [349, 695] width 18 height 10
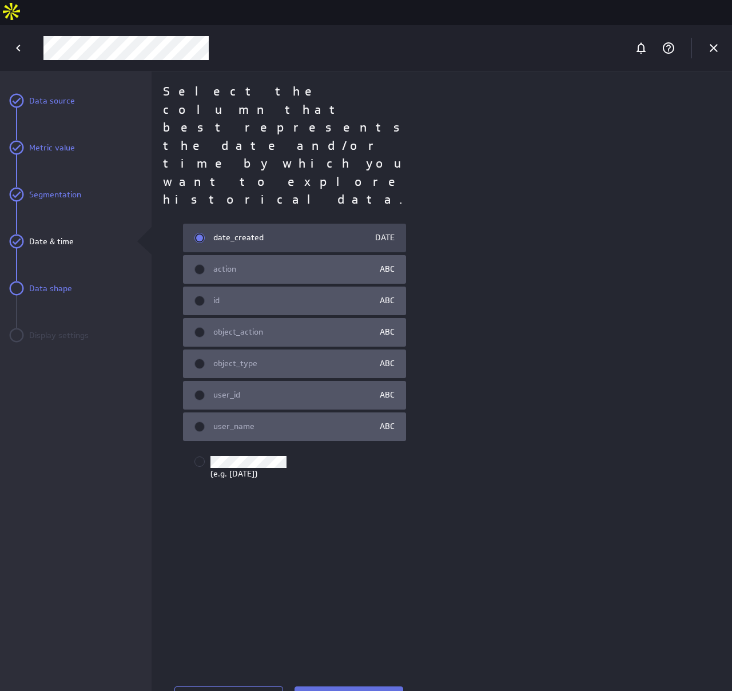
click at [330, 686] on button "Next" at bounding box center [349, 695] width 109 height 18
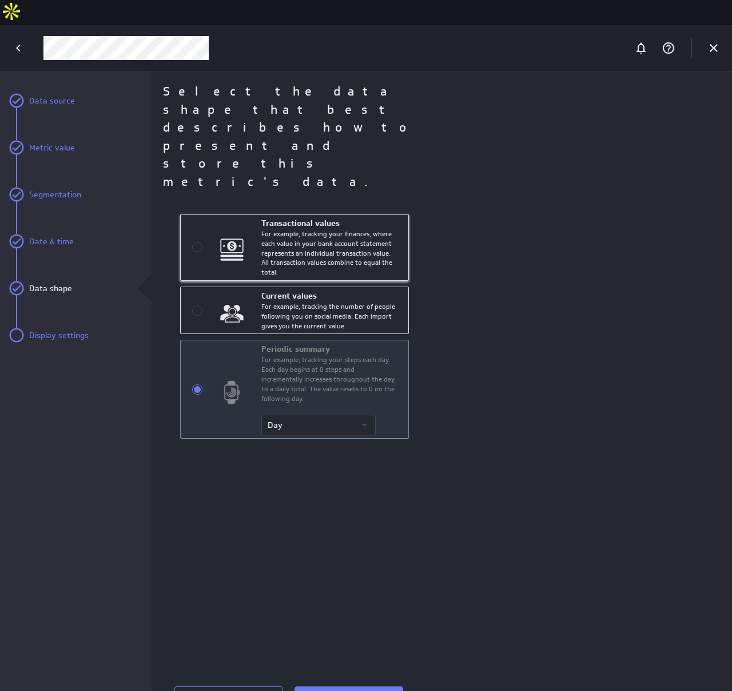
click at [323, 229] on p "For example, tracking your finances, where each value in your bank account stat…" at bounding box center [329, 253] width 136 height 48
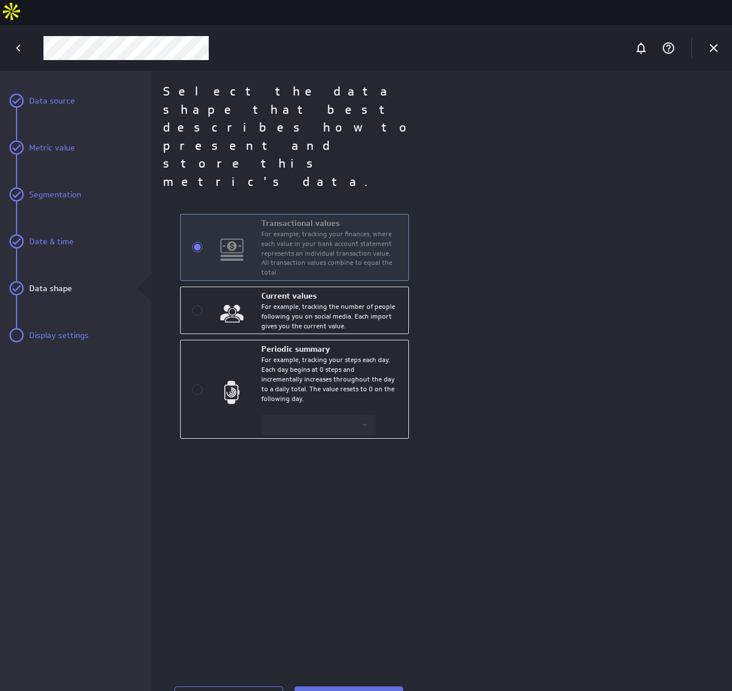
click at [311, 686] on button "Next" at bounding box center [349, 695] width 109 height 18
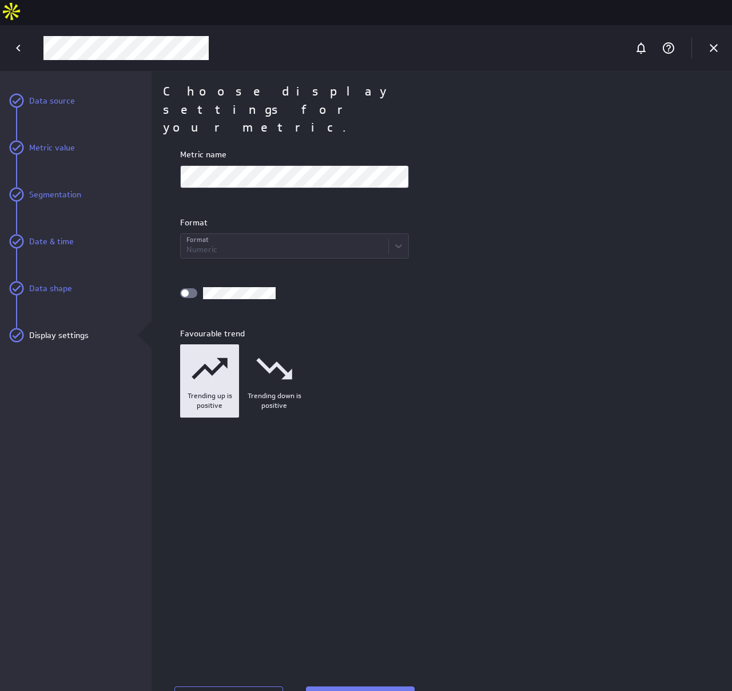
click at [404, 610] on div "Metric name Format Format Format Numeric Favourable trend Trending up is positi…" at bounding box center [294, 412] width 263 height 527
click at [386, 686] on button "Save" at bounding box center [360, 695] width 109 height 18
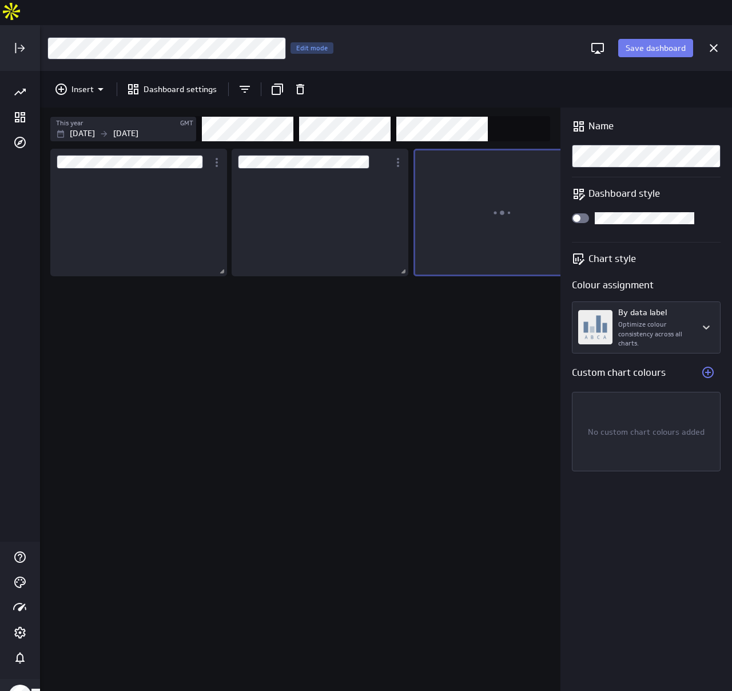
scroll to position [6, 6]
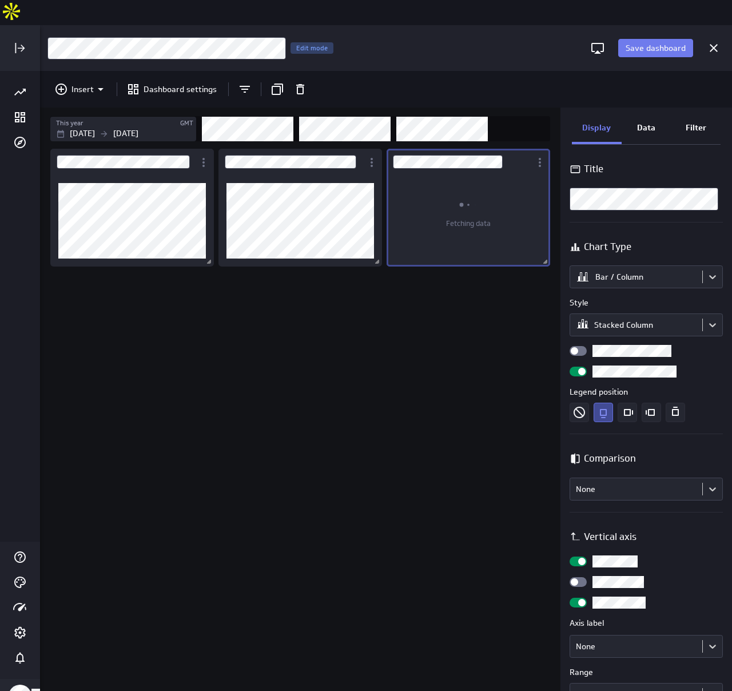
click at [650, 113] on div "Data" at bounding box center [647, 128] width 50 height 31
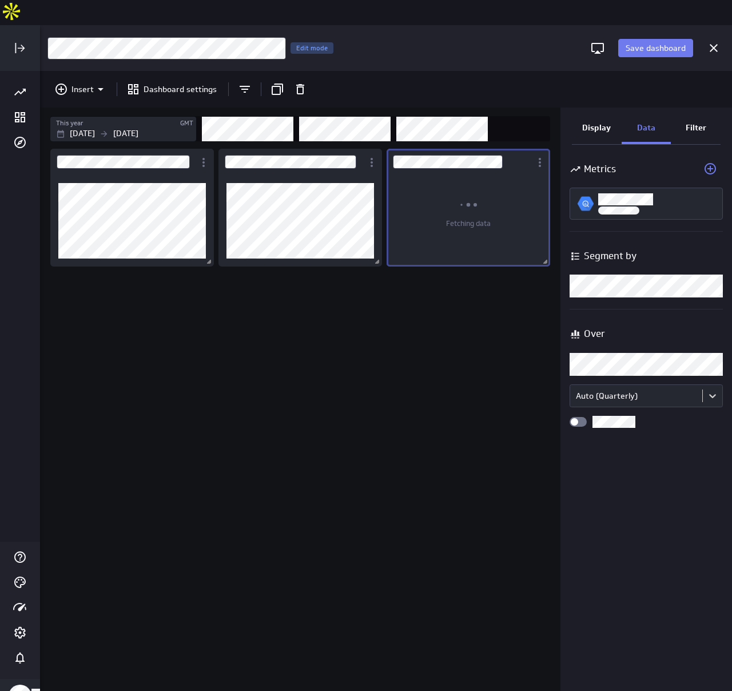
click at [707, 113] on div "Filter" at bounding box center [696, 128] width 50 height 31
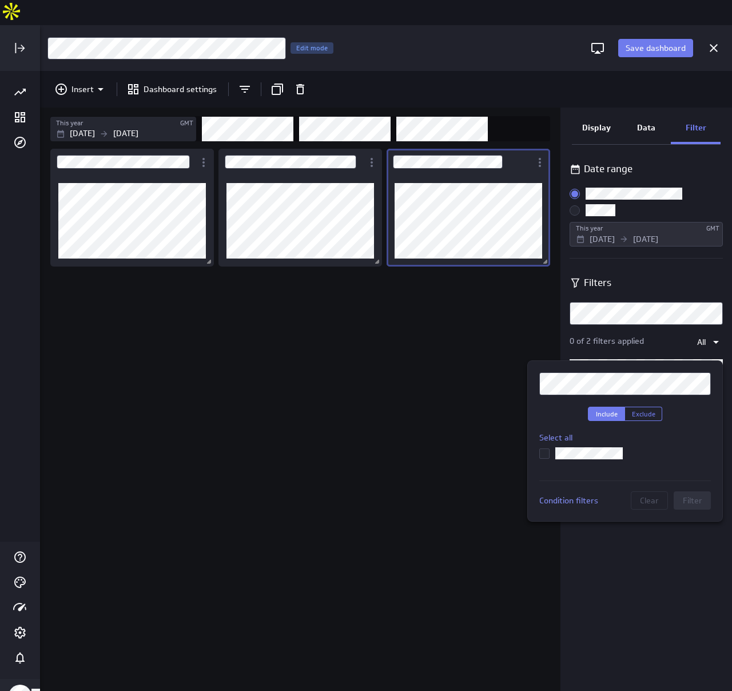
click at [0, 0] on input "checkbox" at bounding box center [0, 0] width 0 height 0
click at [697, 502] on span "Filter" at bounding box center [692, 500] width 19 height 10
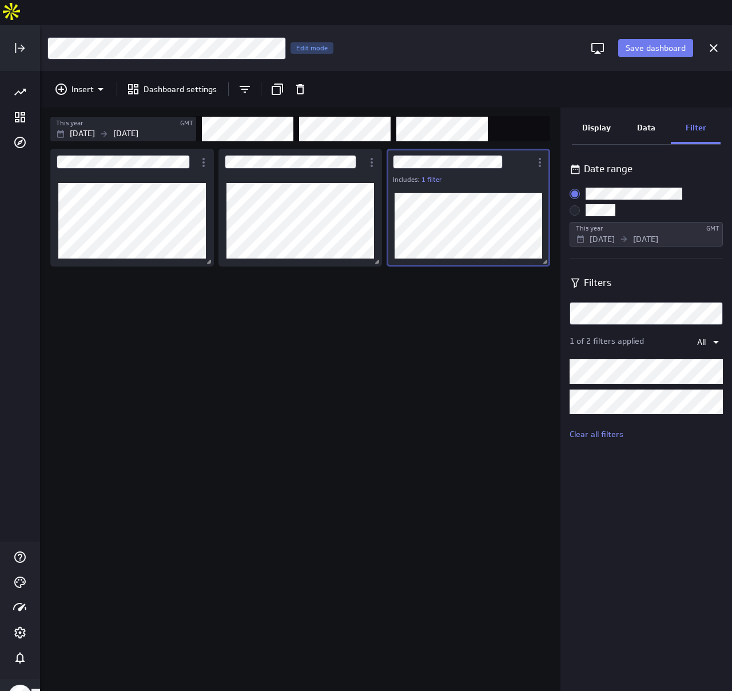
click at [633, 113] on div "Data" at bounding box center [647, 128] width 50 height 31
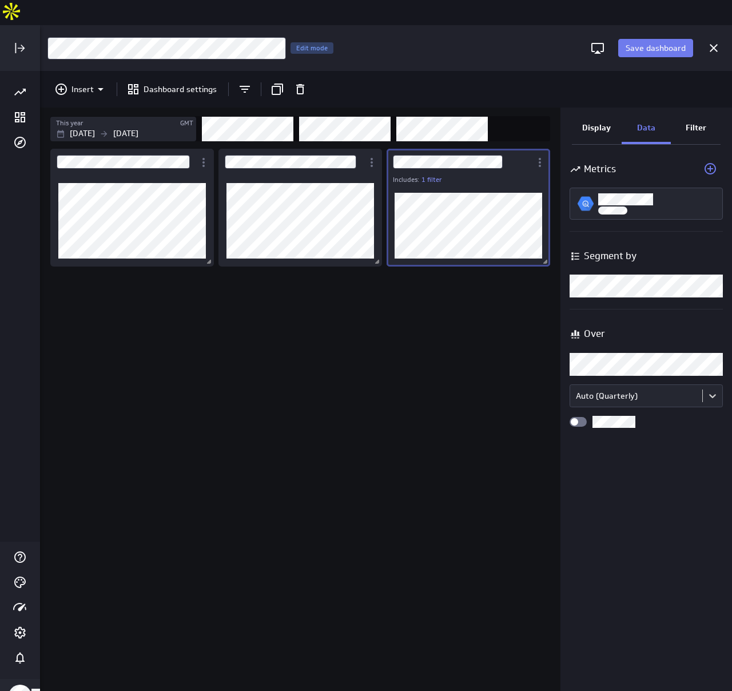
click at [621, 263] on body "Save dashboard [Sales] Performance by Partner Edit mode Insert Dashboard settin…" at bounding box center [366, 345] width 732 height 691
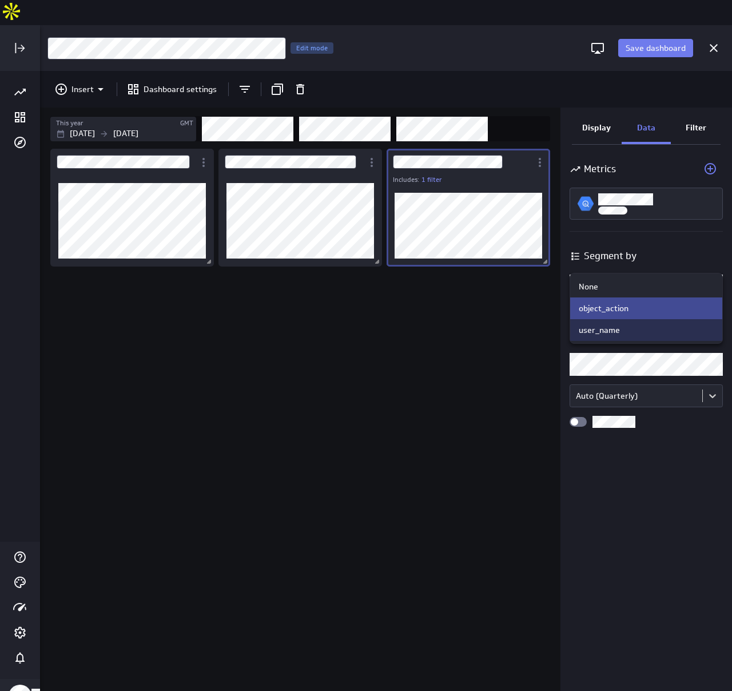
click at [630, 327] on div "user_name" at bounding box center [646, 330] width 135 height 10
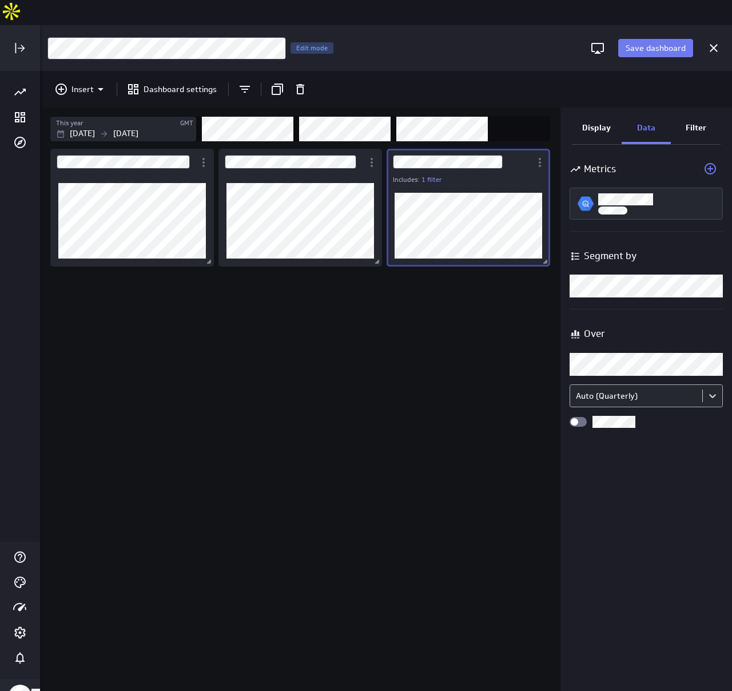
click at [630, 372] on body "Save dashboard [Sales] Performance by Partner Edit mode Insert Dashboard settin…" at bounding box center [366, 345] width 732 height 691
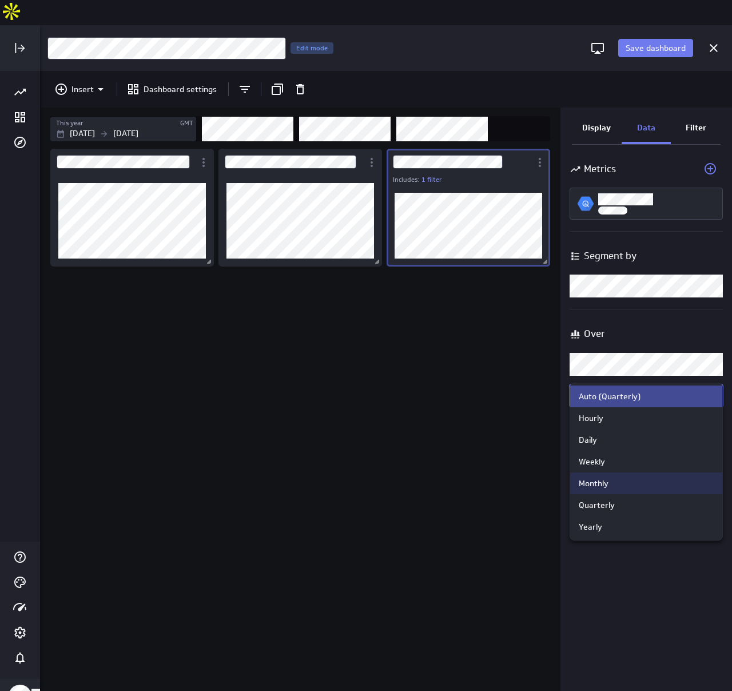
click at [637, 484] on div "Monthly" at bounding box center [646, 483] width 135 height 10
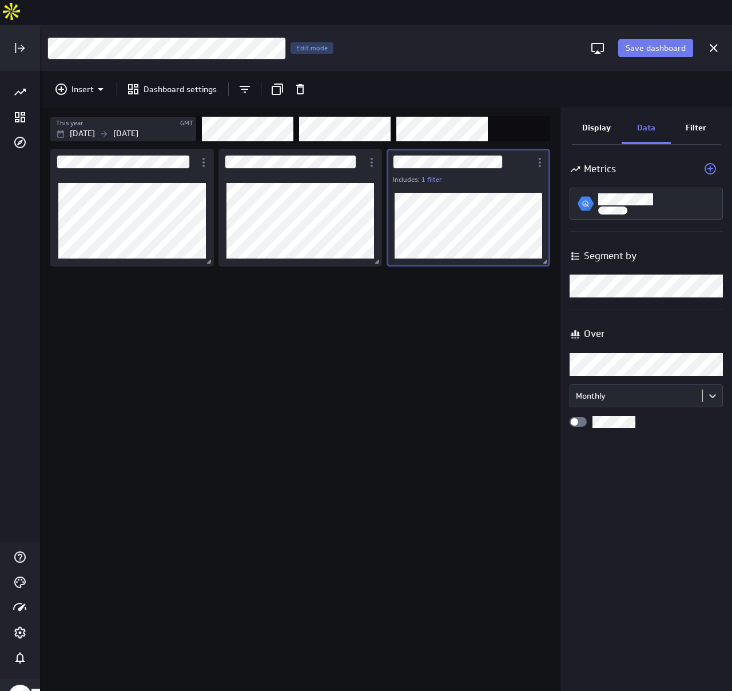
click at [600, 113] on div "Display" at bounding box center [597, 128] width 50 height 31
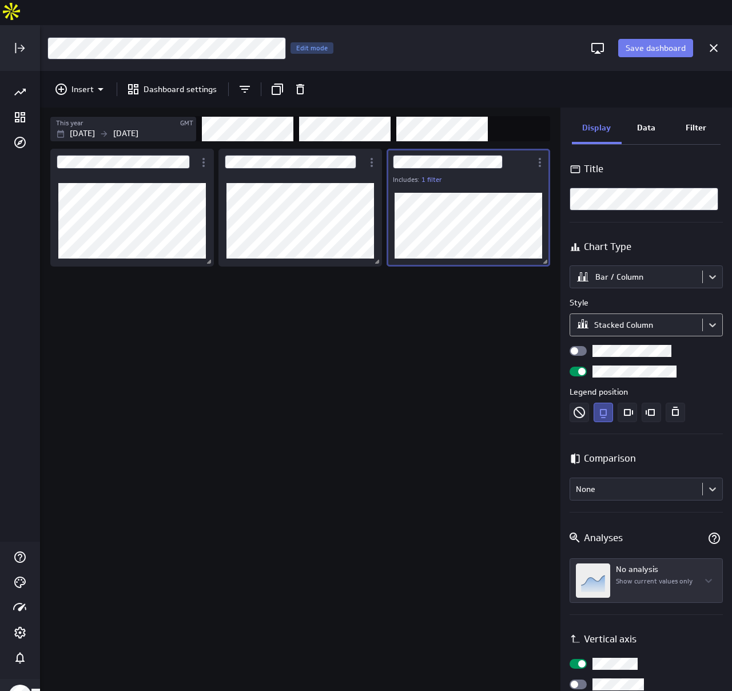
click at [629, 301] on body "Save dashboard [Sales] Performance by Partner Edit mode Insert Dashboard settin…" at bounding box center [366, 345] width 732 height 691
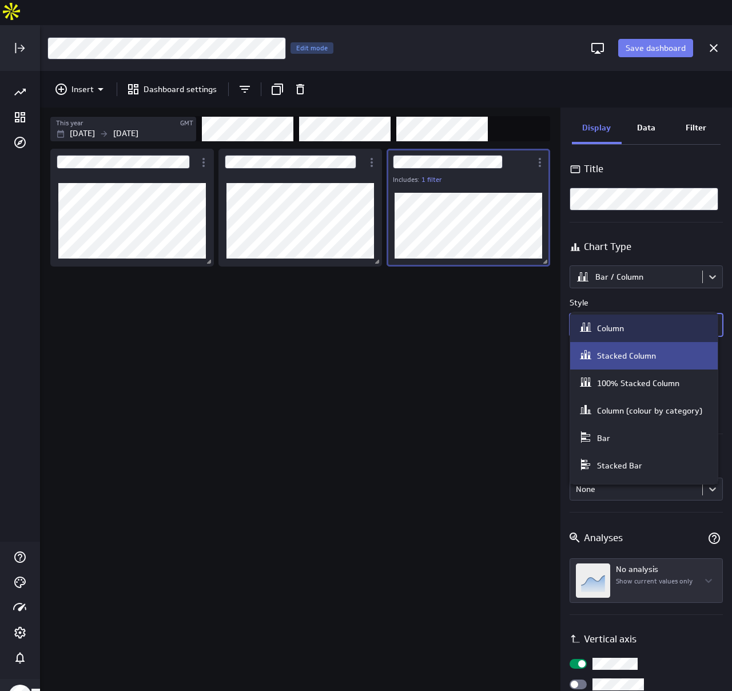
click at [633, 330] on div "Column" at bounding box center [644, 328] width 130 height 16
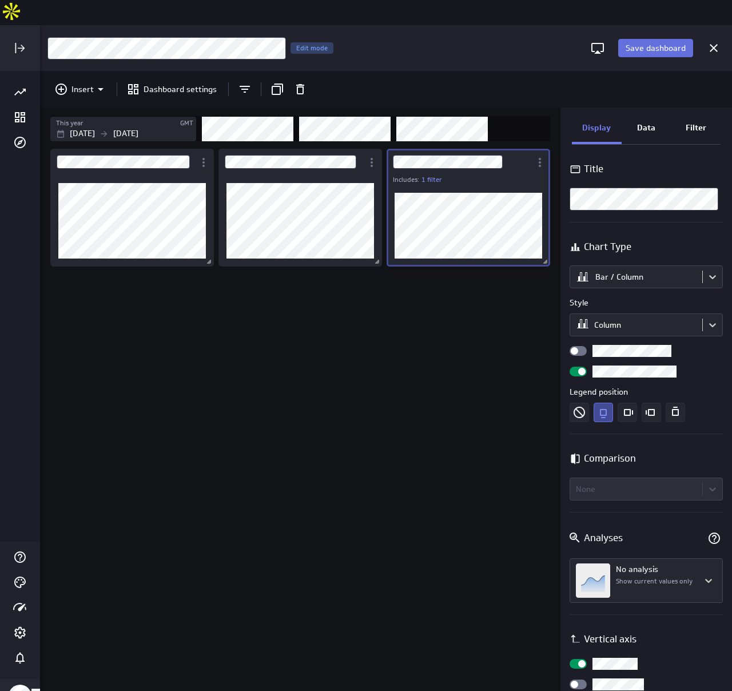
click at [648, 43] on span "Save dashboard" at bounding box center [656, 48] width 60 height 10
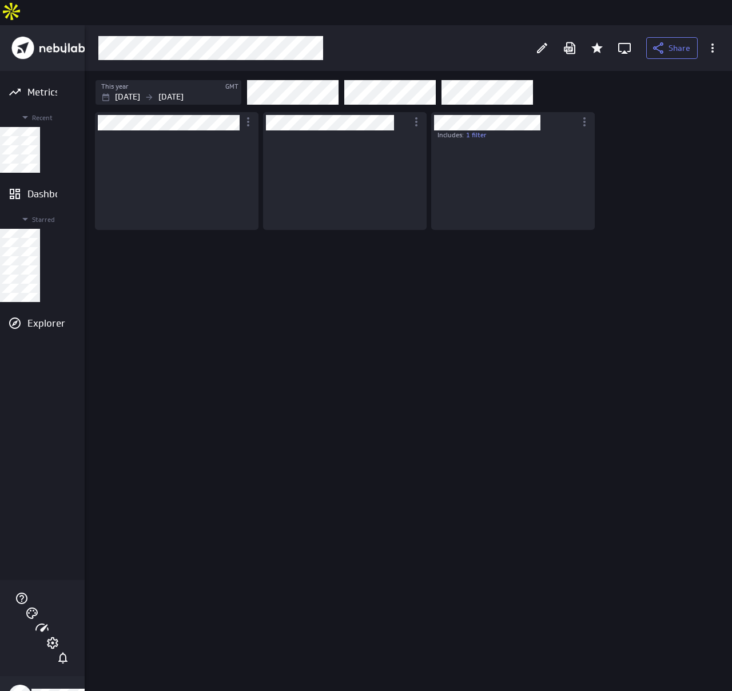
scroll to position [99, 169]
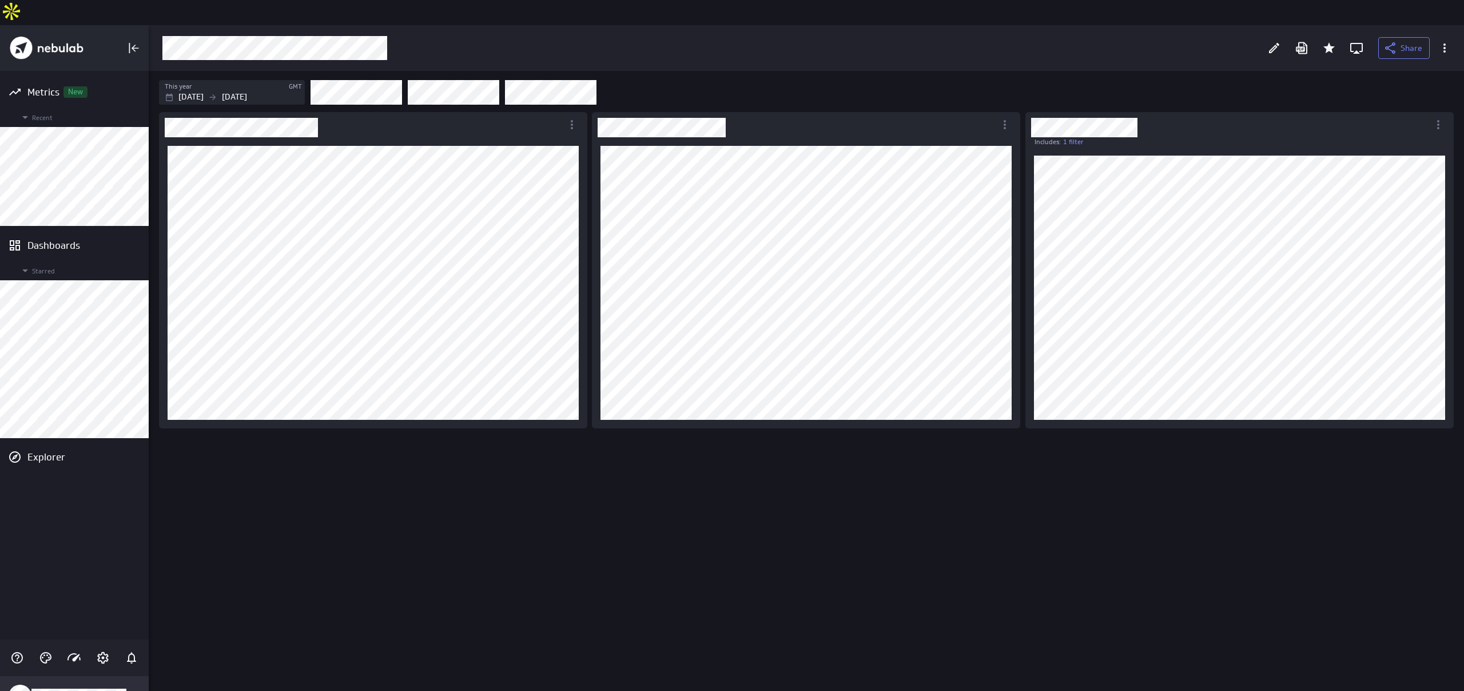
click at [113, 680] on div "Klipfolio Account" at bounding box center [74, 696] width 149 height 40
click at [79, 570] on div "Data Sources" at bounding box center [73, 568] width 117 height 12
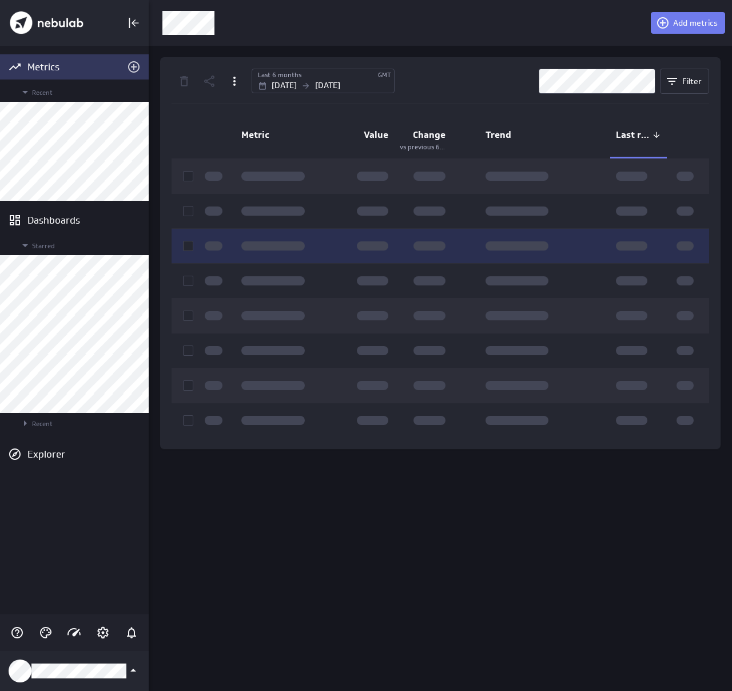
scroll to position [691, 584]
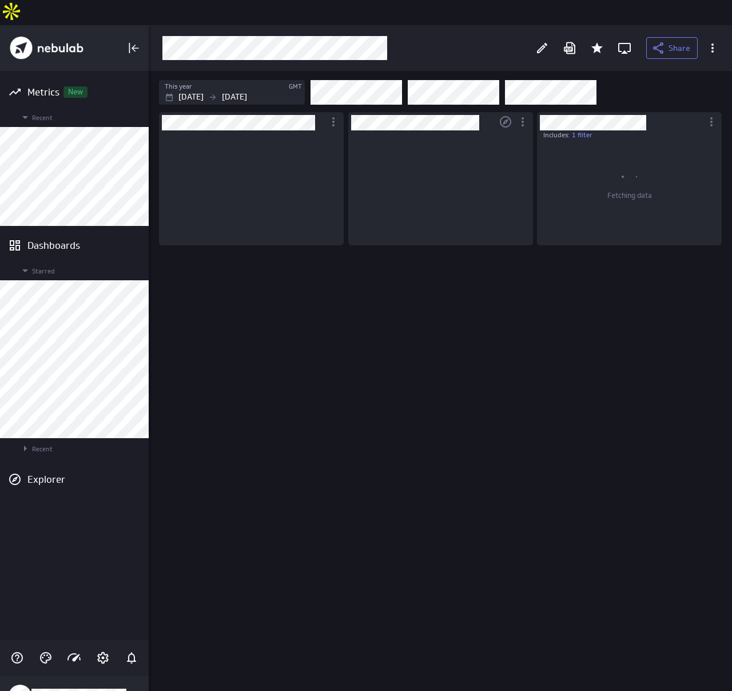
scroll to position [98, 168]
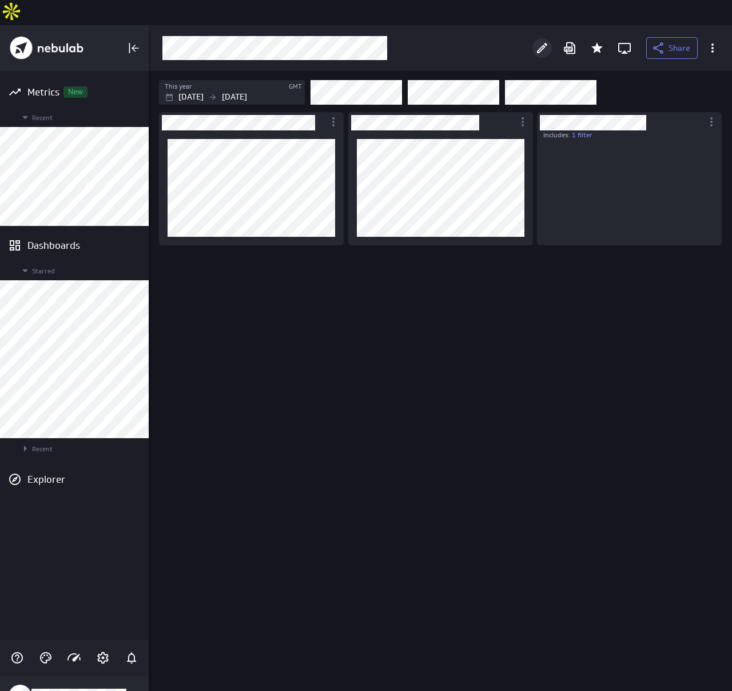
click at [546, 38] on div "Edit" at bounding box center [541, 47] width 19 height 19
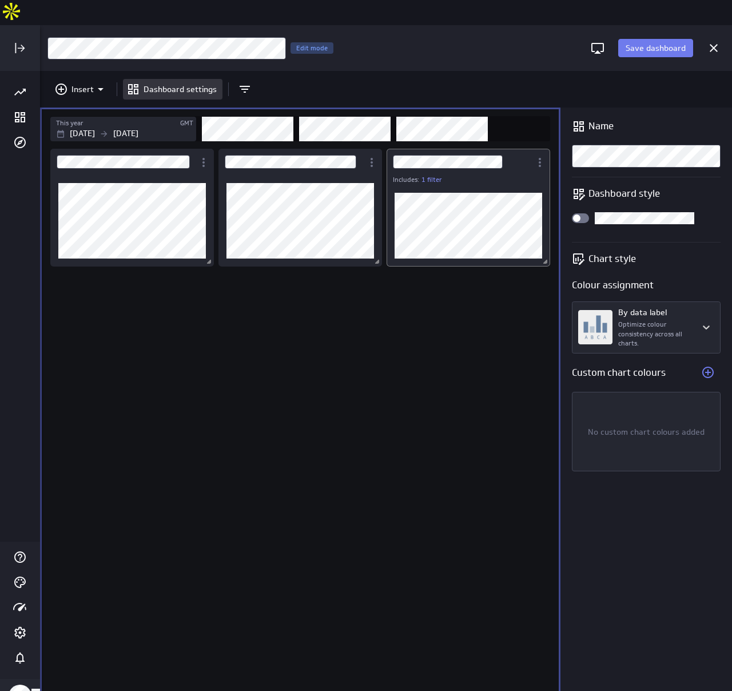
click at [520, 149] on div "Dashboard Widget" at bounding box center [459, 162] width 145 height 26
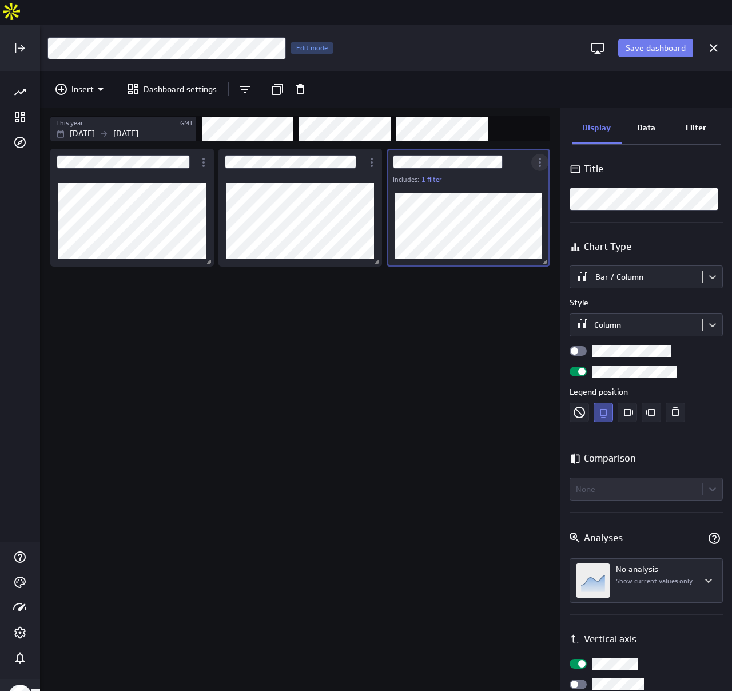
click at [543, 156] on icon "More actions" at bounding box center [540, 163] width 14 height 14
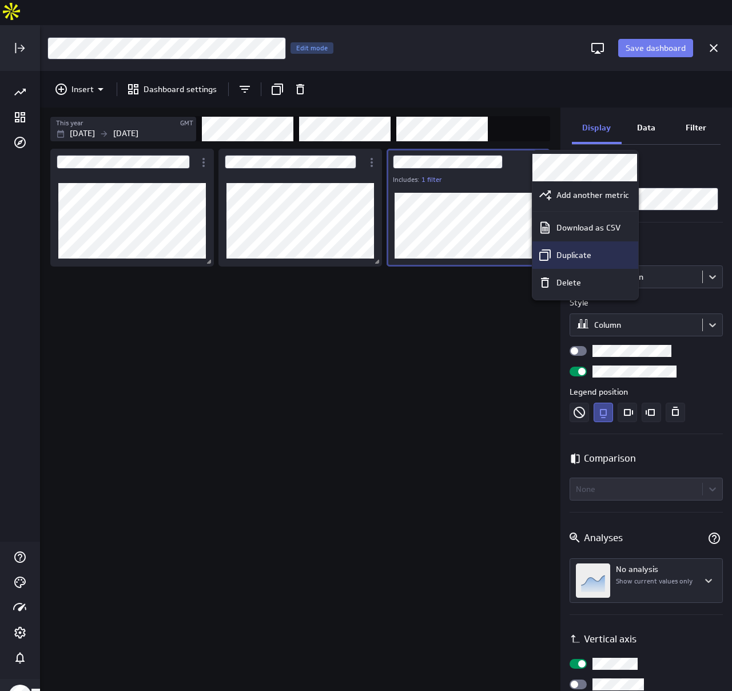
click at [565, 256] on p "Duplicate" at bounding box center [573, 255] width 35 height 12
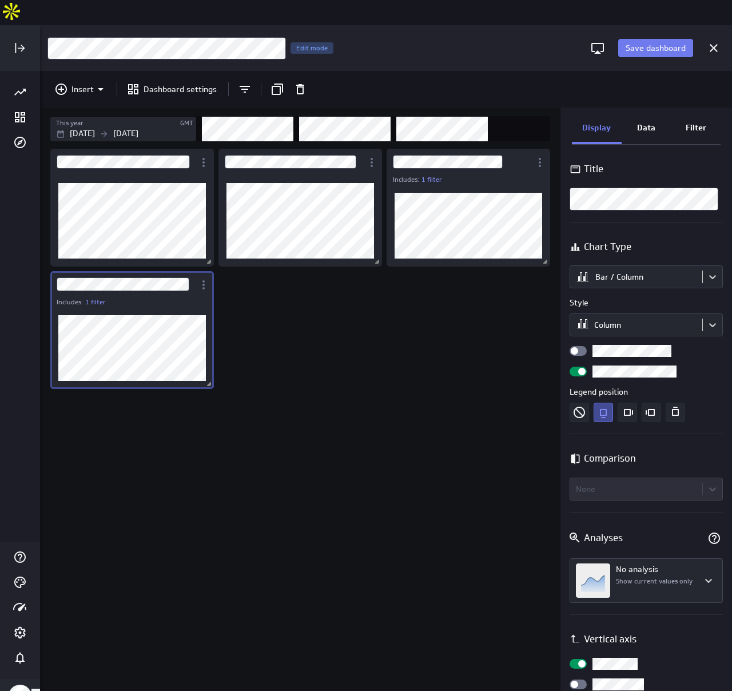
click at [708, 113] on div "Filter" at bounding box center [696, 128] width 50 height 31
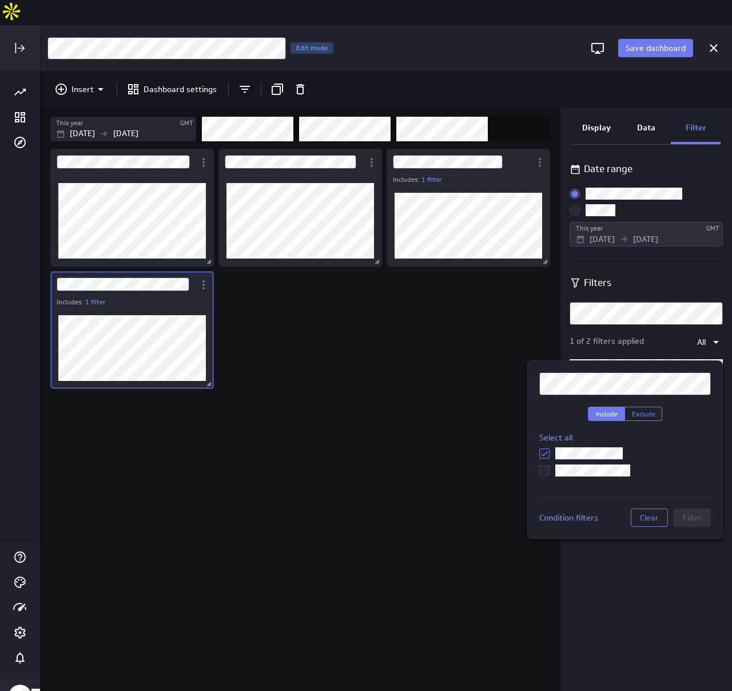
click at [0, 0] on input "checkbox" at bounding box center [0, 0] width 0 height 0
click at [691, 514] on span "Filter" at bounding box center [692, 517] width 19 height 10
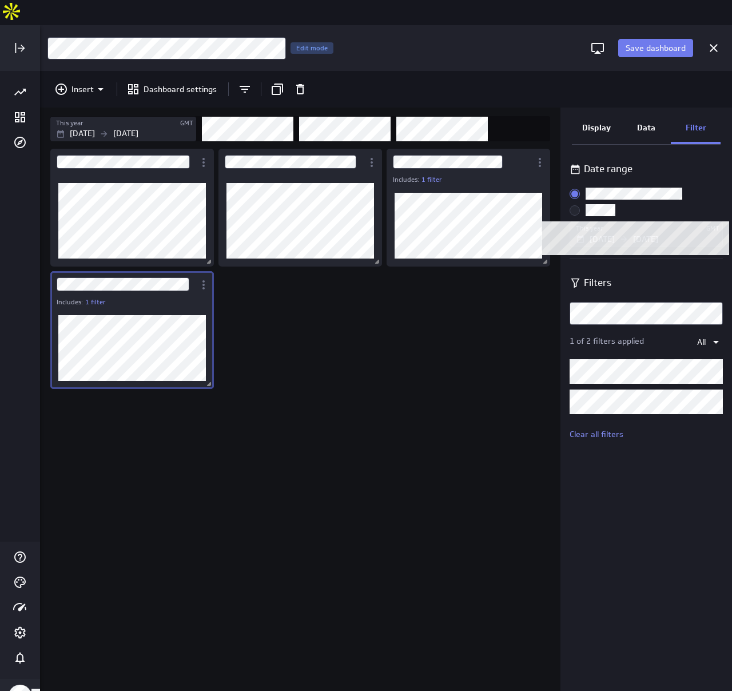
click at [641, 113] on div "Data" at bounding box center [647, 128] width 50 height 31
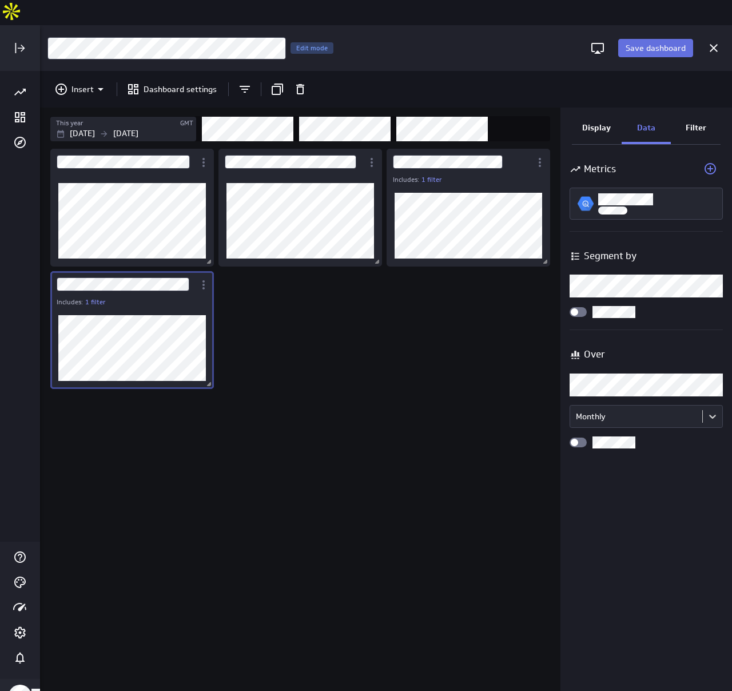
click at [659, 43] on span "Save dashboard" at bounding box center [656, 48] width 60 height 10
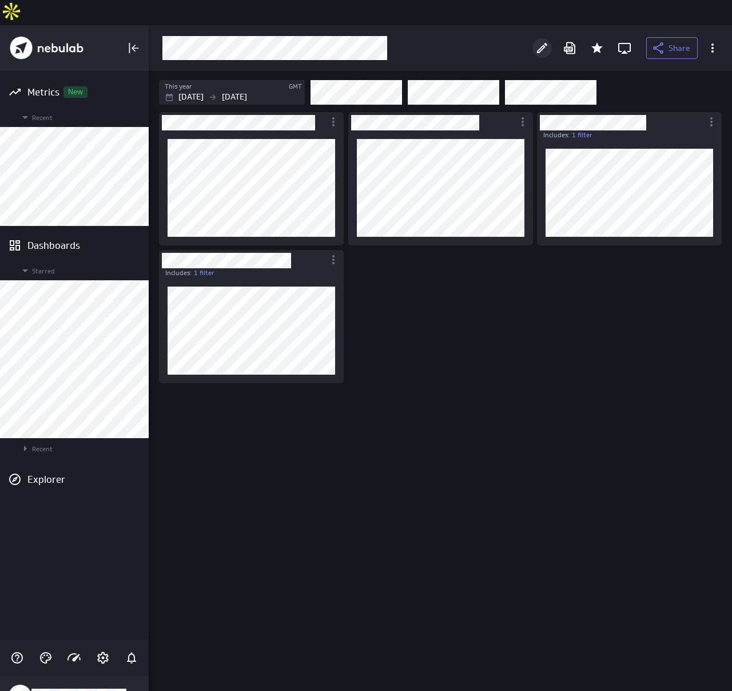
click at [543, 38] on div "Edit" at bounding box center [541, 47] width 19 height 19
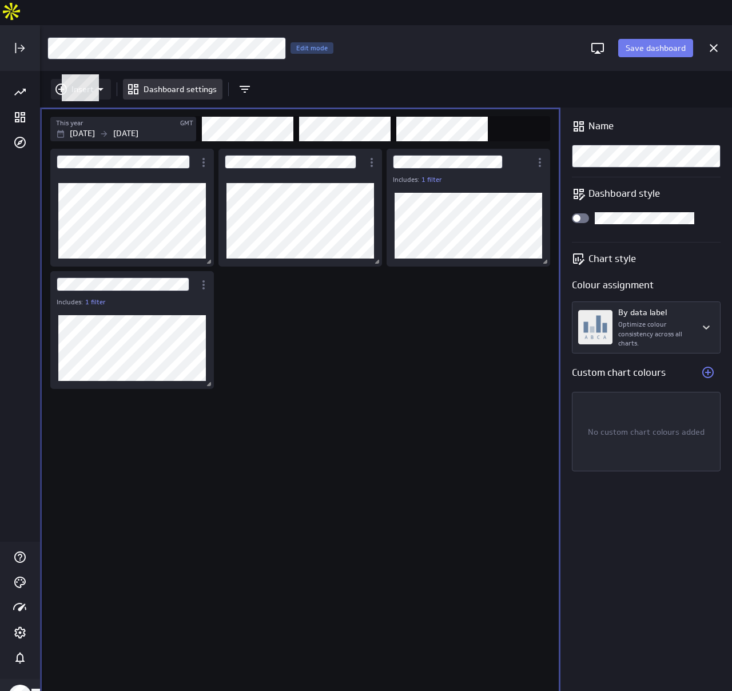
click at [78, 83] on p "Insert" at bounding box center [82, 89] width 22 height 12
click at [78, 67] on div at bounding box center [366, 345] width 732 height 691
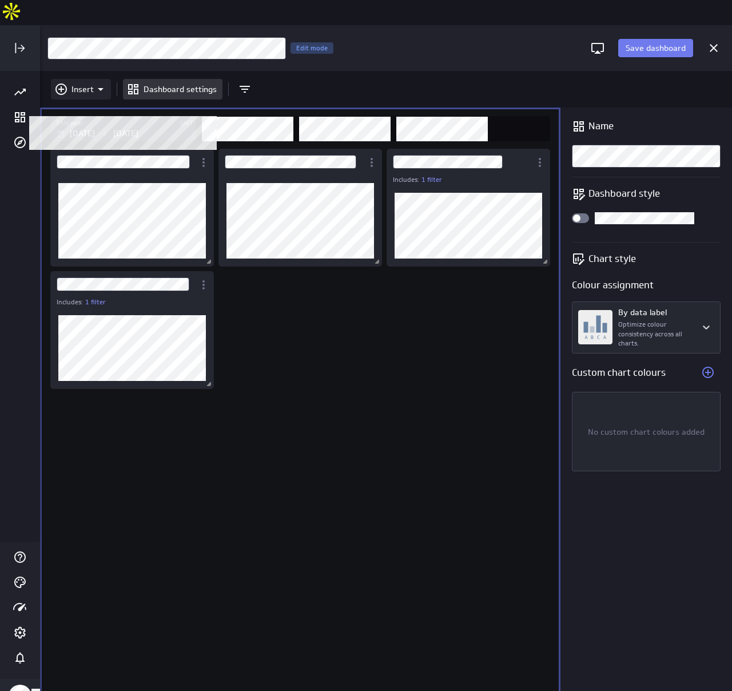
click at [75, 79] on div "Insert" at bounding box center [81, 89] width 60 height 21
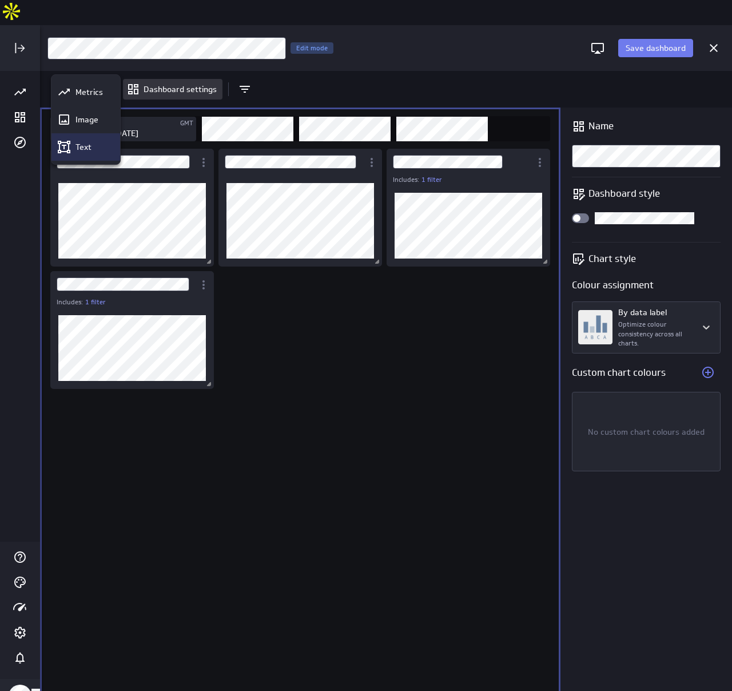
click at [86, 141] on p "Text" at bounding box center [83, 147] width 16 height 12
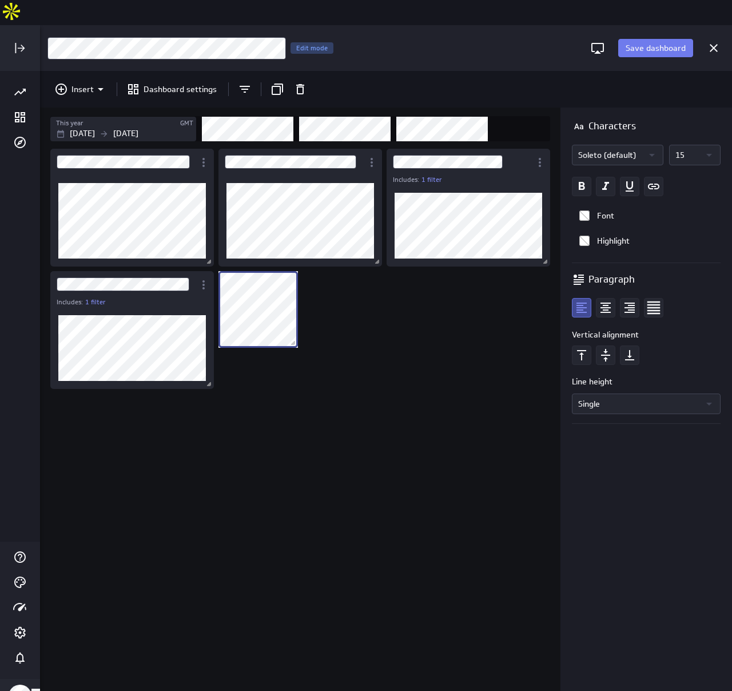
click at [620, 145] on p "Soleto (default)" at bounding box center [610, 154] width 64 height 19
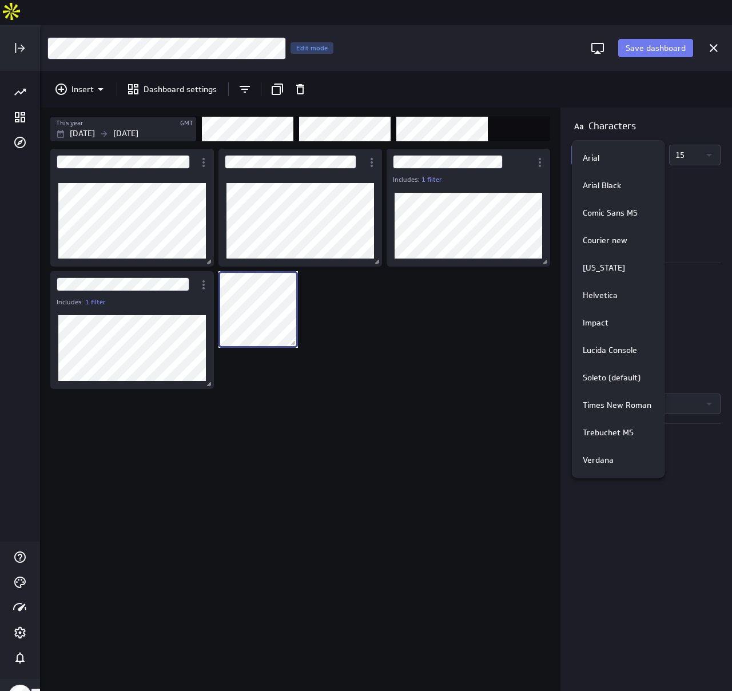
click at [620, 126] on div at bounding box center [366, 345] width 732 height 691
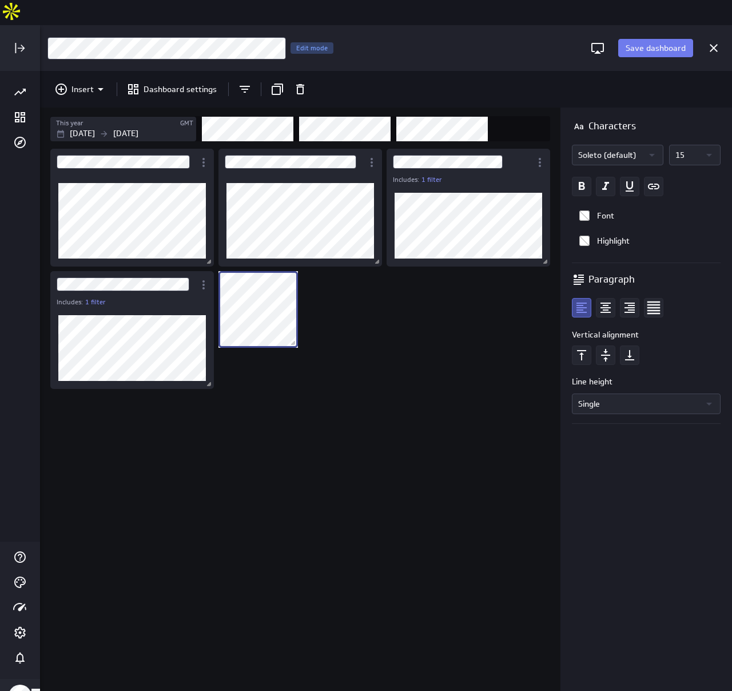
click at [684, 132] on div at bounding box center [366, 345] width 732 height 691
click at [713, 148] on icon "Widget Properties" at bounding box center [709, 155] width 14 height 14
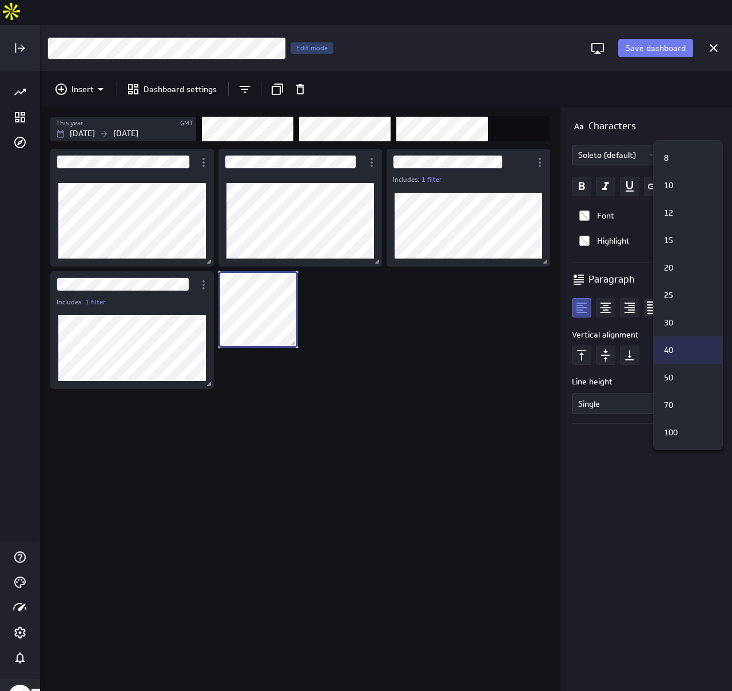
click at [689, 350] on div "40" at bounding box center [686, 350] width 54 height 12
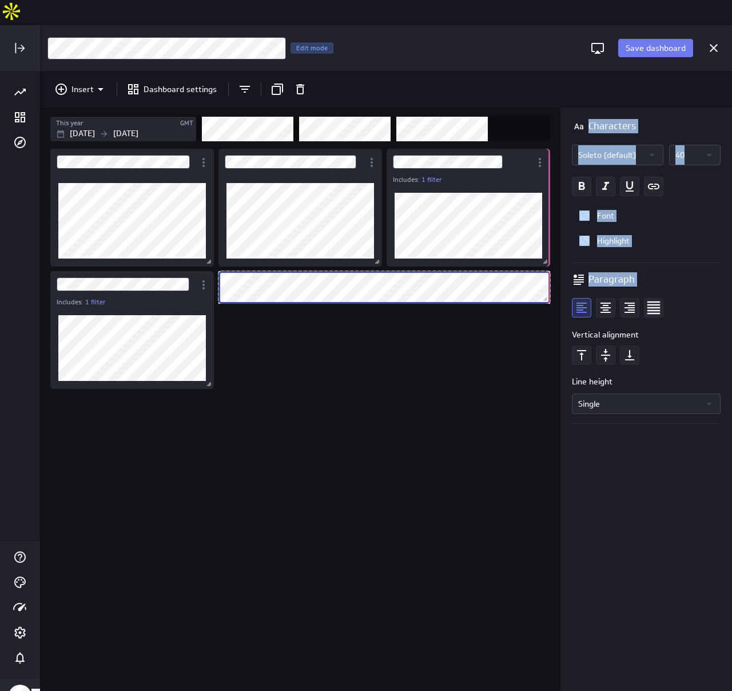
drag, startPoint x: 375, startPoint y: 312, endPoint x: 586, endPoint y: 275, distance: 213.7
click at [586, 275] on div "This year GMT Jan 01 2025 Dec 31 2025 Includes: 1 filter Includes: 1 filter Cha…" at bounding box center [386, 412] width 692 height 608
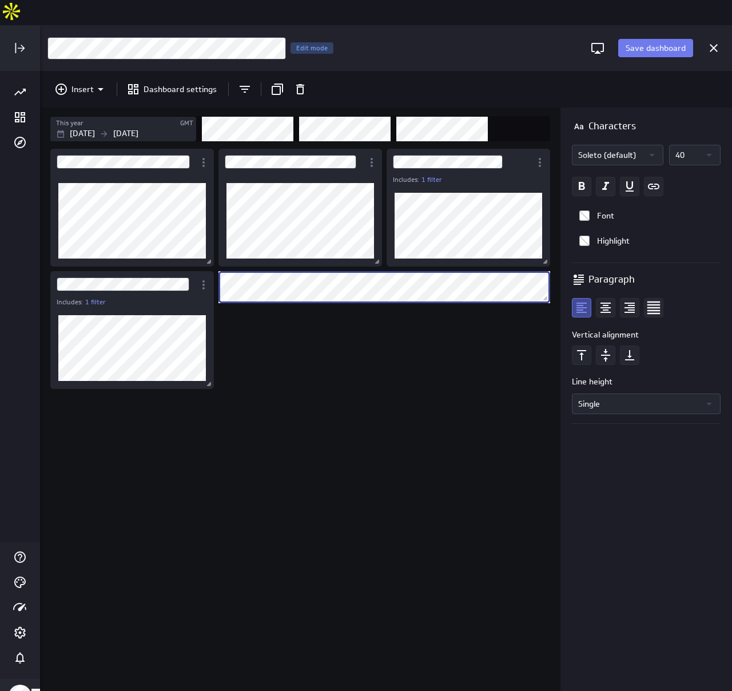
click at [439, 299] on div "Includes: 1 filter Includes: 1 filter" at bounding box center [302, 431] width 509 height 570
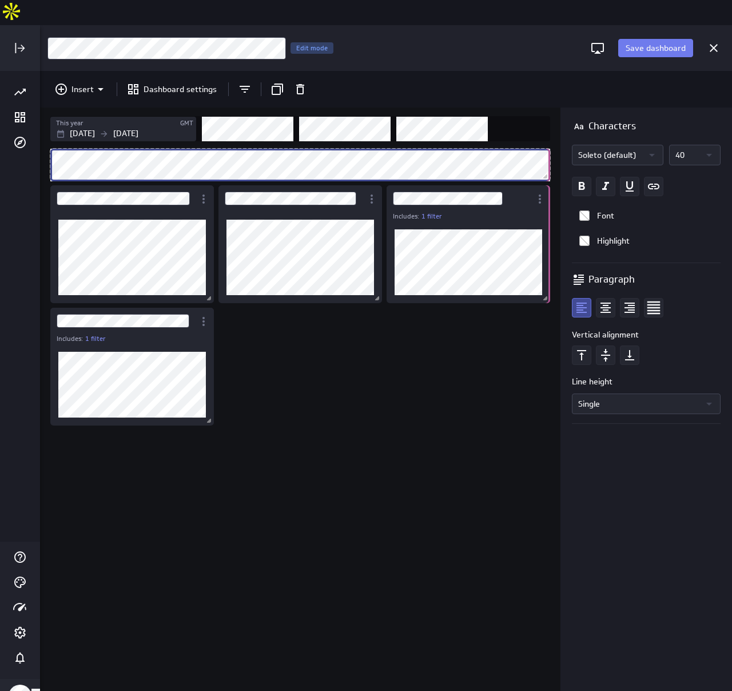
drag, startPoint x: 380, startPoint y: 154, endPoint x: 550, endPoint y: 155, distance: 169.3
click at [550, 172] on span "Dashboard content with 5 widgets" at bounding box center [546, 177] width 11 height 11
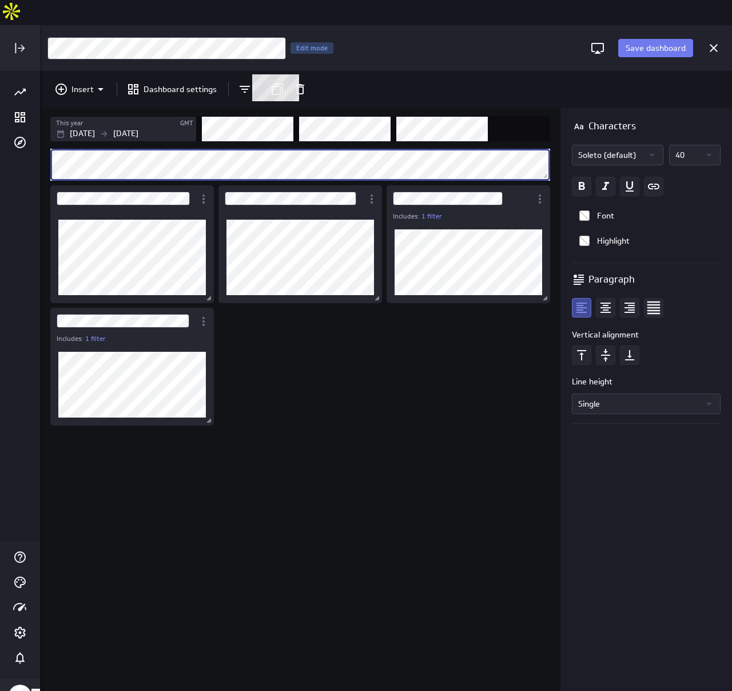
click at [281, 83] on icon at bounding box center [277, 88] width 11 height 11
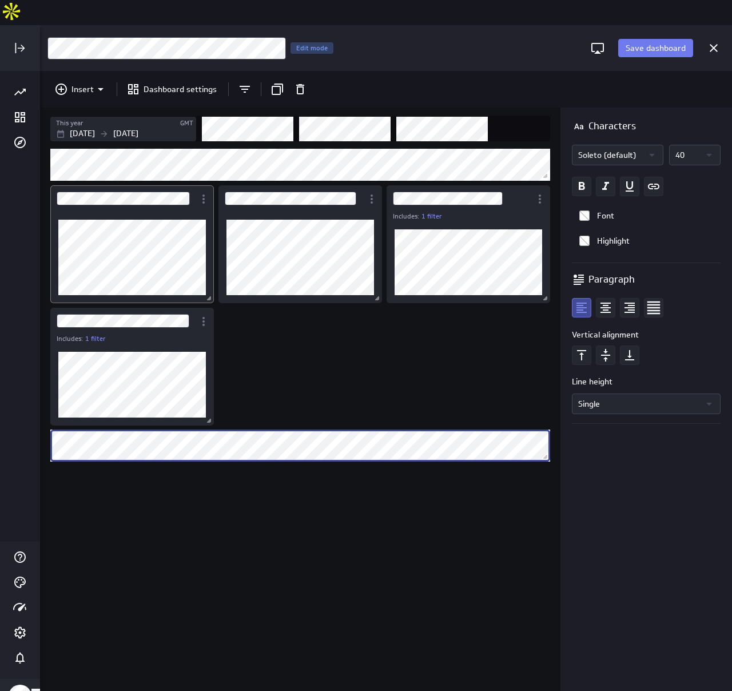
click at [197, 212] on div "Dashboard Widget" at bounding box center [132, 258] width 164 height 92
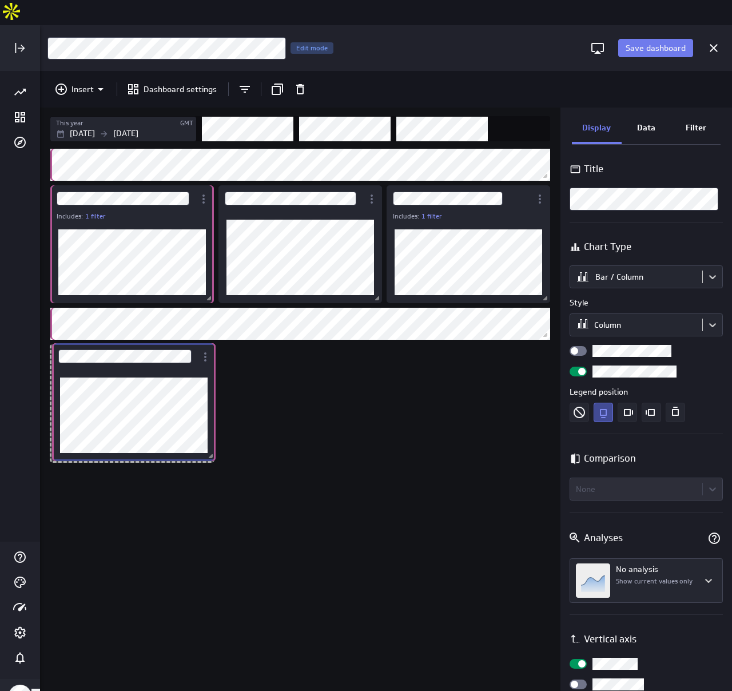
drag, startPoint x: 200, startPoint y: 189, endPoint x: 201, endPoint y: 347, distance: 157.9
click at [201, 369] on div "Dashboard Widget" at bounding box center [134, 415] width 164 height 92
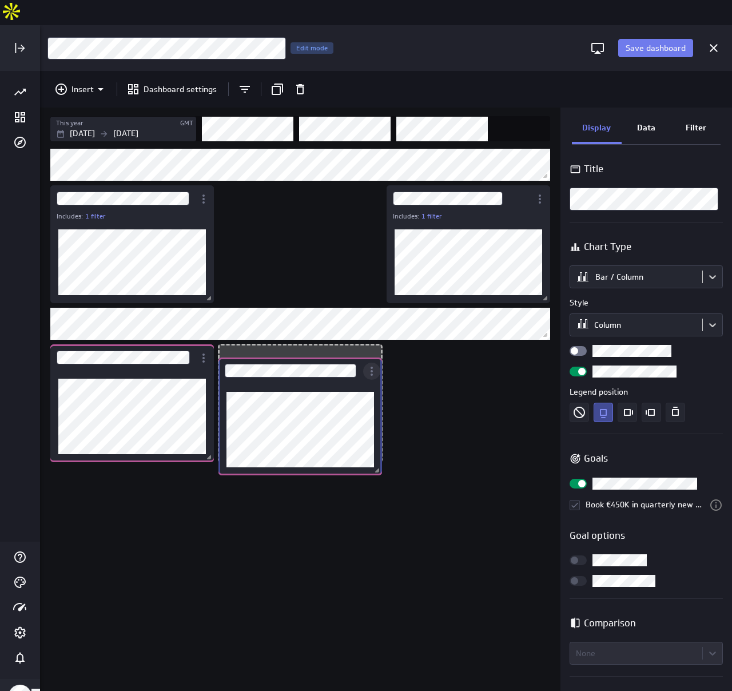
drag, startPoint x: 367, startPoint y: 181, endPoint x: 367, endPoint y: 352, distance: 171.0
click at [367, 361] on div "Dashboard Widget" at bounding box center [371, 370] width 17 height 18
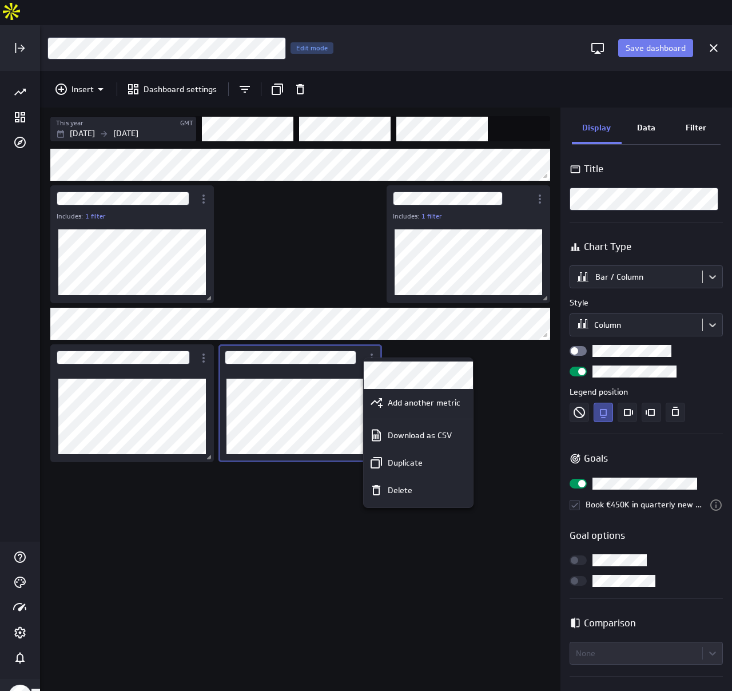
click at [525, 174] on div at bounding box center [366, 345] width 732 height 691
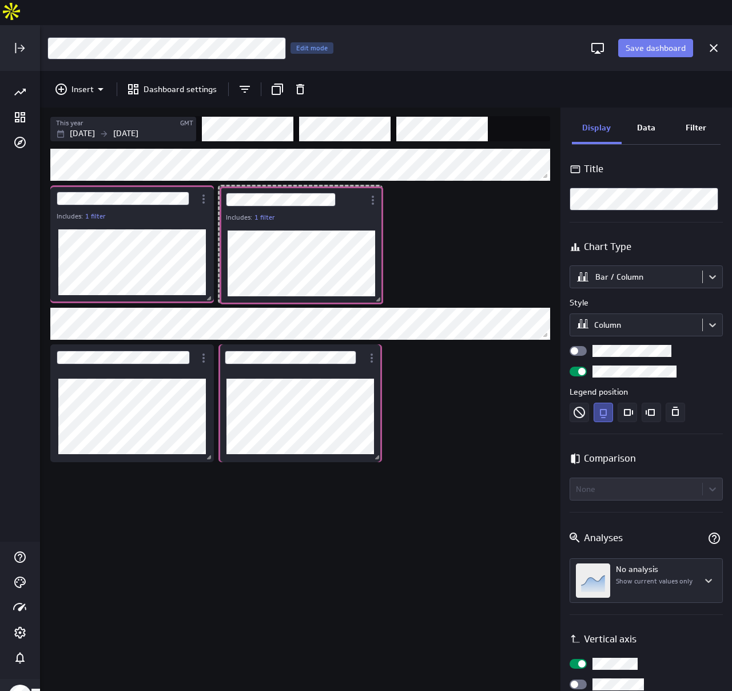
drag, startPoint x: 520, startPoint y: 176, endPoint x: 353, endPoint y: 177, distance: 167.0
click at [353, 186] on div "Dashboard Widget" at bounding box center [292, 199] width 145 height 26
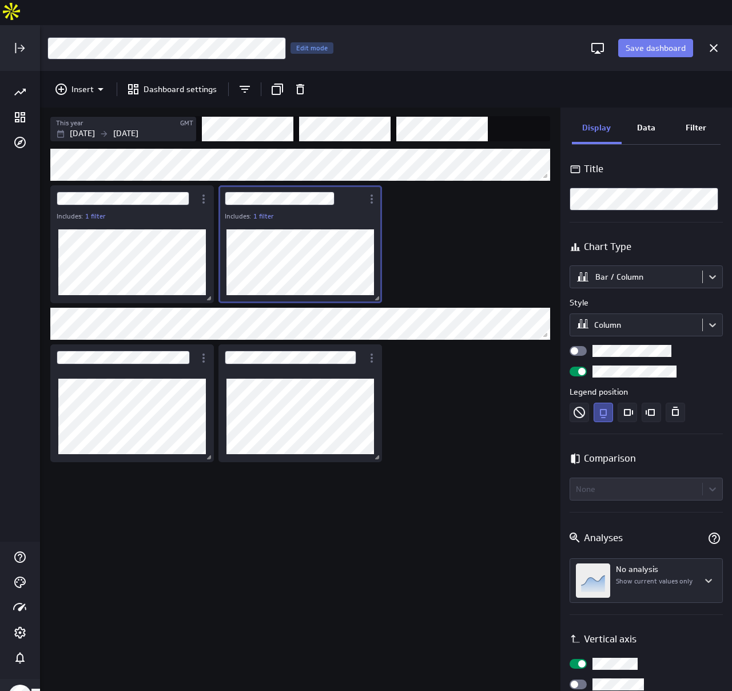
click at [475, 472] on div "Includes: 1 filter Includes: 1 filter" at bounding box center [302, 431] width 509 height 570
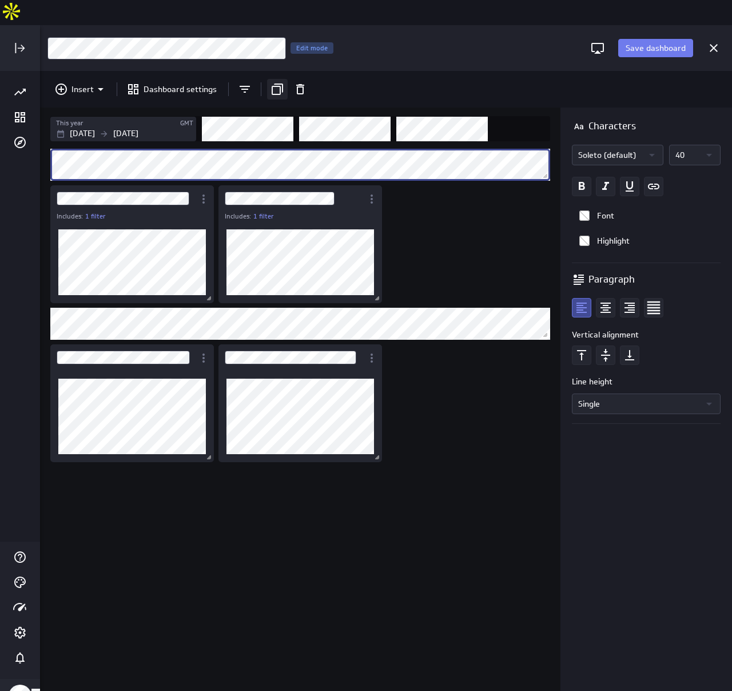
click at [276, 83] on icon "Duplicate" at bounding box center [277, 88] width 11 height 11
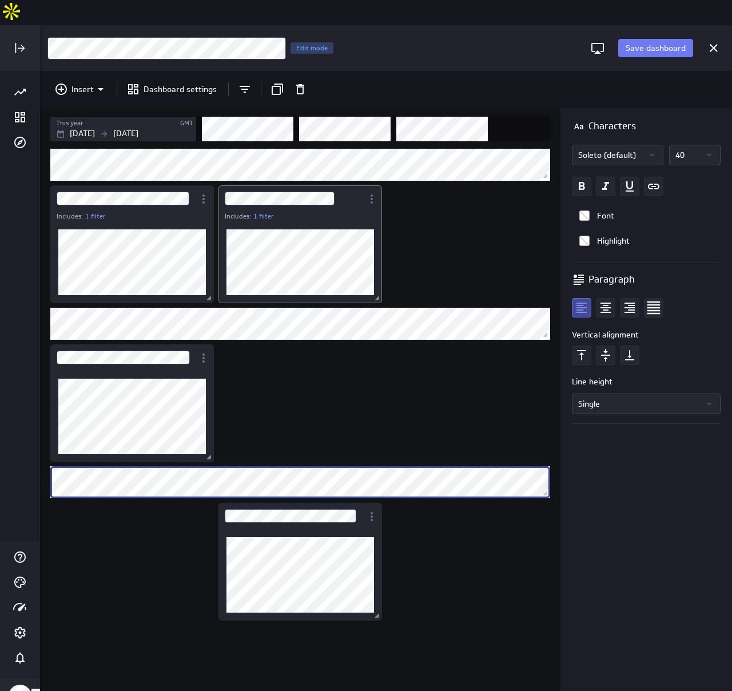
click at [260, 164] on div "Includes: 1 filter Includes: 1 filter" at bounding box center [302, 431] width 509 height 570
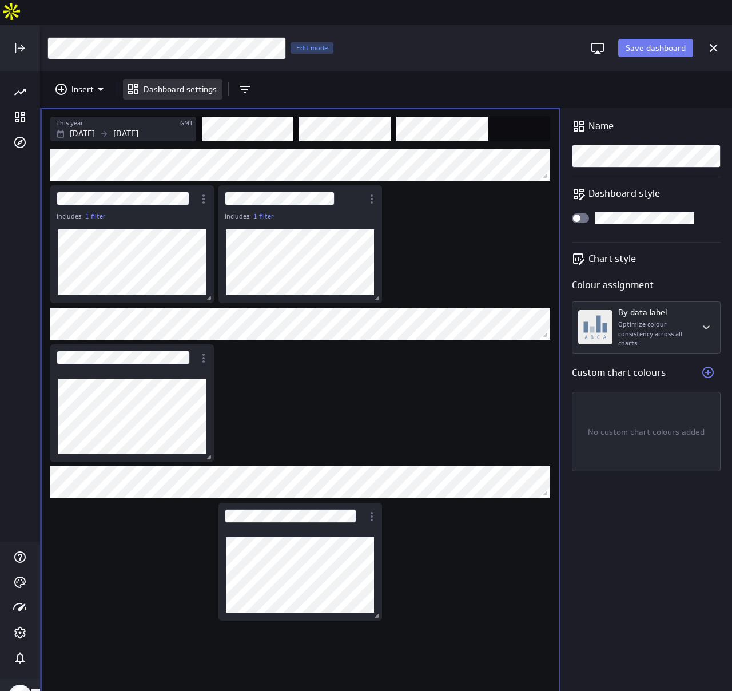
click at [123, 568] on div "Includes: 1 filter Includes: 1 filter" at bounding box center [302, 431] width 509 height 570
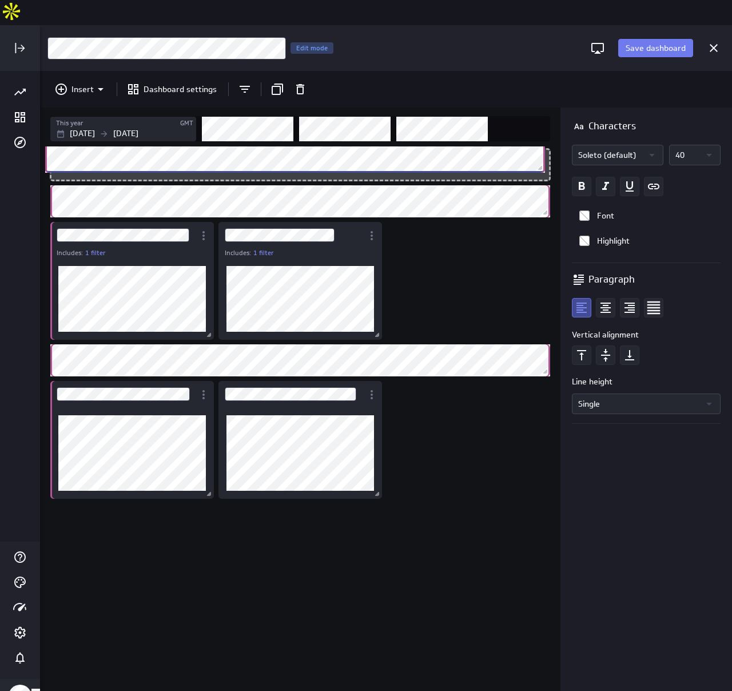
click at [517, 120] on div "This year GMT Jan 01 2025 Dec 31 2025 Includes: 1 filter Includes: 1 filter" at bounding box center [300, 412] width 520 height 608
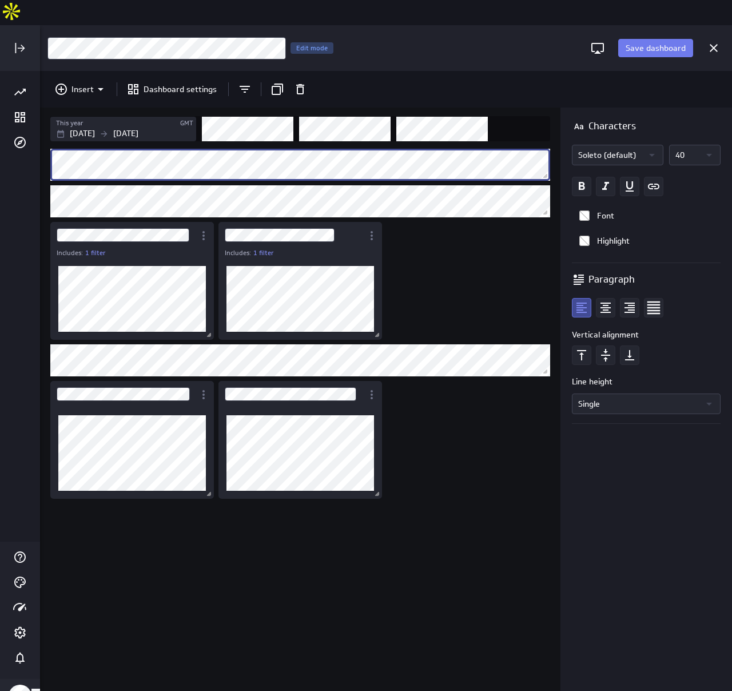
click at [423, 501] on div "Includes: 1 filter Includes: 1 filter" at bounding box center [302, 431] width 509 height 570
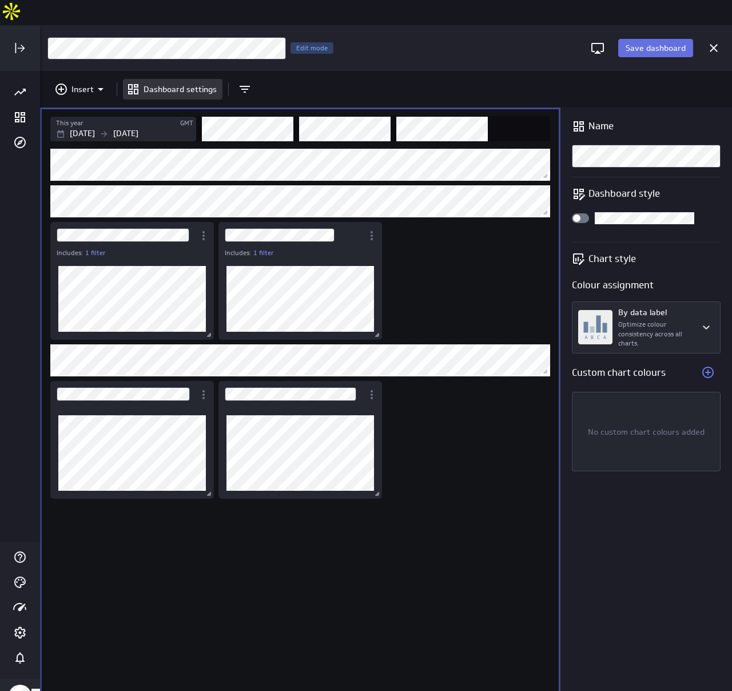
click at [667, 43] on span "Save dashboard" at bounding box center [656, 48] width 60 height 10
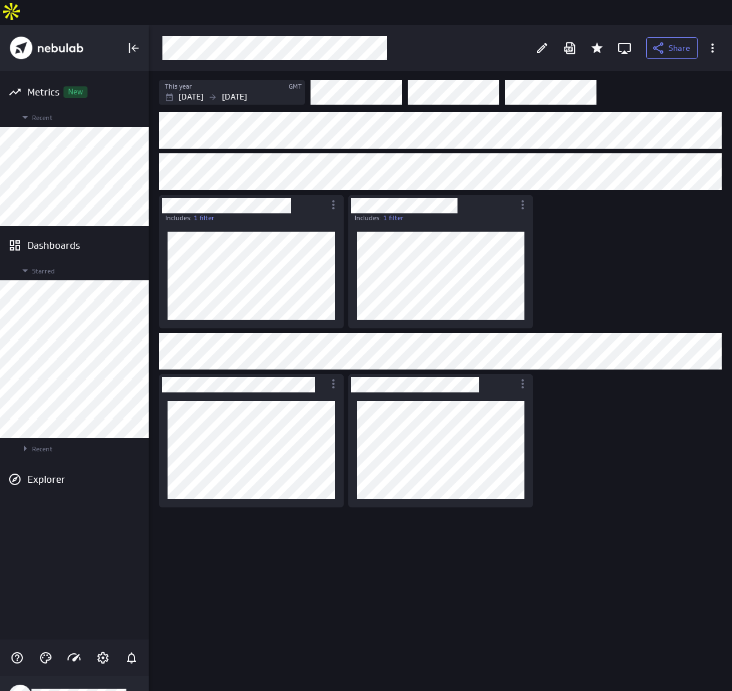
click at [553, 221] on div "Includes: 1 filter Includes: 1 filter" at bounding box center [443, 413] width 572 height 606
click at [562, 194] on div "Includes: 1 filter Includes: 1 filter" at bounding box center [443, 413] width 572 height 606
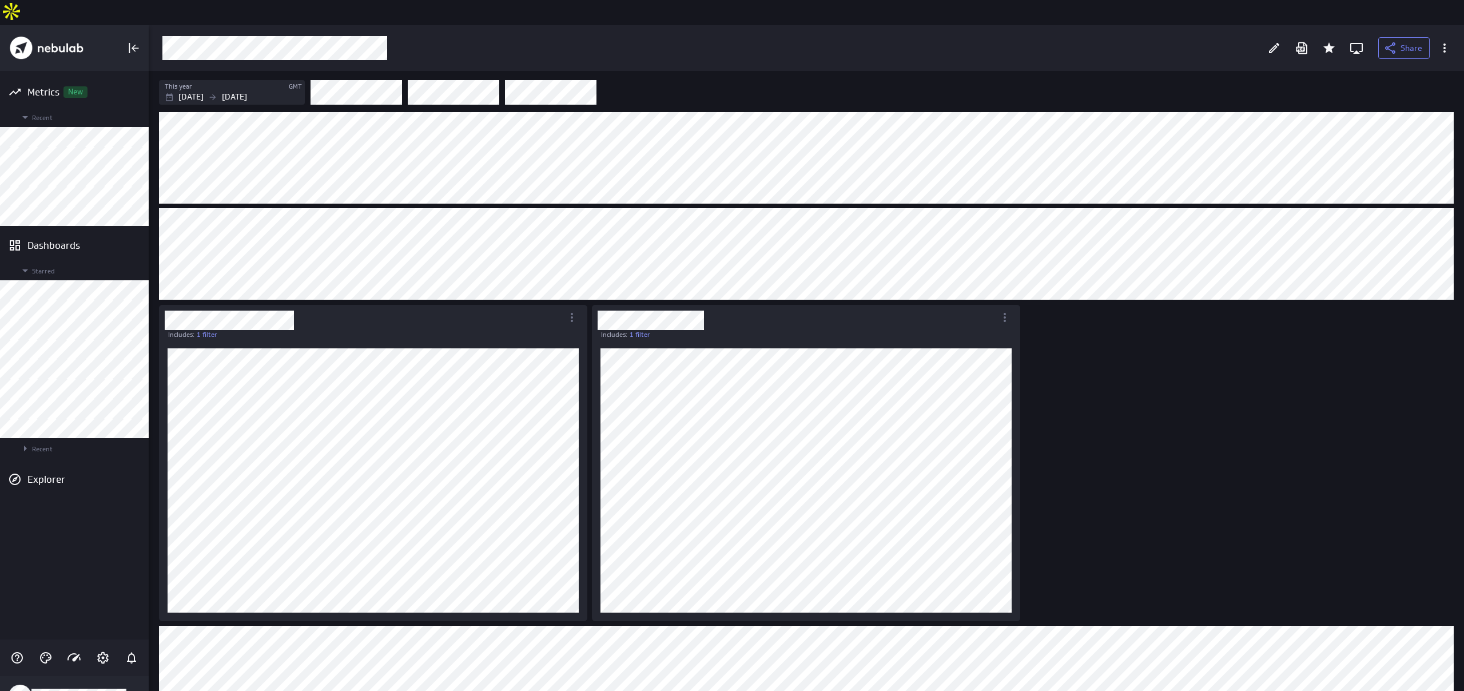
click at [731, 35] on div at bounding box center [1274, 47] width 25 height 25
click at [731, 41] on icon "Edit" at bounding box center [1274, 48] width 14 height 14
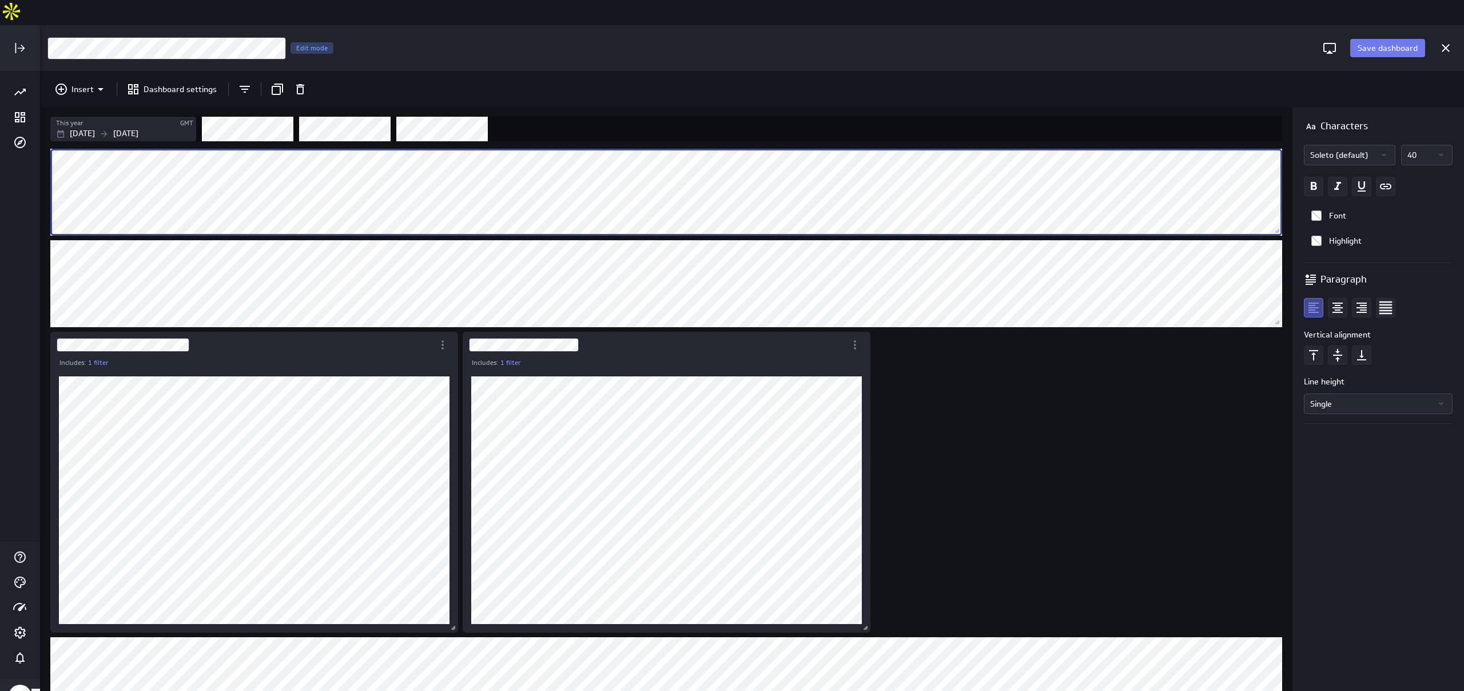
click at [731, 145] on p "40" at bounding box center [1419, 154] width 24 height 19
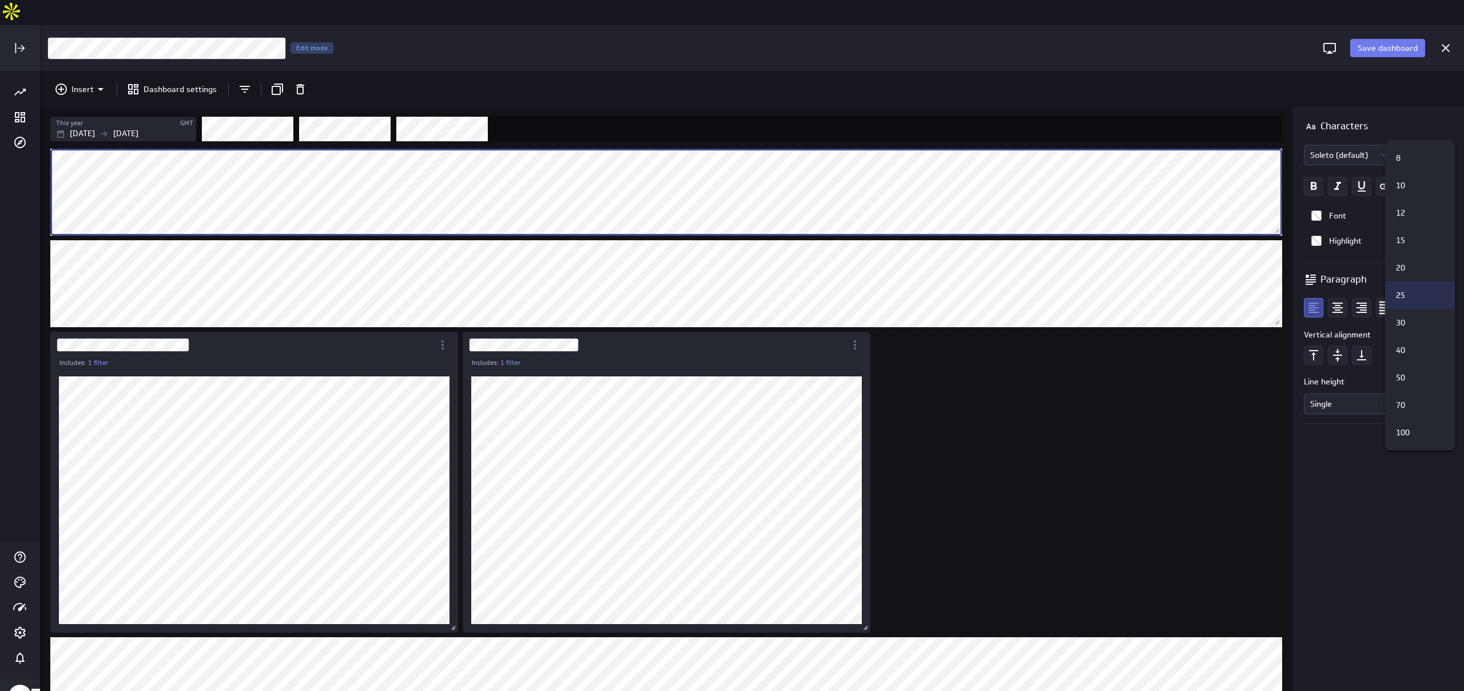
click at [731, 293] on div "25" at bounding box center [1418, 295] width 54 height 12
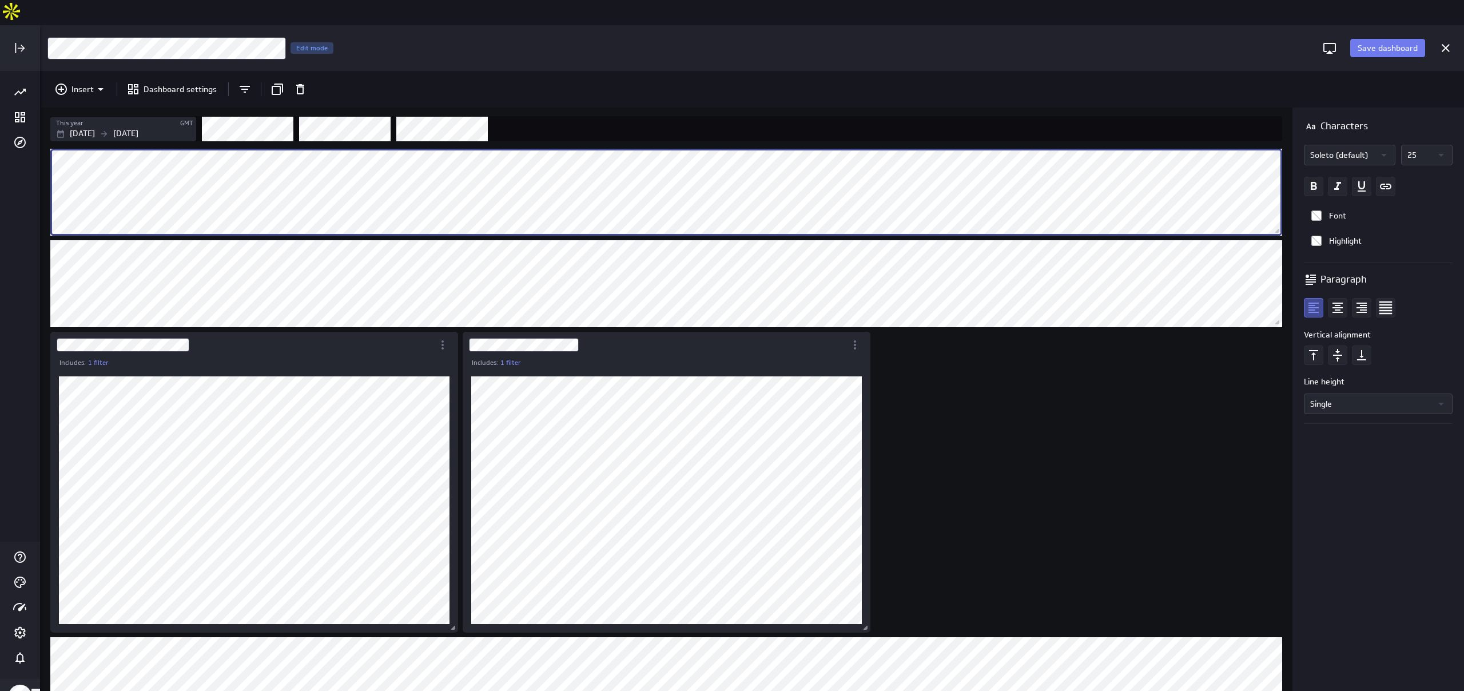
click at [731, 145] on p "25" at bounding box center [1419, 154] width 24 height 19
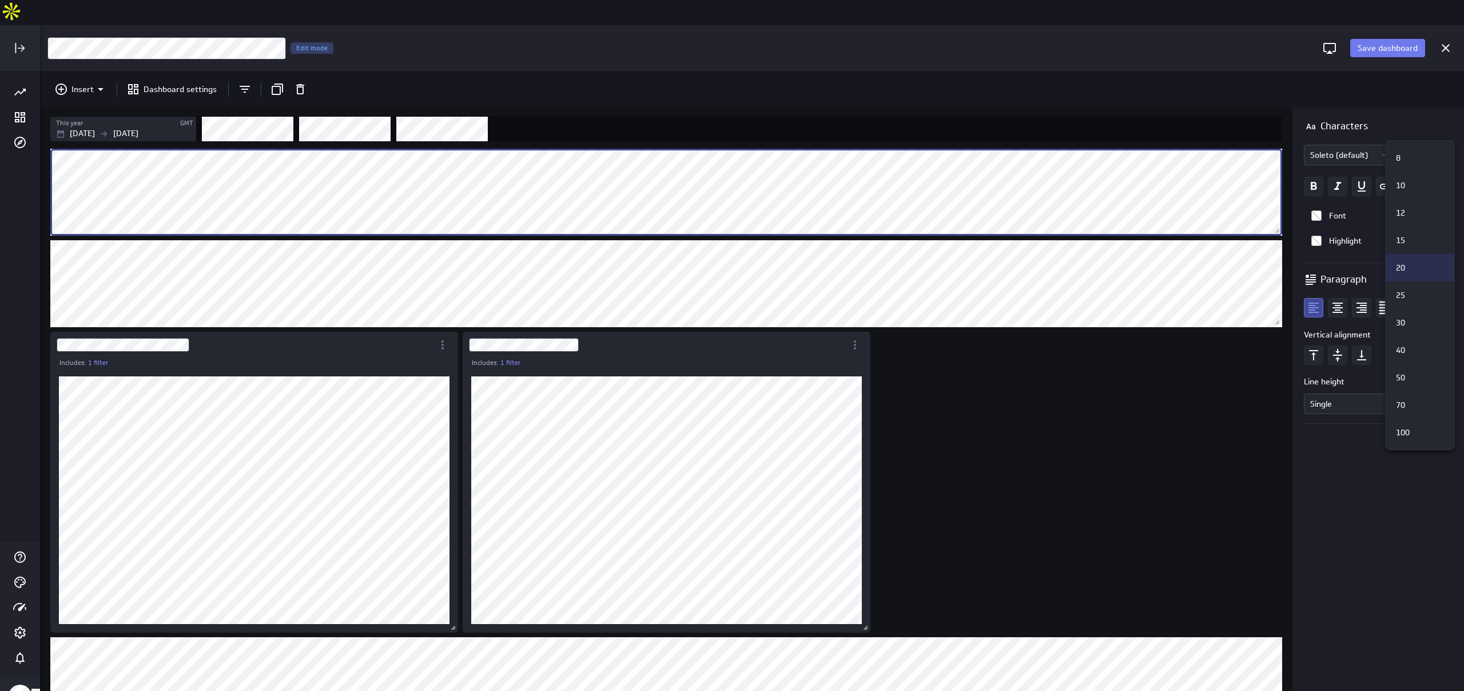
click at [731, 273] on div "20" at bounding box center [1418, 268] width 54 height 12
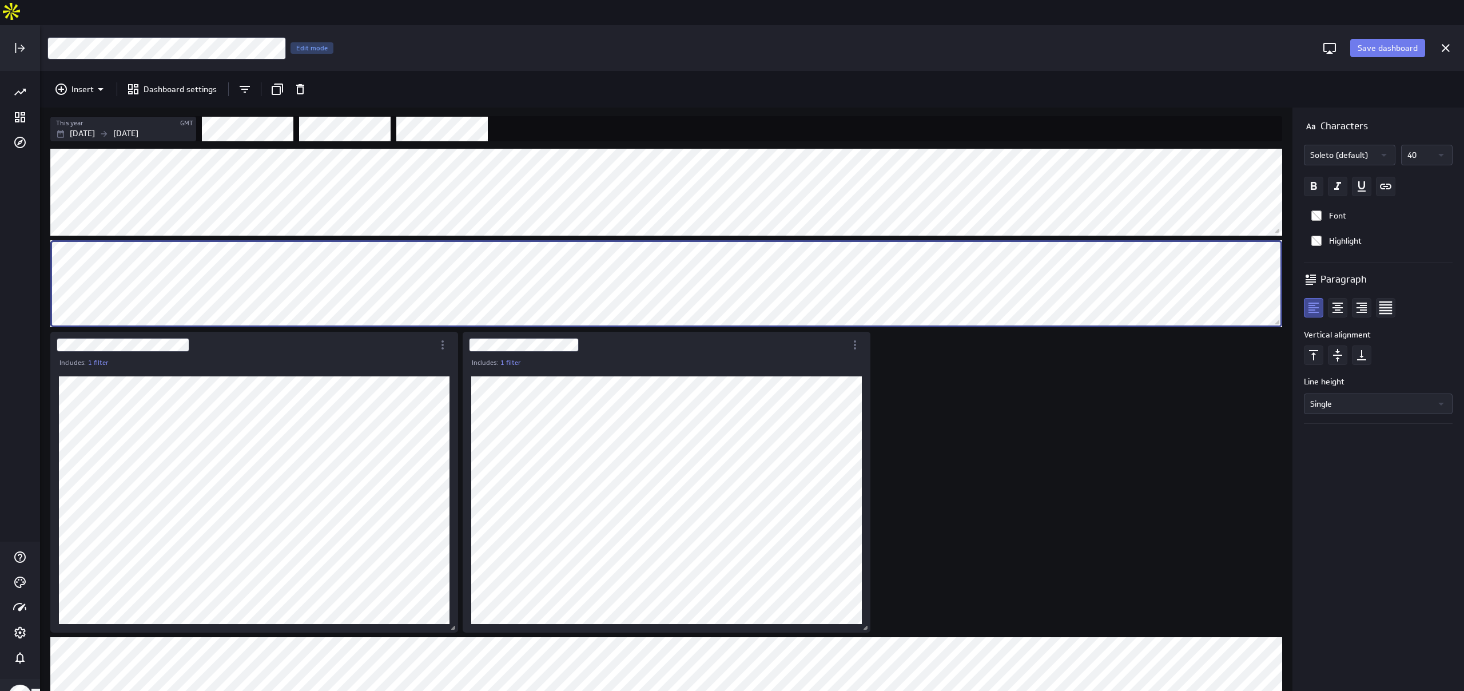
click at [731, 145] on p "40" at bounding box center [1419, 154] width 24 height 19
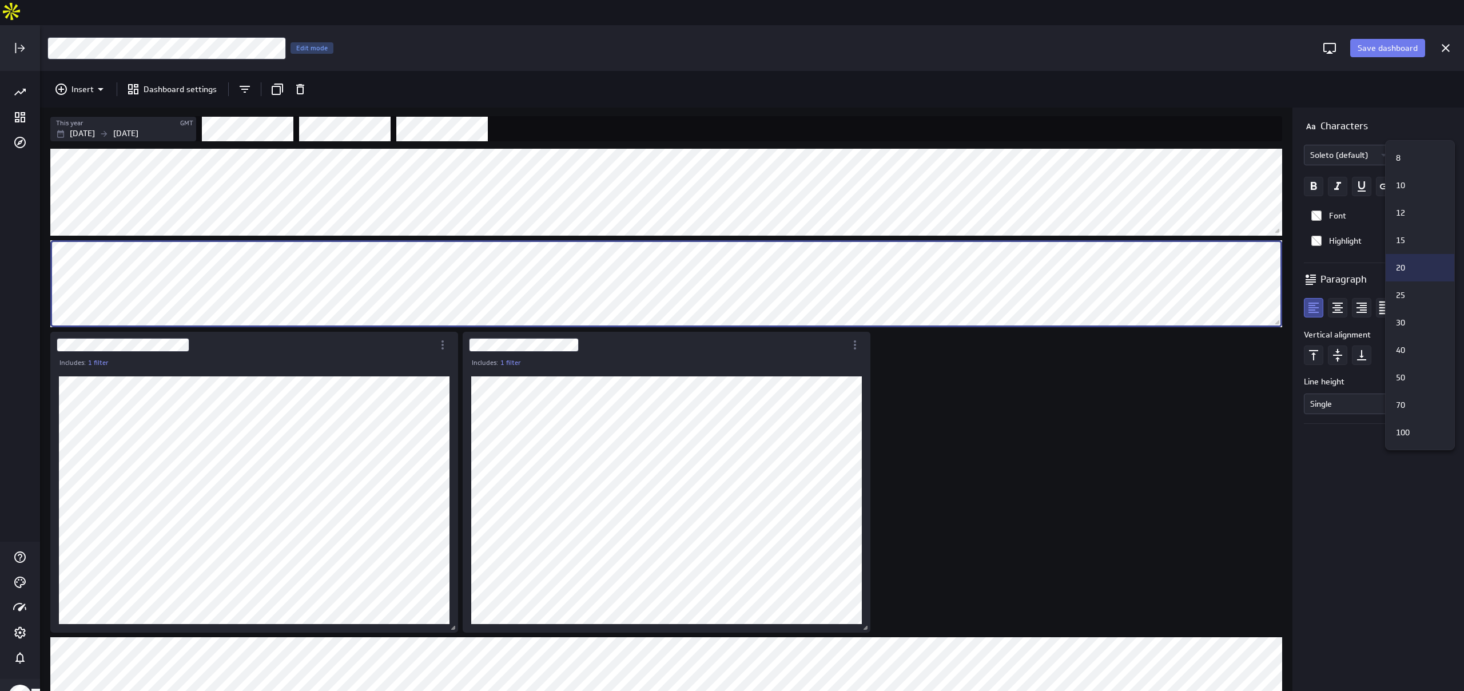
click at [731, 257] on div "20" at bounding box center [1420, 267] width 69 height 27
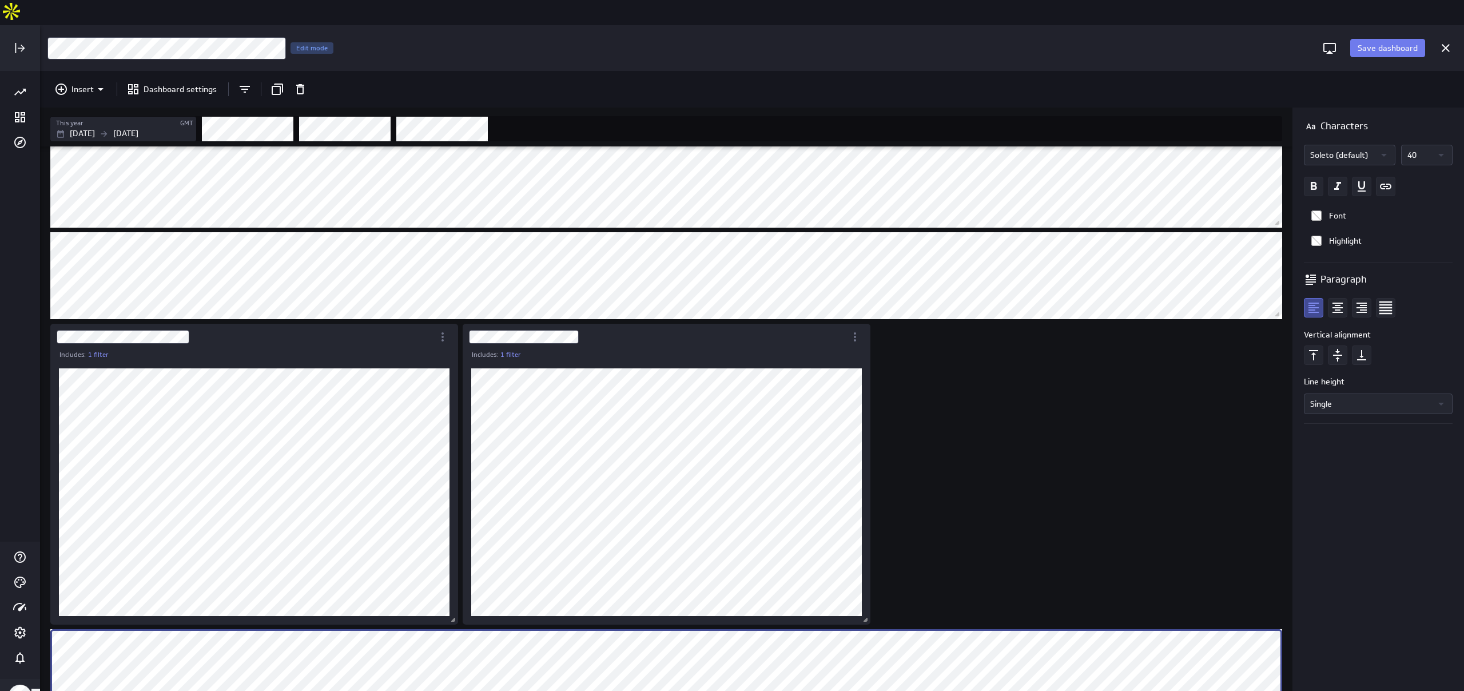
click at [731, 145] on p "40" at bounding box center [1419, 154] width 24 height 19
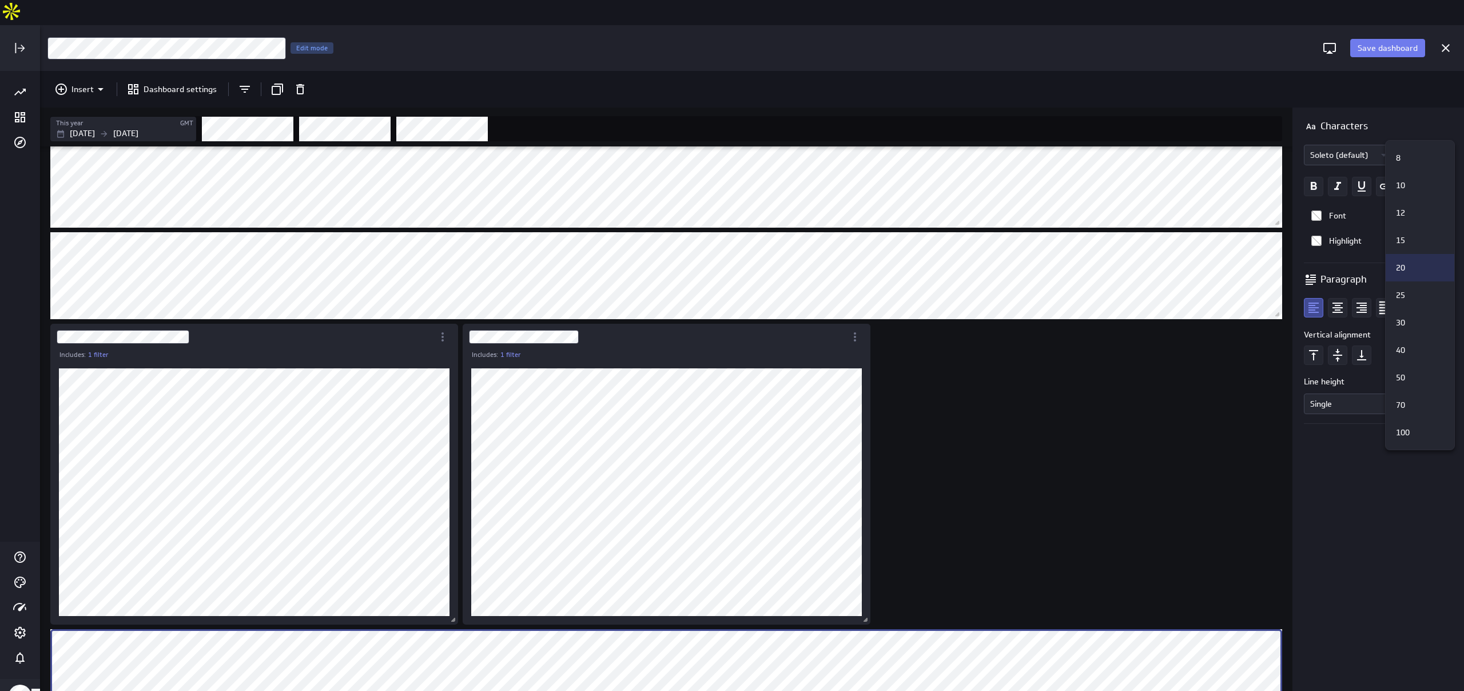
click at [731, 272] on div "20" at bounding box center [1418, 268] width 54 height 12
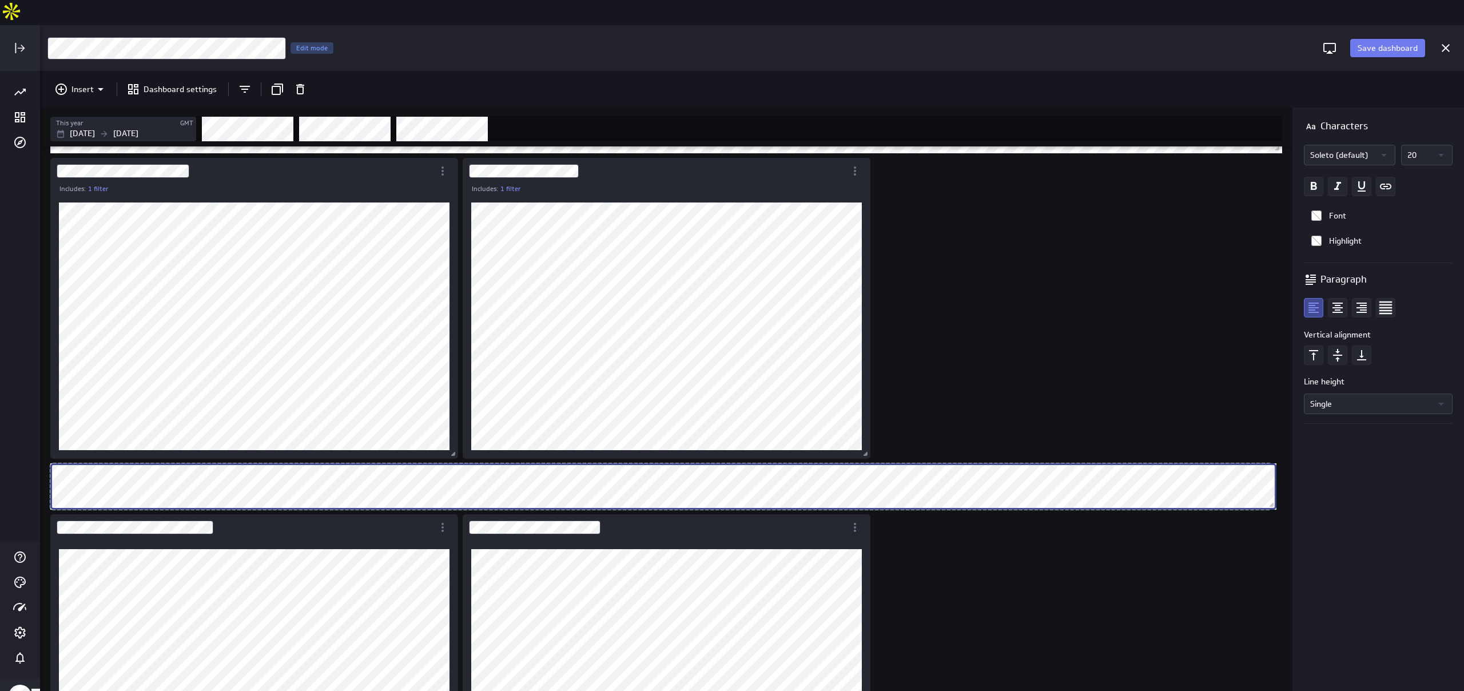
click at [731, 461] on div "Dashboard content with 7 widgets" at bounding box center [663, 486] width 1231 height 51
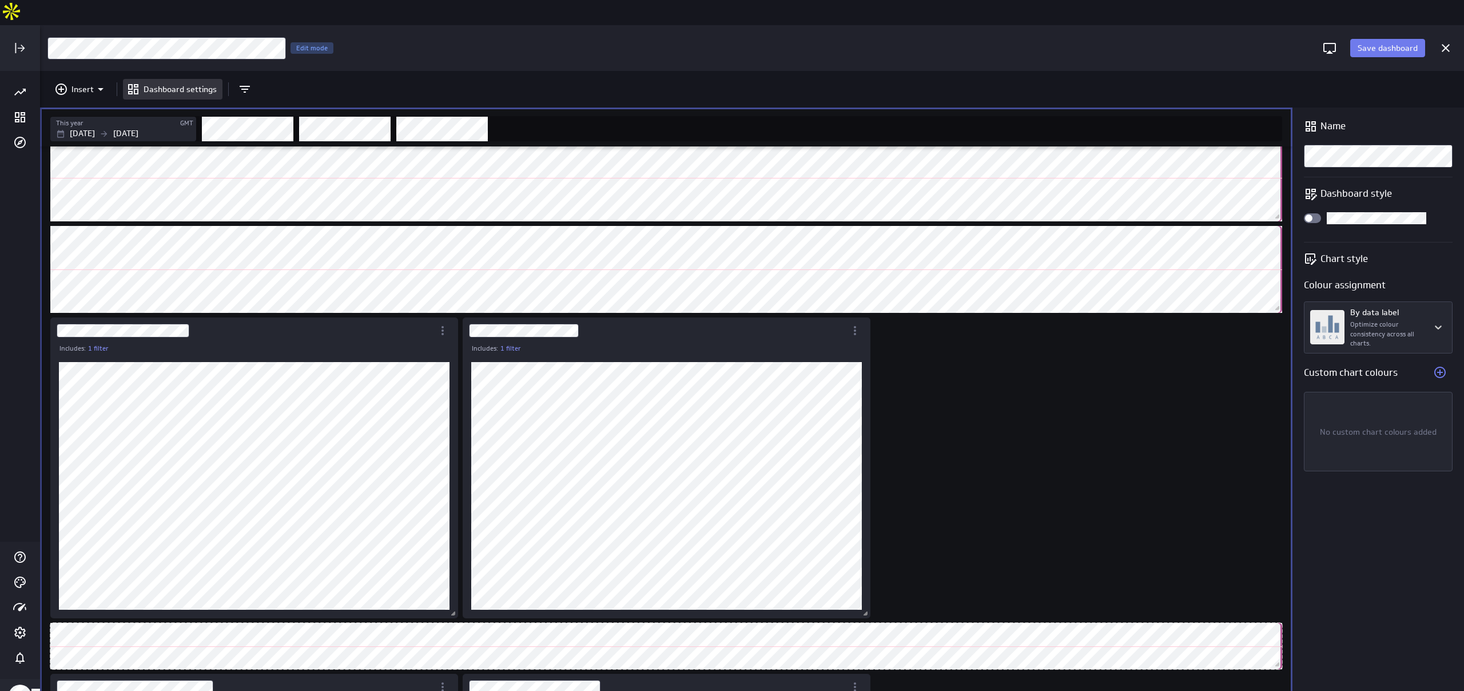
drag, startPoint x: 1269, startPoint y: 637, endPoint x: 1283, endPoint y: 633, distance: 14.3
click at [731, 633] on div "Dashboard content with 7 widgets" at bounding box center [666, 646] width 1236 height 51
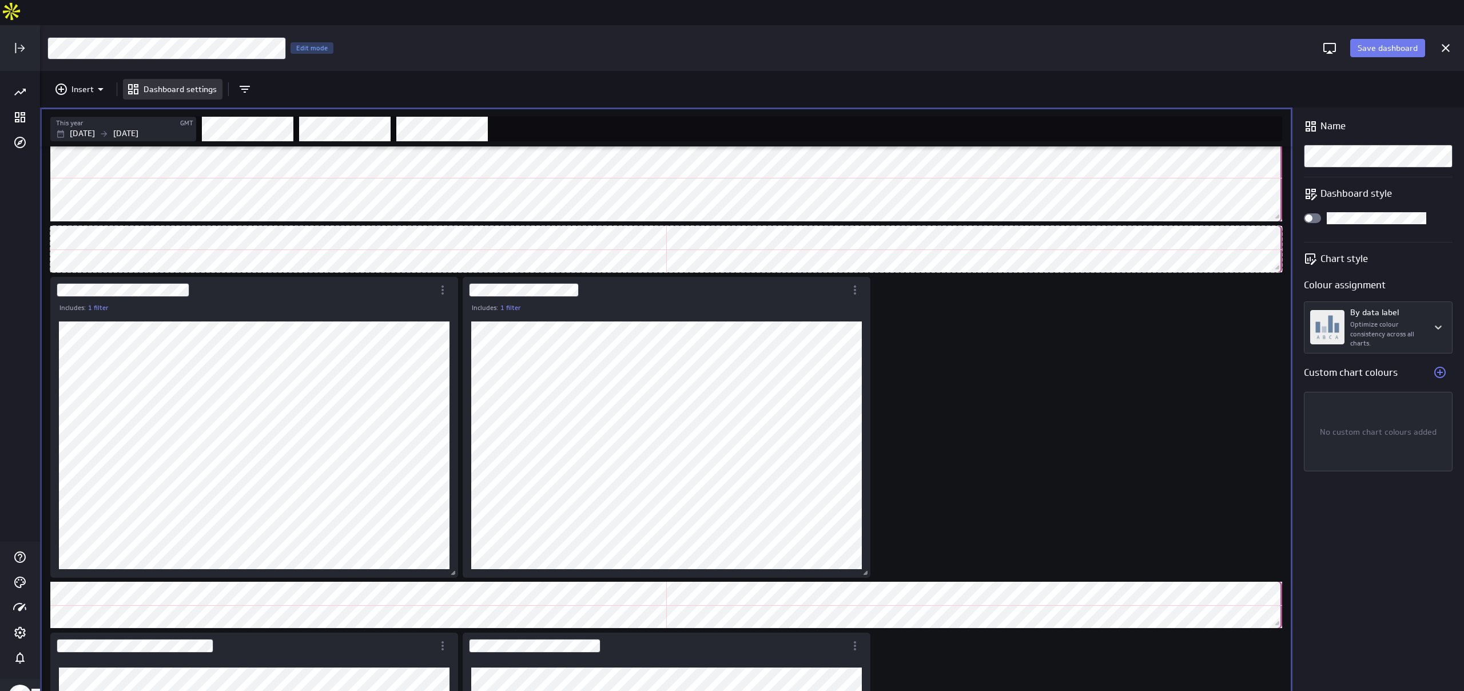
click at [731, 225] on div "Dashboard content with 7 widgets" at bounding box center [666, 249] width 1236 height 51
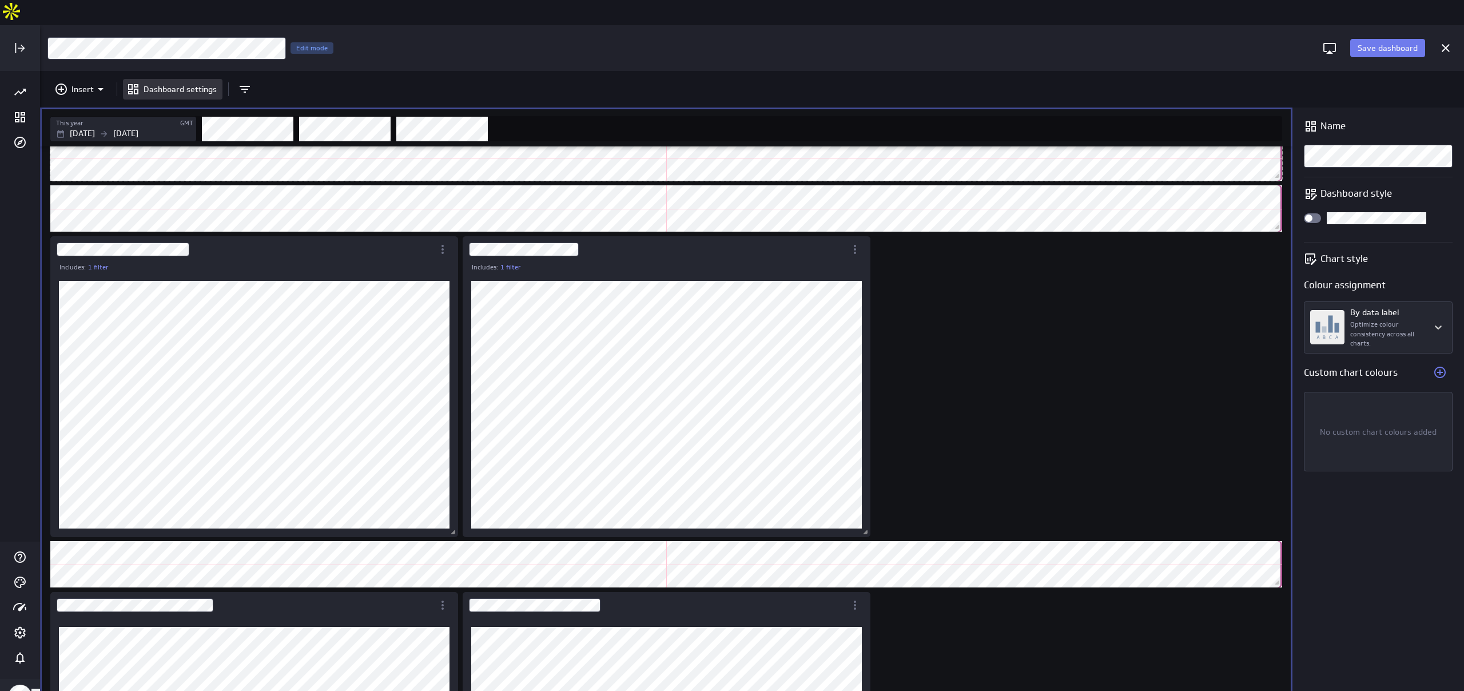
click at [731, 142] on div "Dashboard content with 7 widgets" at bounding box center [666, 157] width 1236 height 51
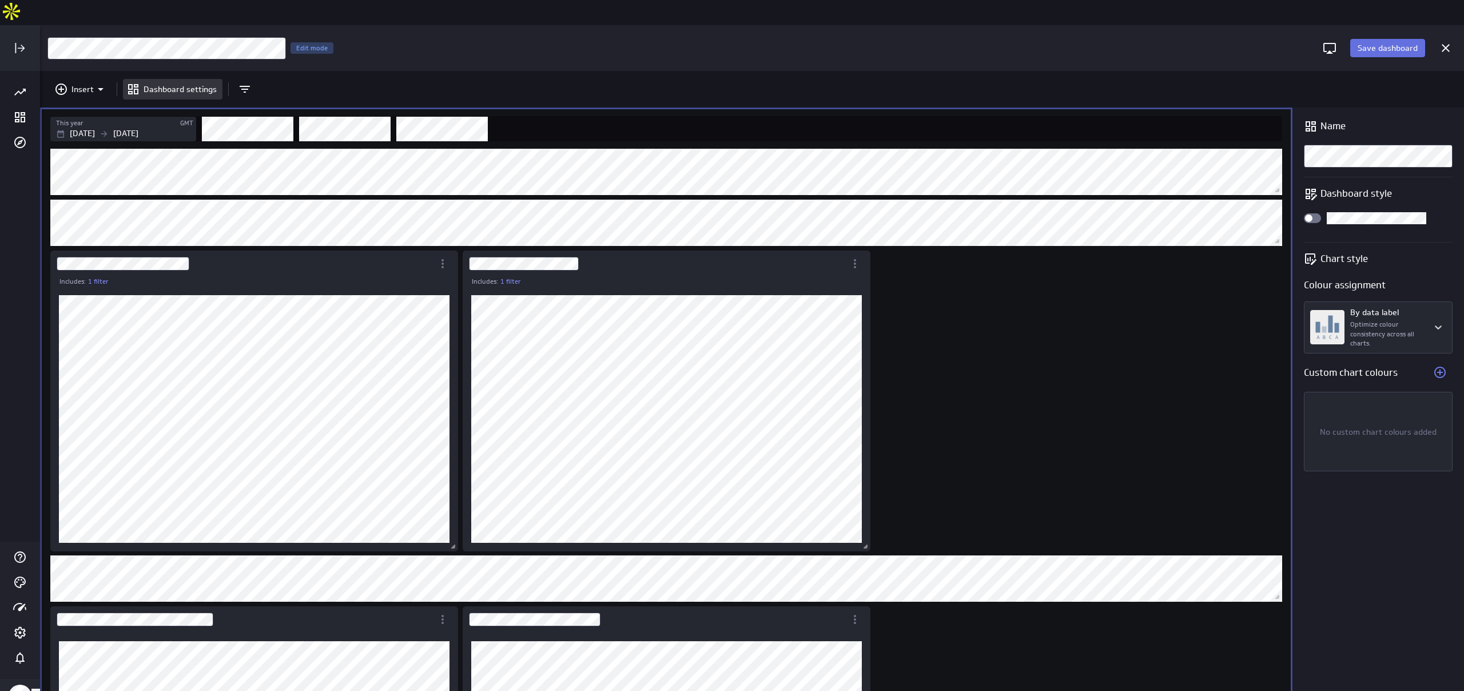
click at [731, 43] on span "Save dashboard" at bounding box center [1388, 48] width 60 height 10
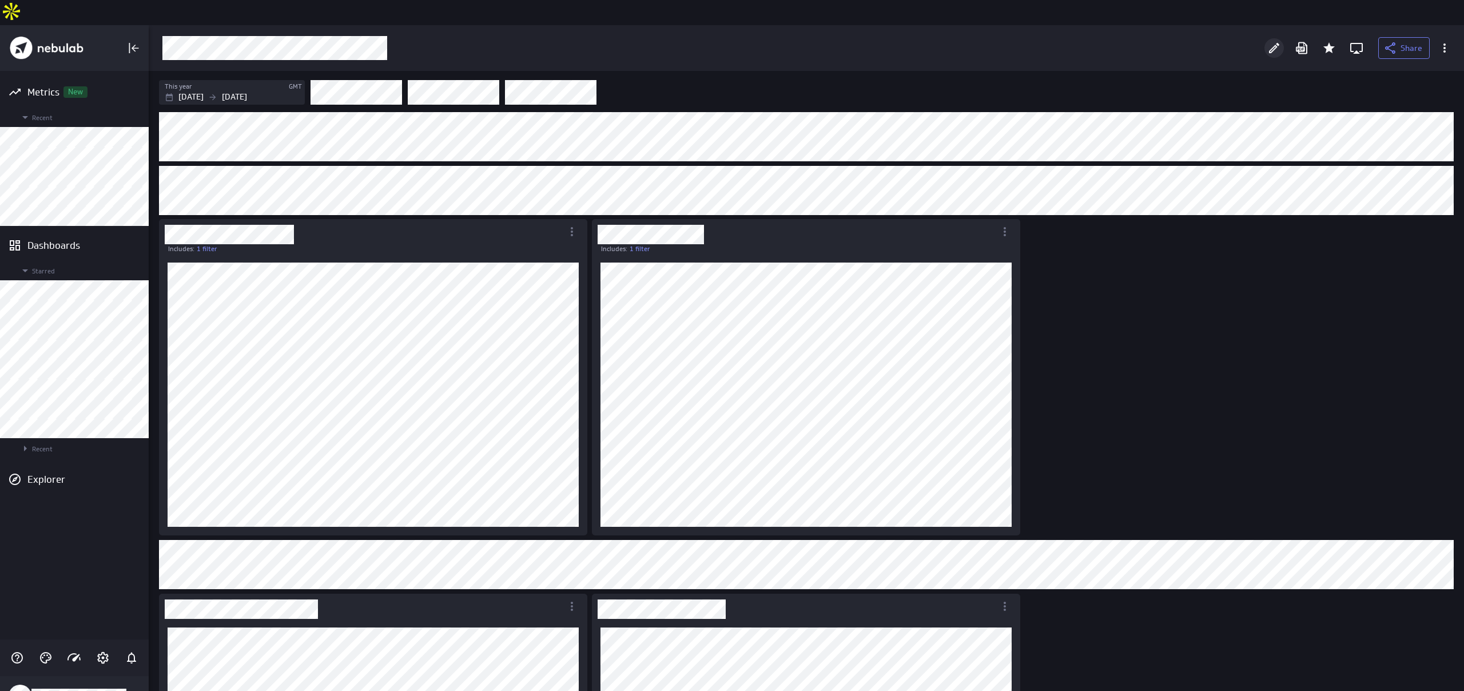
click at [731, 41] on icon "Edit" at bounding box center [1274, 48] width 14 height 14
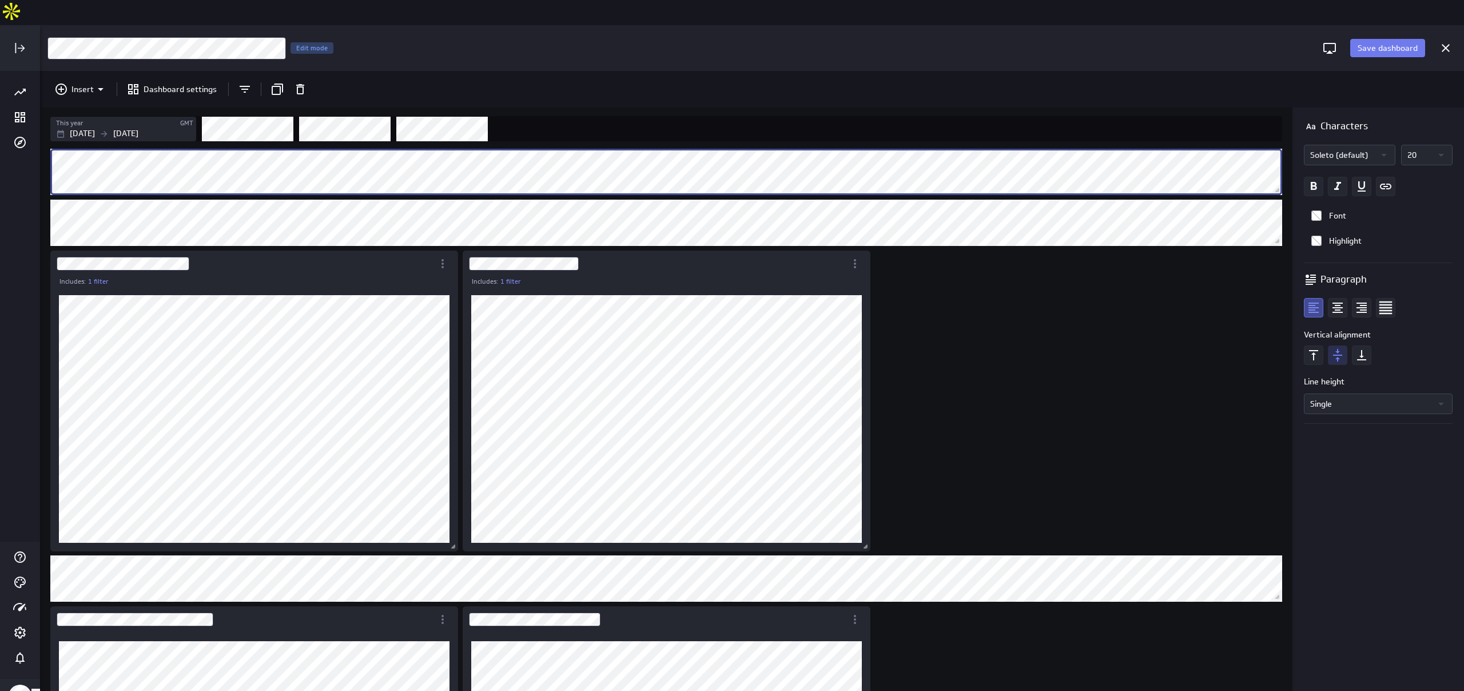
click at [731, 345] on icon "text Middle" at bounding box center [1337, 354] width 19 height 19
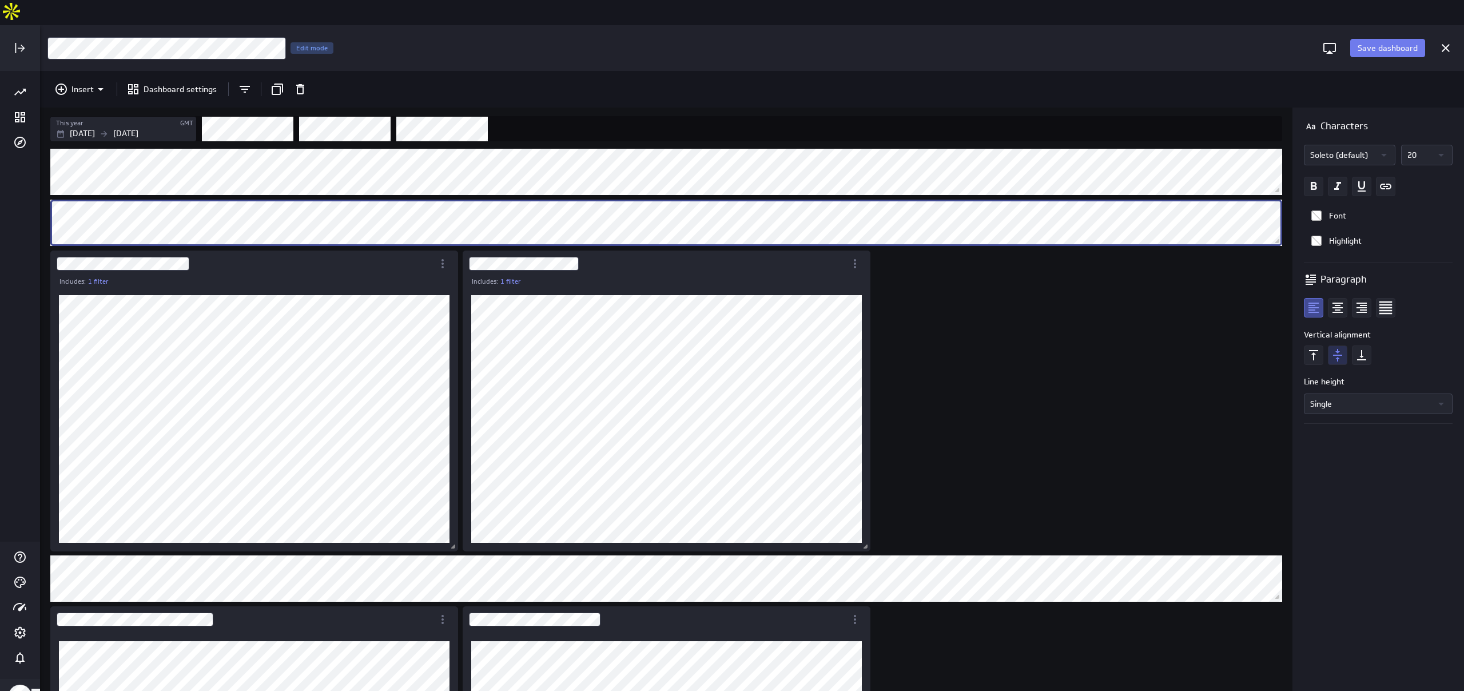
click at [731, 349] on icon "text Middle" at bounding box center [1337, 355] width 9 height 13
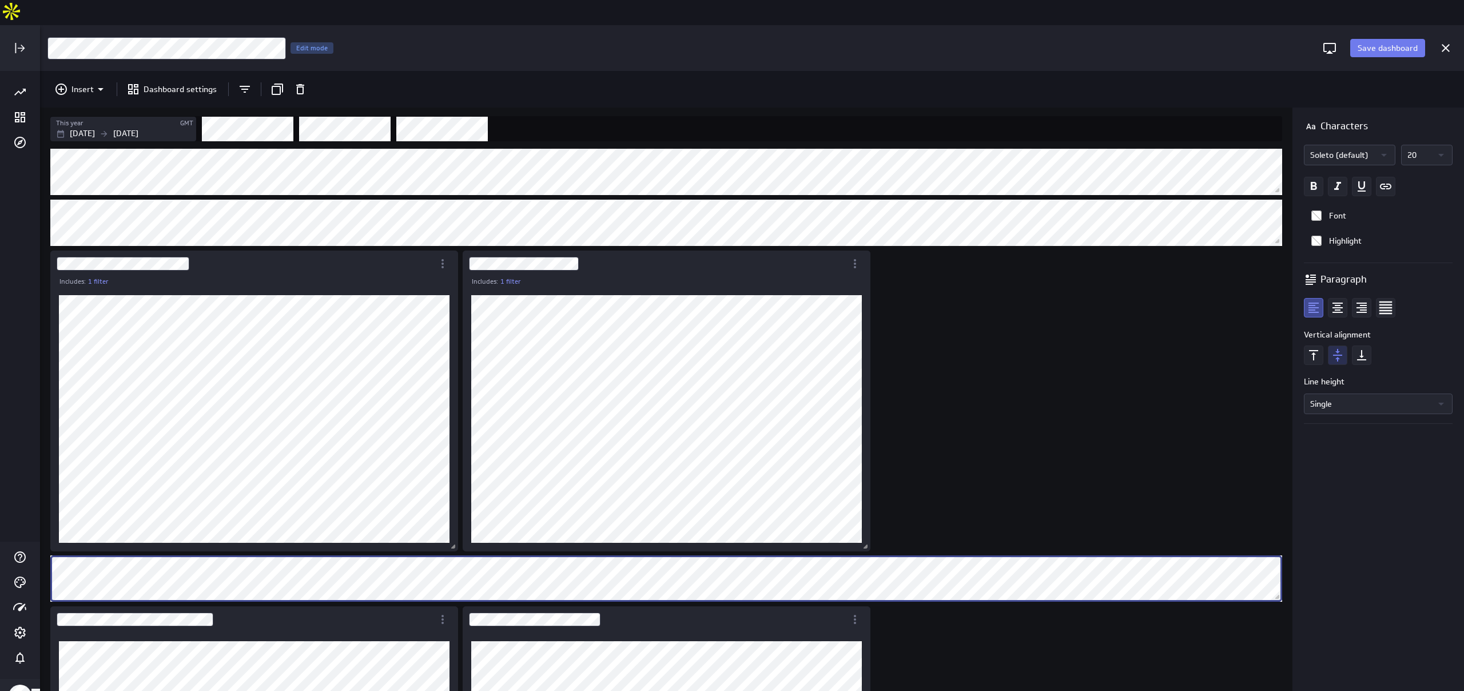
click at [731, 345] on icon "text Middle" at bounding box center [1337, 354] width 19 height 19
click at [731, 43] on span "Save dashboard" at bounding box center [1388, 48] width 60 height 10
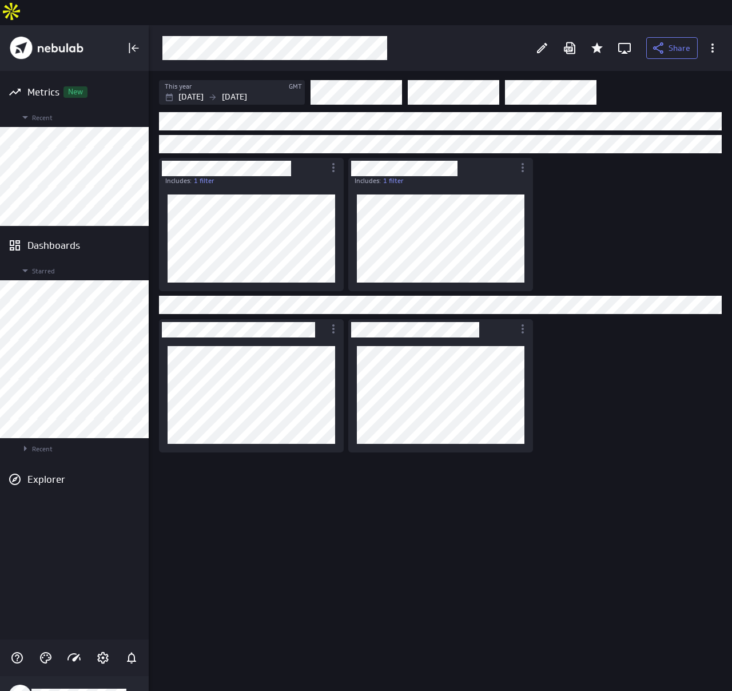
click at [605, 416] on div "Includes: 1 filter Includes: 1 filter" at bounding box center [443, 413] width 572 height 606
click at [272, 472] on div "Includes: 1 filter Includes: 1 filter" at bounding box center [443, 413] width 572 height 606
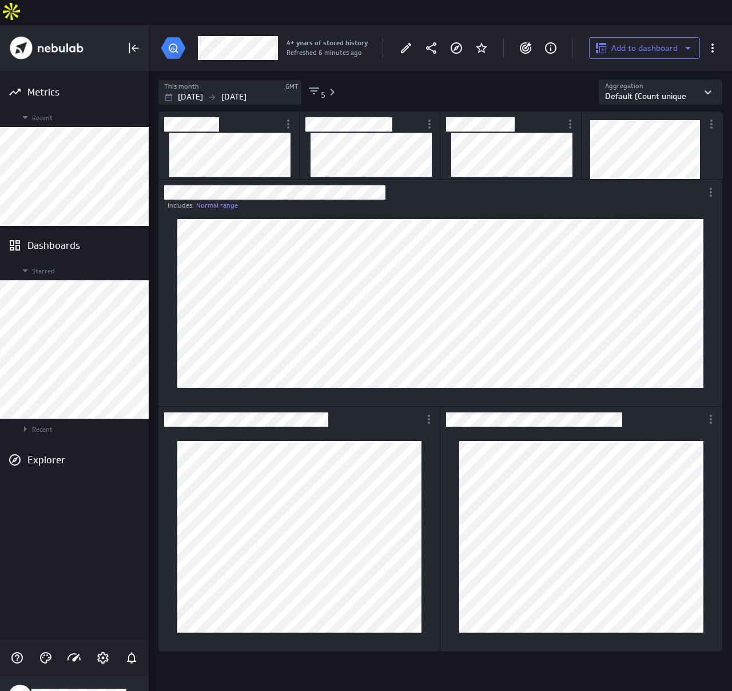
scroll to position [691, 584]
click at [22, 422] on icon "Main Menu" at bounding box center [25, 429] width 14 height 14
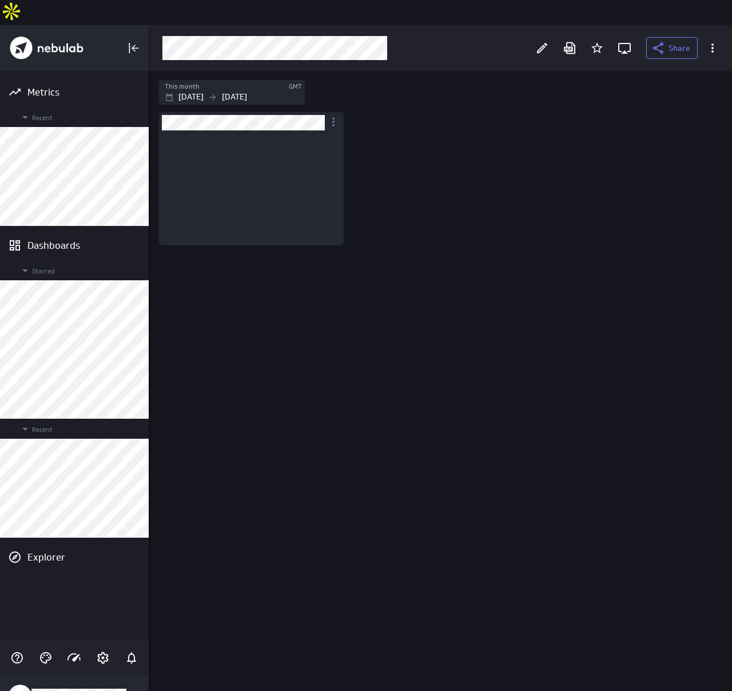
scroll to position [98, 168]
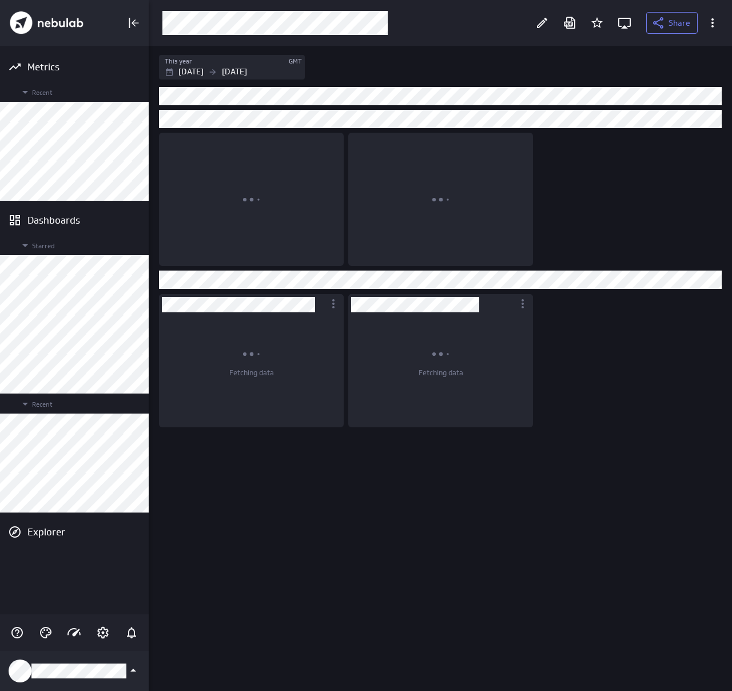
scroll to position [646, 584]
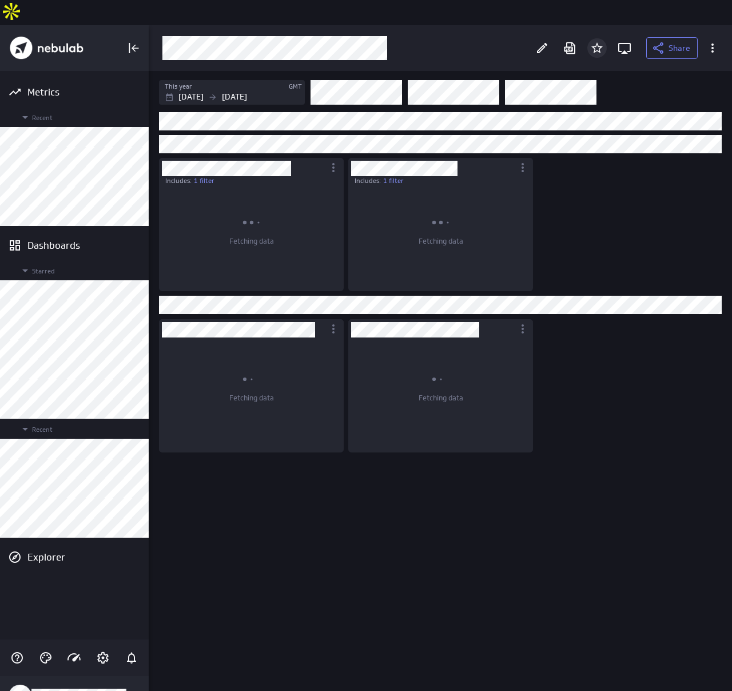
click at [598, 42] on icon "Add to Starred" at bounding box center [596, 47] width 11 height 11
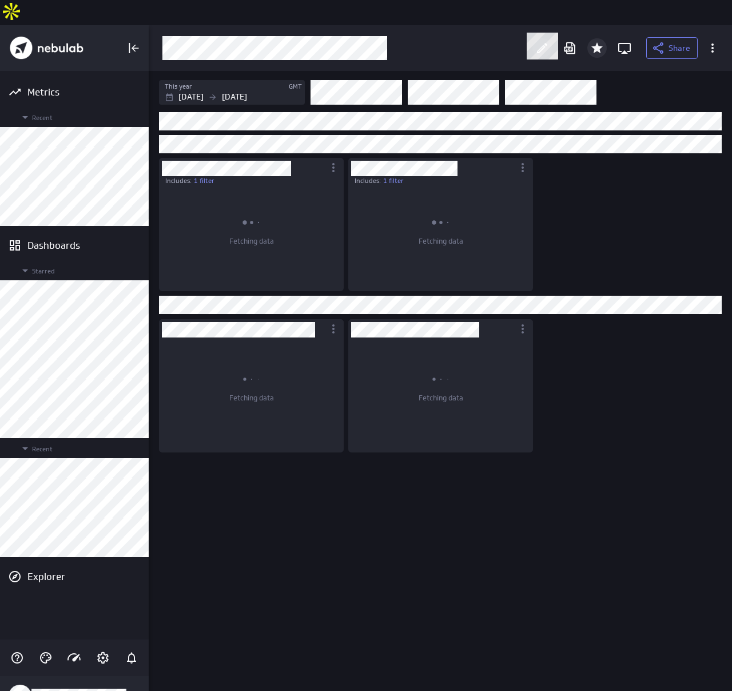
click at [536, 41] on icon at bounding box center [542, 48] width 14 height 14
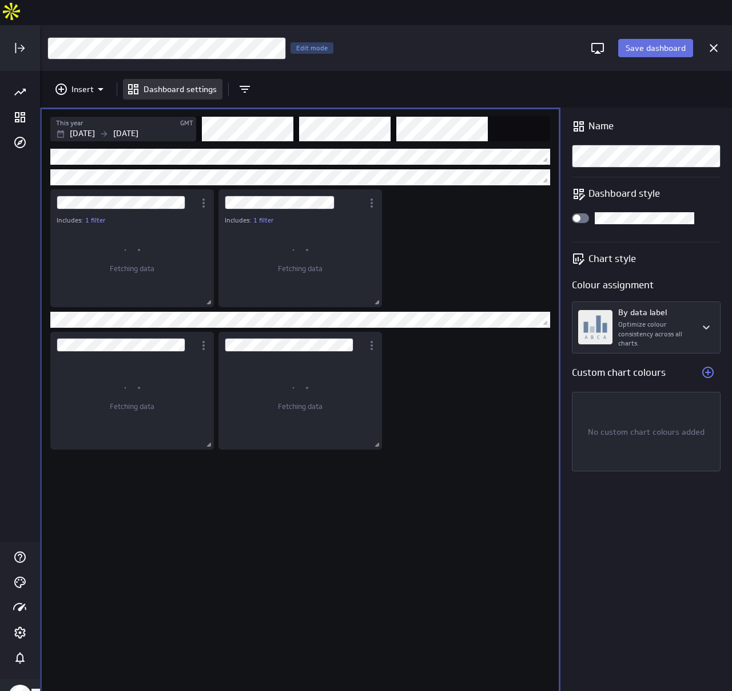
click at [646, 39] on button "Save dashboard" at bounding box center [655, 48] width 75 height 18
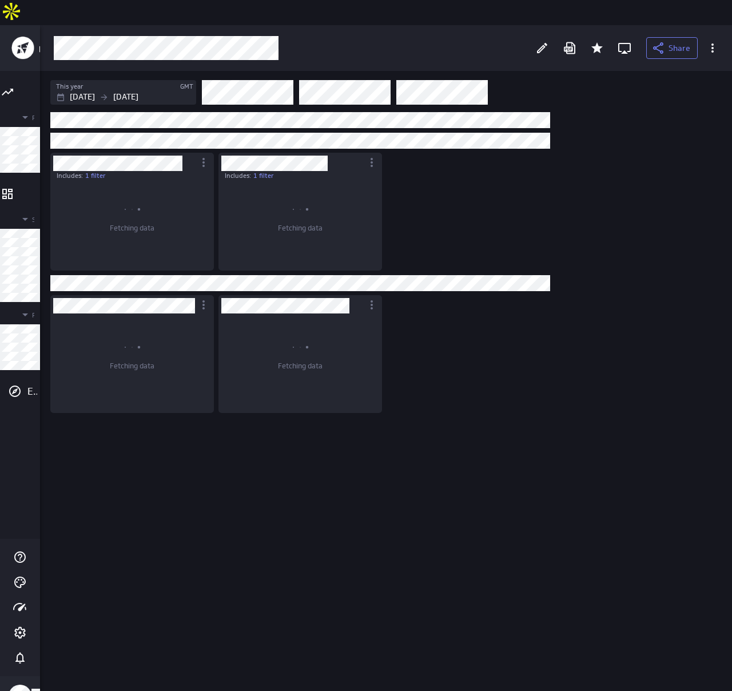
scroll to position [6, 9]
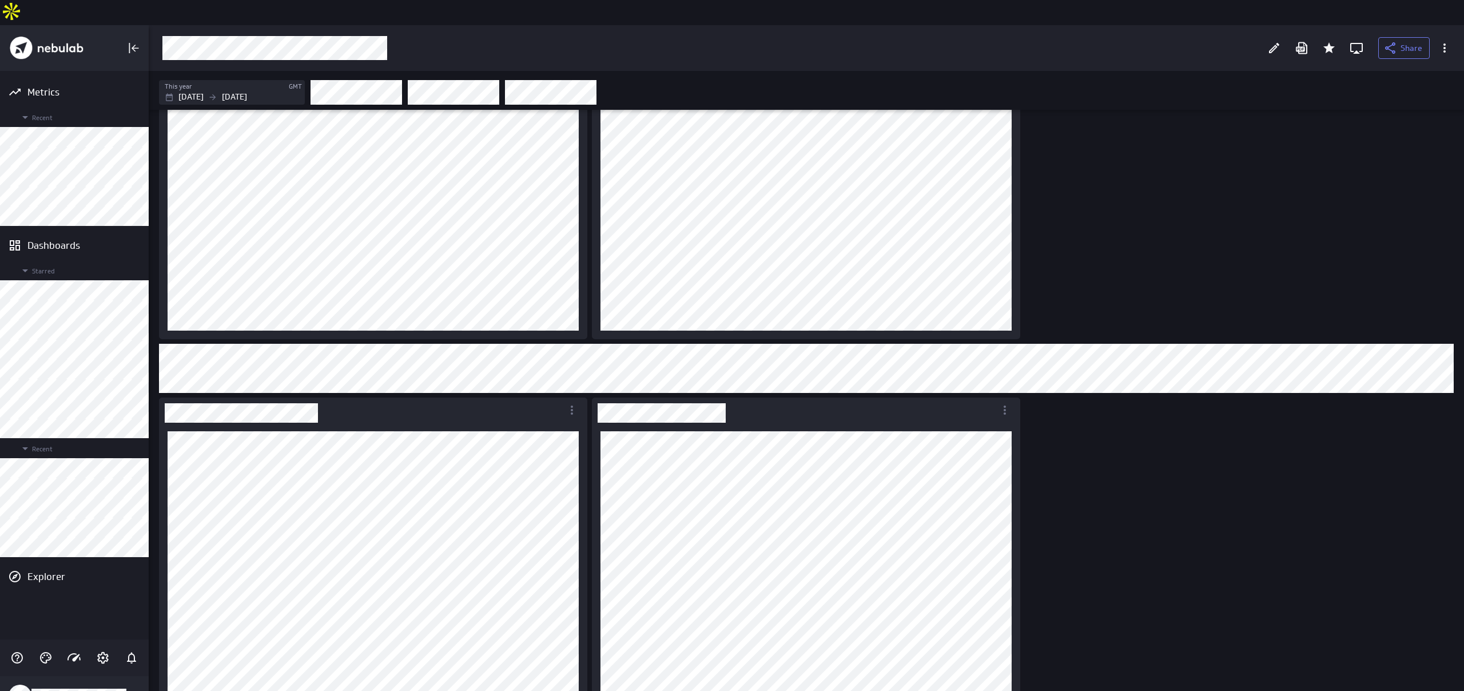
click at [236, 80] on div "This year GMT [DATE] [DATE]" at bounding box center [232, 92] width 146 height 25
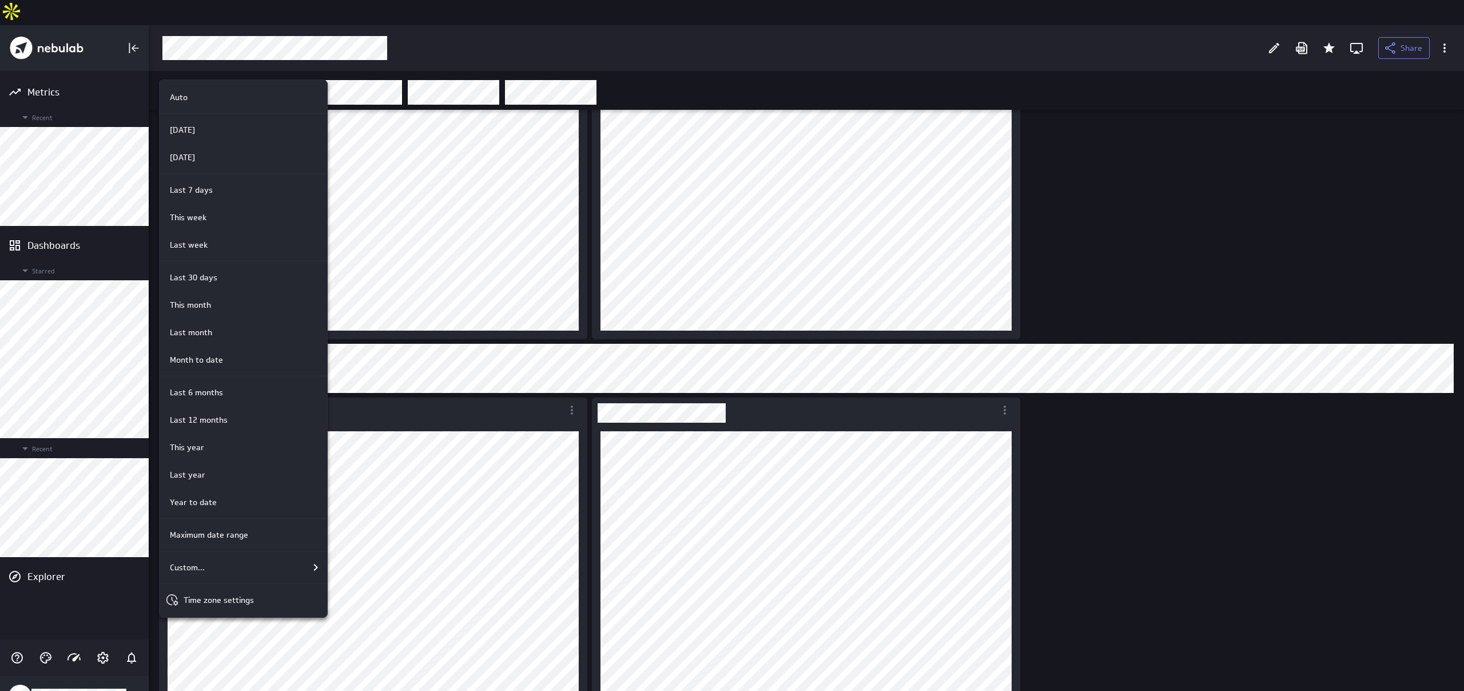
click at [731, 140] on div at bounding box center [732, 345] width 1464 height 691
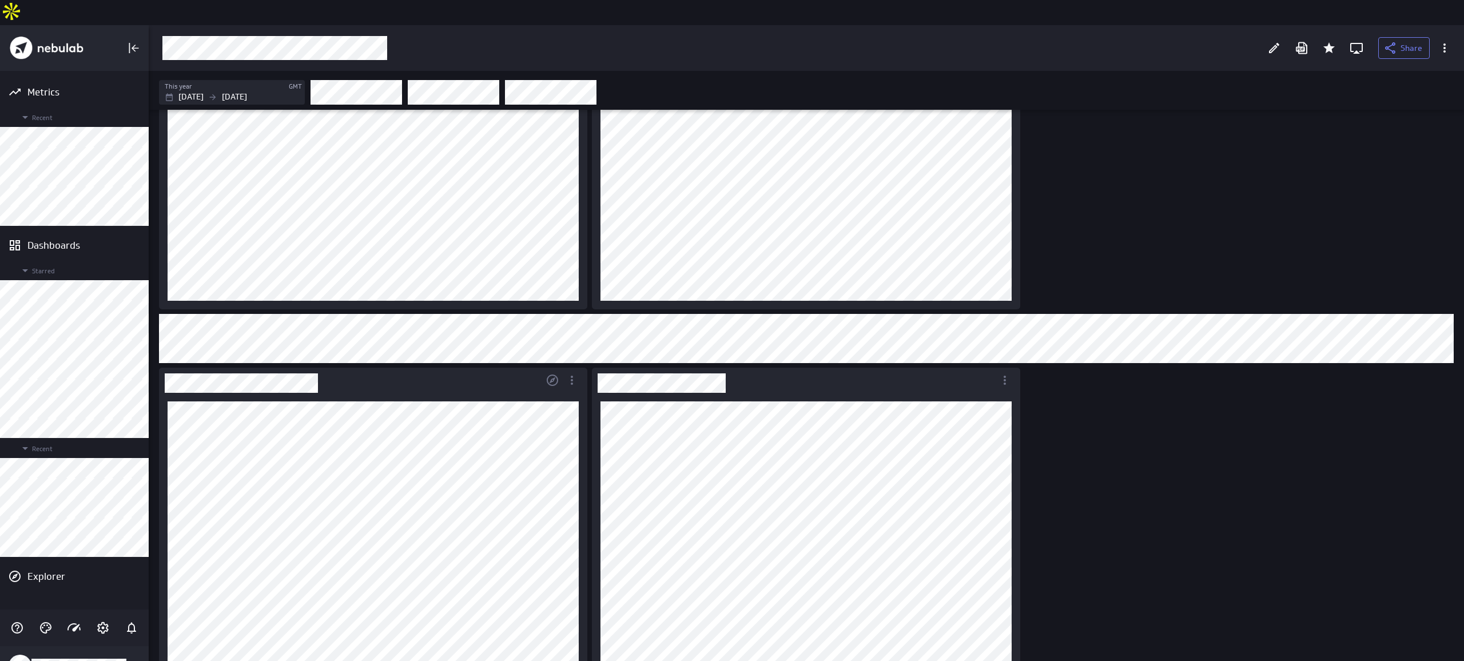
scroll to position [0, 0]
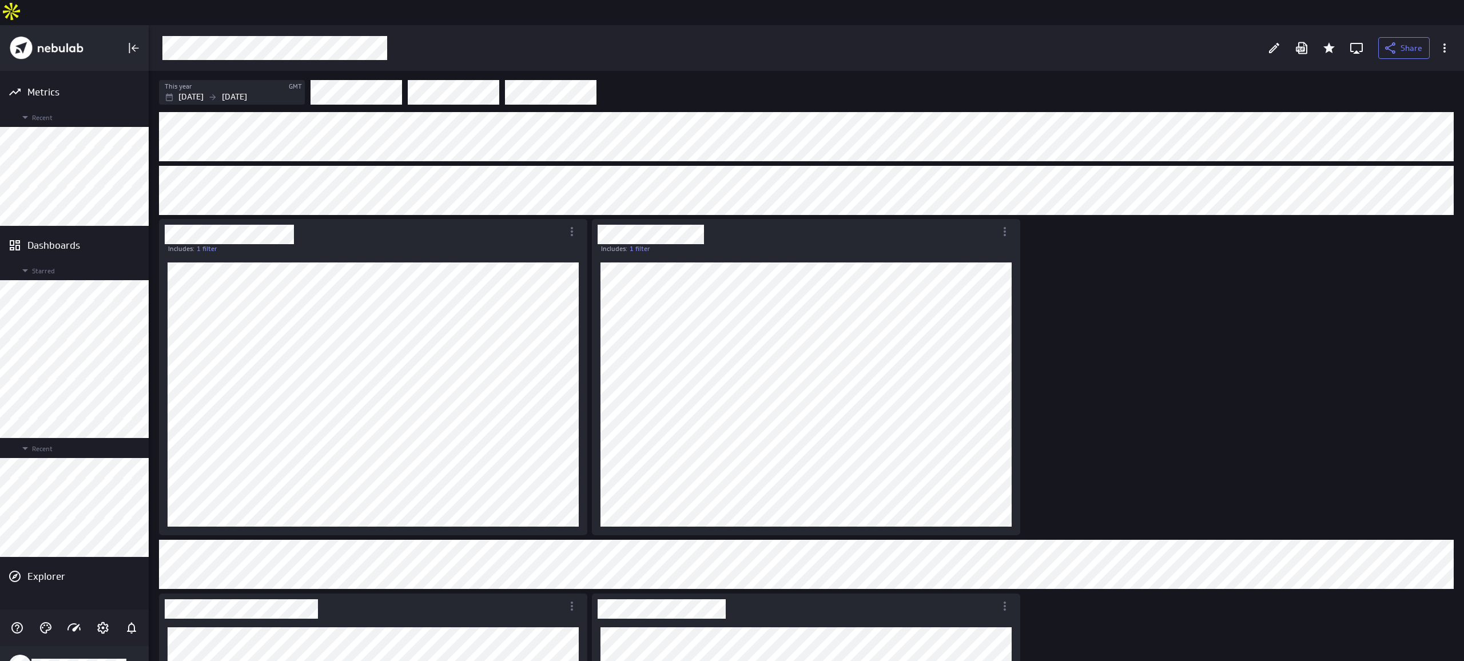
click at [731, 401] on div "Includes: 1 filter Includes: 1 filter" at bounding box center [809, 511] width 1304 height 802
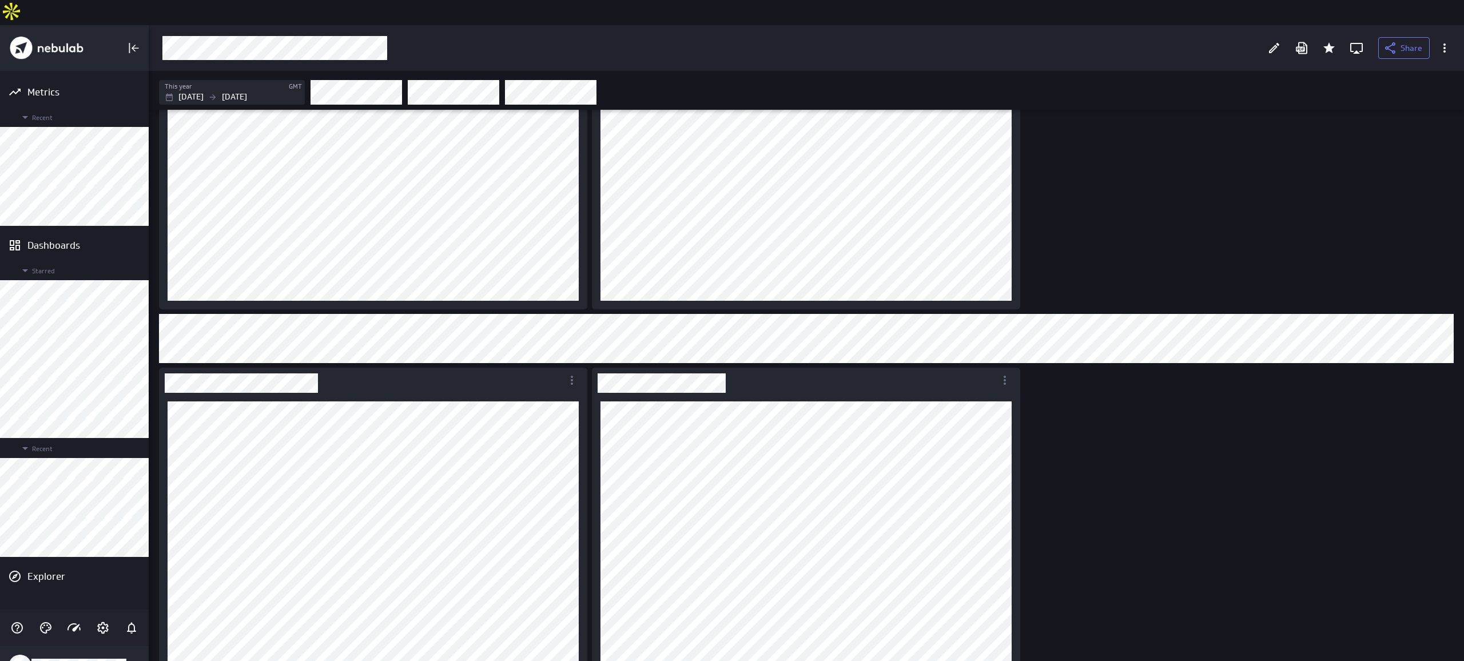
scroll to position [100, 0]
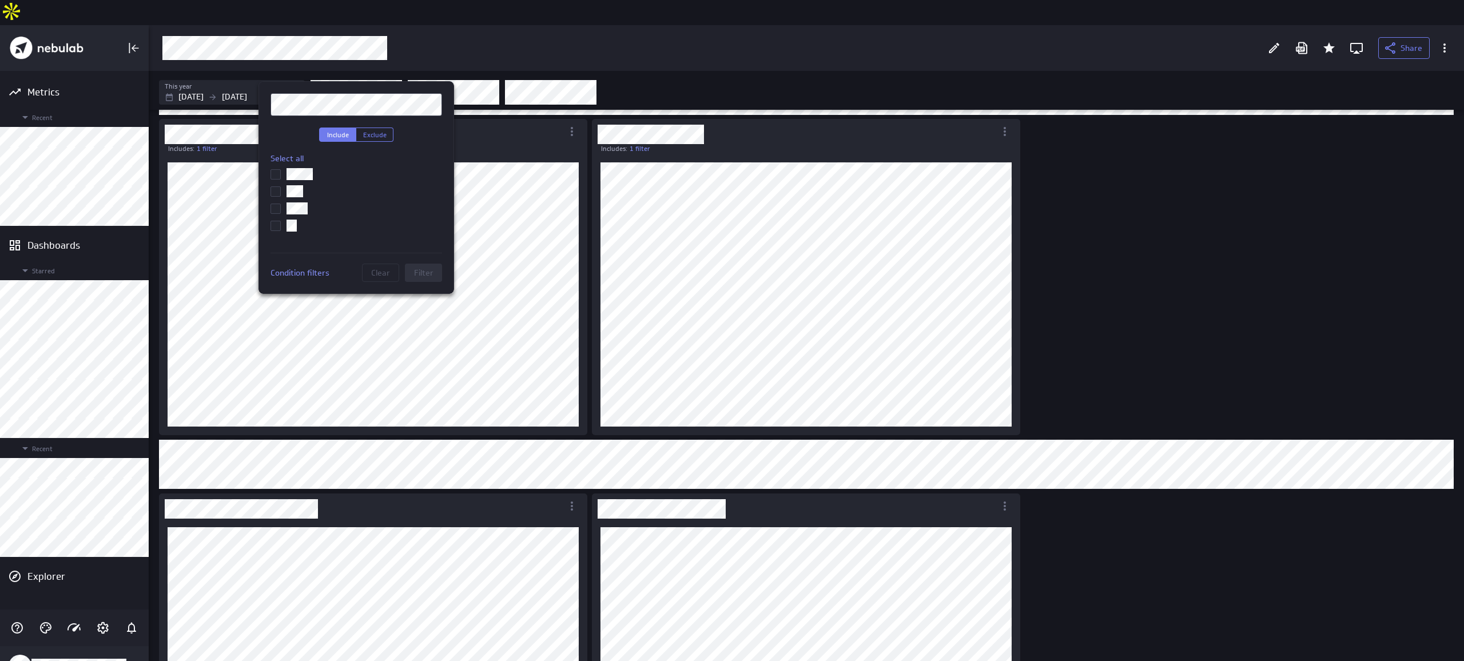
click at [731, 276] on div at bounding box center [732, 330] width 1464 height 661
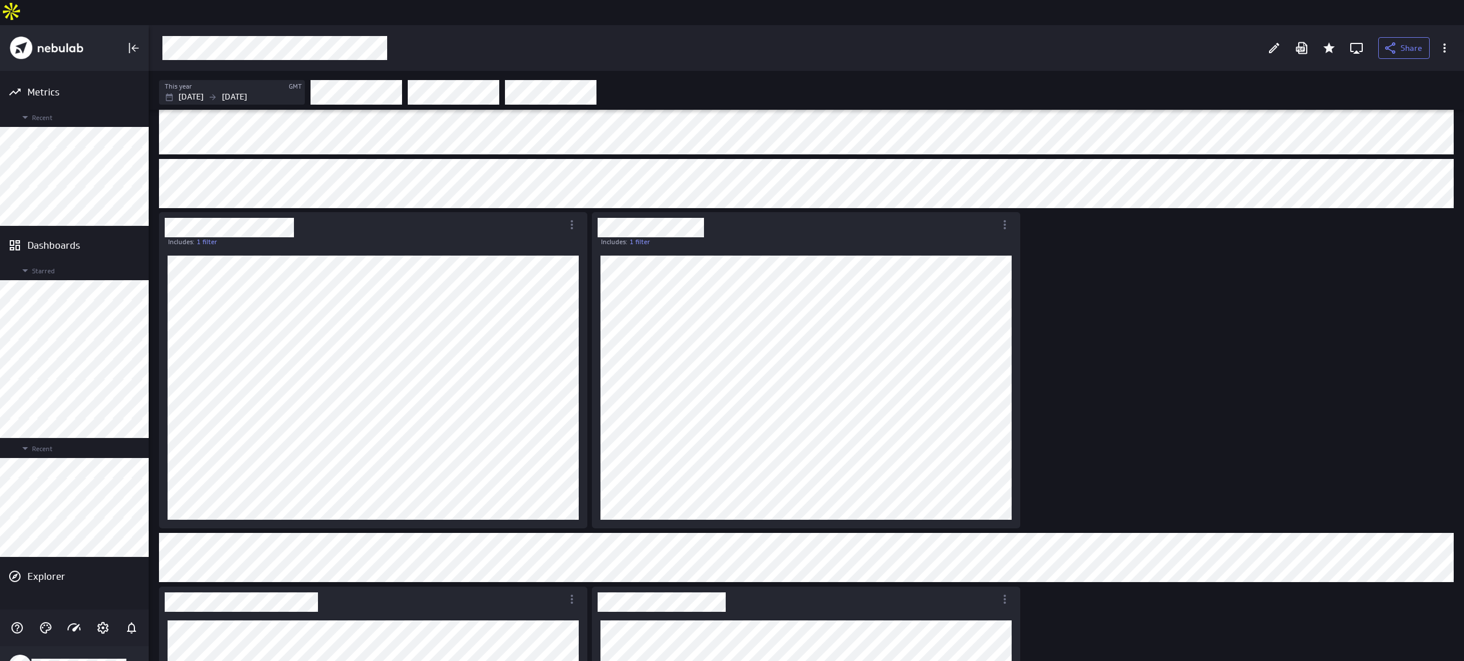
scroll to position [226, 0]
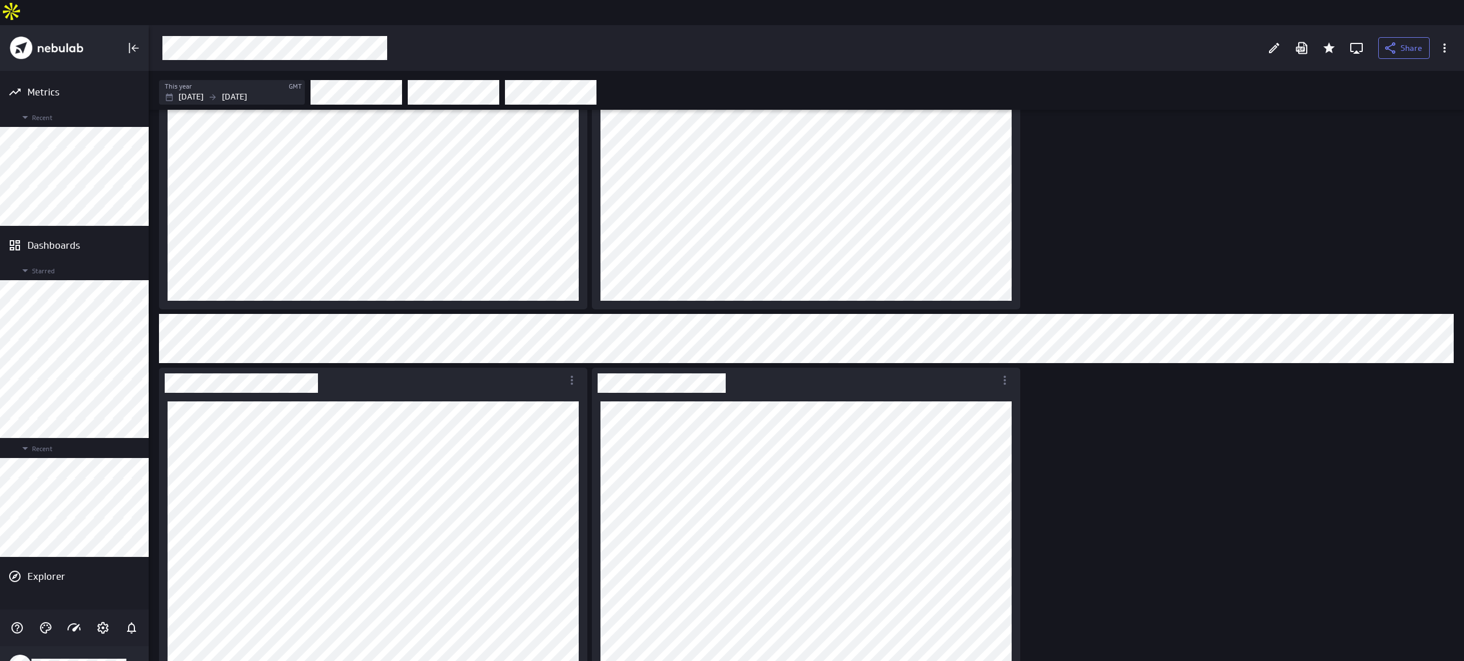
click at [731, 225] on div "Includes: 1 filter Includes: 1 filter" at bounding box center [809, 285] width 1304 height 802
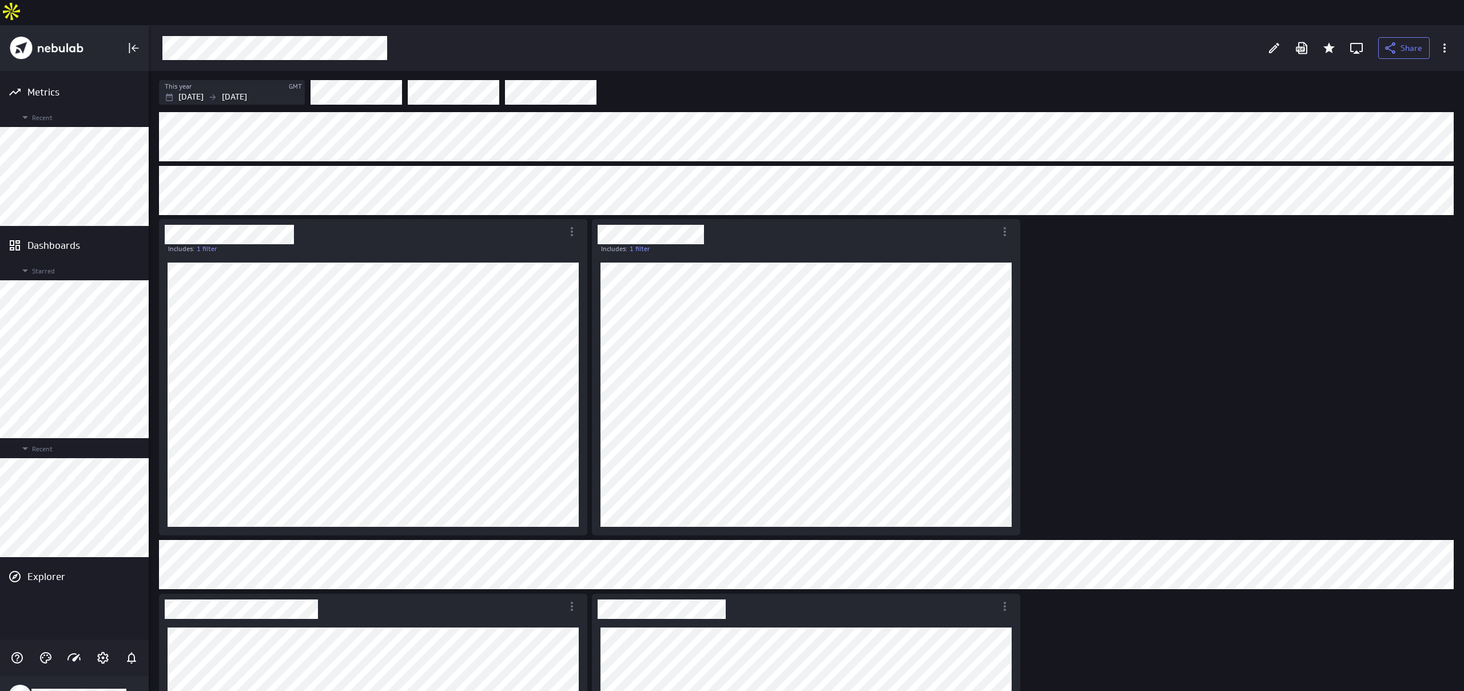
scroll to position [691, 1316]
